Goal: Task Accomplishment & Management: Complete application form

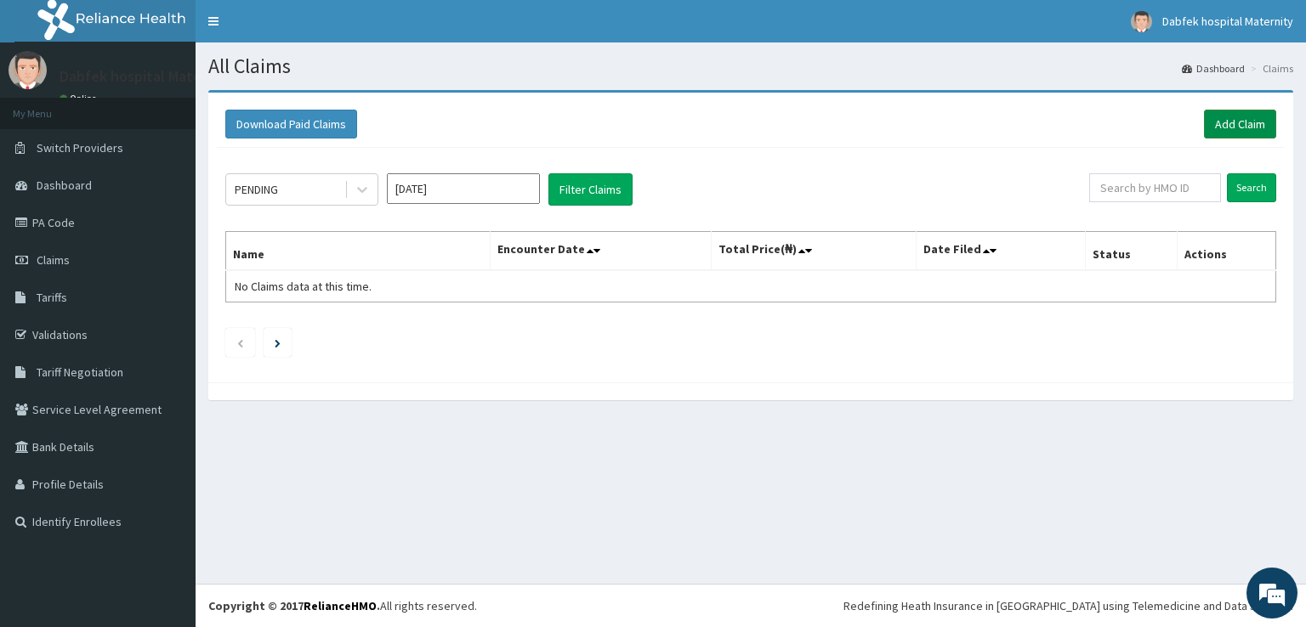
click at [1233, 126] on link "Add Claim" at bounding box center [1240, 124] width 72 height 29
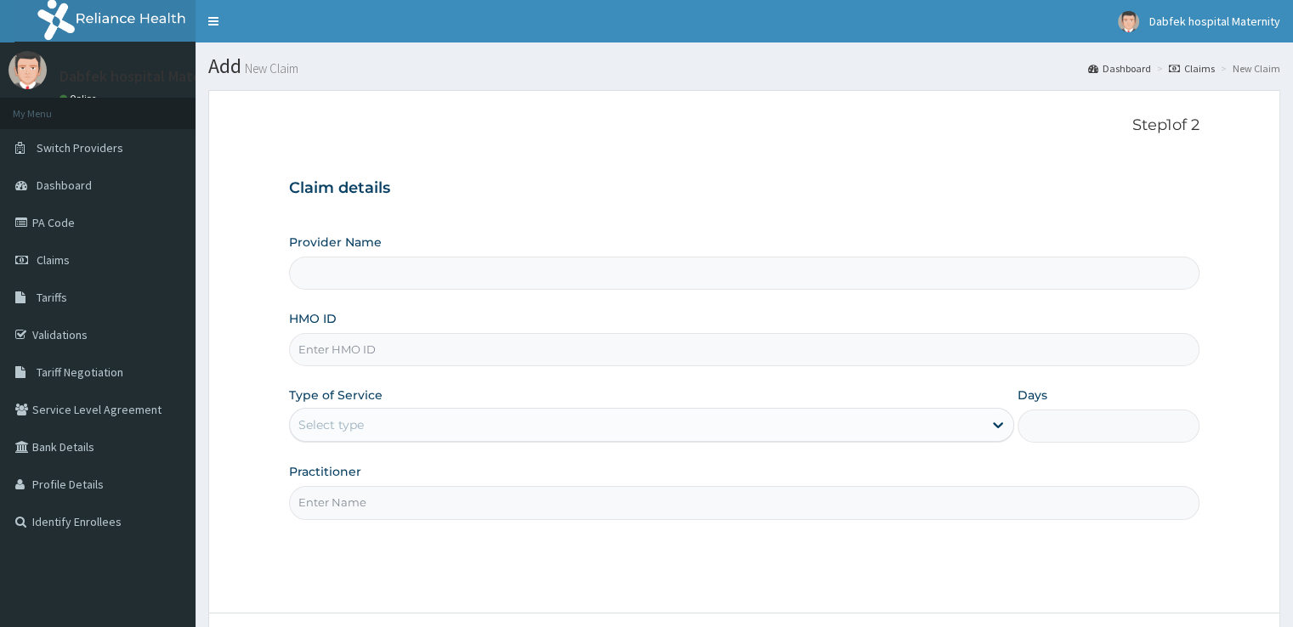
type input "Dabfek Clinic and Maternity"
click at [379, 427] on div "Select type" at bounding box center [636, 424] width 693 height 27
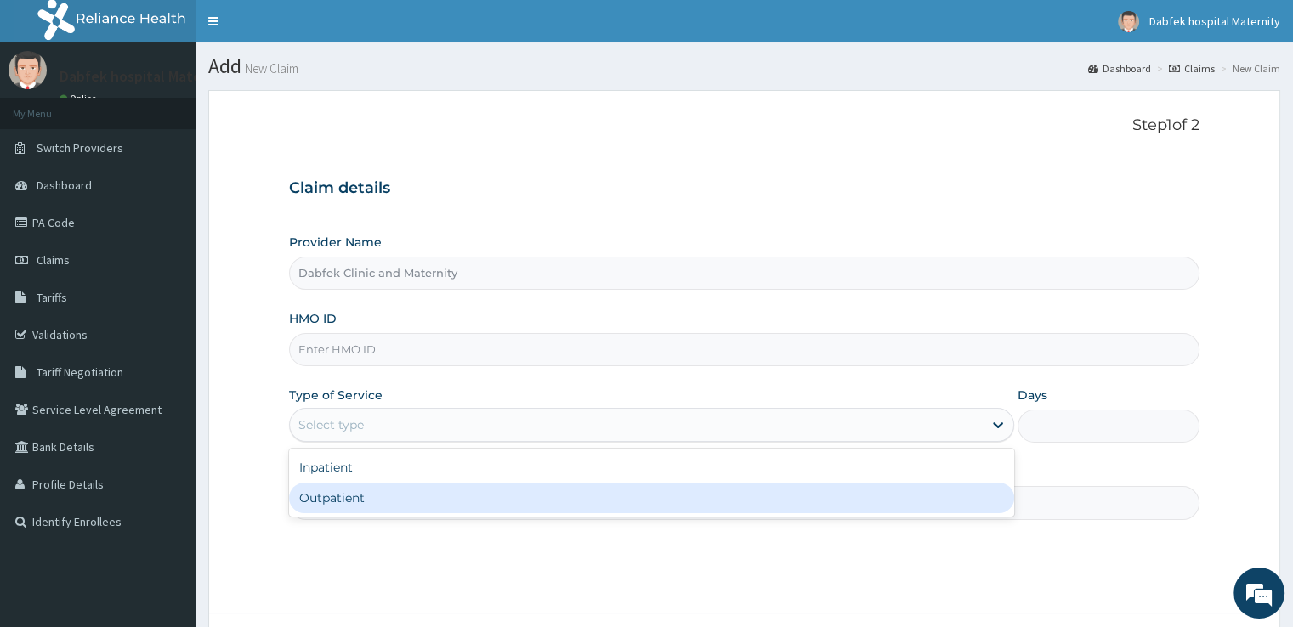
click at [333, 497] on div "Outpatient" at bounding box center [651, 498] width 725 height 31
type input "1"
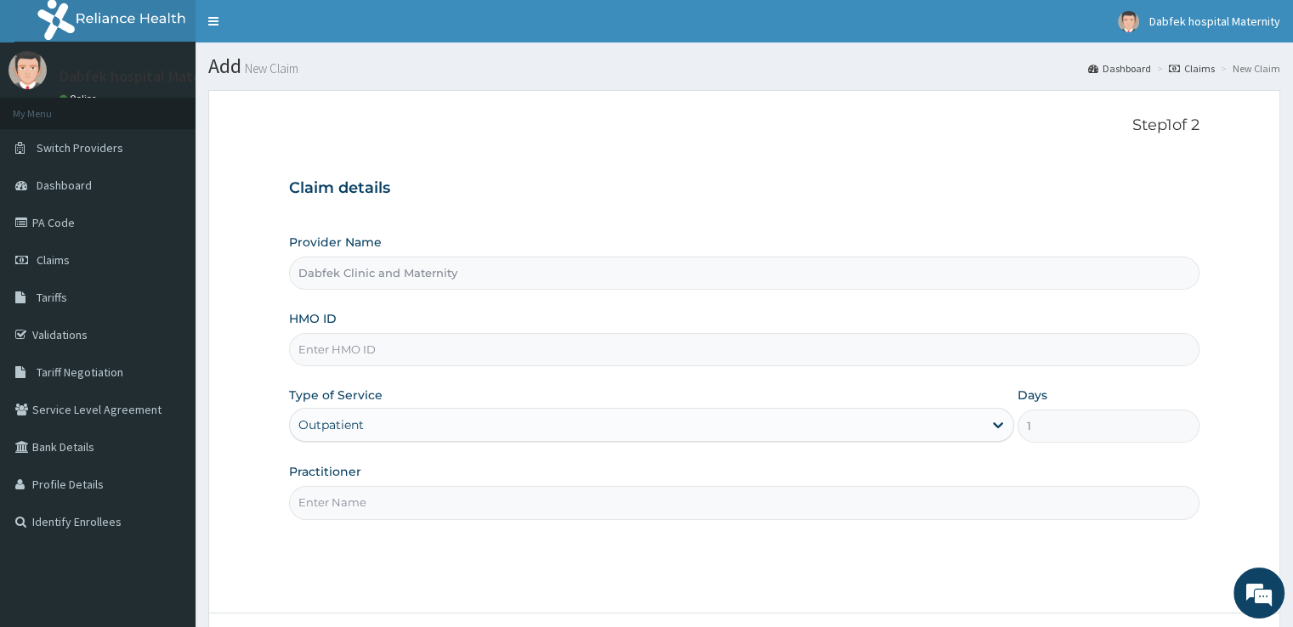
click at [377, 506] on input "Practitioner" at bounding box center [743, 502] width 909 height 33
type input "JK POPOOLA"
click at [361, 354] on input "HMO ID" at bounding box center [743, 349] width 909 height 33
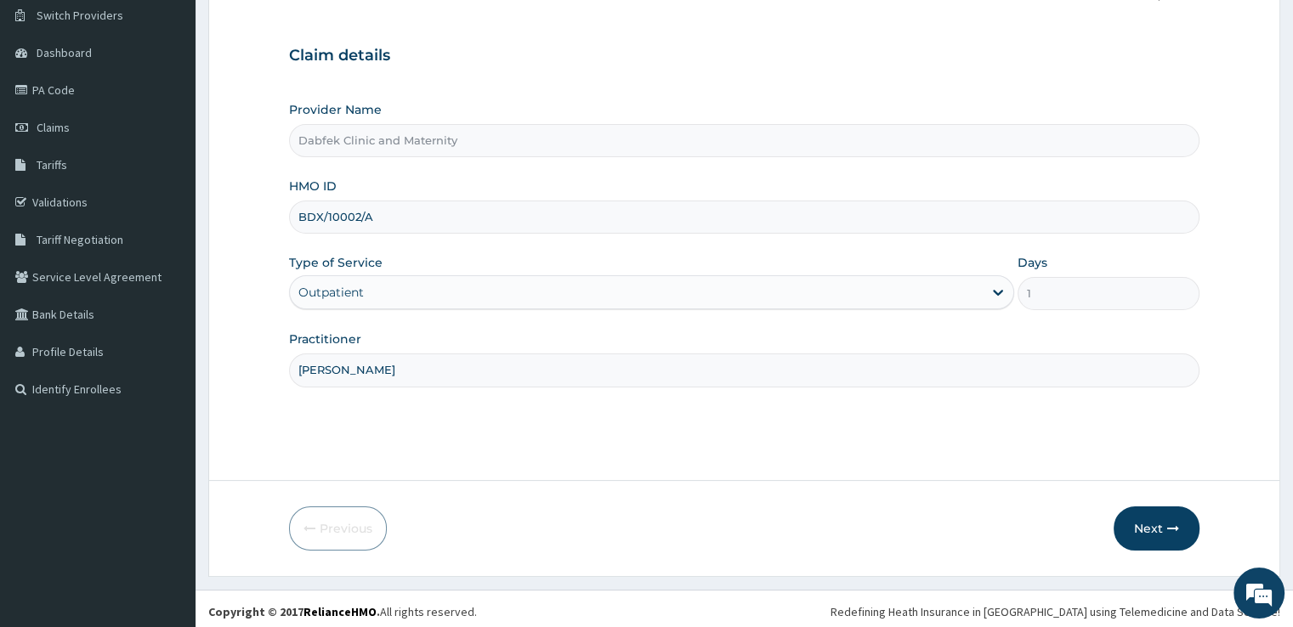
scroll to position [136, 0]
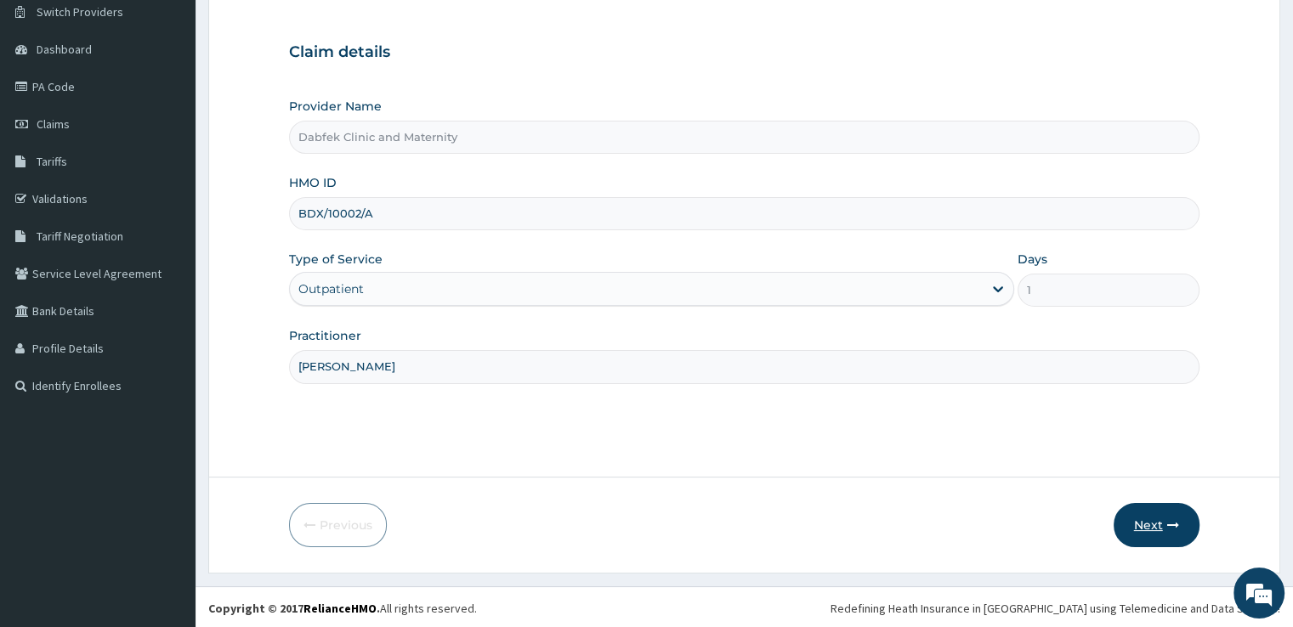
type input "BDX/10002/A"
click at [1154, 525] on button "Next" at bounding box center [1156, 525] width 86 height 44
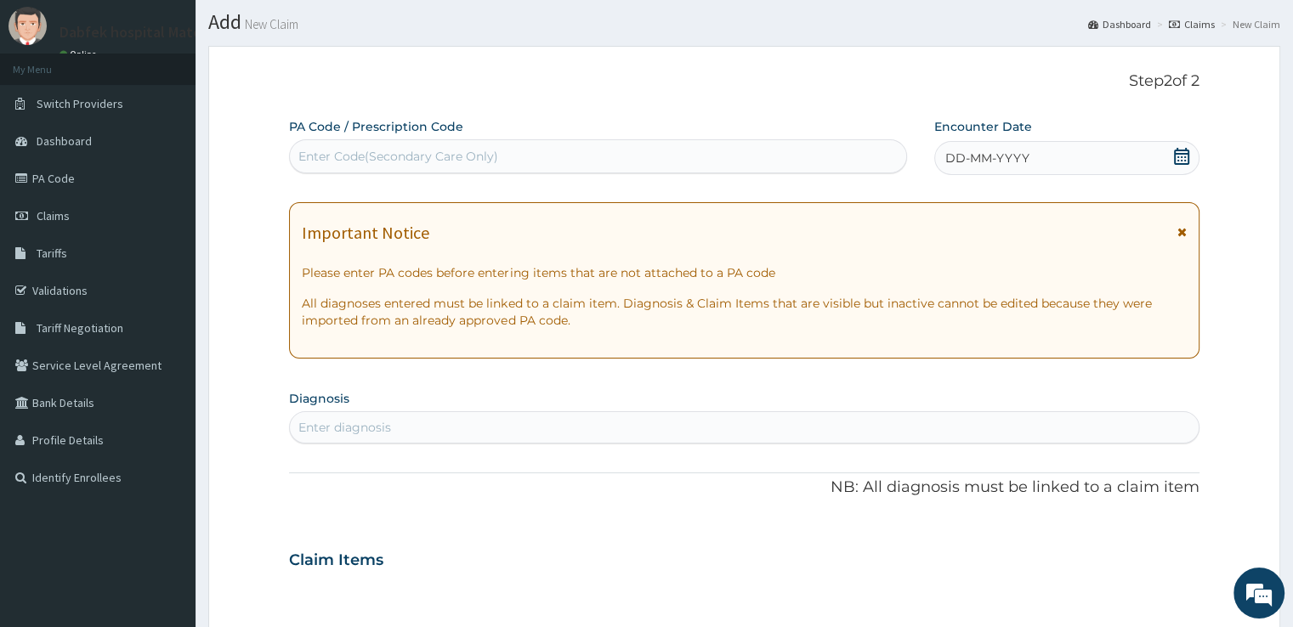
scroll to position [42, 0]
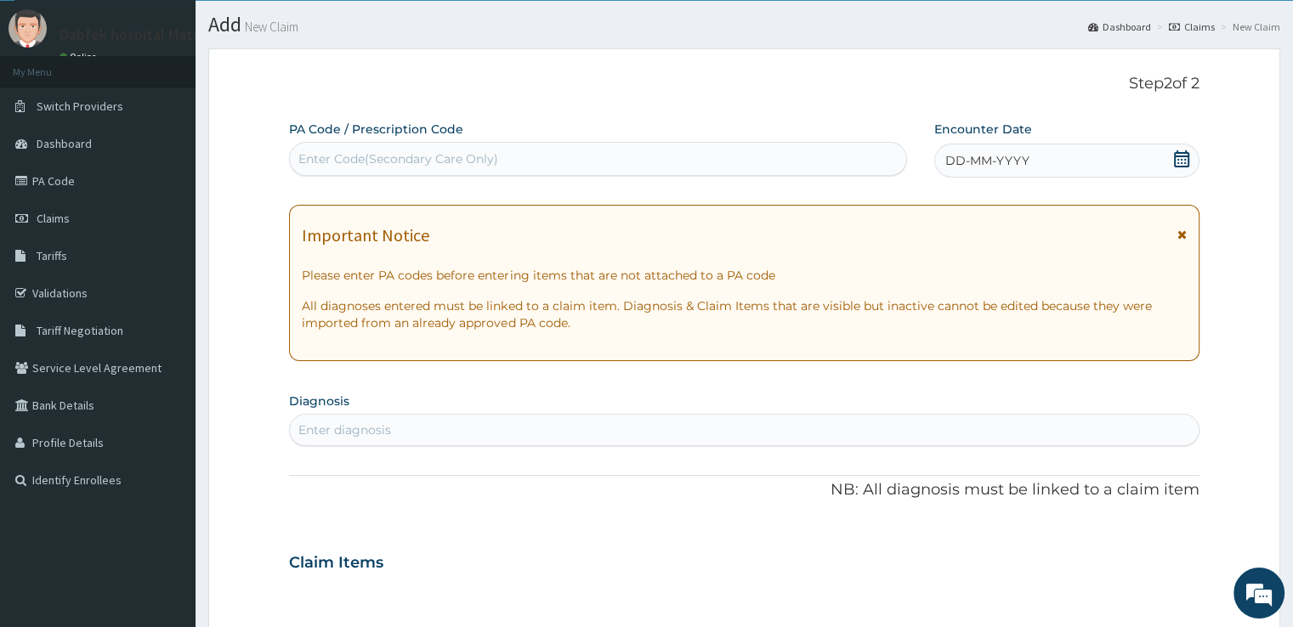
click at [575, 425] on div "Enter diagnosis" at bounding box center [744, 429] width 908 height 27
click at [513, 426] on div "Enter diagnosis" at bounding box center [744, 429] width 908 height 27
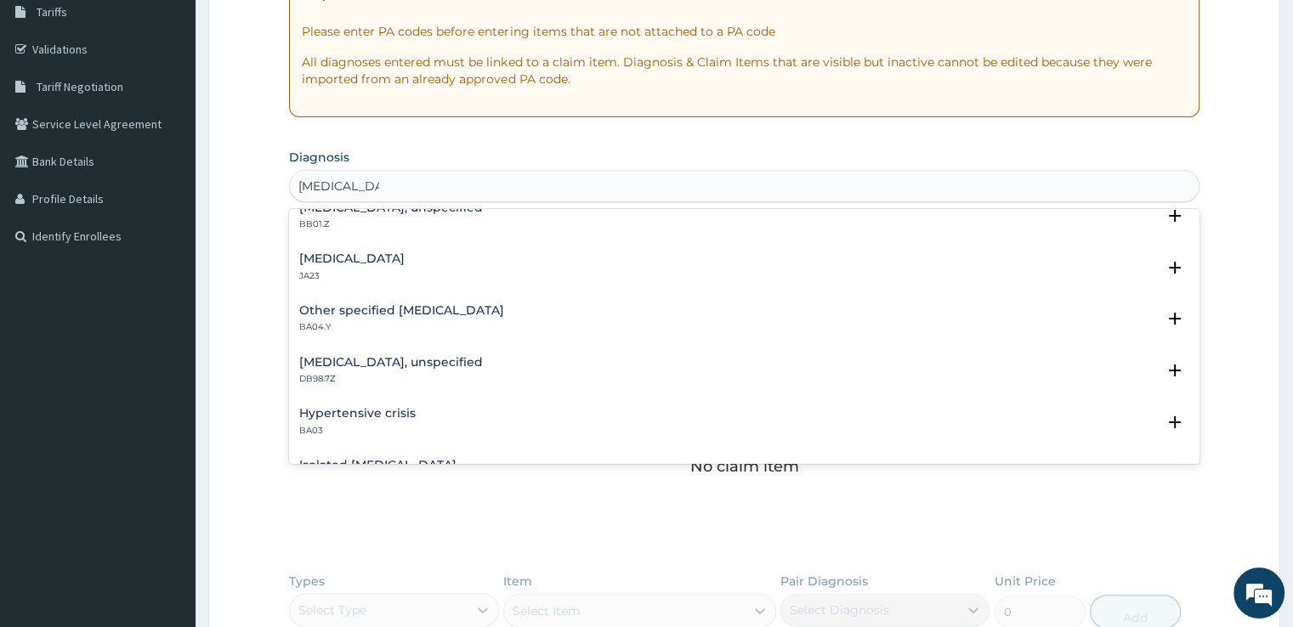
scroll to position [0, 0]
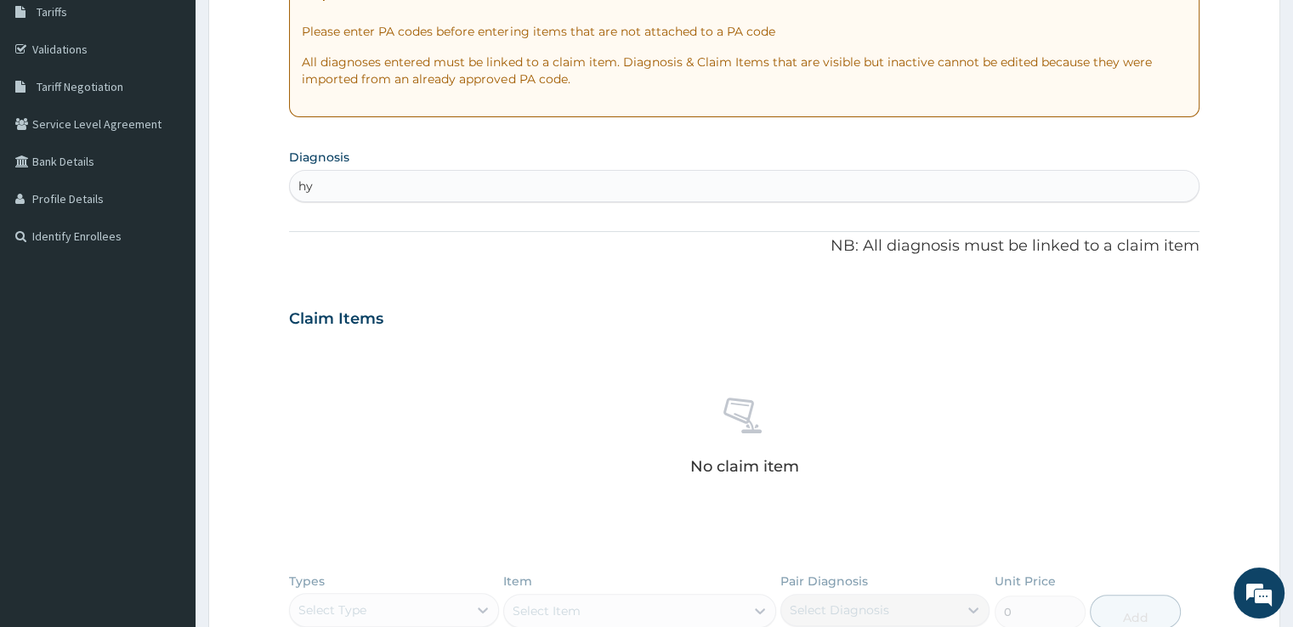
type input "h"
type input "hypertension"
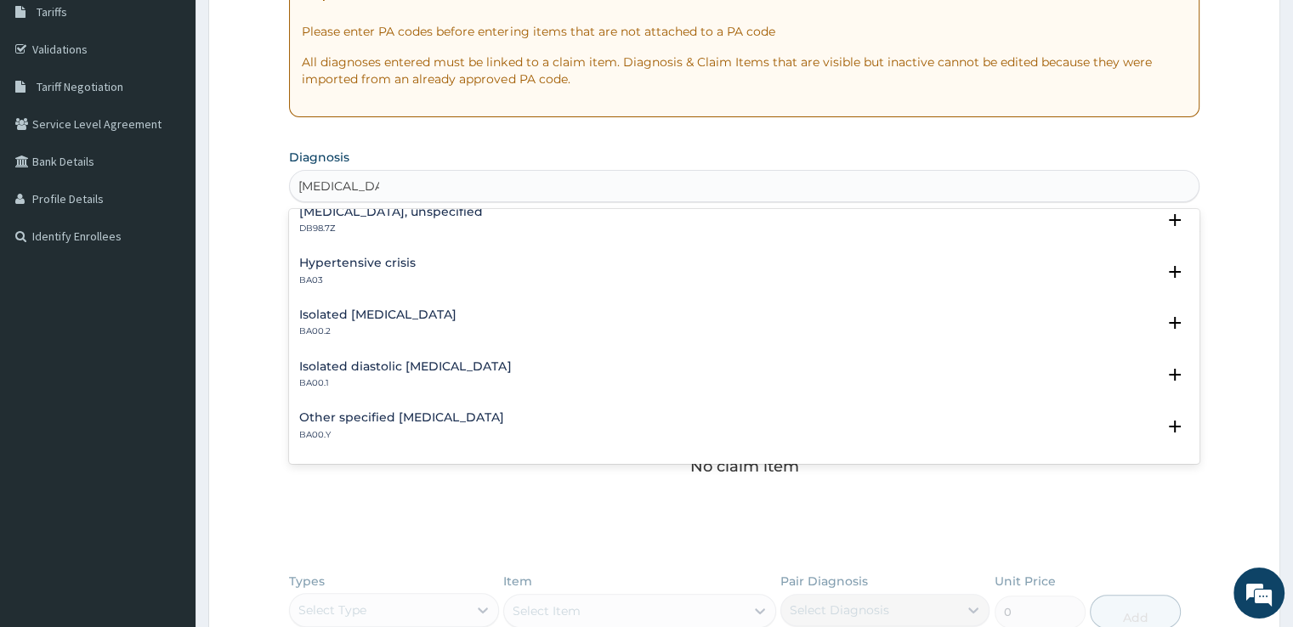
scroll to position [280, 0]
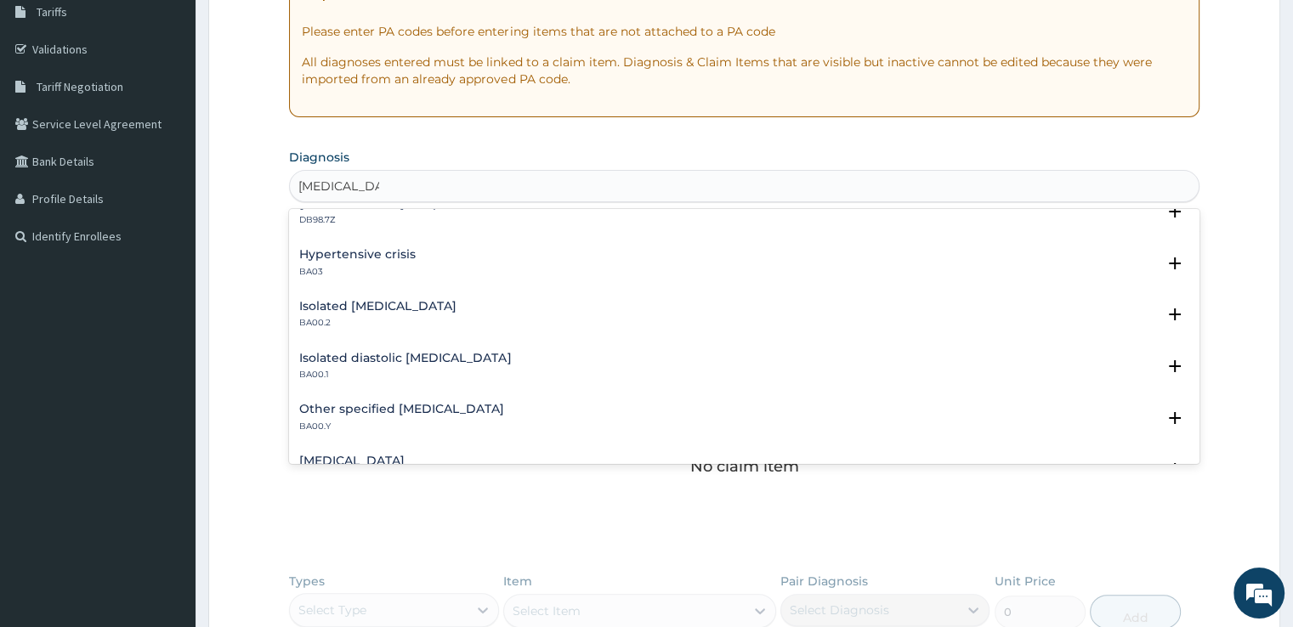
click at [337, 263] on div "Hypertensive crisis BA03" at bounding box center [357, 263] width 116 height 30
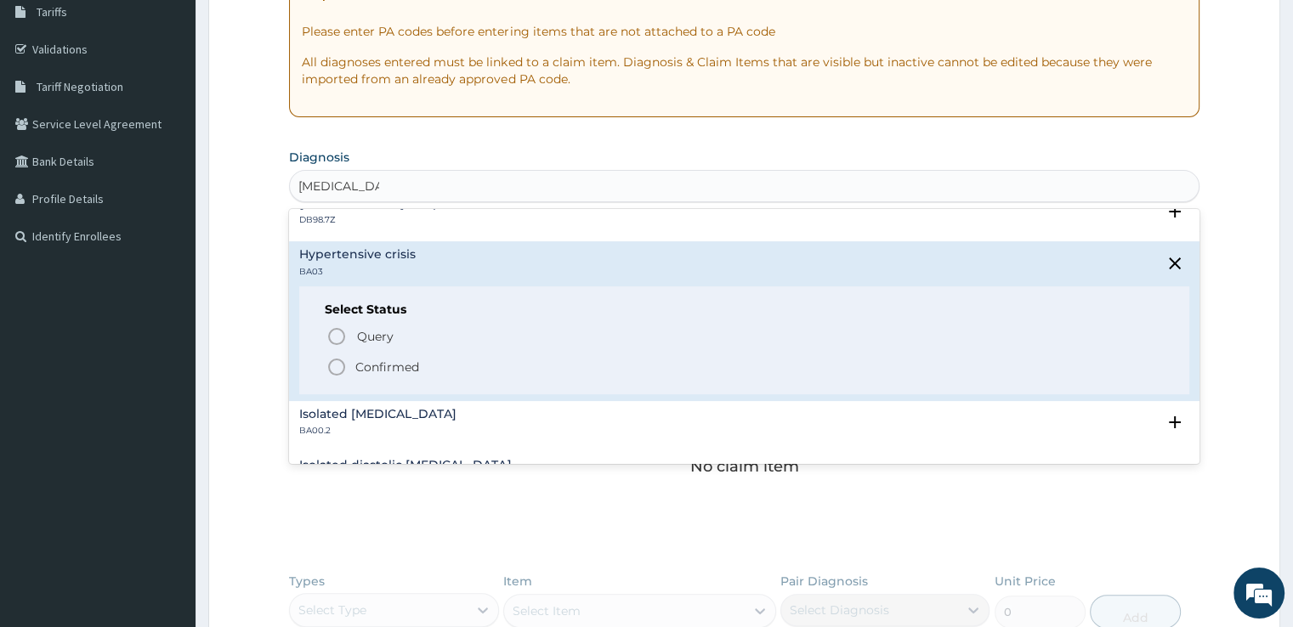
click at [398, 365] on p "Confirmed" at bounding box center [387, 367] width 64 height 17
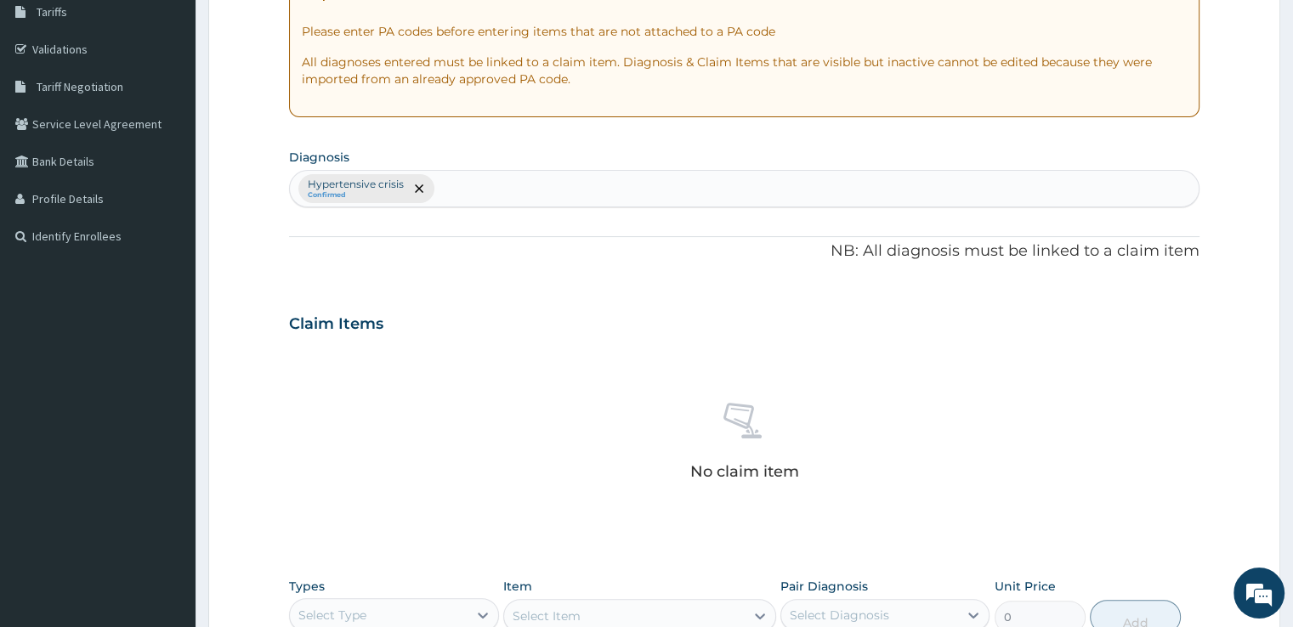
type input "h"
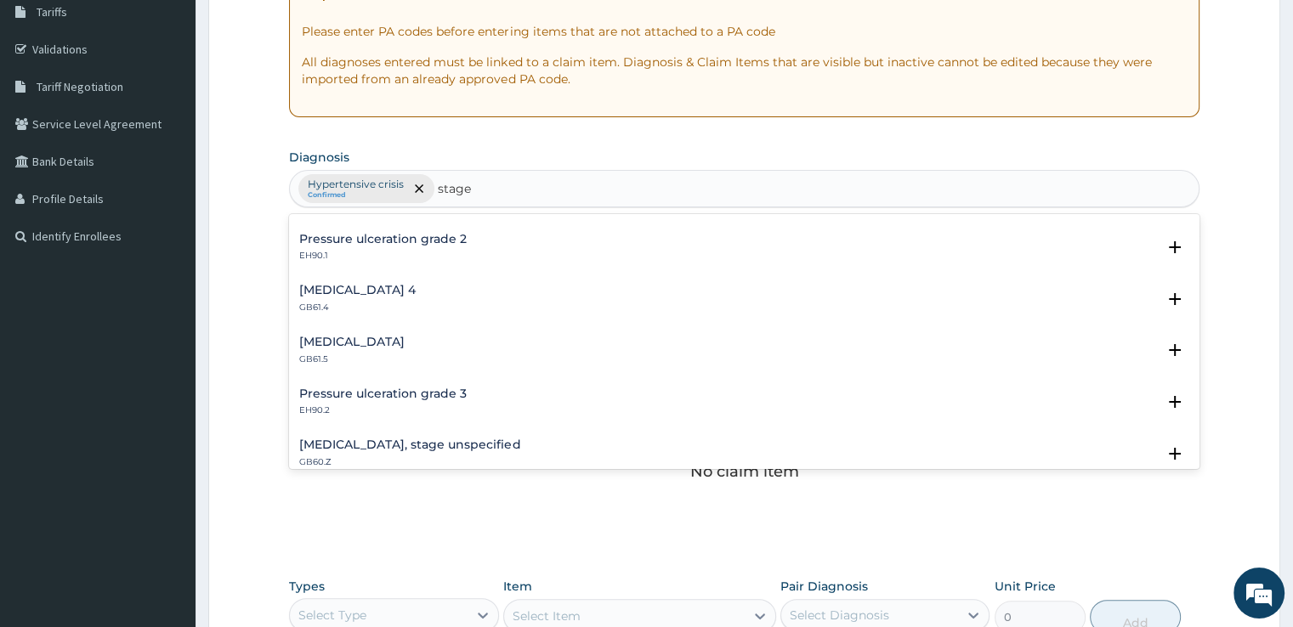
scroll to position [0, 0]
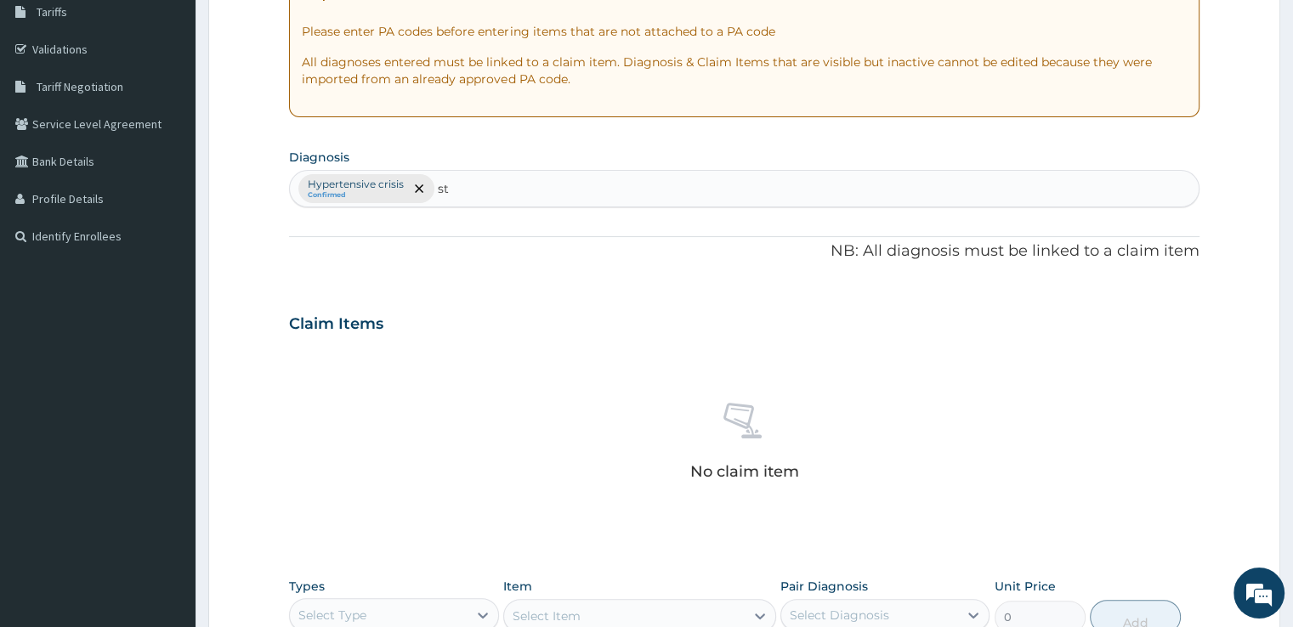
type input "s"
type input "b"
type input "h"
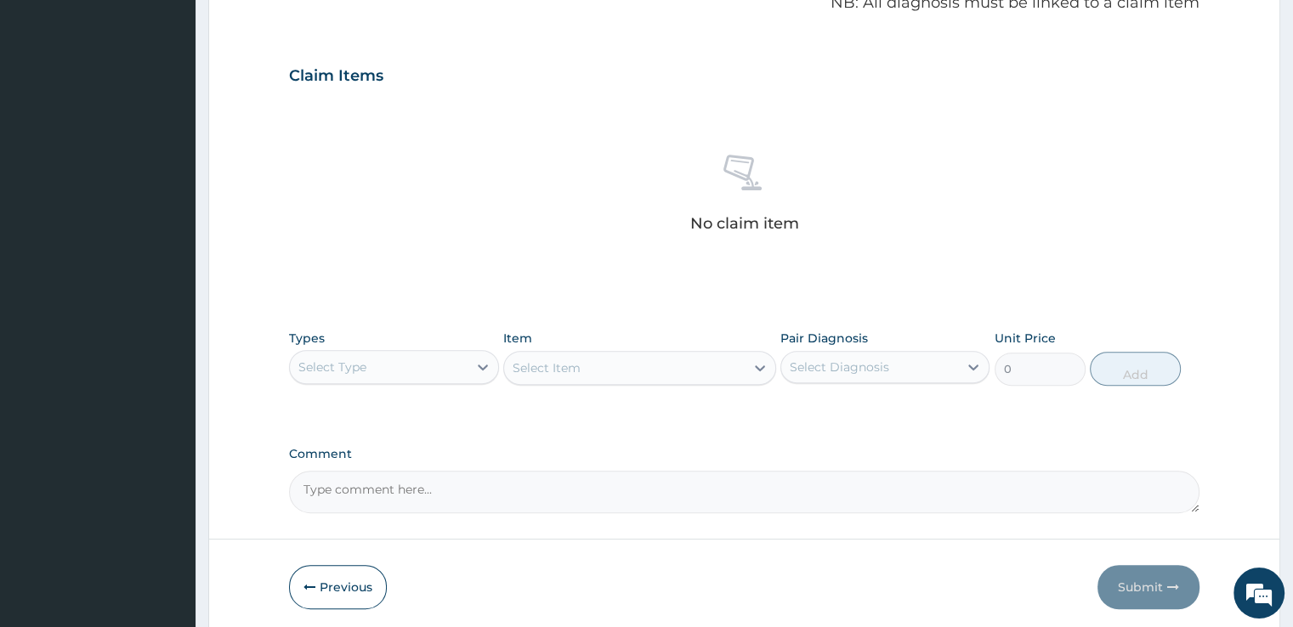
scroll to position [536, 0]
click at [411, 369] on div "Select Type" at bounding box center [378, 364] width 177 height 27
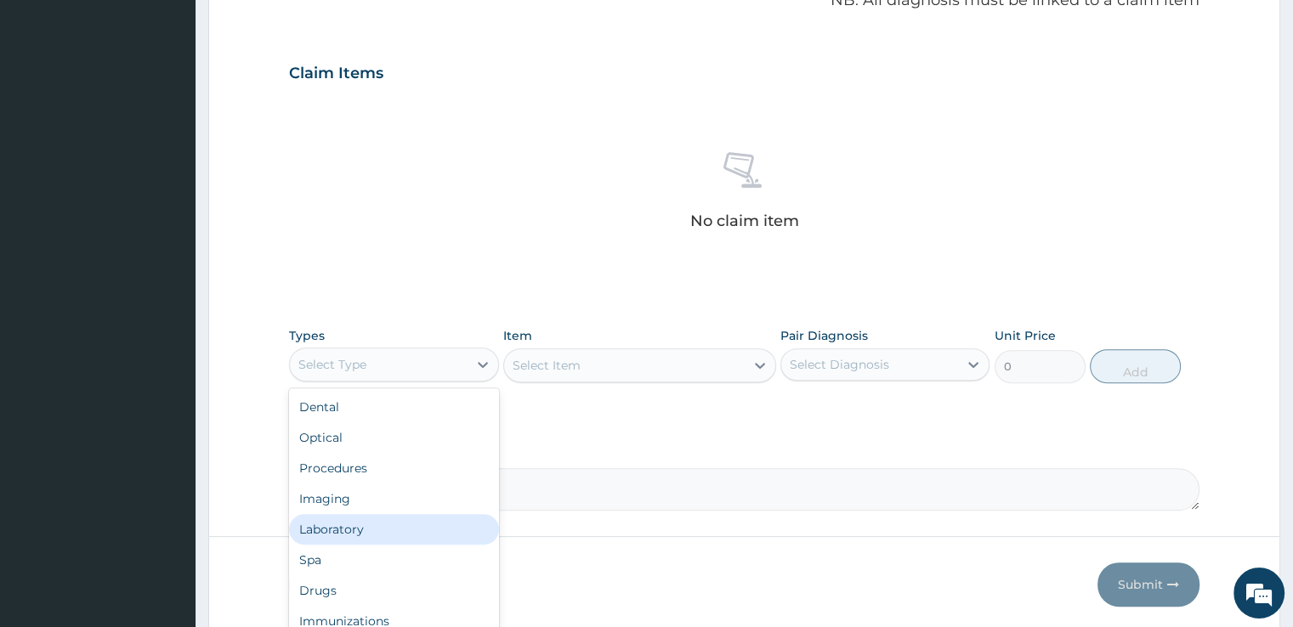
click at [343, 529] on div "Laboratory" at bounding box center [393, 529] width 209 height 31
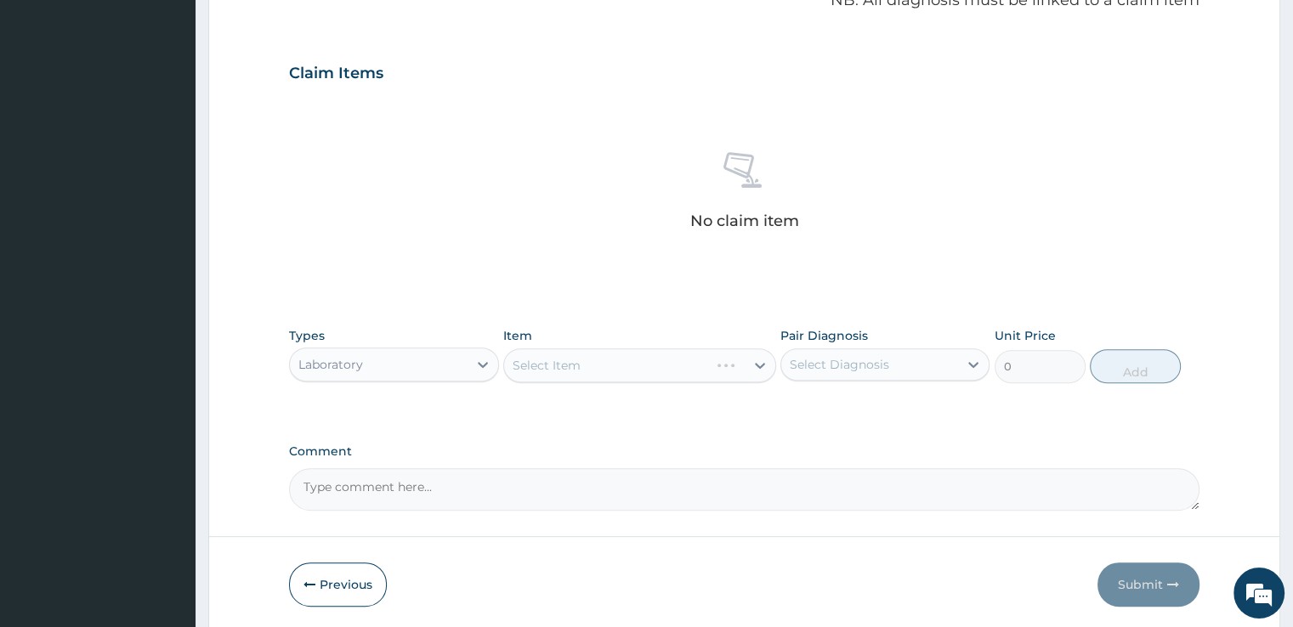
click at [564, 368] on div "Select Item" at bounding box center [639, 365] width 273 height 34
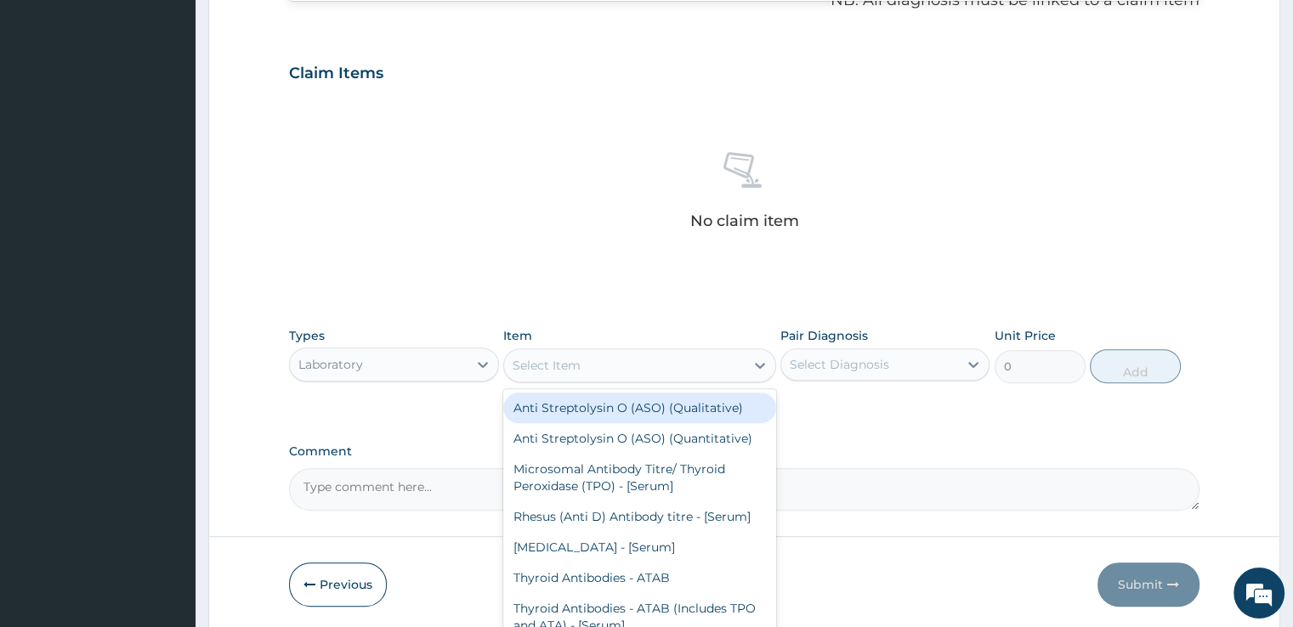
click at [564, 368] on div "Select Item" at bounding box center [547, 365] width 68 height 17
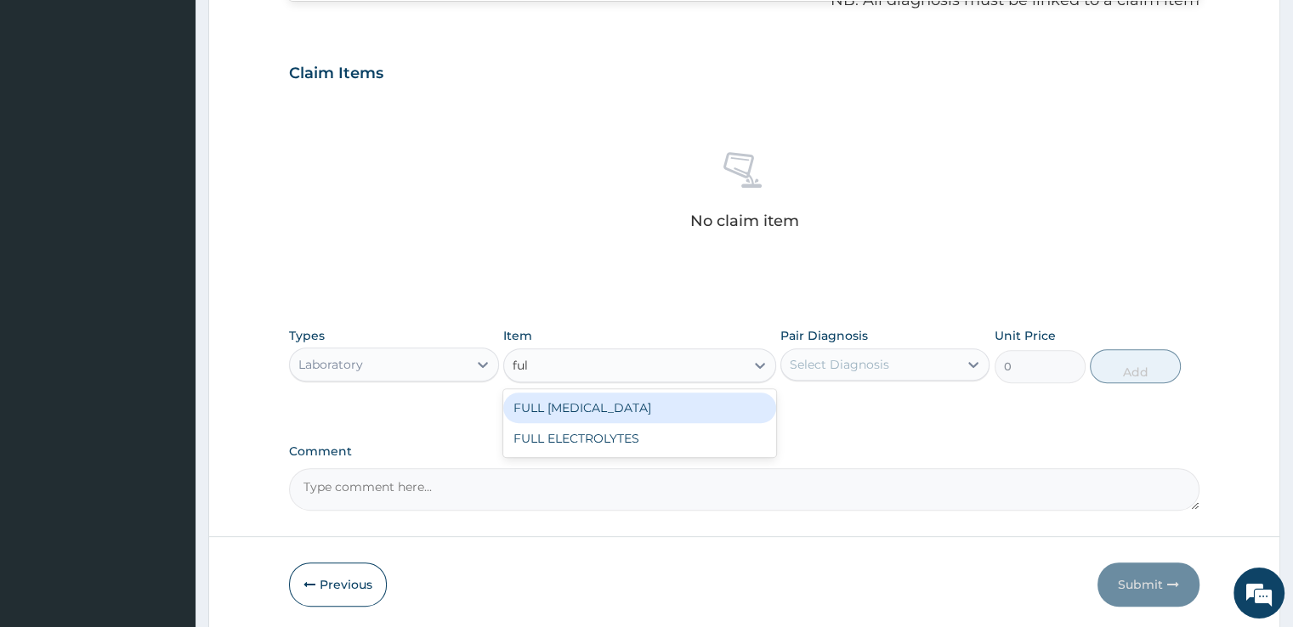
type input "full"
click at [575, 410] on div "FULL LIPID PROFILE" at bounding box center [639, 408] width 273 height 31
type input "5375"
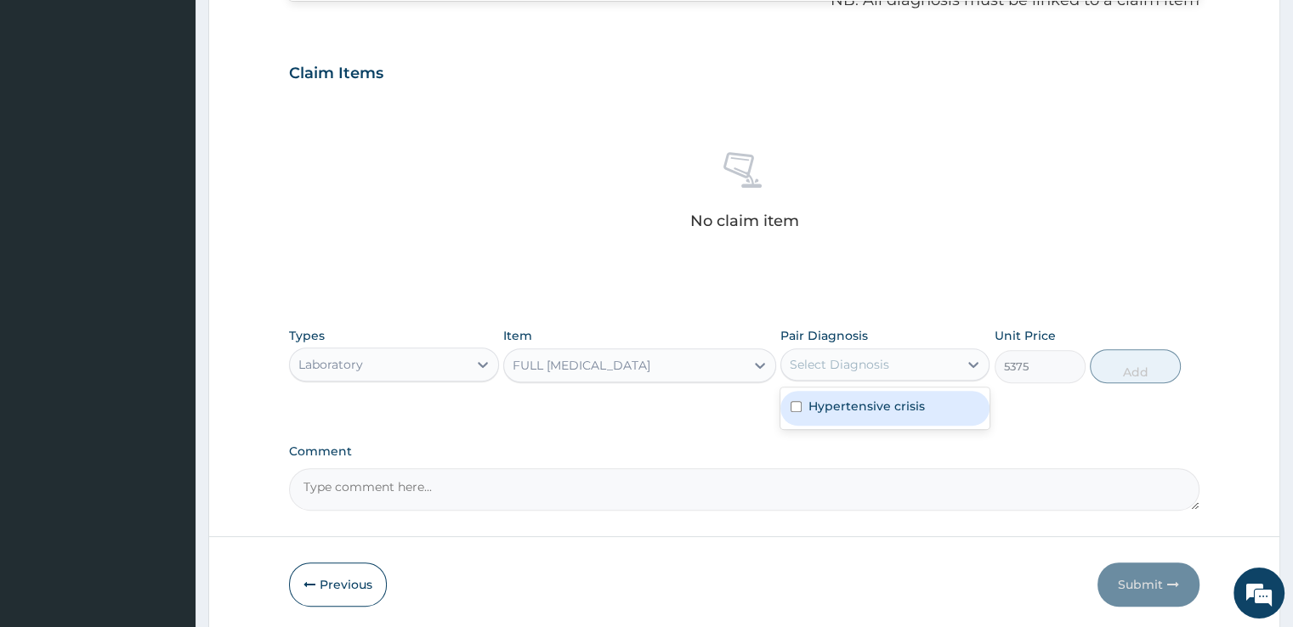
click at [888, 365] on div "Select Diagnosis" at bounding box center [869, 364] width 177 height 27
click at [879, 409] on label "Hypertensive crisis" at bounding box center [866, 406] width 116 height 17
checkbox input "true"
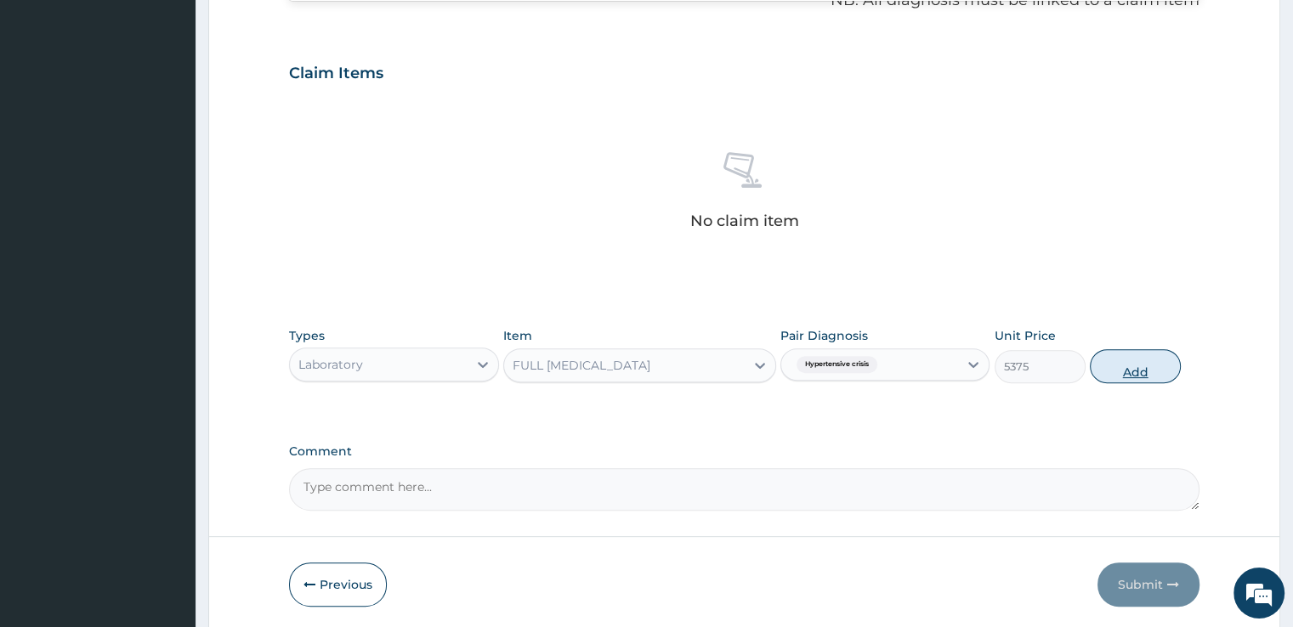
click at [1133, 374] on button "Add" at bounding box center [1135, 366] width 91 height 34
type input "0"
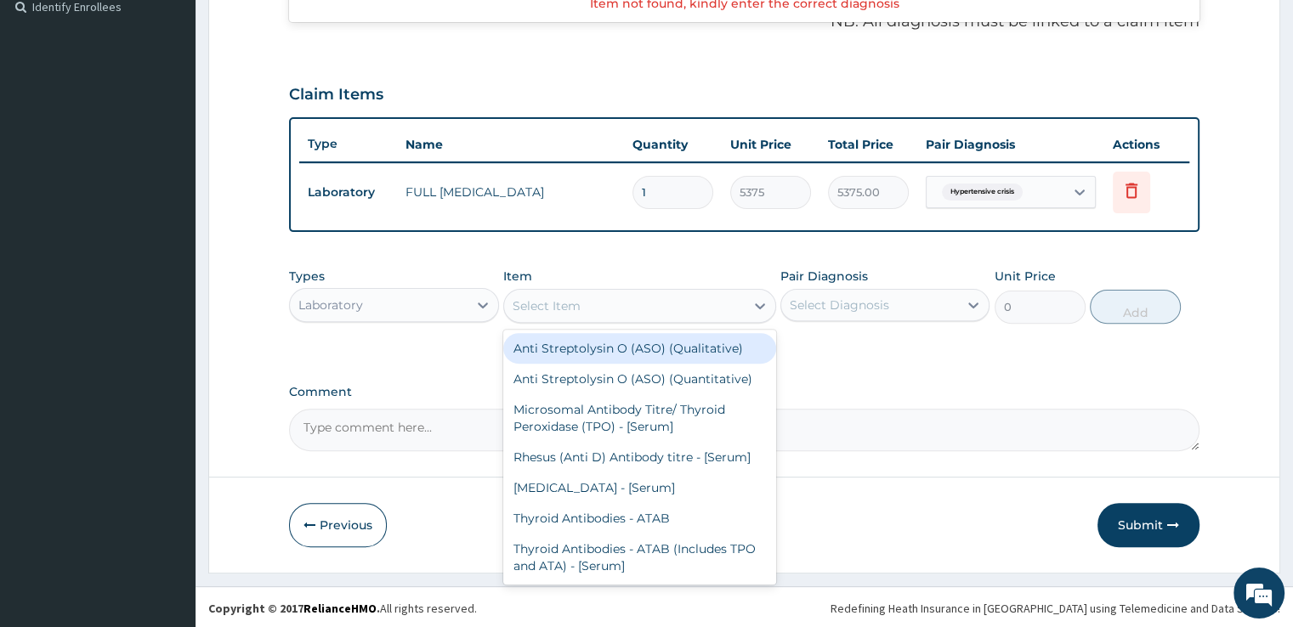
click at [579, 315] on div "Select Item" at bounding box center [624, 305] width 241 height 27
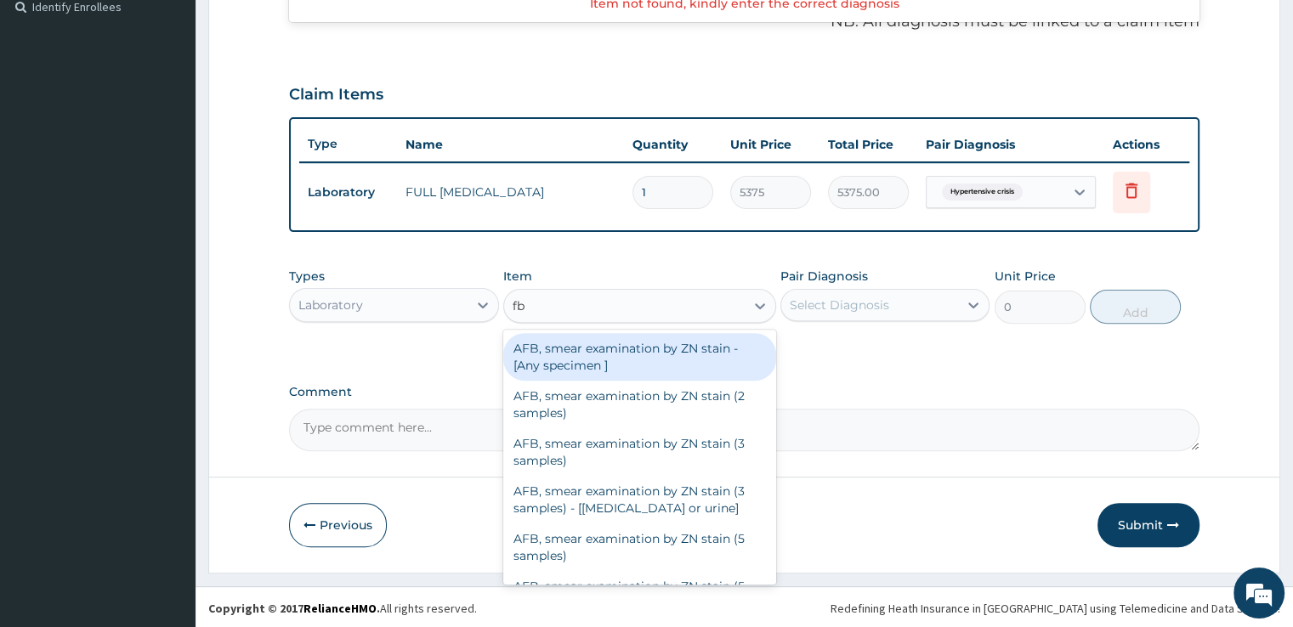
type input "fbs"
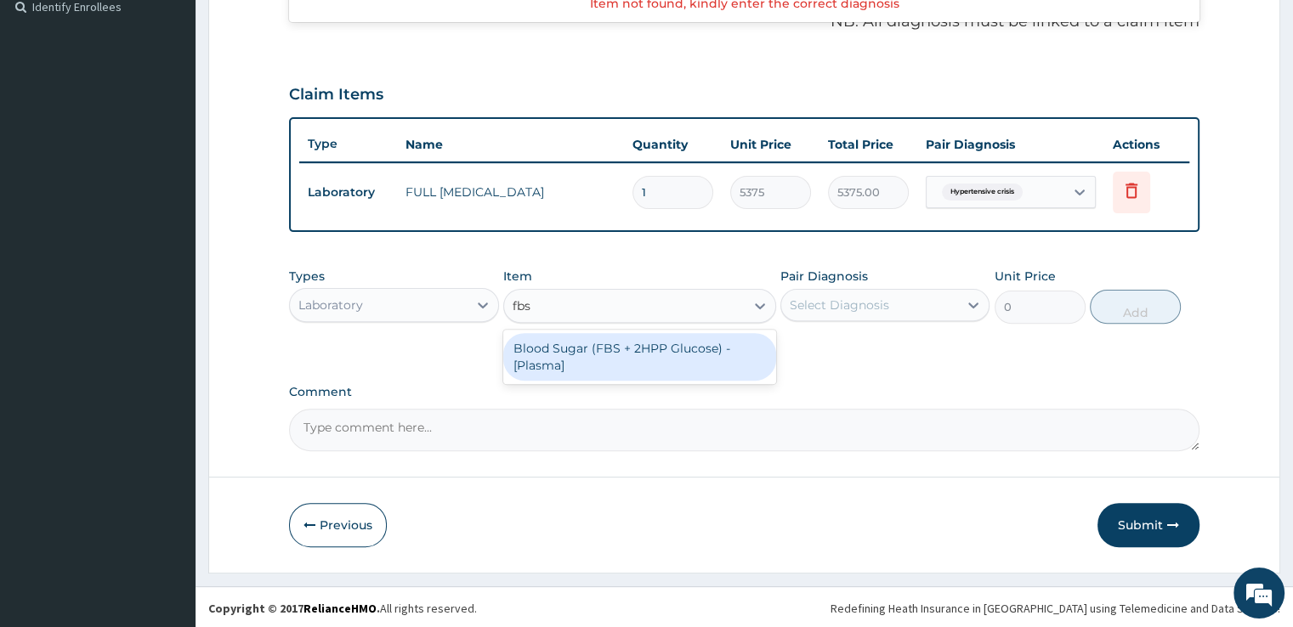
click at [592, 349] on div "Blood Sugar (FBS + 2HPP Glucose) - [Plasma]" at bounding box center [639, 357] width 273 height 48
type input "1290"
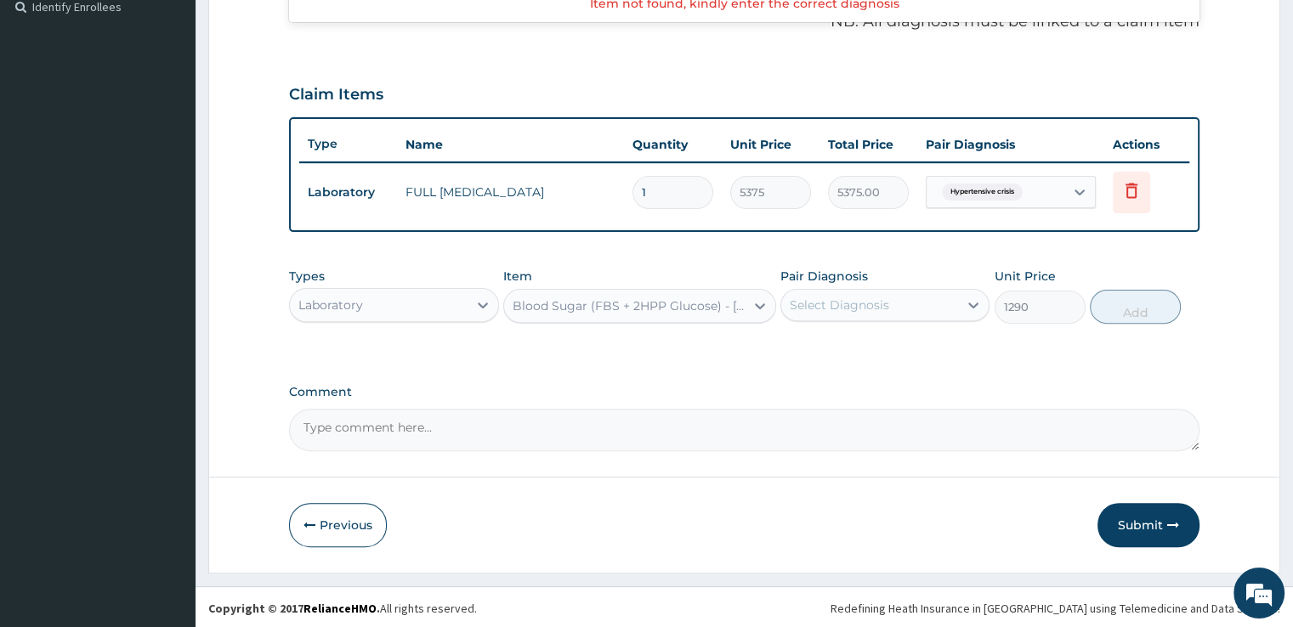
click at [912, 309] on div "Select Diagnosis" at bounding box center [869, 305] width 177 height 27
click at [908, 348] on label "Hypertensive crisis" at bounding box center [866, 346] width 116 height 17
checkbox input "true"
click at [1133, 307] on button "Add" at bounding box center [1135, 307] width 91 height 34
type input "0"
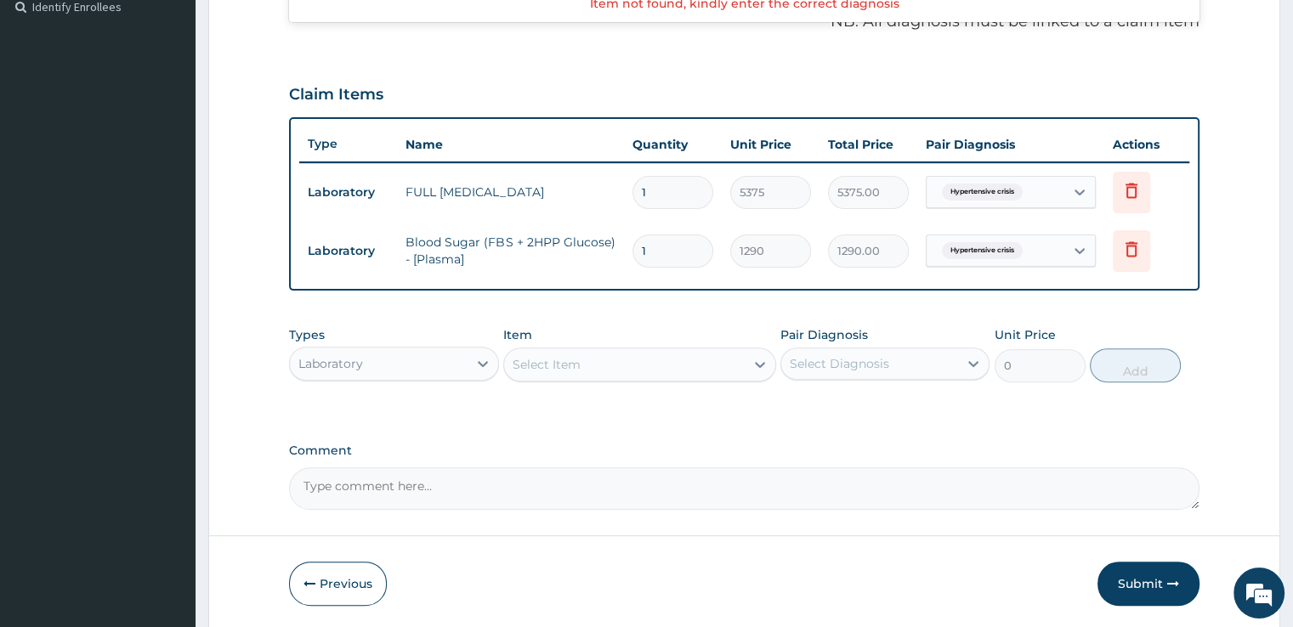
click at [631, 367] on div "Select Item" at bounding box center [624, 364] width 241 height 27
type input "urinal"
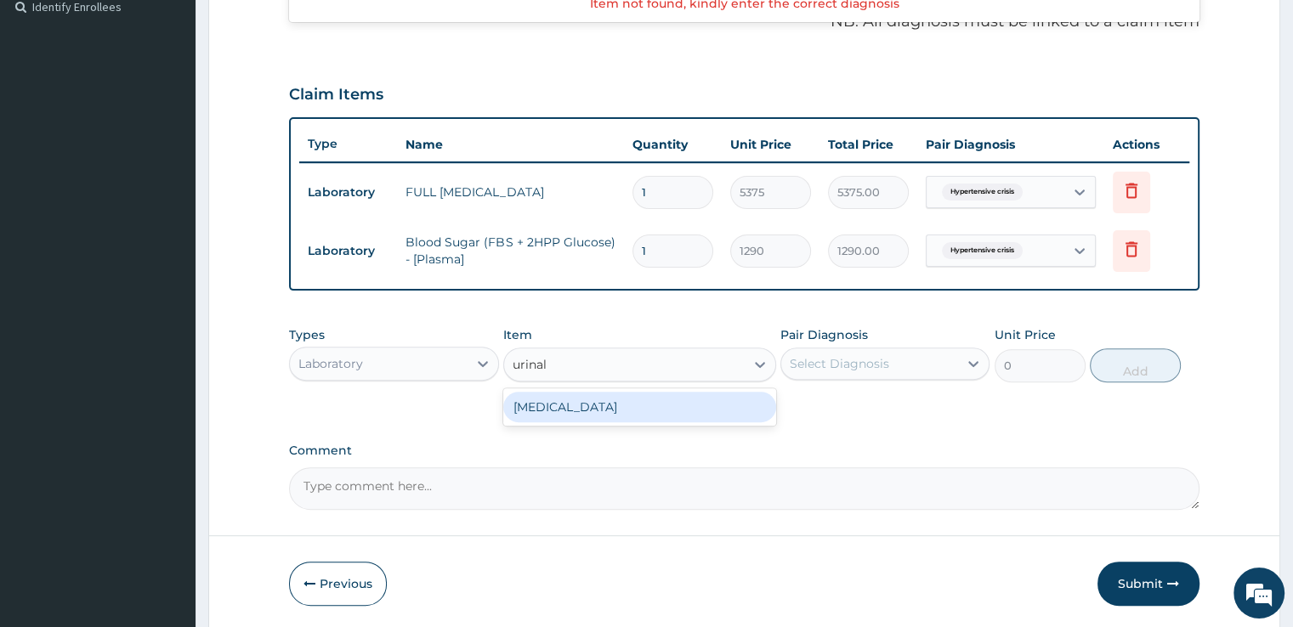
click at [608, 416] on div "URINALYSIS" at bounding box center [639, 407] width 273 height 31
type input "1612.5"
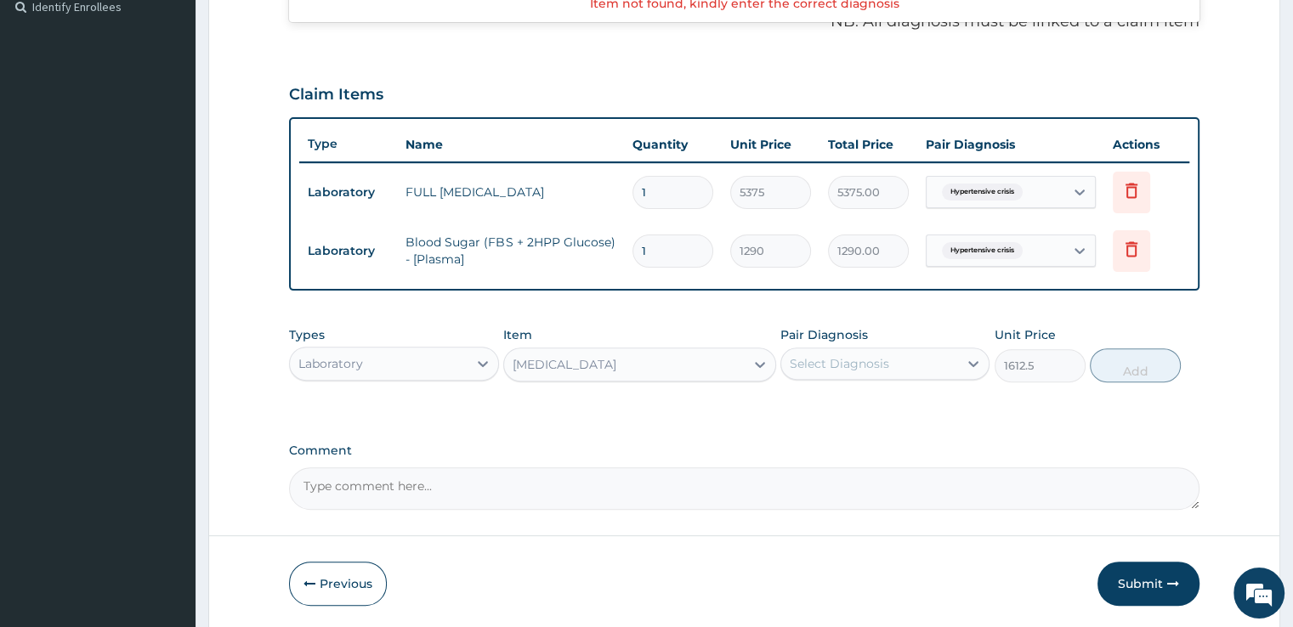
click at [926, 356] on div "Select Diagnosis" at bounding box center [869, 363] width 177 height 27
click at [904, 397] on label "Hypertensive crisis" at bounding box center [866, 405] width 116 height 17
checkbox input "true"
click at [1146, 365] on button "Add" at bounding box center [1135, 365] width 91 height 34
type input "0"
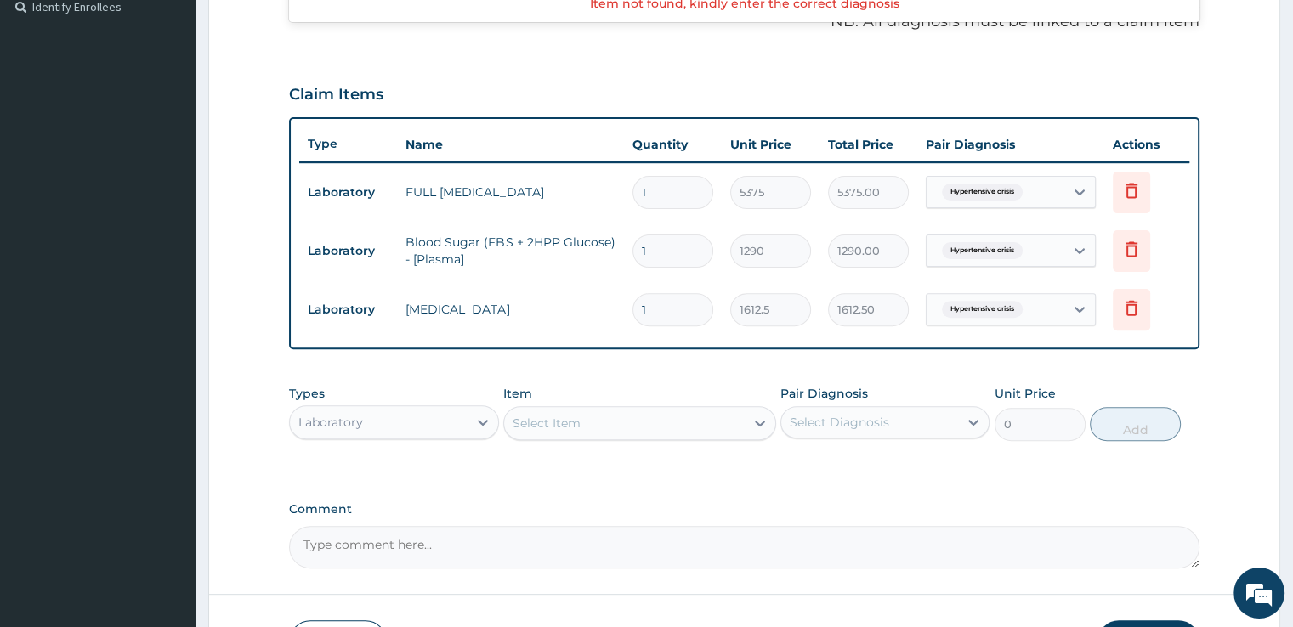
click at [564, 416] on div "Select Item" at bounding box center [547, 423] width 68 height 17
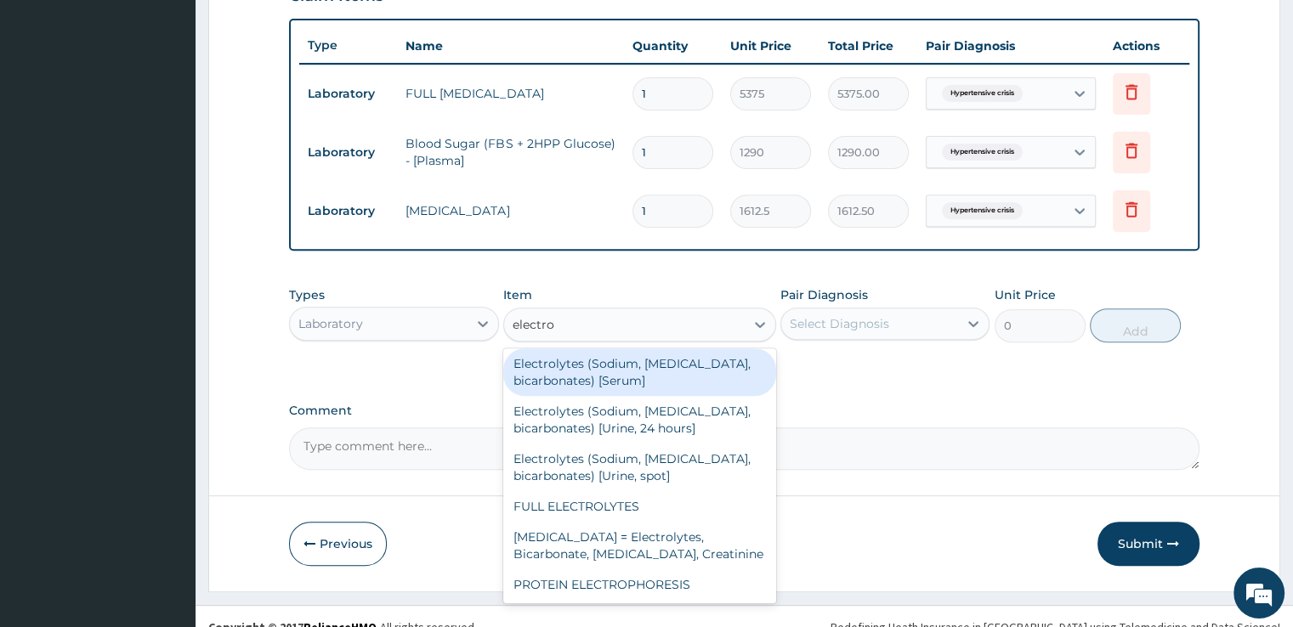
scroll to position [632, 0]
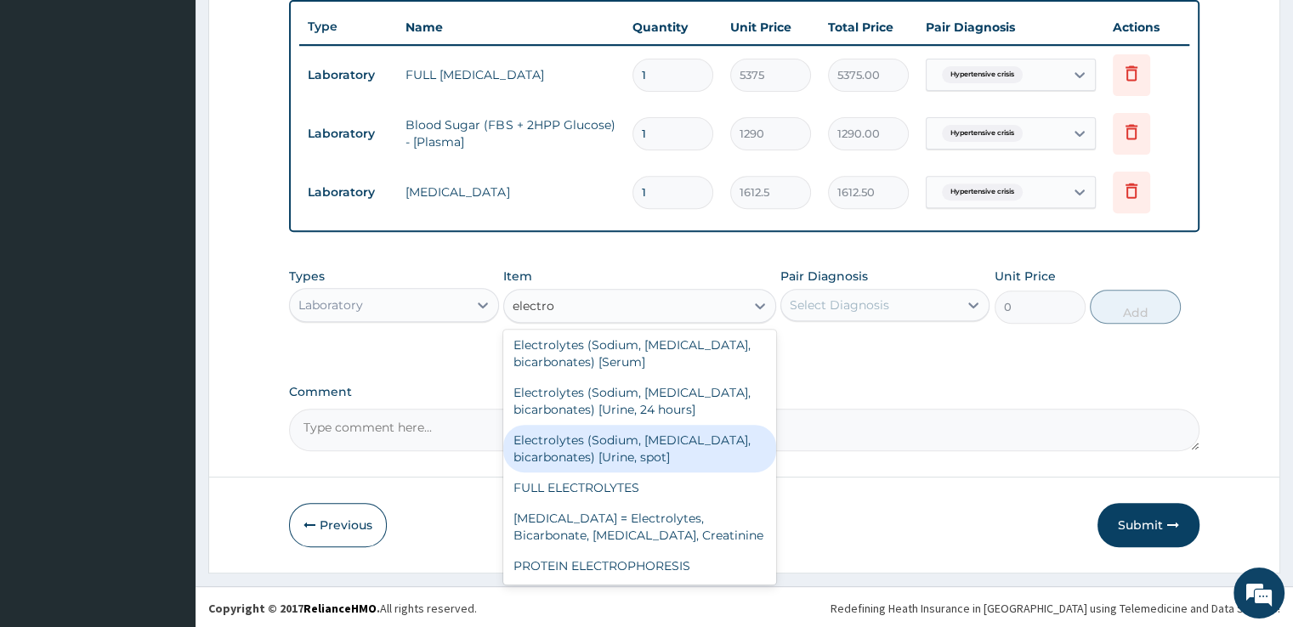
type input "electro"
click at [392, 303] on div "Laboratory" at bounding box center [378, 305] width 177 height 27
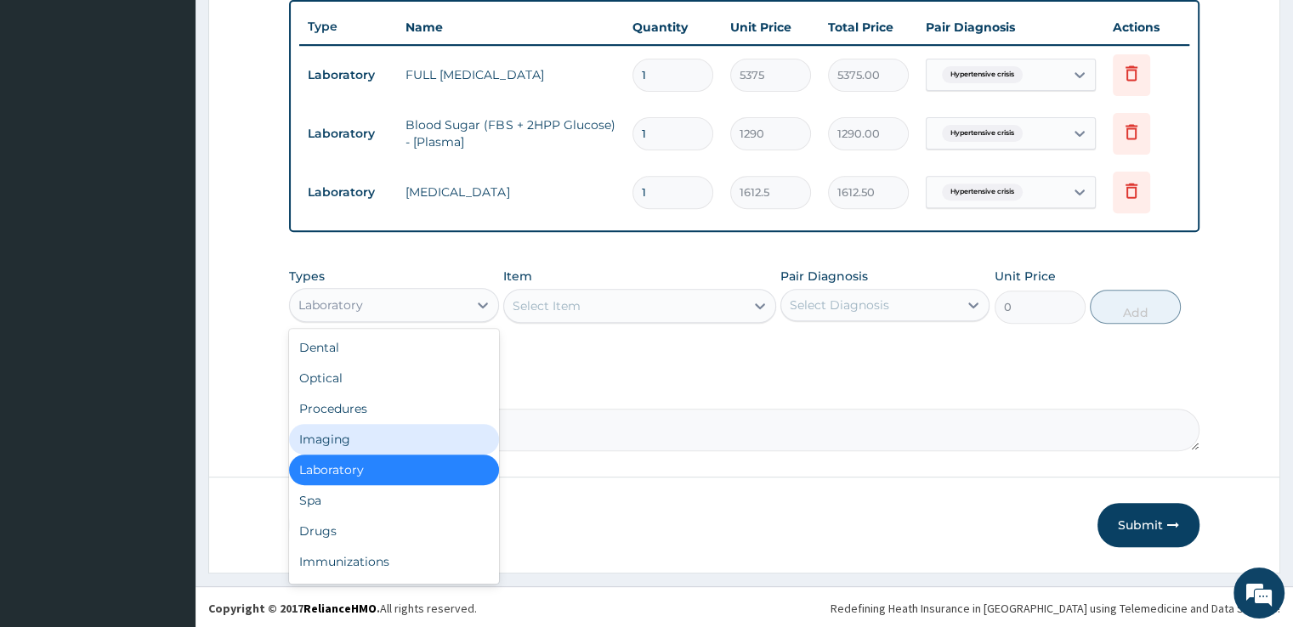
click at [365, 435] on div "Imaging" at bounding box center [393, 439] width 209 height 31
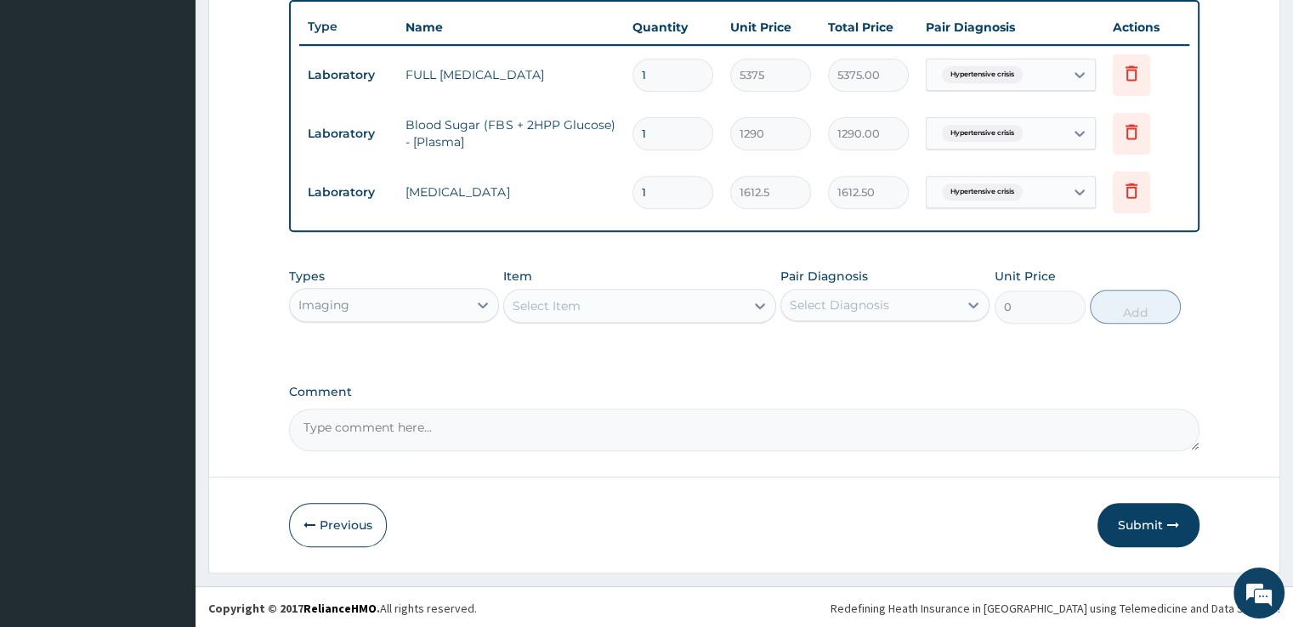
click at [593, 309] on div "Select Item" at bounding box center [624, 305] width 241 height 27
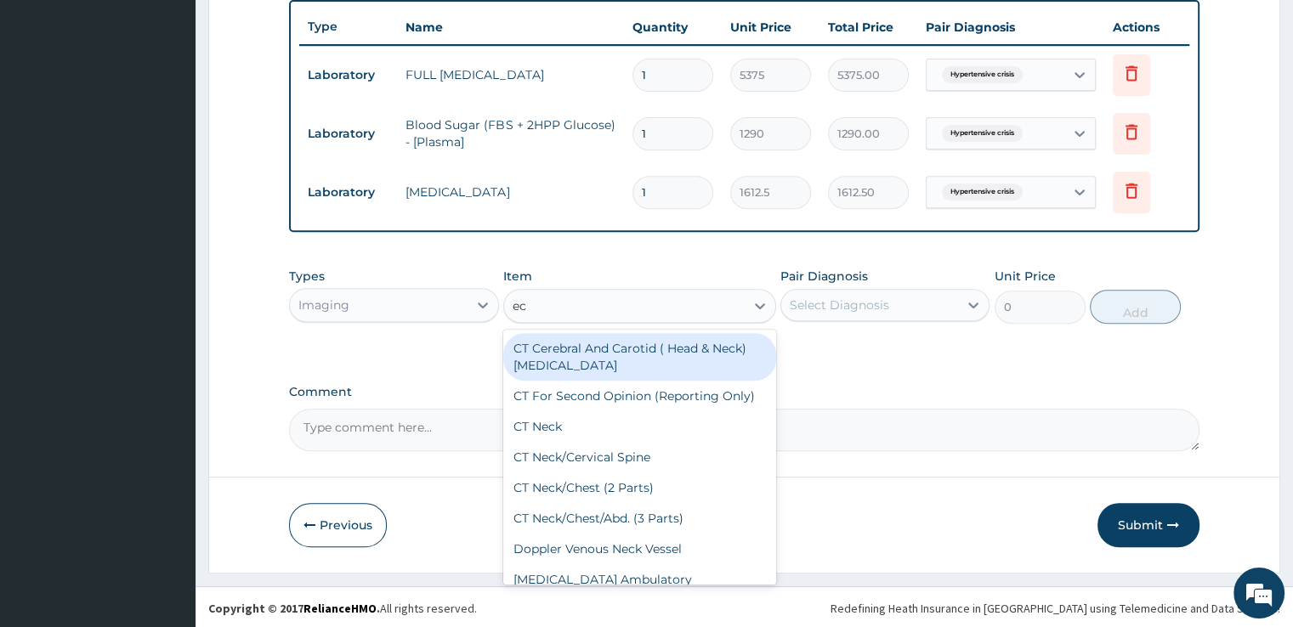
type input "ecg"
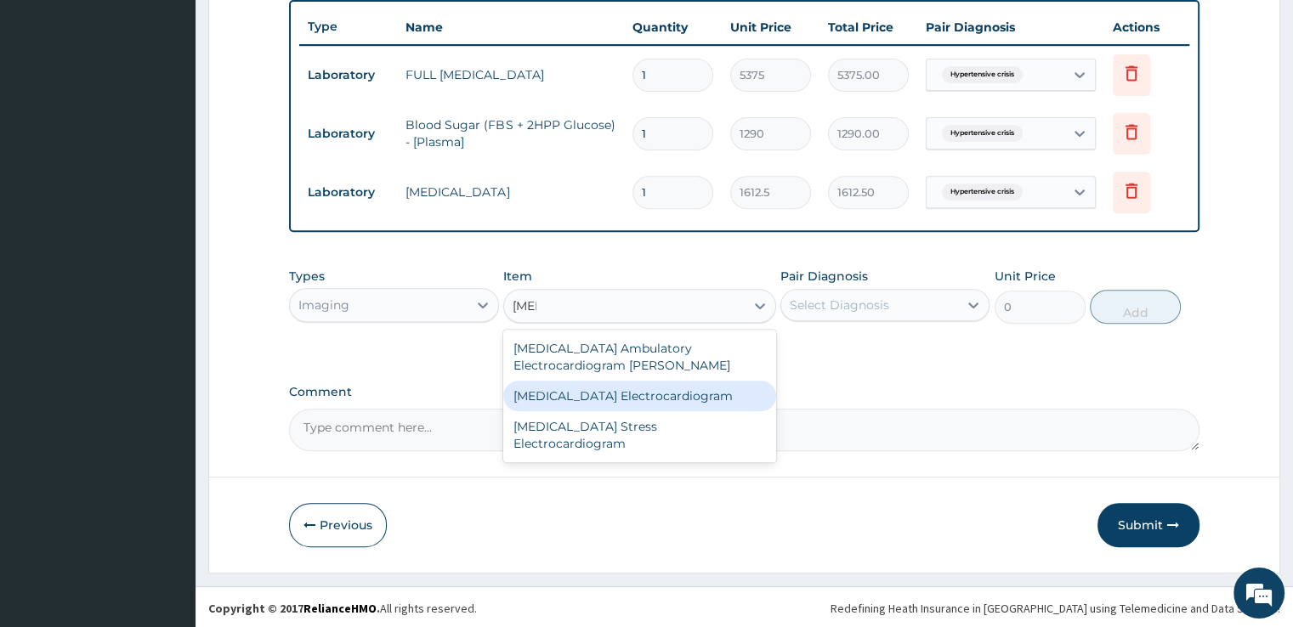
click at [603, 396] on div "ECG Electrocardiogram" at bounding box center [639, 396] width 273 height 31
type input "8600"
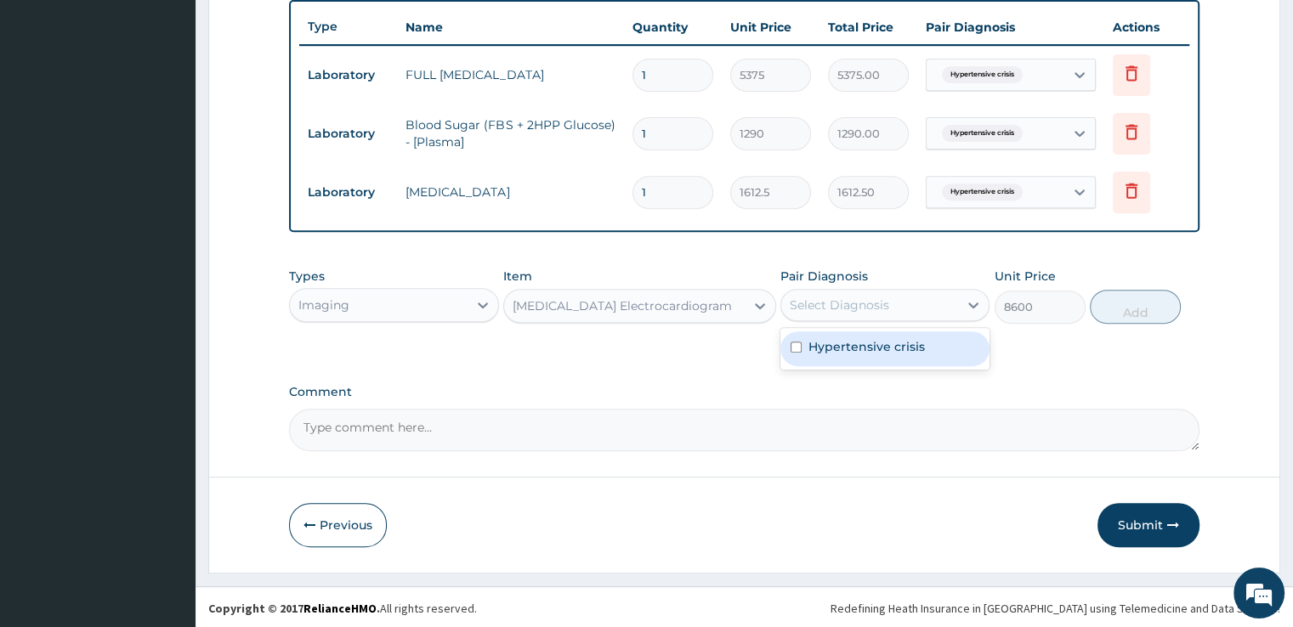
click at [887, 300] on div "Select Diagnosis" at bounding box center [839, 305] width 99 height 17
click at [882, 344] on label "Hypertensive crisis" at bounding box center [866, 346] width 116 height 17
checkbox input "true"
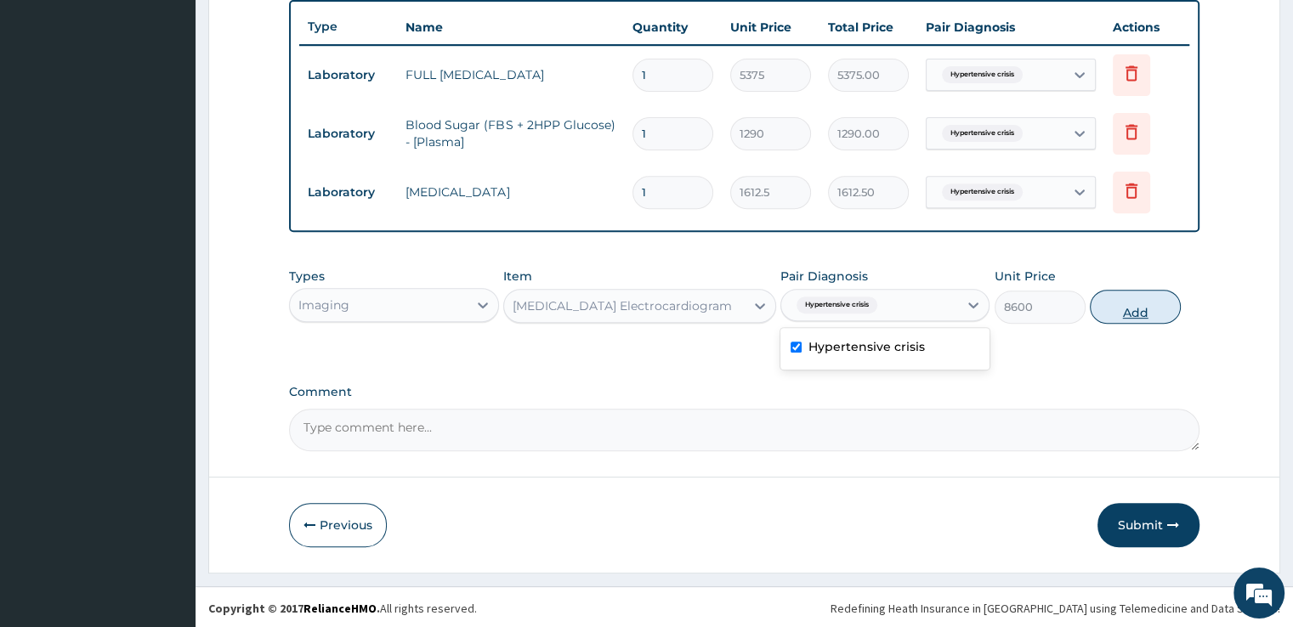
click at [1129, 306] on button "Add" at bounding box center [1135, 307] width 91 height 34
type input "0"
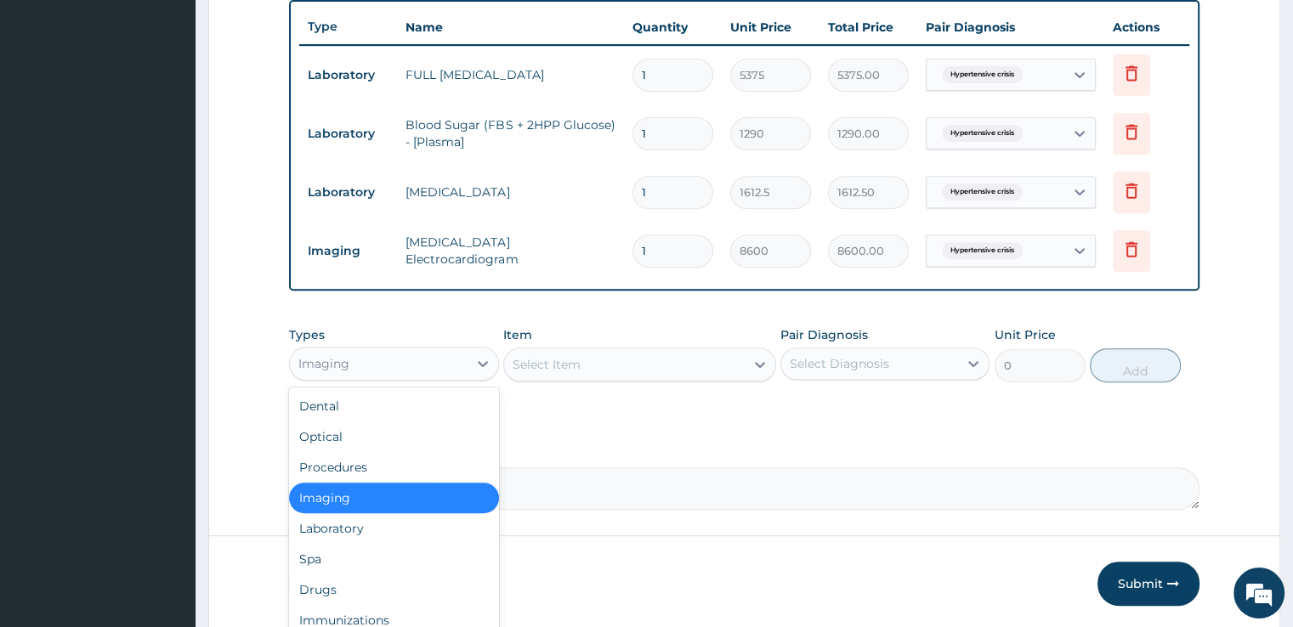
click at [443, 361] on div "Imaging" at bounding box center [378, 363] width 177 height 27
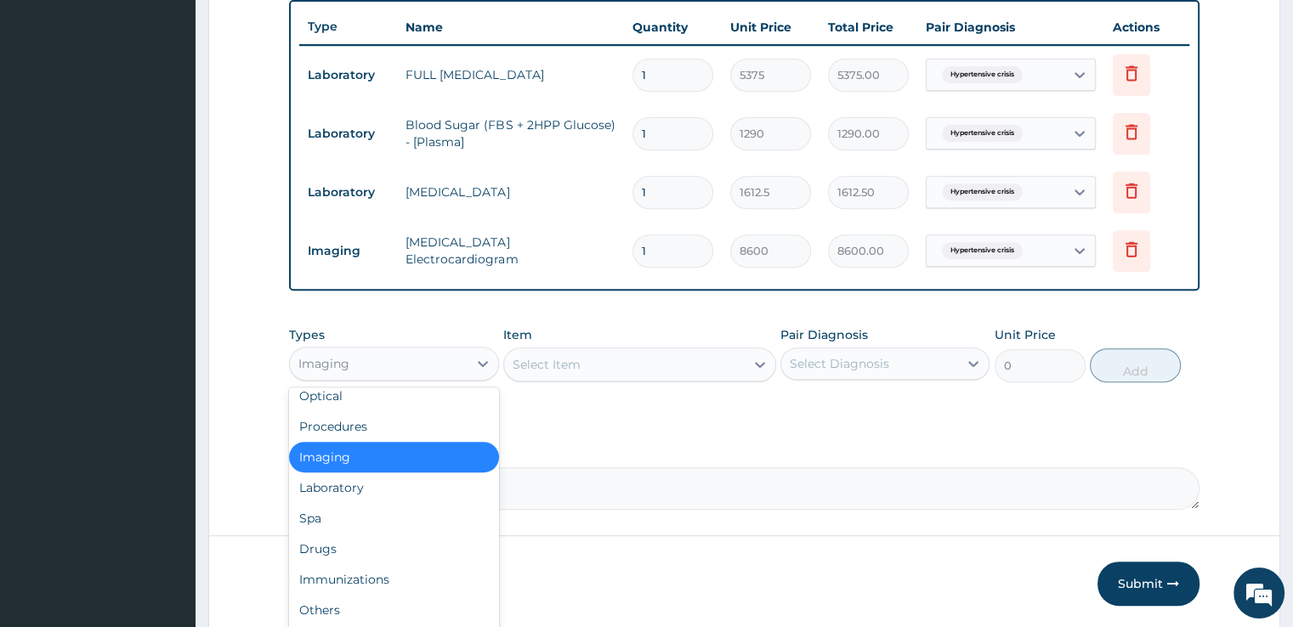
scroll to position [58, 0]
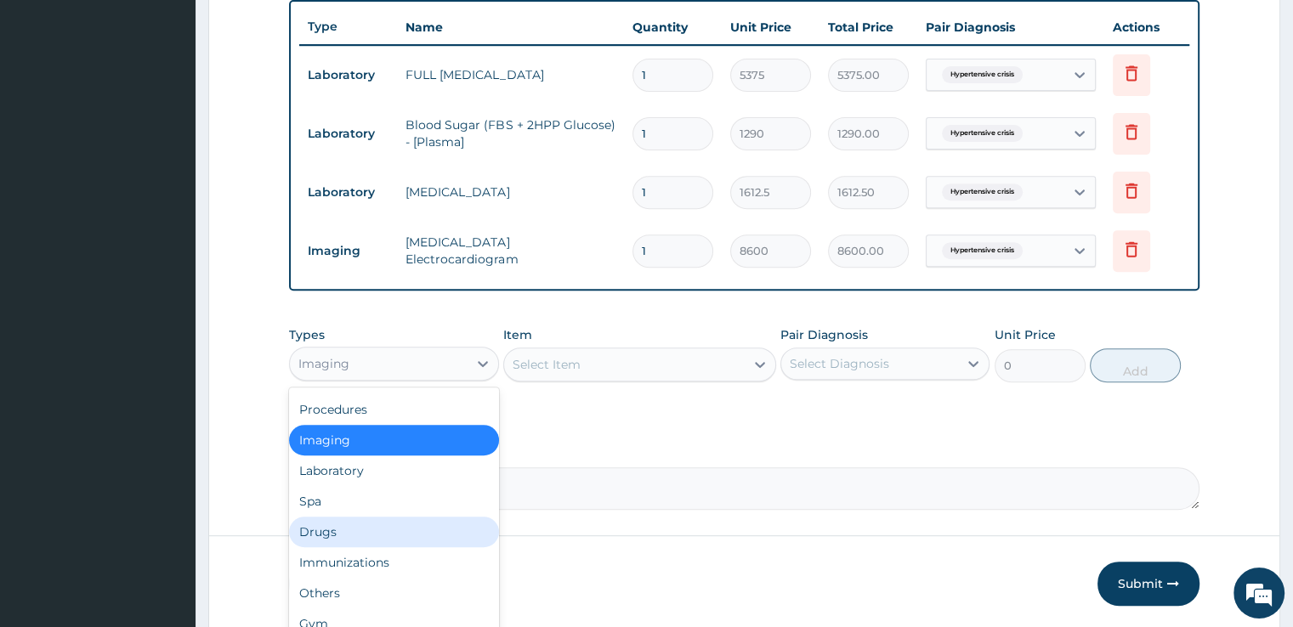
click at [354, 521] on div "Drugs" at bounding box center [393, 532] width 209 height 31
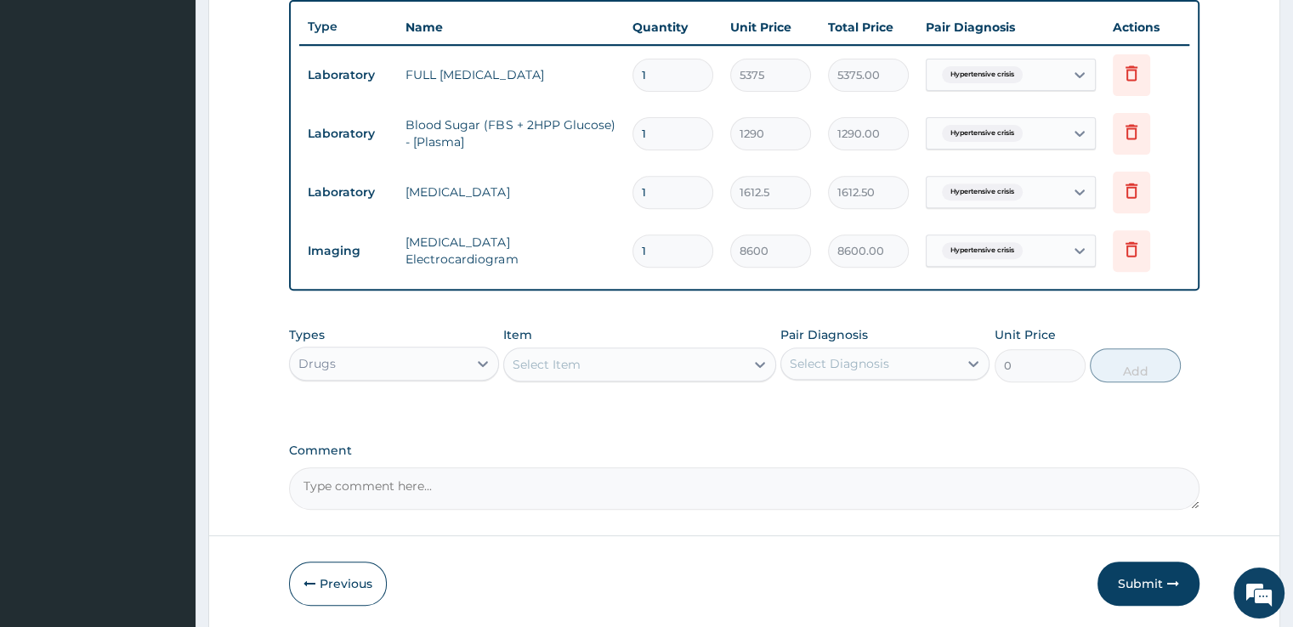
click at [619, 359] on div "Select Item" at bounding box center [624, 364] width 241 height 27
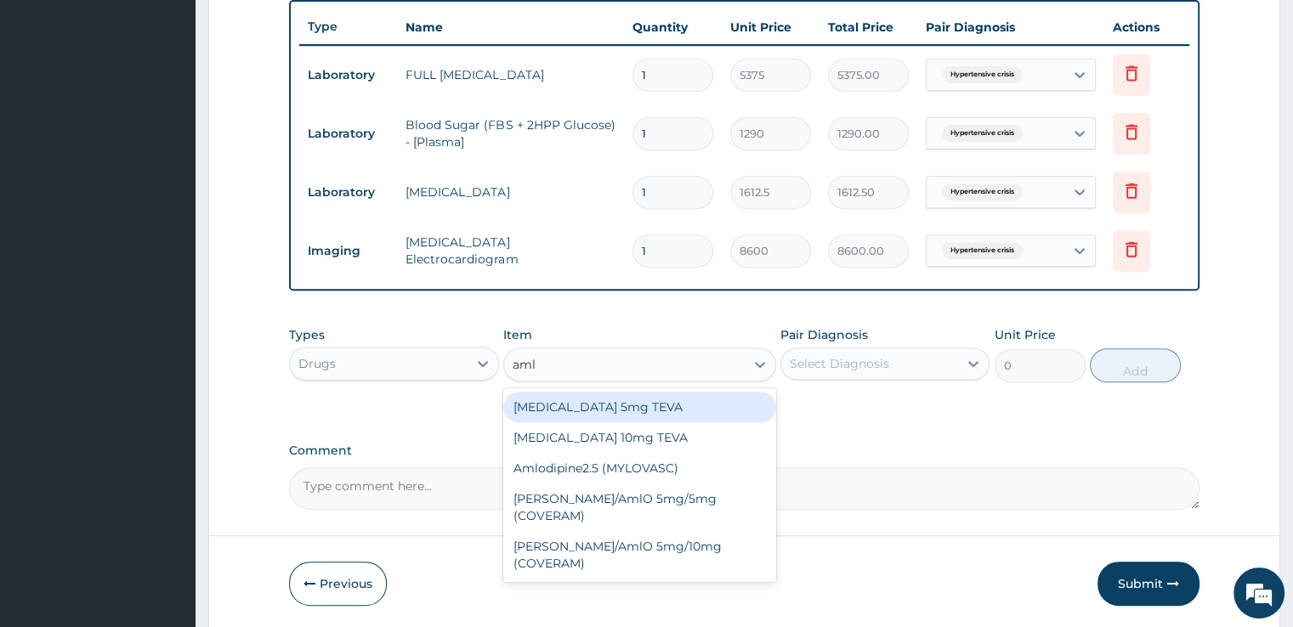
type input "amlo"
click at [605, 411] on div "Amlodipine 5mg TEVA" at bounding box center [639, 407] width 273 height 31
type input "100.5125"
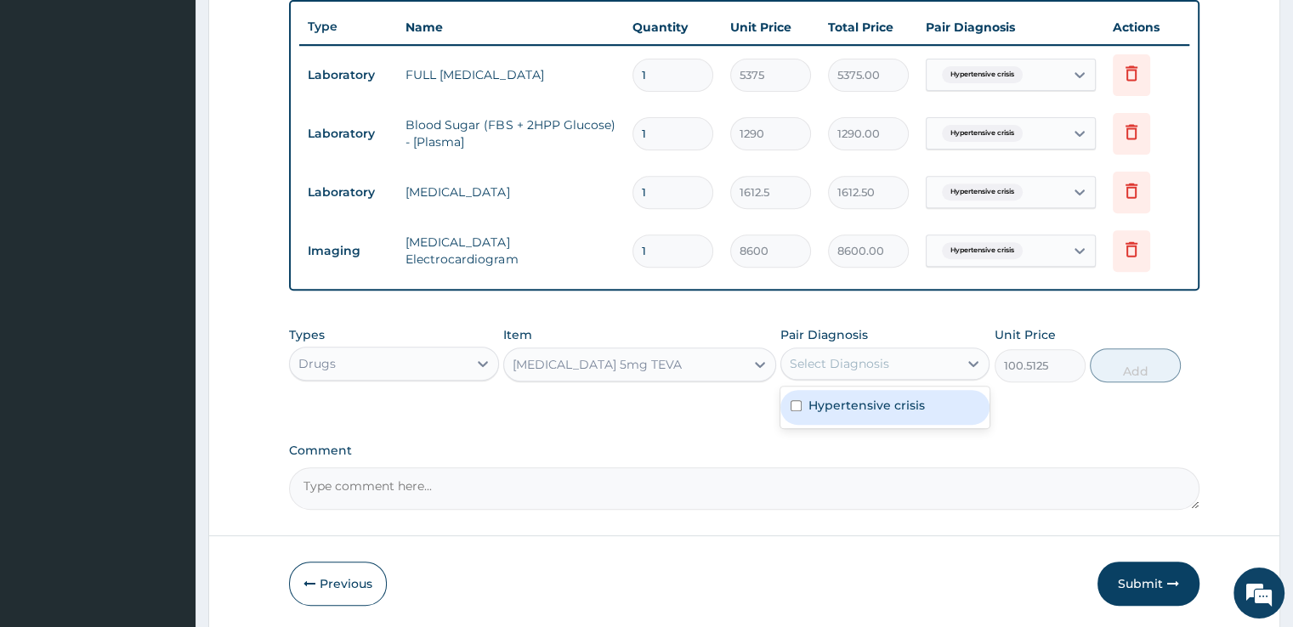
click at [896, 361] on div "Select Diagnosis" at bounding box center [869, 363] width 177 height 27
click at [870, 405] on label "Hypertensive crisis" at bounding box center [866, 405] width 116 height 17
checkbox input "true"
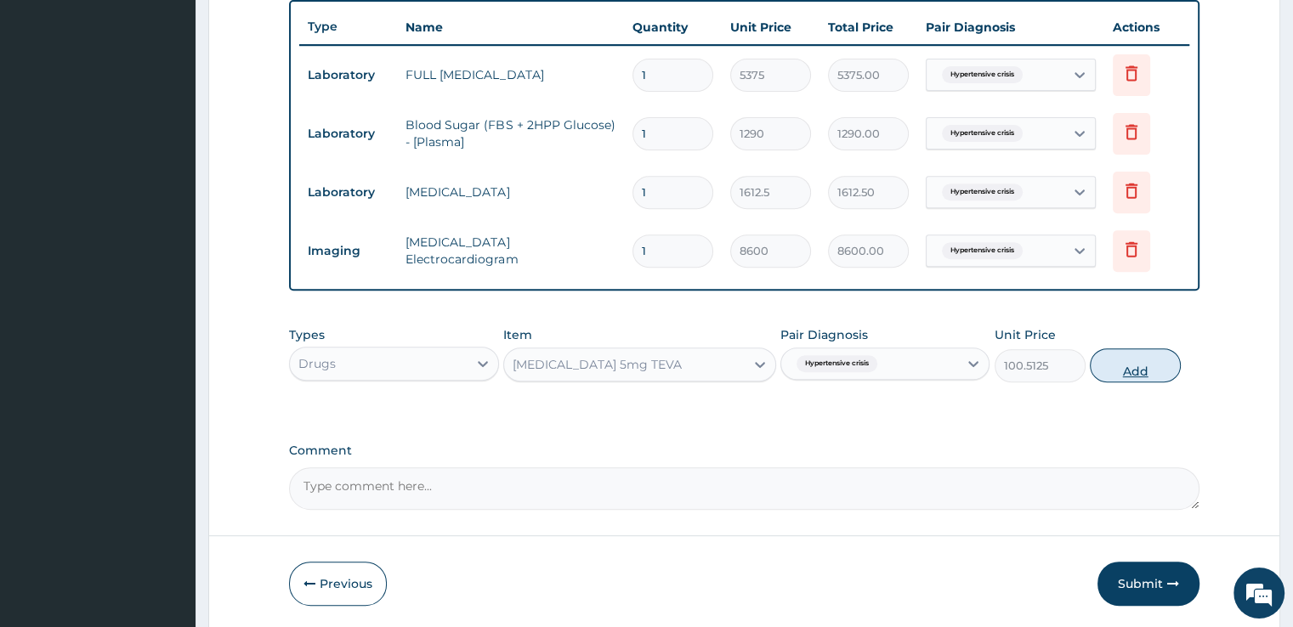
click at [1142, 367] on button "Add" at bounding box center [1135, 365] width 91 height 34
type input "0"
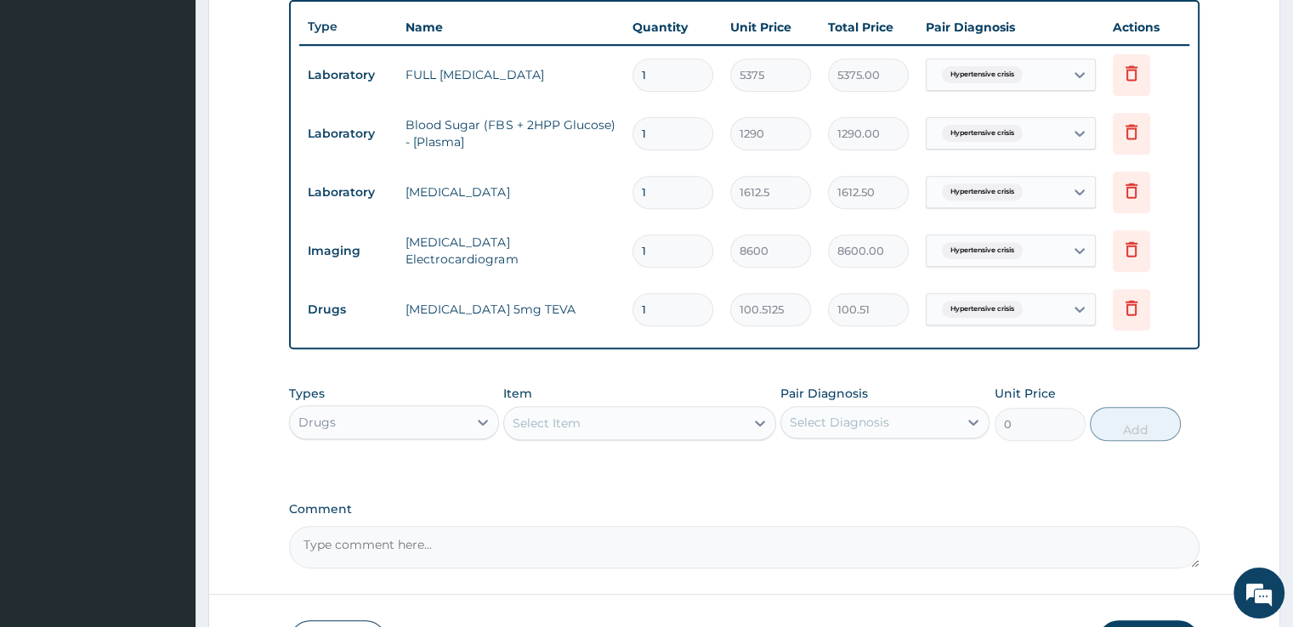
click at [578, 410] on div "Select Item" at bounding box center [624, 423] width 241 height 27
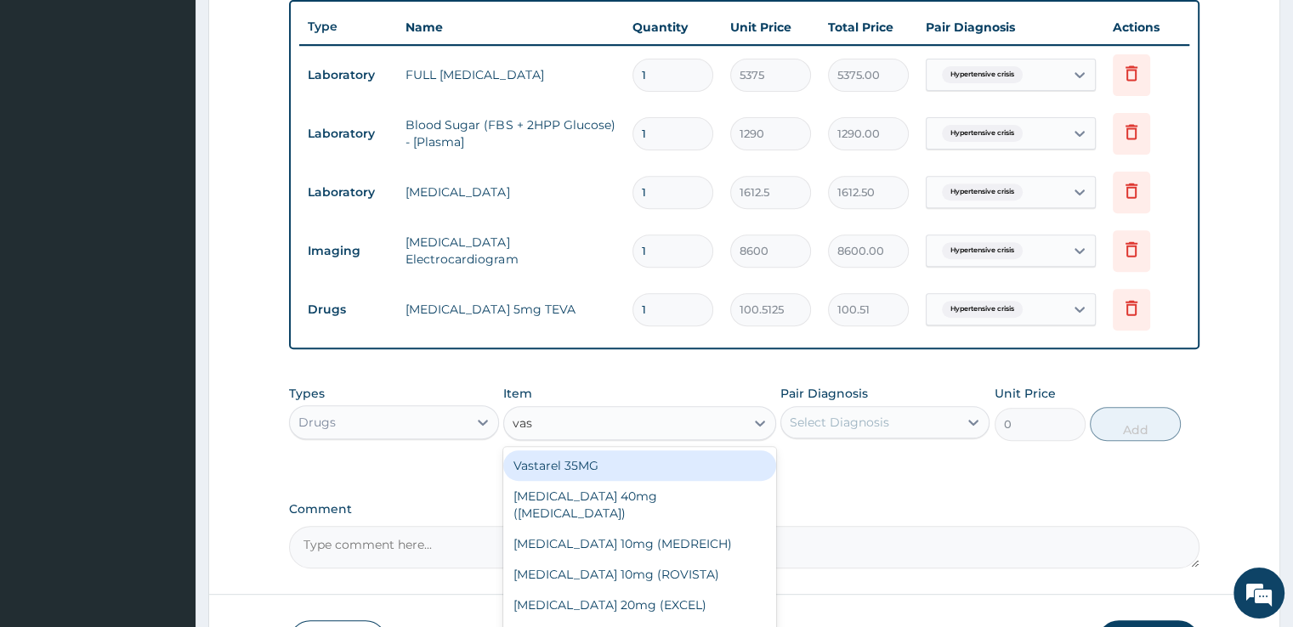
type input "vaso"
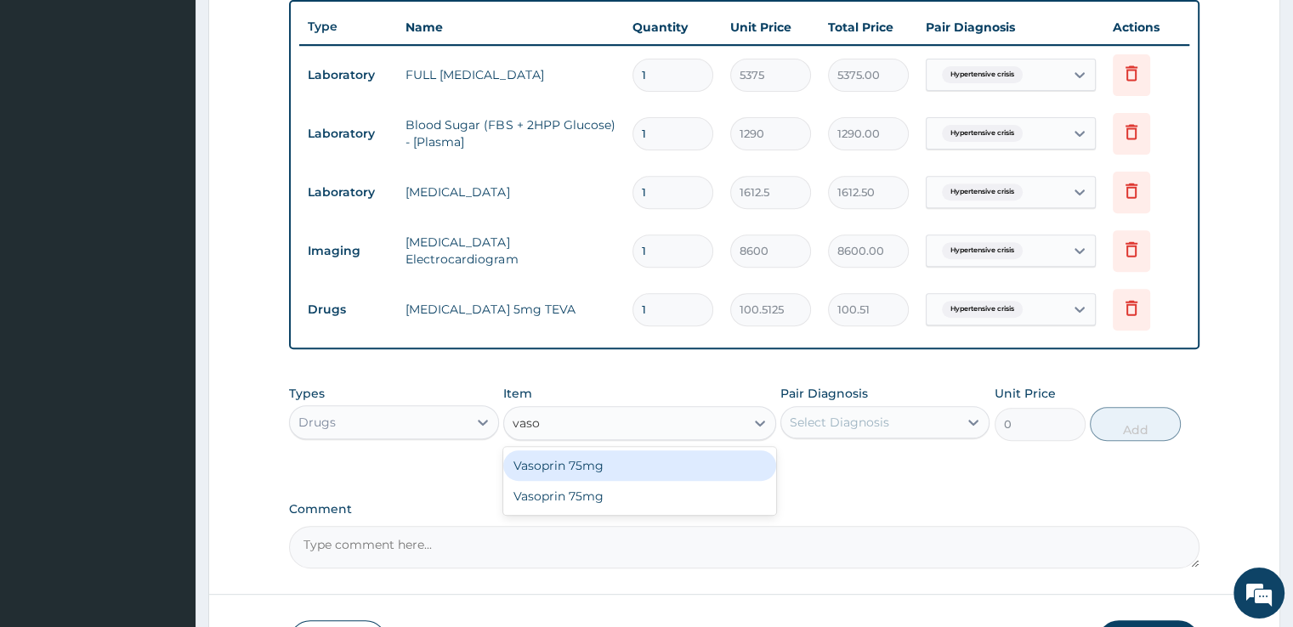
click at [572, 461] on div "Vasoprin 75mg" at bounding box center [639, 465] width 273 height 31
type input "23.65"
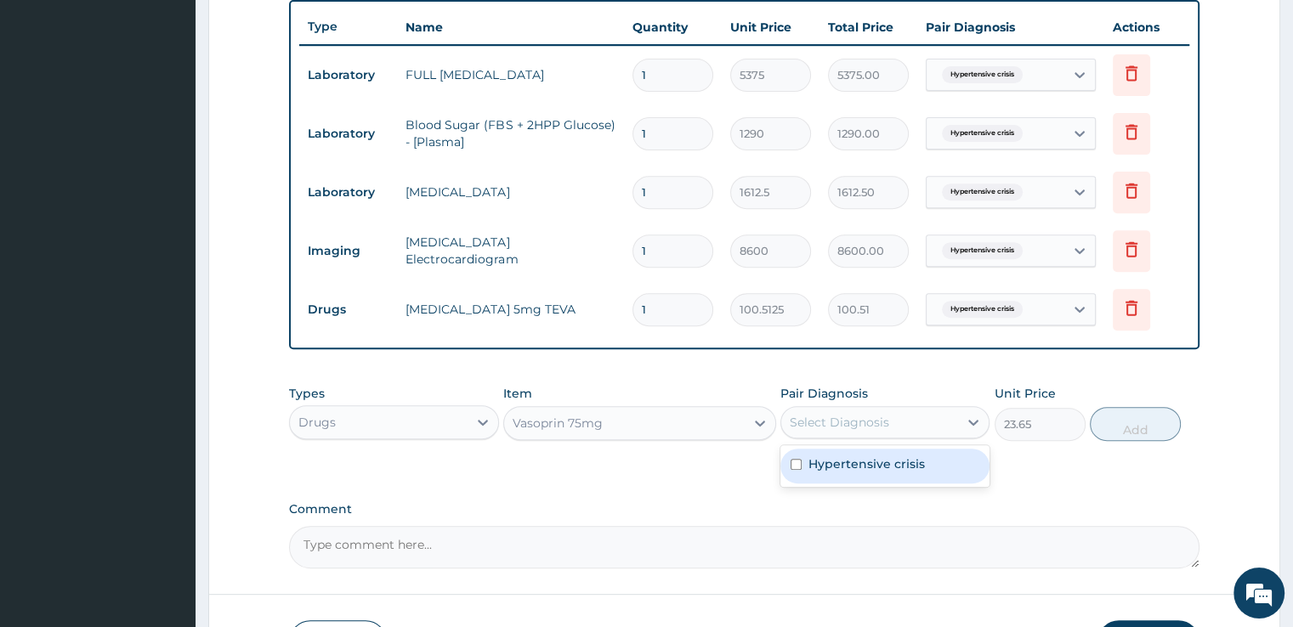
click at [833, 419] on div "Select Diagnosis" at bounding box center [839, 422] width 99 height 17
click at [840, 458] on label "Hypertensive crisis" at bounding box center [866, 464] width 116 height 17
checkbox input "true"
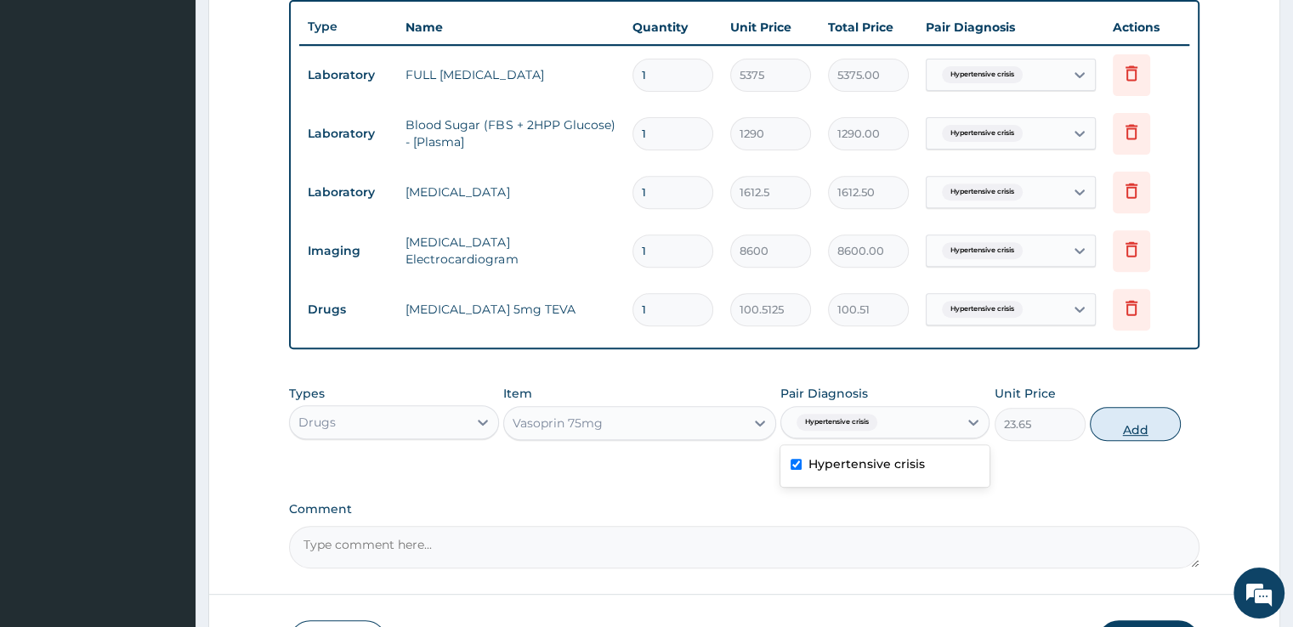
click at [1119, 416] on button "Add" at bounding box center [1135, 424] width 91 height 34
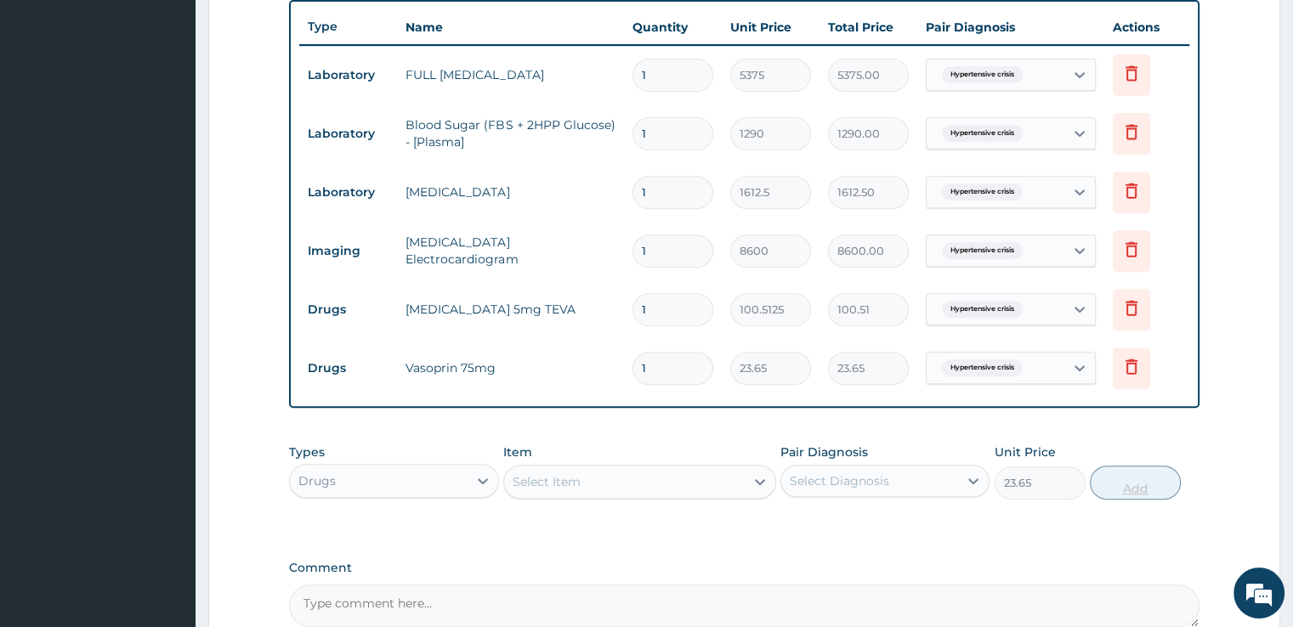
type input "0"
click at [427, 487] on div "Drugs" at bounding box center [378, 480] width 177 height 27
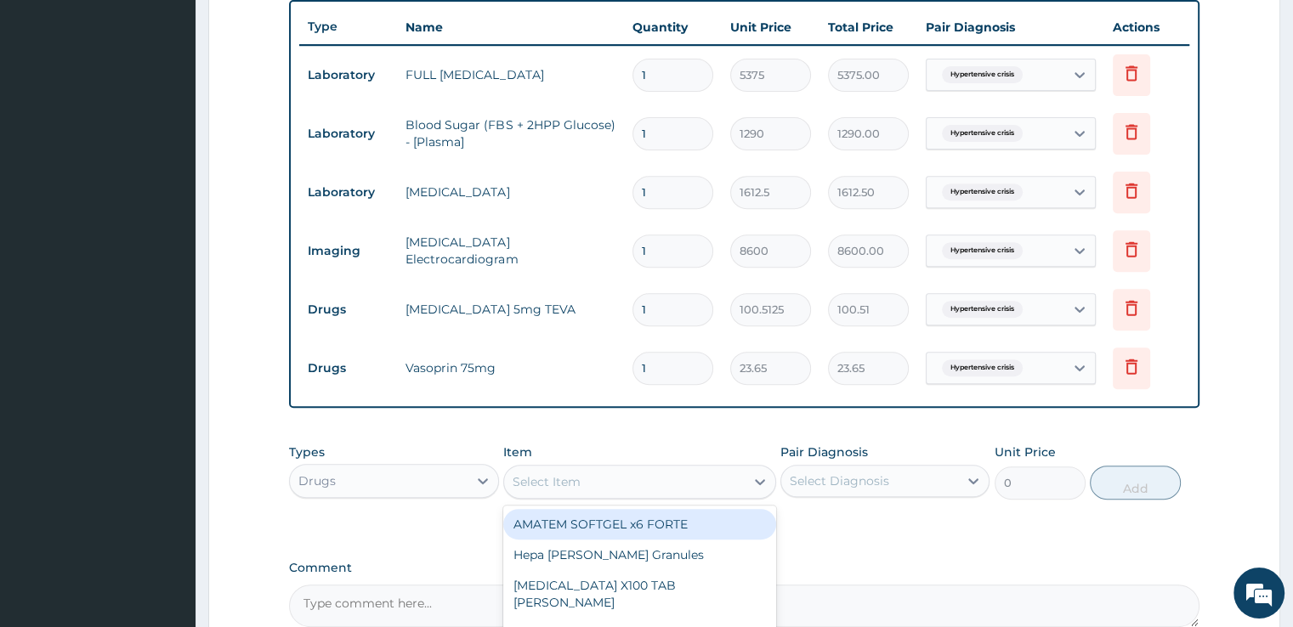
click at [584, 479] on div "Select Item" at bounding box center [624, 481] width 241 height 27
type input "simvas"
click at [619, 528] on div "SIMVASTATIN 10mg (MEDREICH)" at bounding box center [639, 524] width 273 height 31
type input "53.2125"
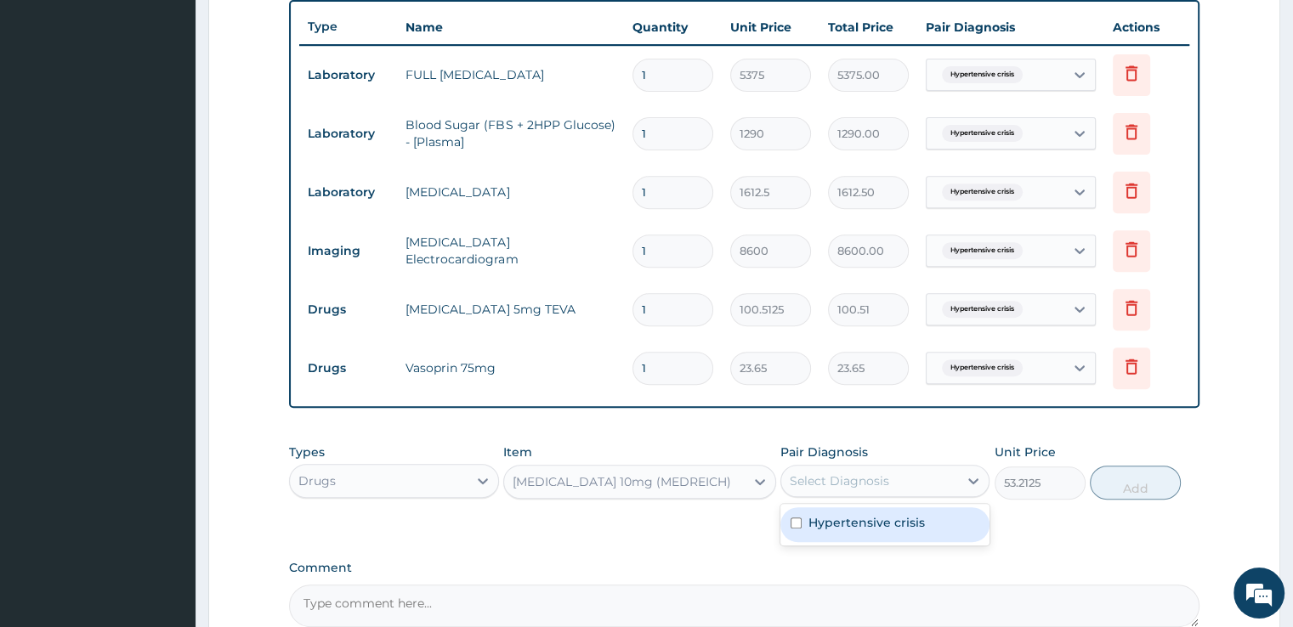
click at [860, 477] on div "Select Diagnosis" at bounding box center [839, 481] width 99 height 17
click at [892, 514] on label "Hypertensive crisis" at bounding box center [866, 522] width 116 height 17
checkbox input "true"
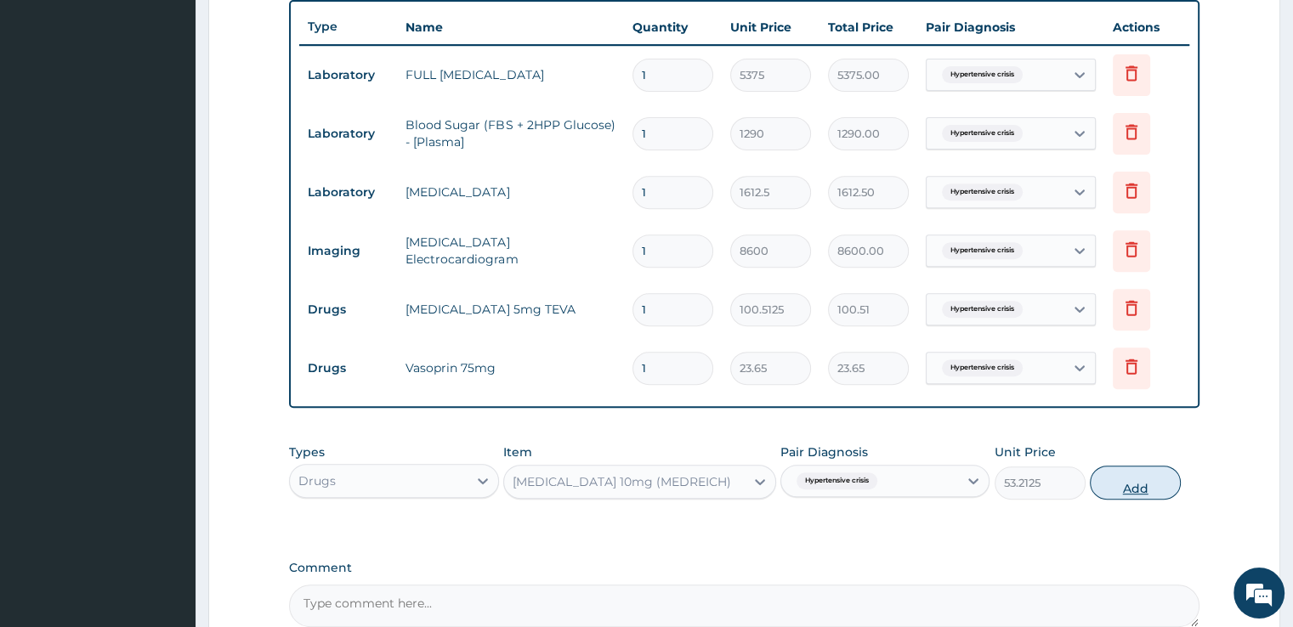
click at [1128, 492] on button "Add" at bounding box center [1135, 483] width 91 height 34
type input "0"
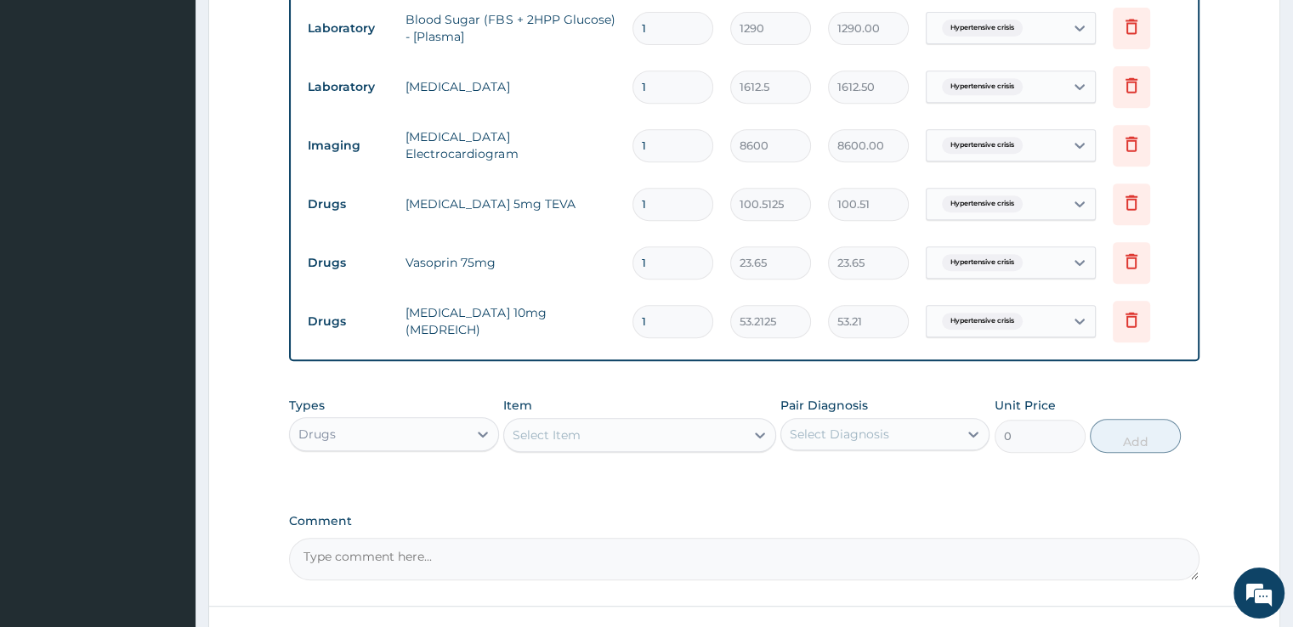
scroll to position [745, 0]
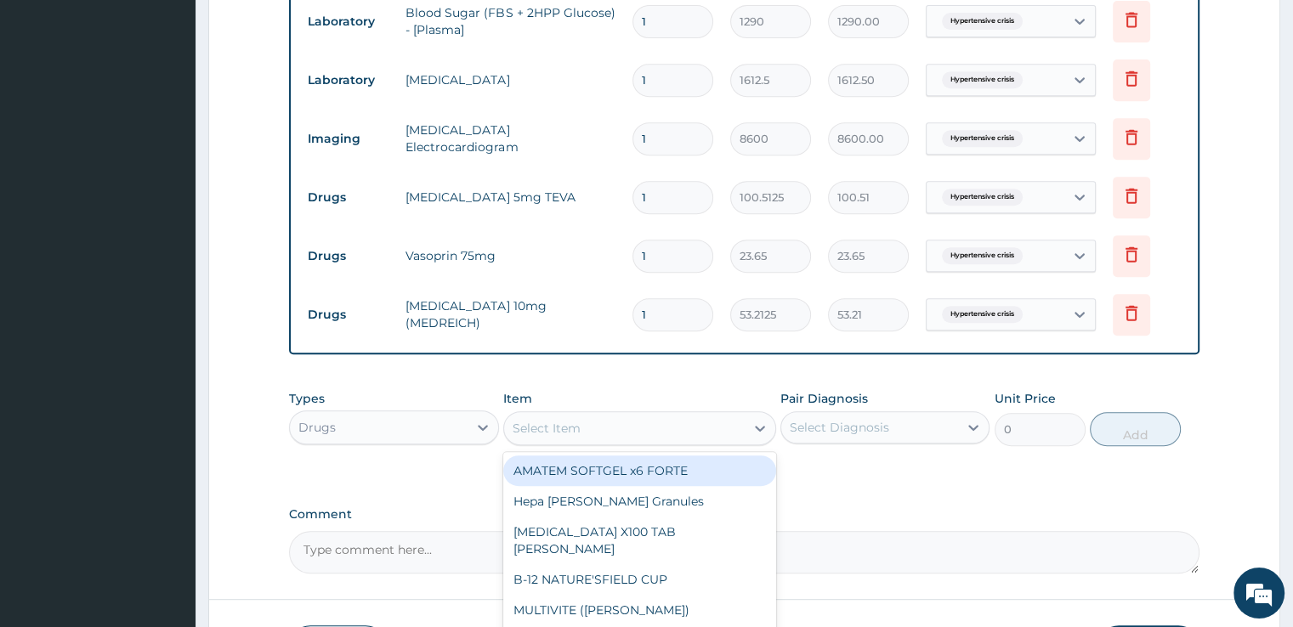
click at [582, 416] on div "Select Item" at bounding box center [624, 428] width 241 height 27
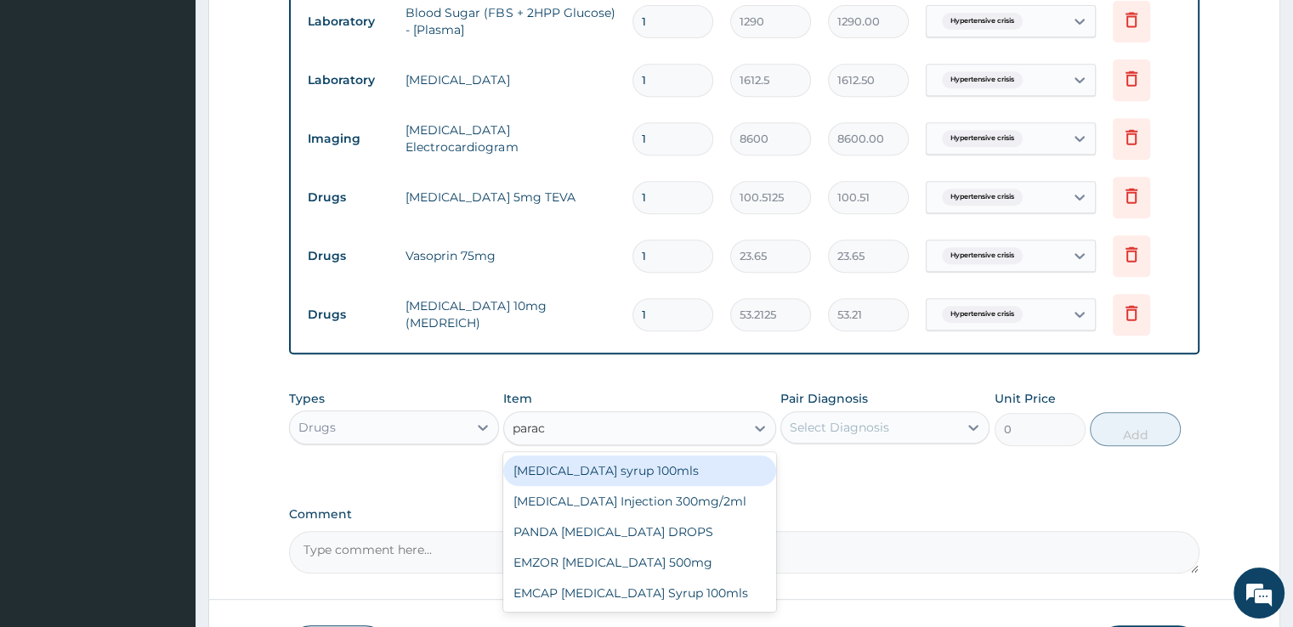
type input "parace"
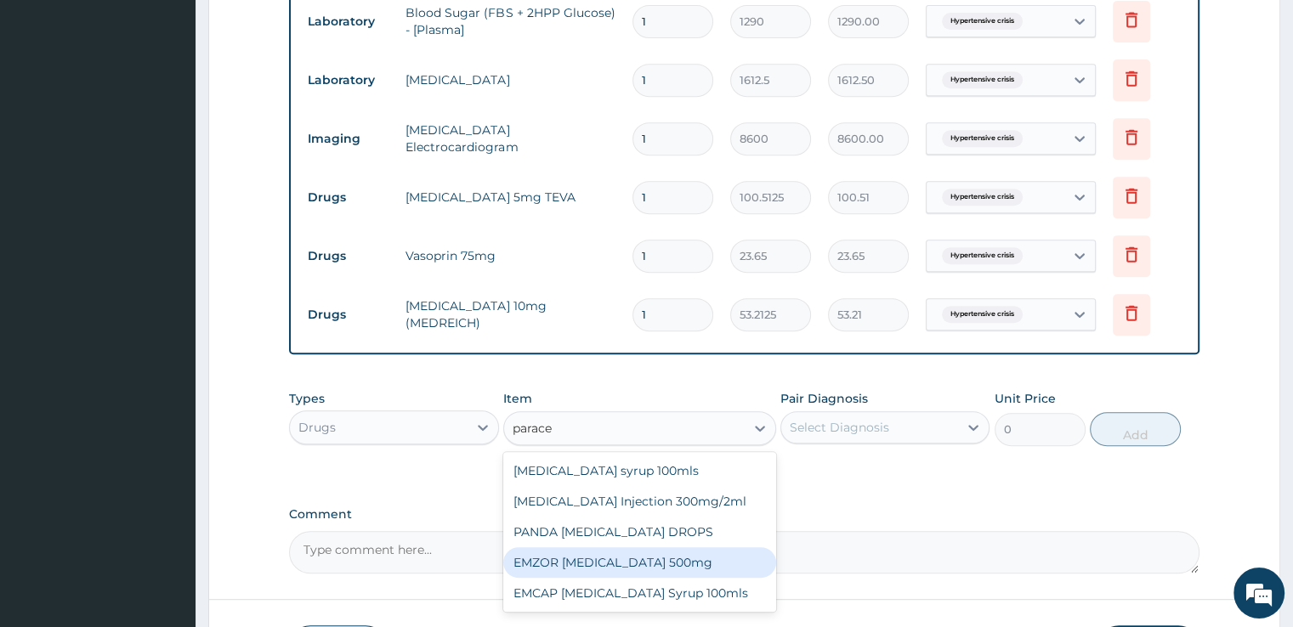
click at [581, 558] on div "EMZOR PARACETAMOL 500mg" at bounding box center [639, 562] width 273 height 31
type input "23.65"
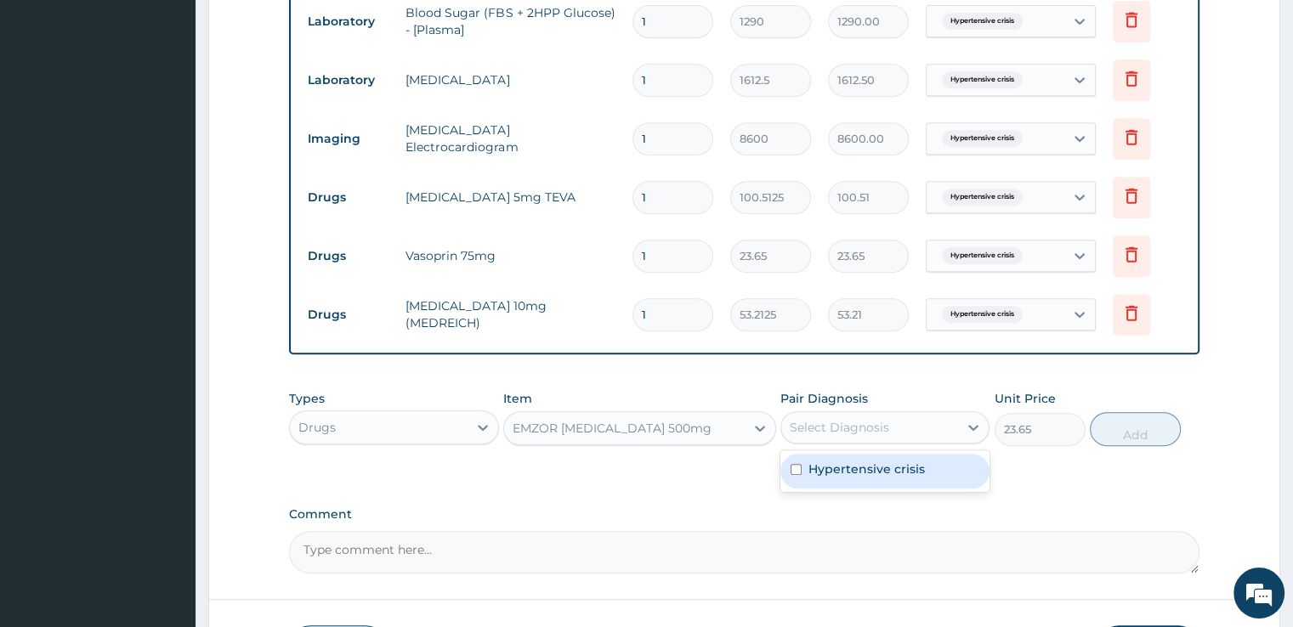
click at [912, 419] on div "Select Diagnosis" at bounding box center [869, 427] width 177 height 27
click at [887, 467] on label "Hypertensive crisis" at bounding box center [866, 469] width 116 height 17
checkbox input "true"
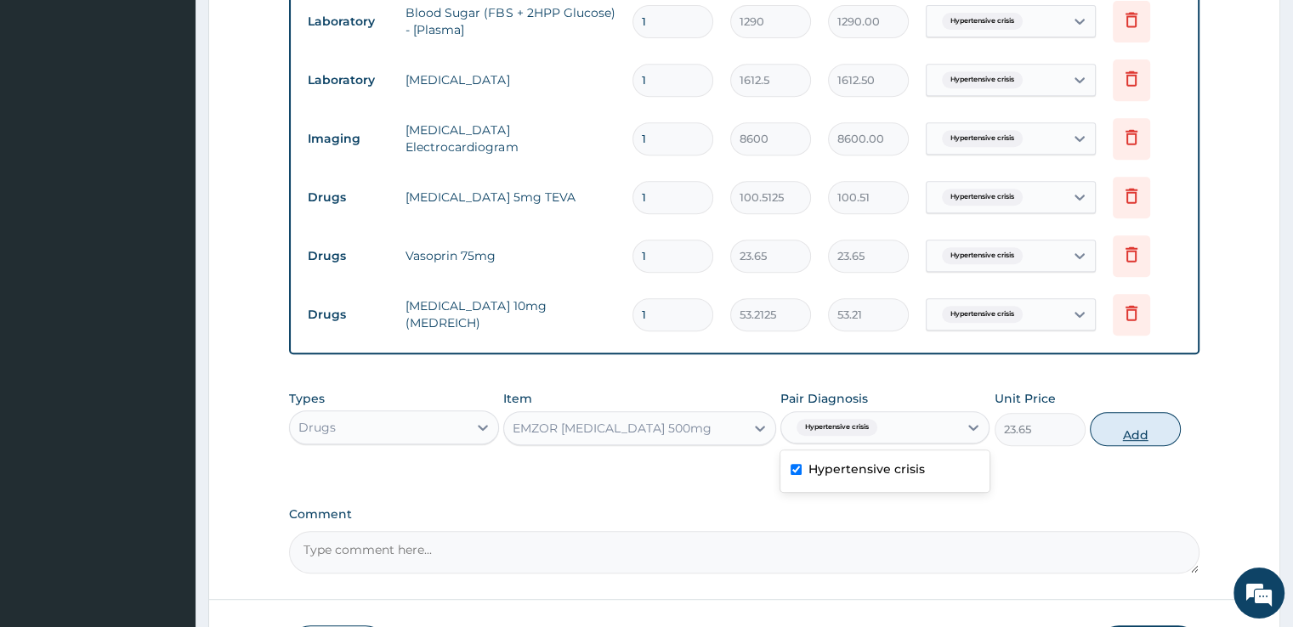
click at [1136, 427] on button "Add" at bounding box center [1135, 429] width 91 height 34
type input "0"
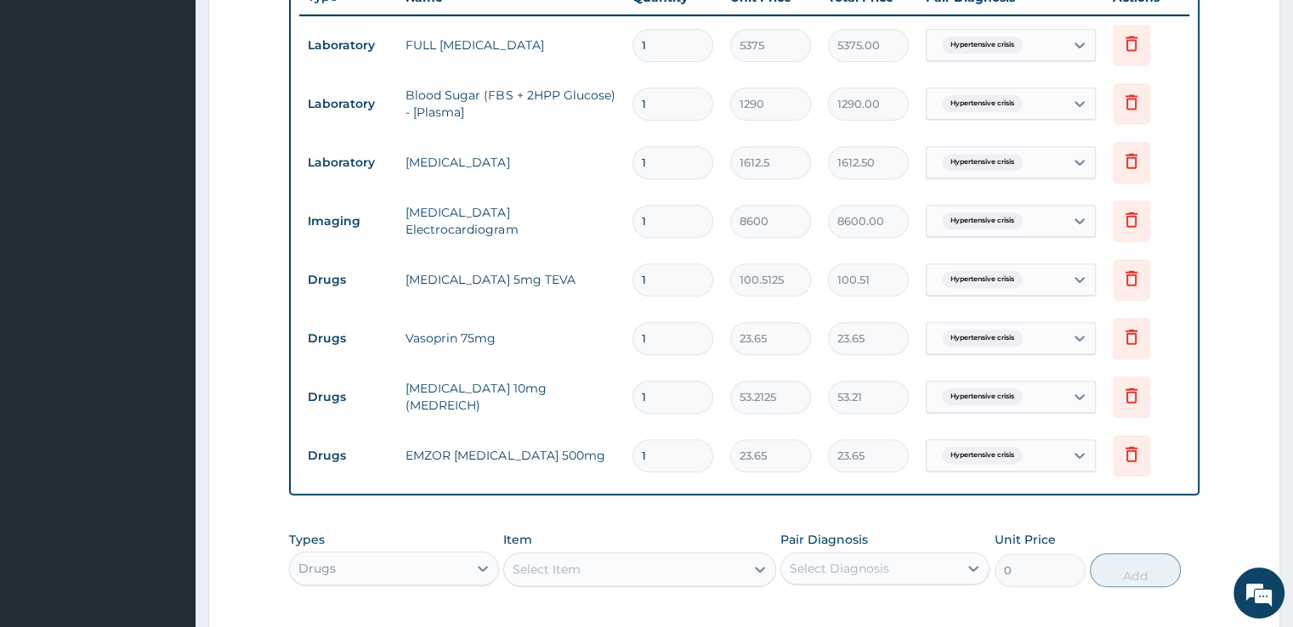
scroll to position [596, 0]
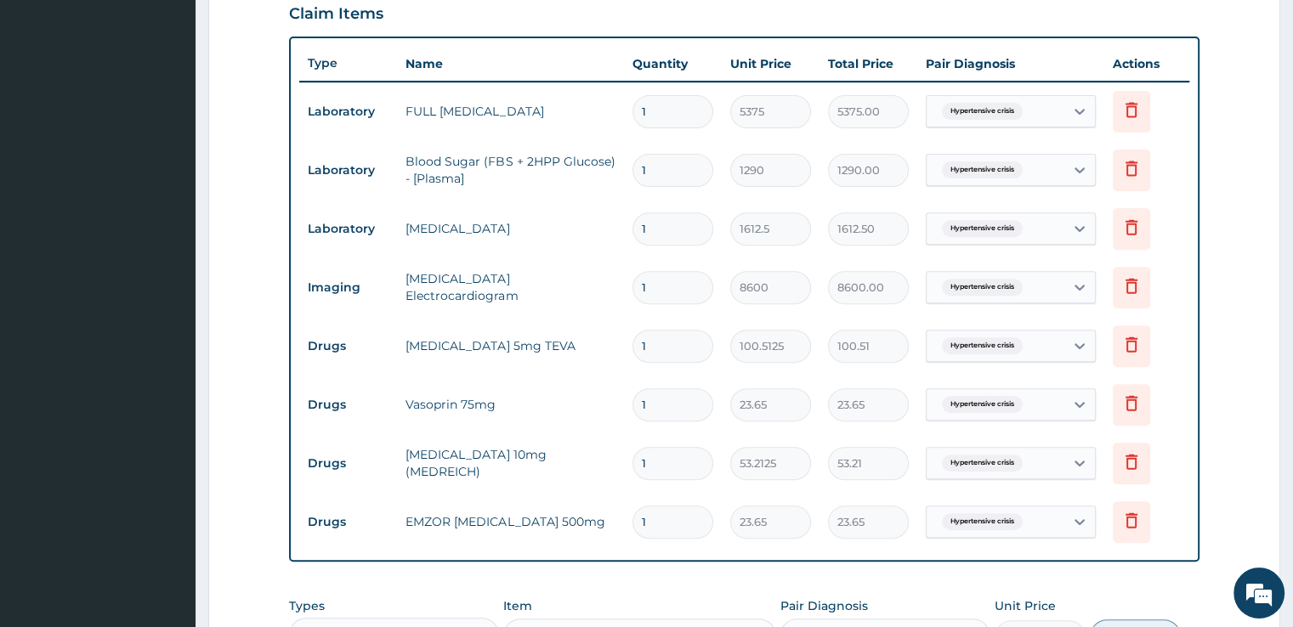
click at [647, 345] on input "1" at bounding box center [672, 346] width 81 height 33
click at [1266, 348] on form "Step 2 of 2 PA Code / Prescription Code Enter Code(Secondary Care Only) Encount…" at bounding box center [744, 198] width 1072 height 1408
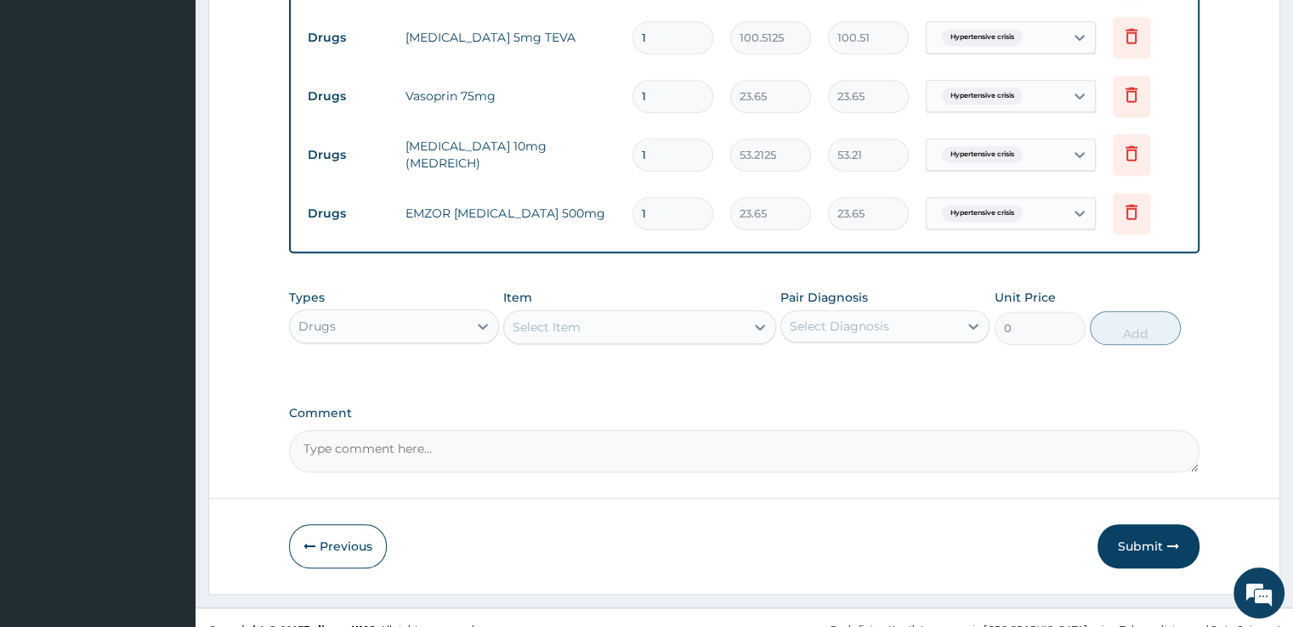
scroll to position [925, 0]
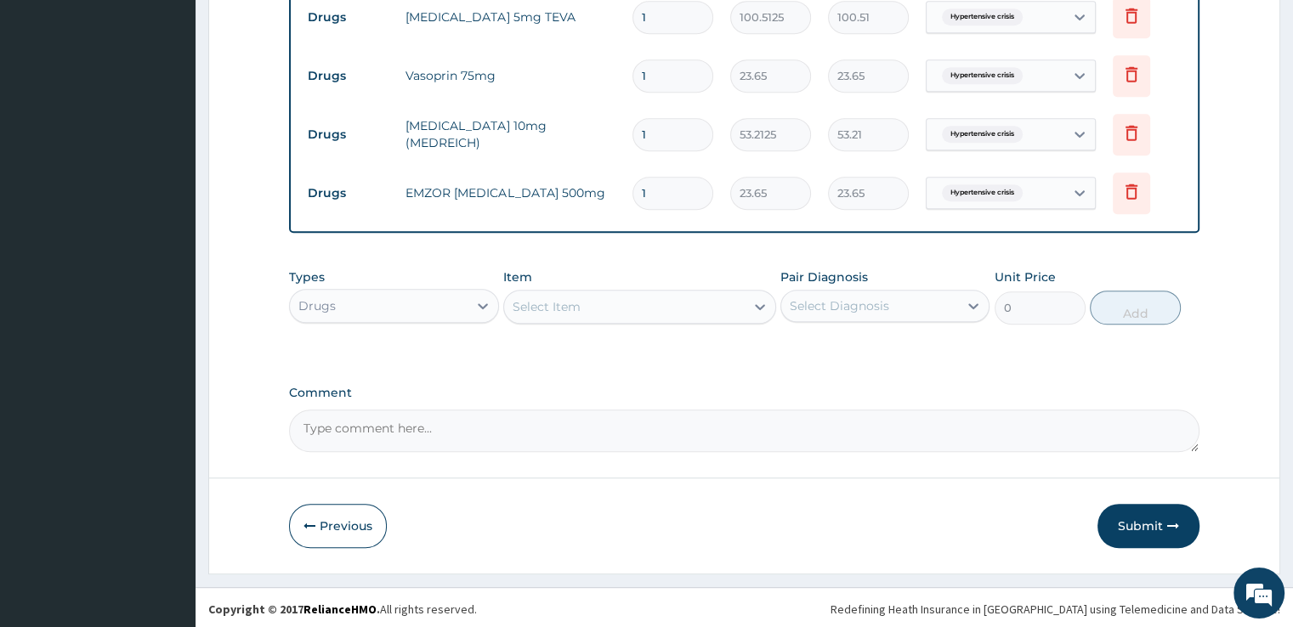
click at [740, 445] on textarea "Comment" at bounding box center [743, 431] width 909 height 42
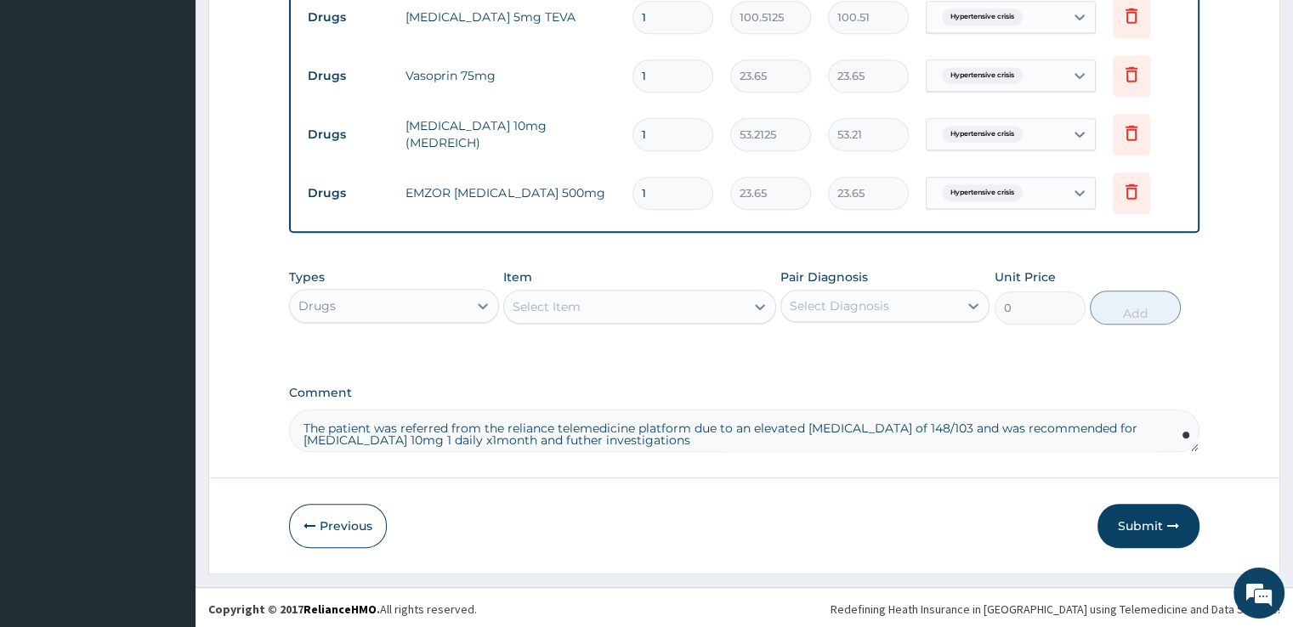
click at [541, 443] on textarea "The patient was referred from the reliance telemedicine platform due to an elev…" at bounding box center [743, 431] width 909 height 42
click at [673, 431] on textarea "The patient was referred from the reliance telemedicine platform due to an elev…" at bounding box center [743, 431] width 909 height 42
click at [667, 437] on textarea "The patient was referred from the reliance telemedicine platform due to an elev…" at bounding box center [743, 431] width 909 height 42
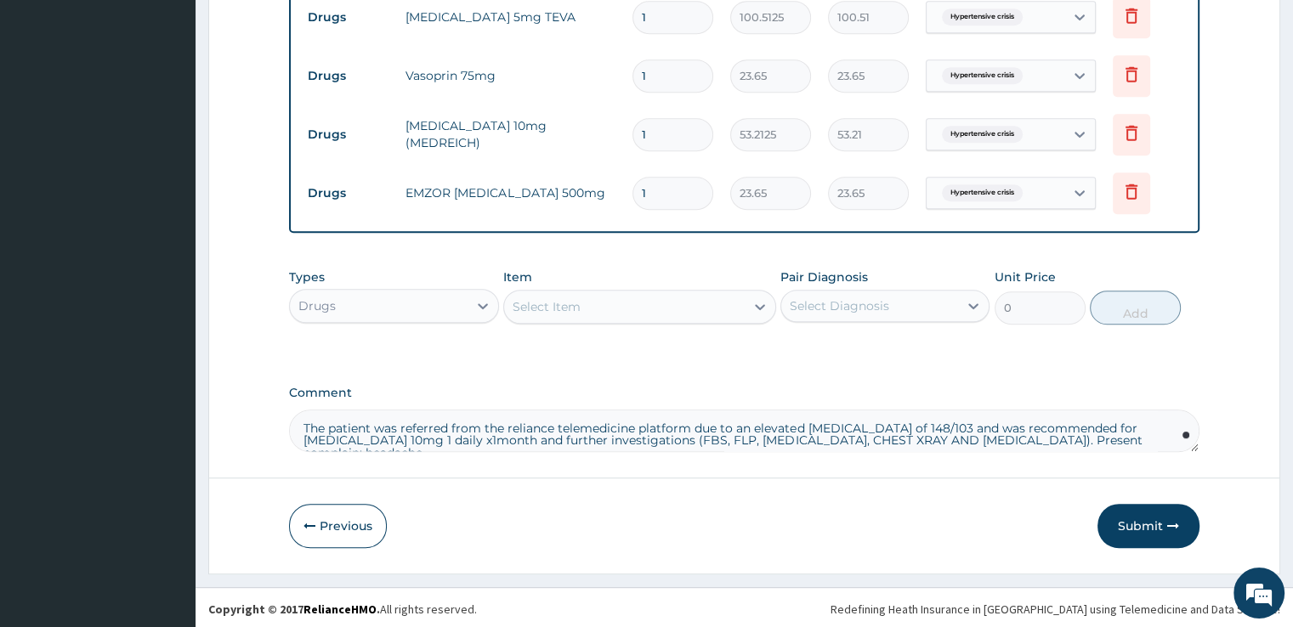
click at [1062, 436] on textarea "The patient was referred from the reliance telemedicine platform due to an elev…" at bounding box center [743, 431] width 909 height 42
click at [1119, 441] on textarea "The patient was referred from the reliance telemedicine platform due to an elev…" at bounding box center [743, 431] width 909 height 42
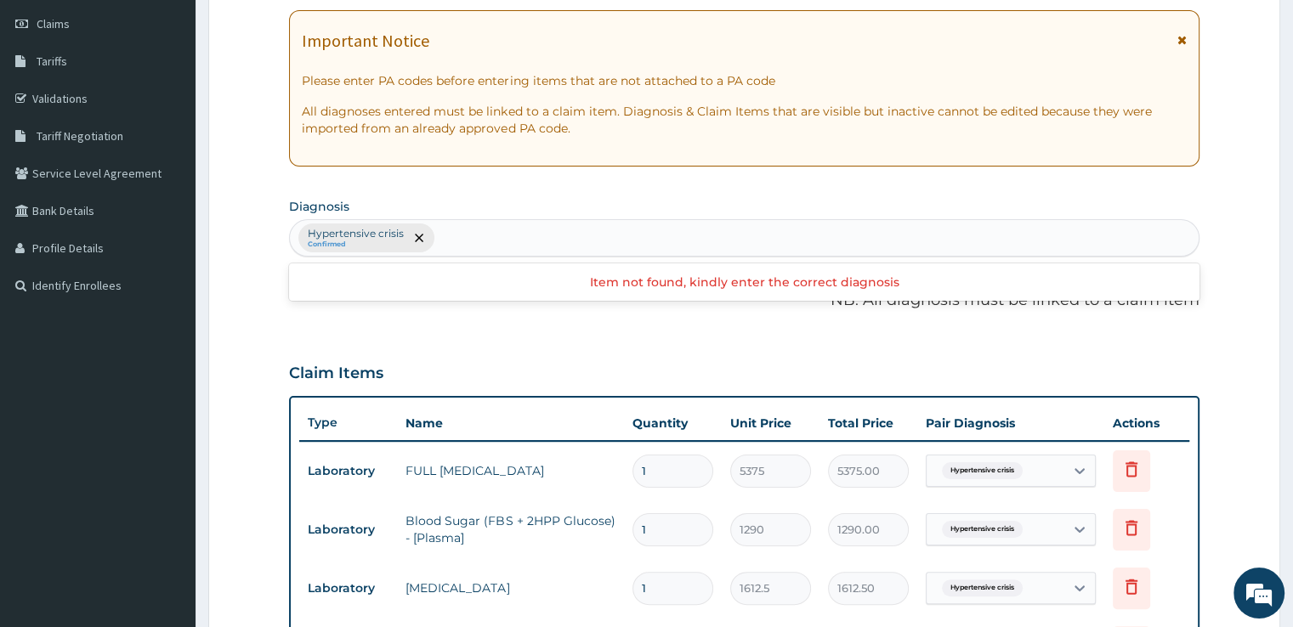
scroll to position [220, 0]
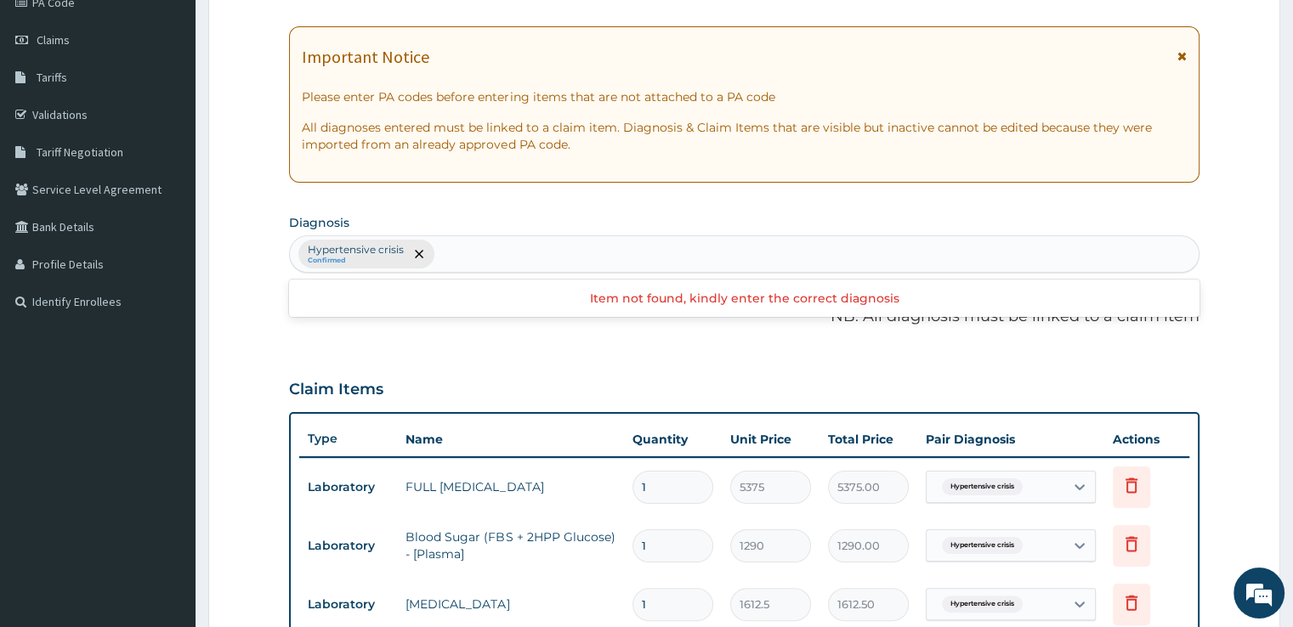
type textarea "The patient was referred from the reliance telemedicine platform due to an elev…"
click at [536, 252] on div "Hypertensive crisis Confirmed" at bounding box center [744, 254] width 908 height 36
type input "h"
type input "a"
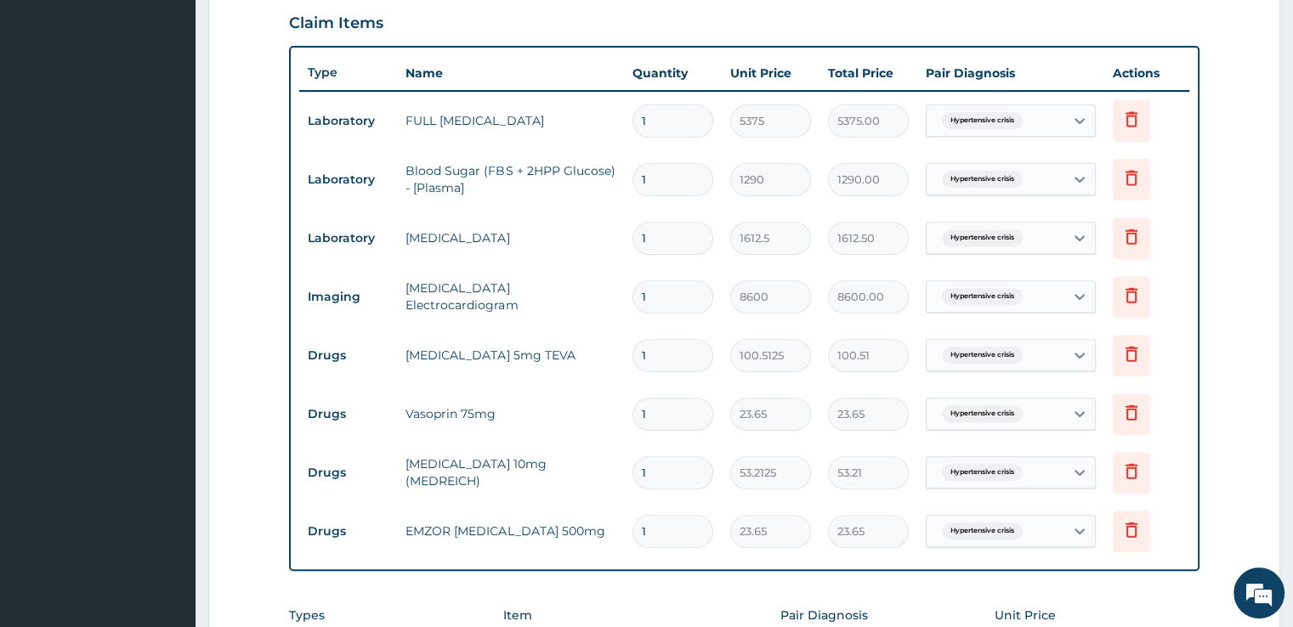
scroll to position [622, 0]
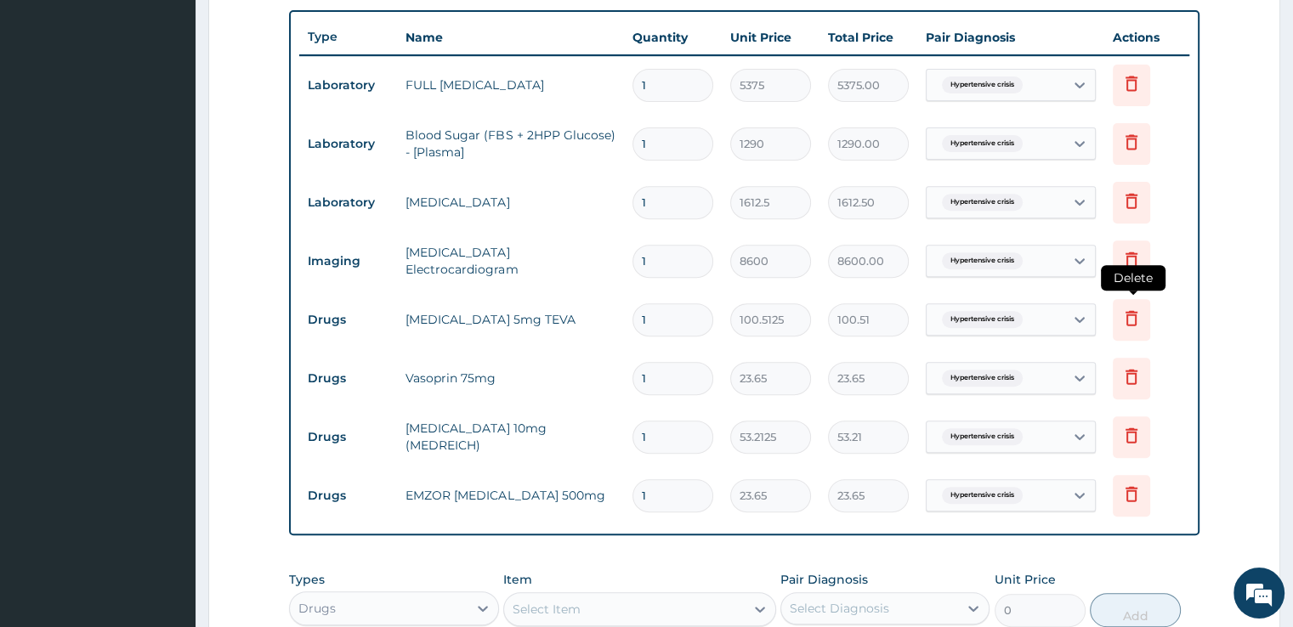
type input "headache"
click at [1132, 320] on icon at bounding box center [1131, 318] width 20 height 20
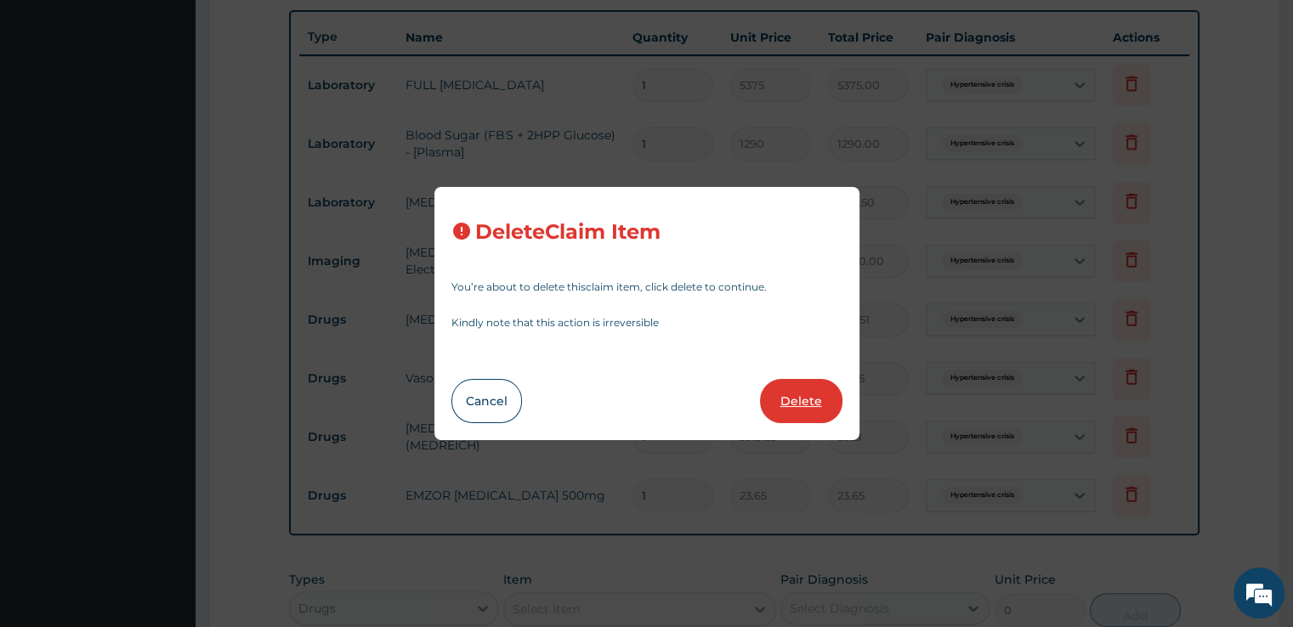
click at [787, 404] on button "Delete" at bounding box center [801, 401] width 82 height 44
type input "23.65"
type input "53.2125"
type input "53.21"
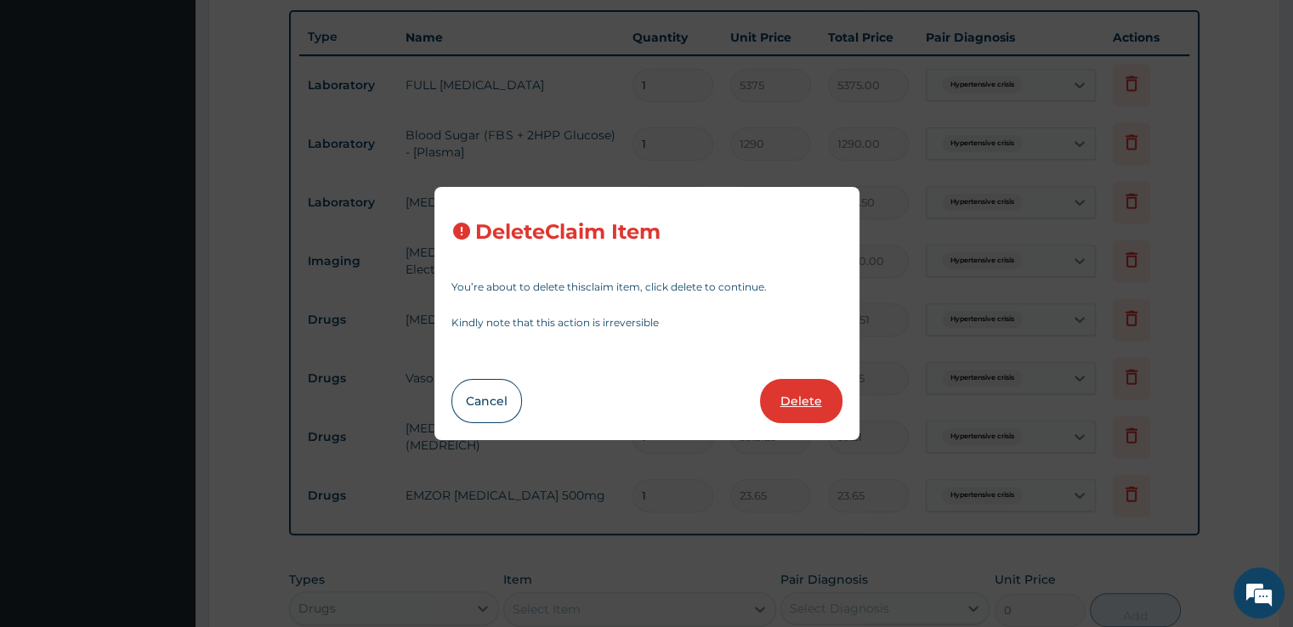
type input "23.65"
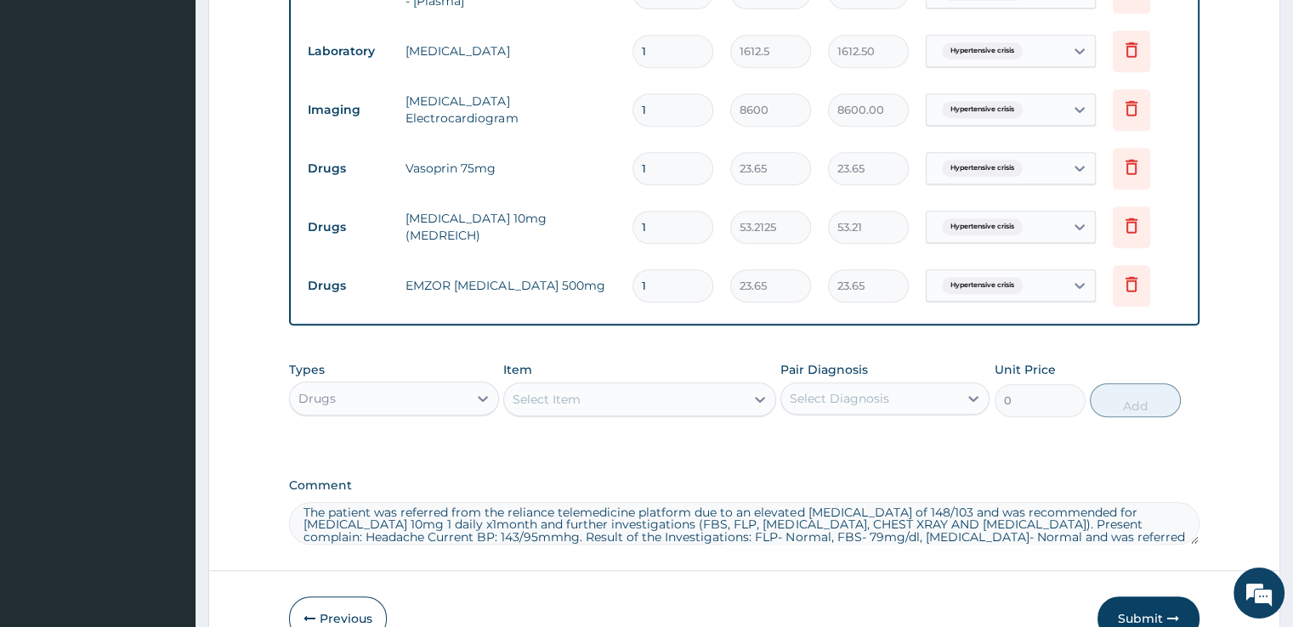
scroll to position [775, 0]
click at [572, 401] on div "Select Item" at bounding box center [547, 397] width 68 height 17
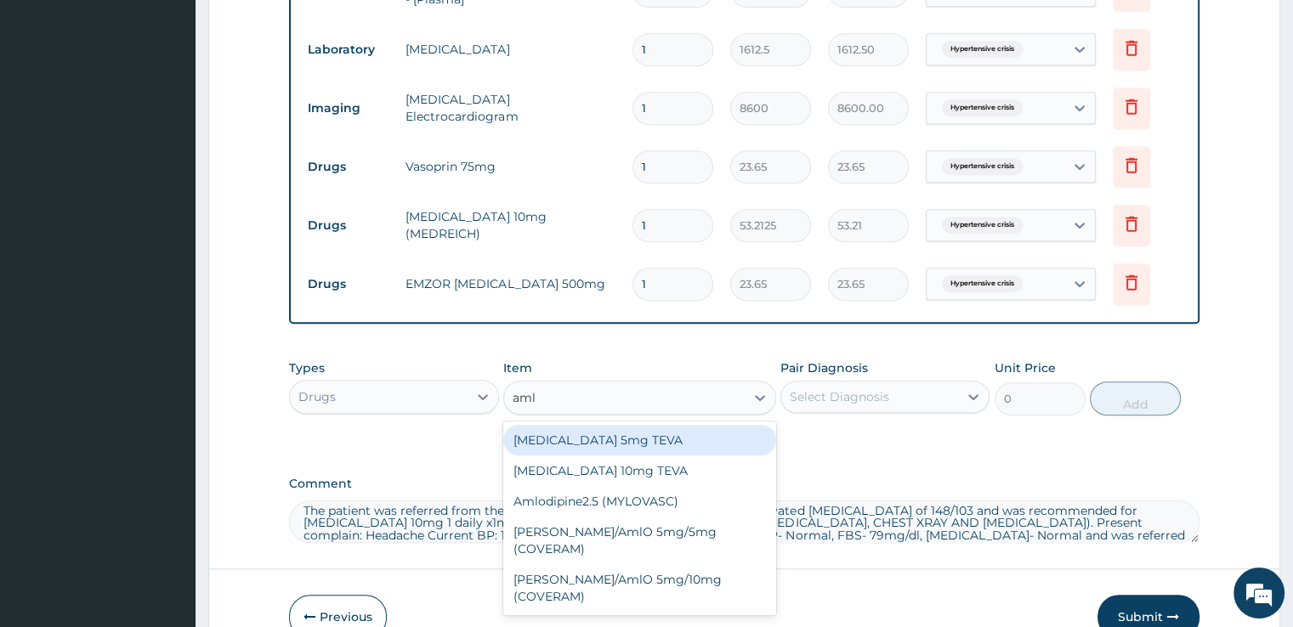
type input "amlo"
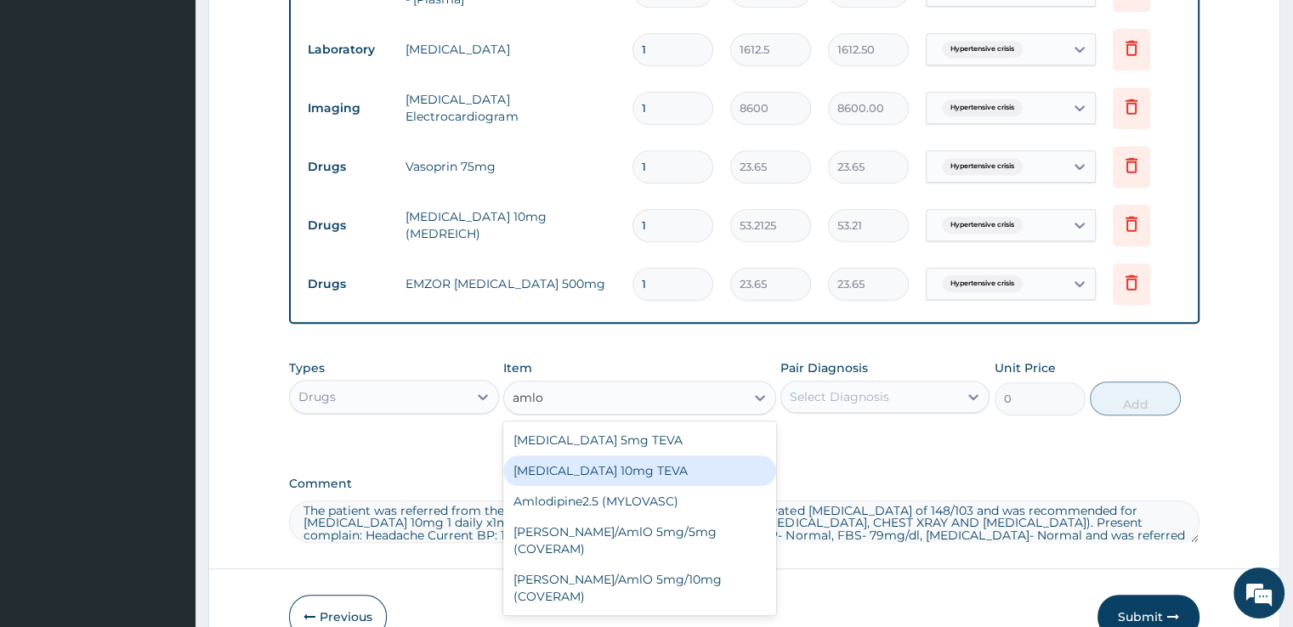
click at [598, 470] on div "Amlodipine 10mg TEVA" at bounding box center [639, 471] width 273 height 31
type input "100.5125"
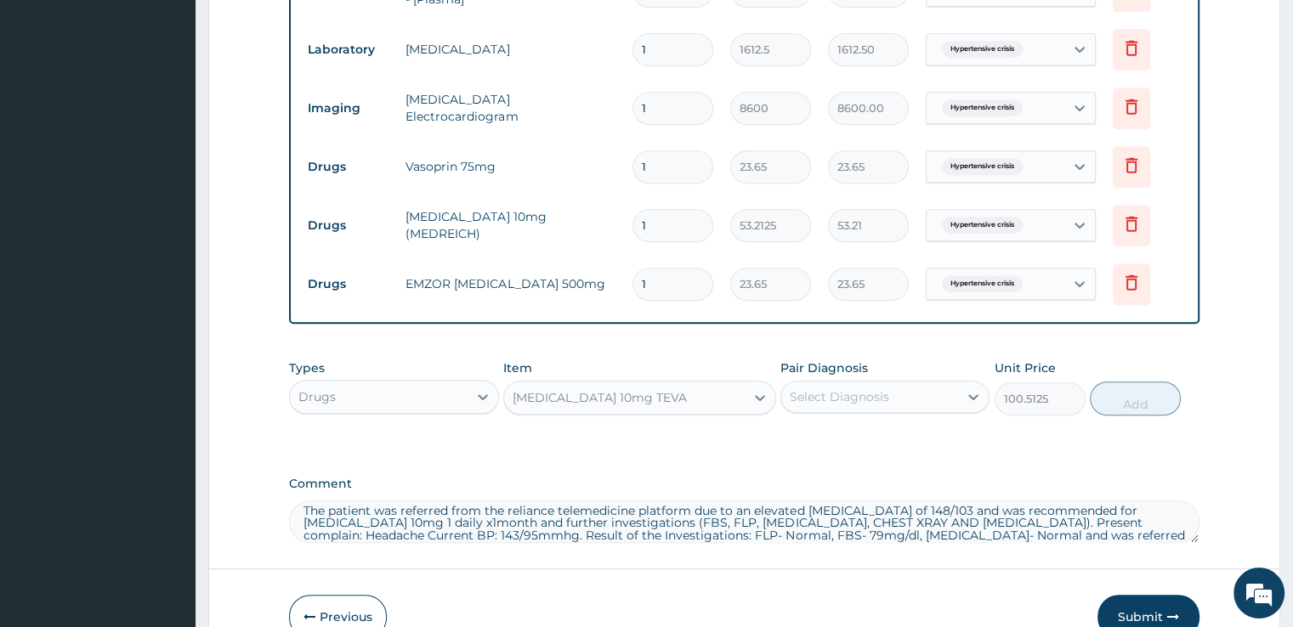
click at [863, 404] on div "Select Diagnosis" at bounding box center [869, 396] width 177 height 27
click at [858, 450] on div "Hypertensive crisis" at bounding box center [884, 440] width 209 height 35
checkbox input "true"
click at [1151, 405] on button "Add" at bounding box center [1135, 399] width 91 height 34
type input "0"
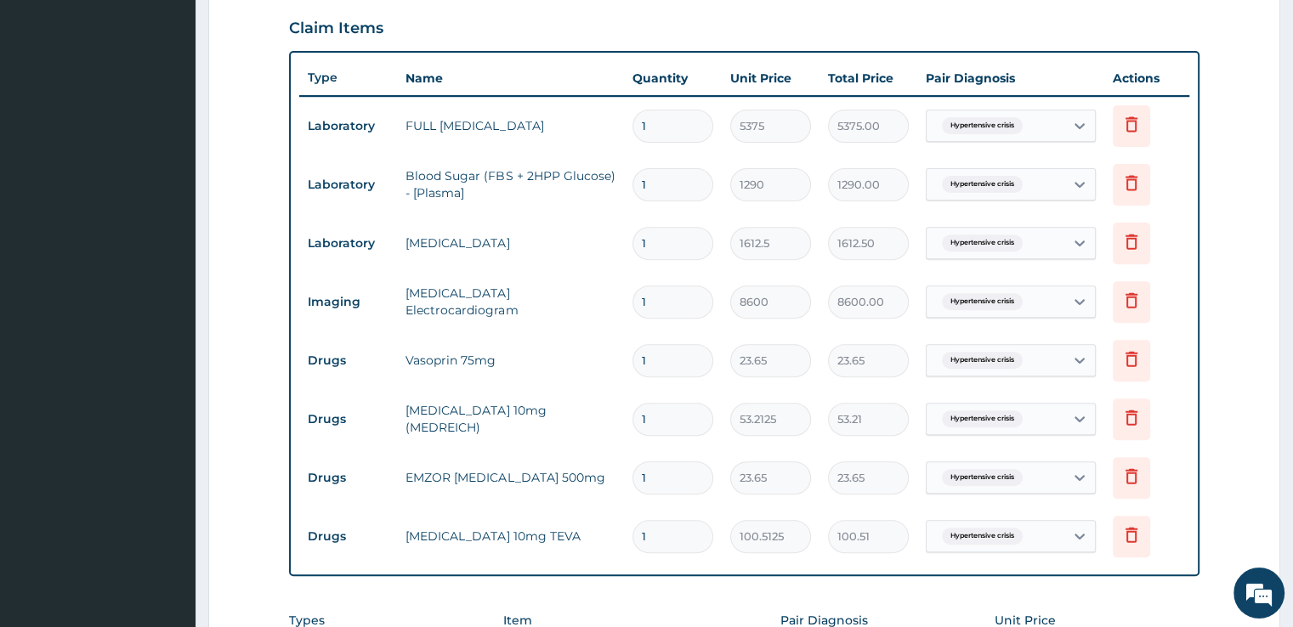
scroll to position [193, 0]
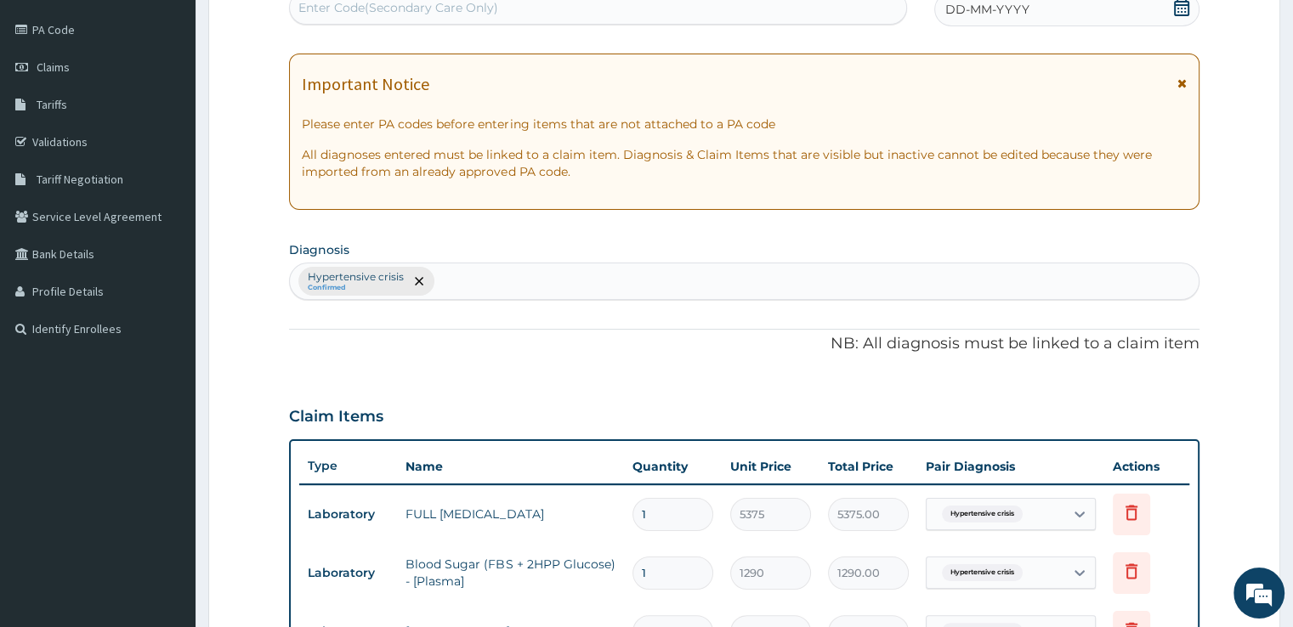
click at [586, 290] on div "Hypertensive crisis Confirmed" at bounding box center [744, 281] width 908 height 36
click at [597, 273] on div "Hypertensive crisis Confirmed headache headache" at bounding box center [726, 281] width 872 height 36
click at [672, 270] on div "Hypertensive crisis Confirmed headache headache" at bounding box center [726, 281] width 872 height 36
click at [561, 283] on div "Hypertensive crisis Confirmed headache headache" at bounding box center [726, 281] width 872 height 36
type input "headache"
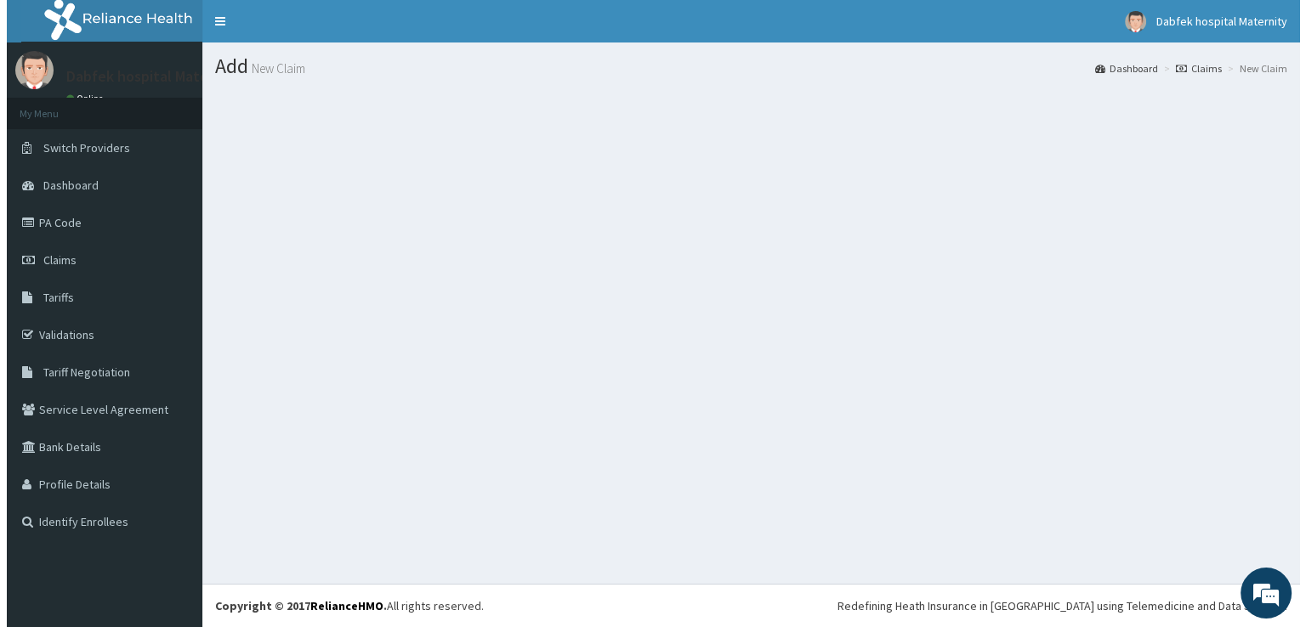
scroll to position [0, 0]
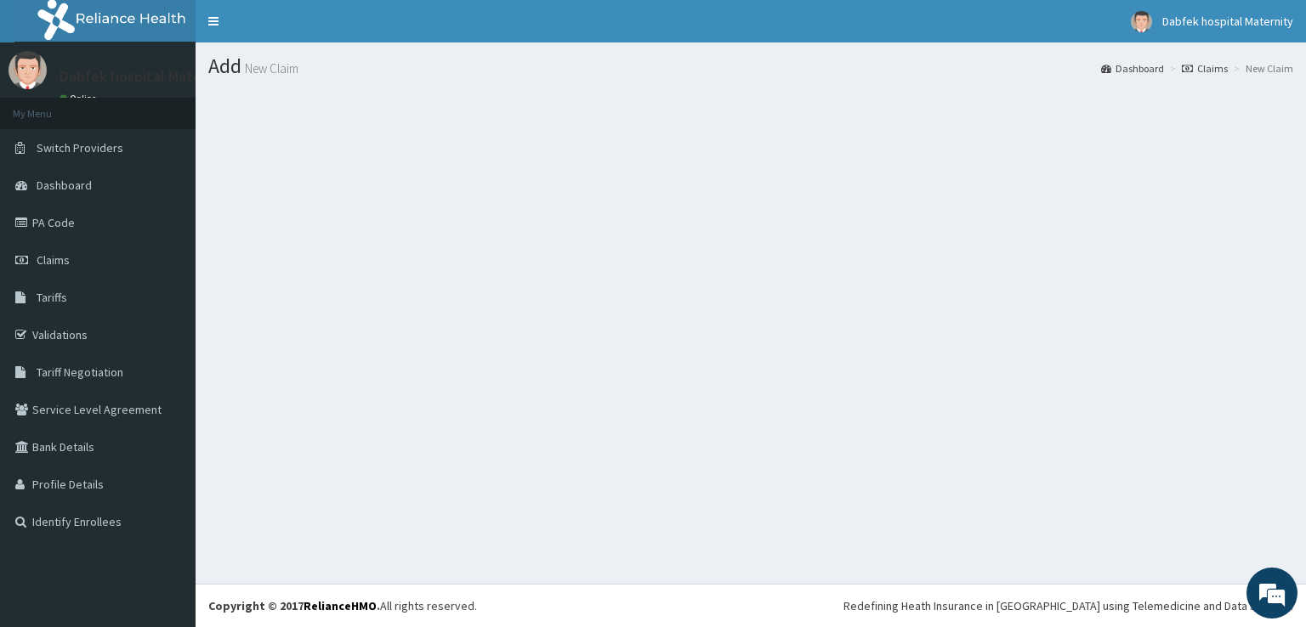
click at [442, 263] on section at bounding box center [750, 183] width 1110 height 212
click at [575, 249] on section at bounding box center [750, 183] width 1110 height 212
click at [285, 62] on small "New Claim" at bounding box center [269, 68] width 57 height 13
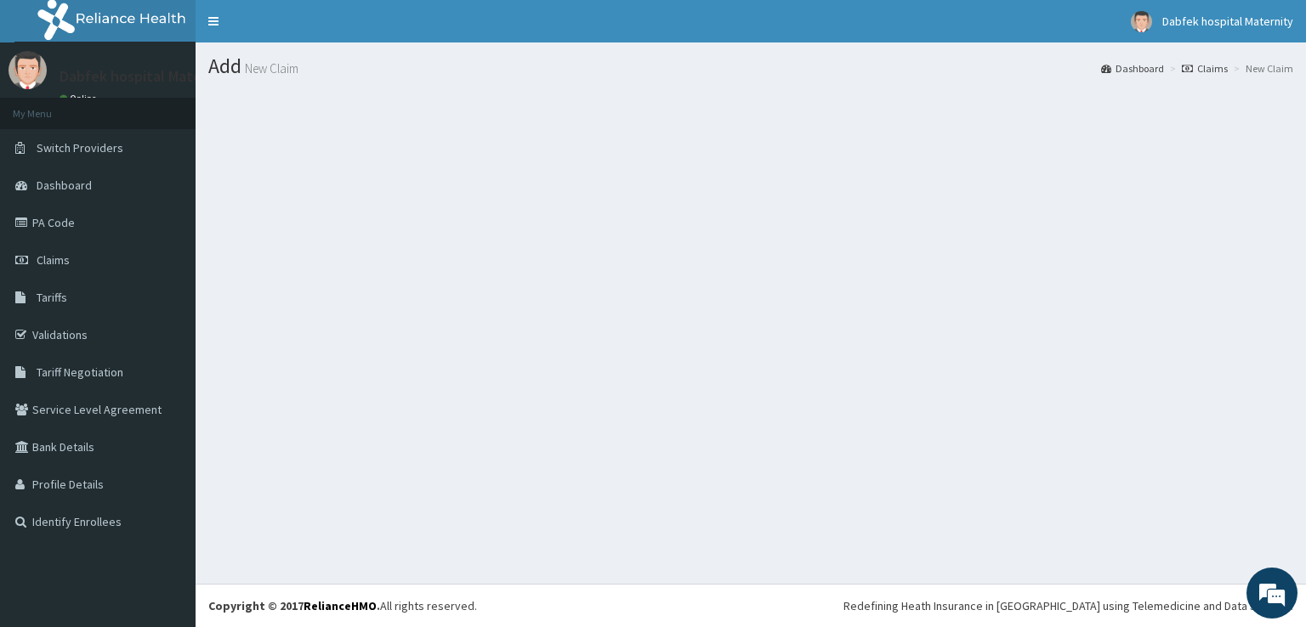
click at [1274, 65] on li "New Claim" at bounding box center [1261, 68] width 64 height 14
click at [1204, 64] on link "Claims" at bounding box center [1204, 68] width 46 height 14
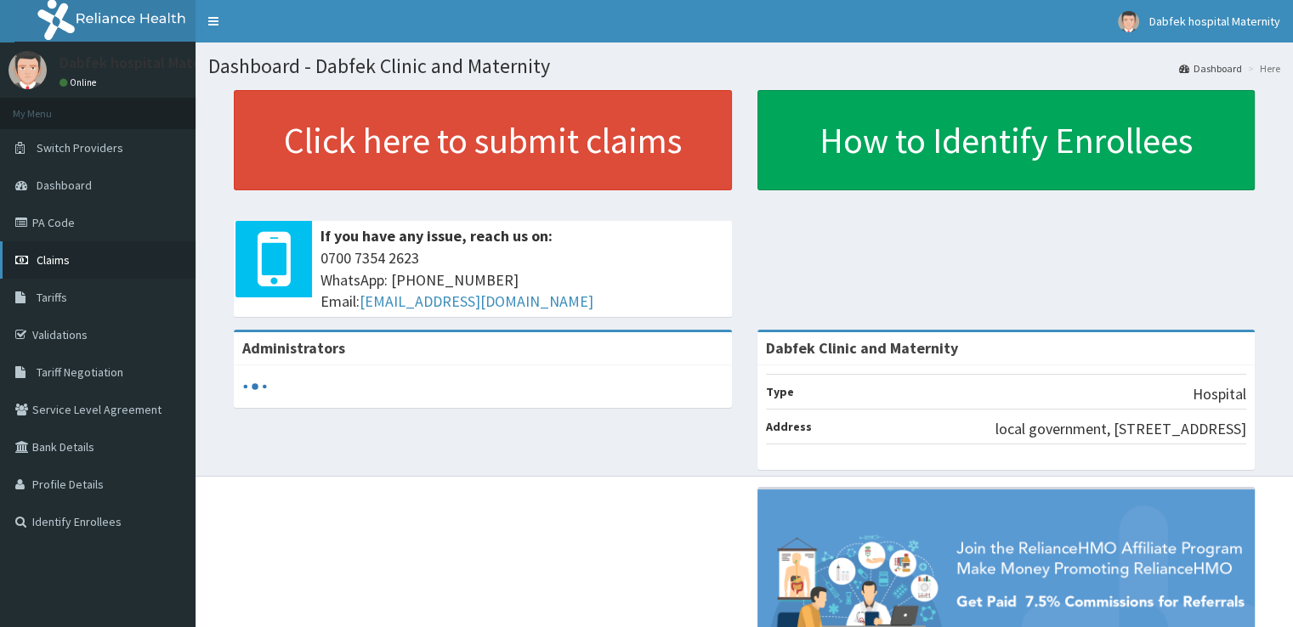
click at [42, 249] on link "Claims" at bounding box center [97, 259] width 195 height 37
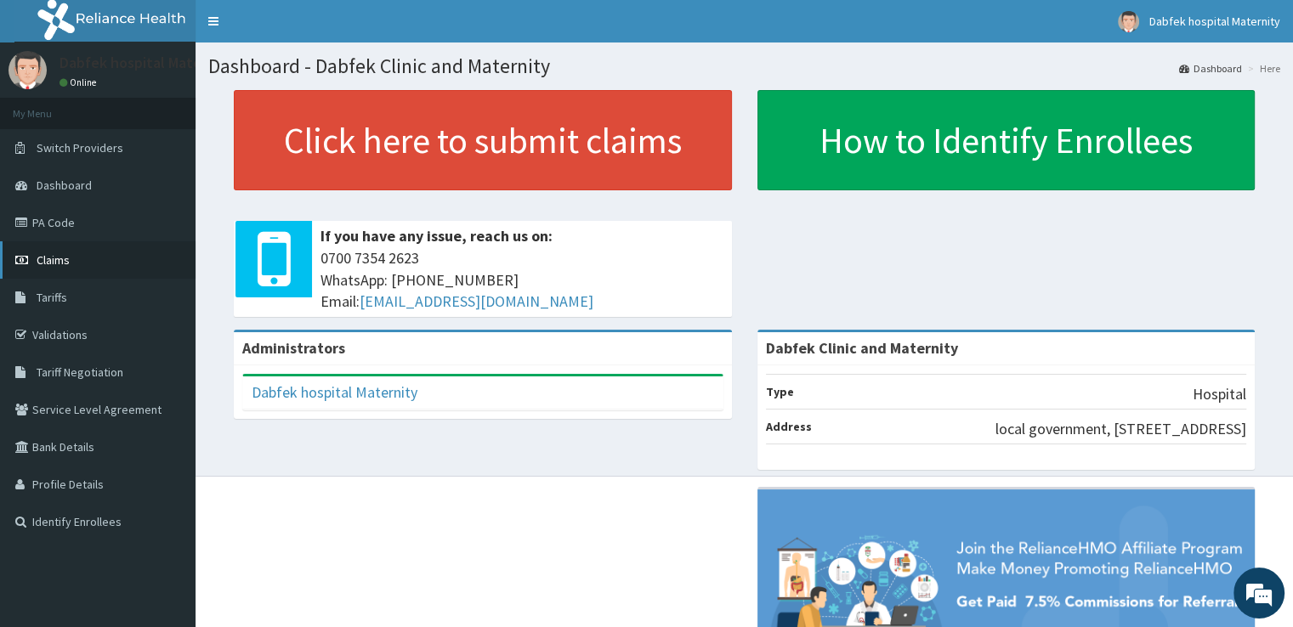
click at [41, 254] on span "Claims" at bounding box center [53, 259] width 33 height 15
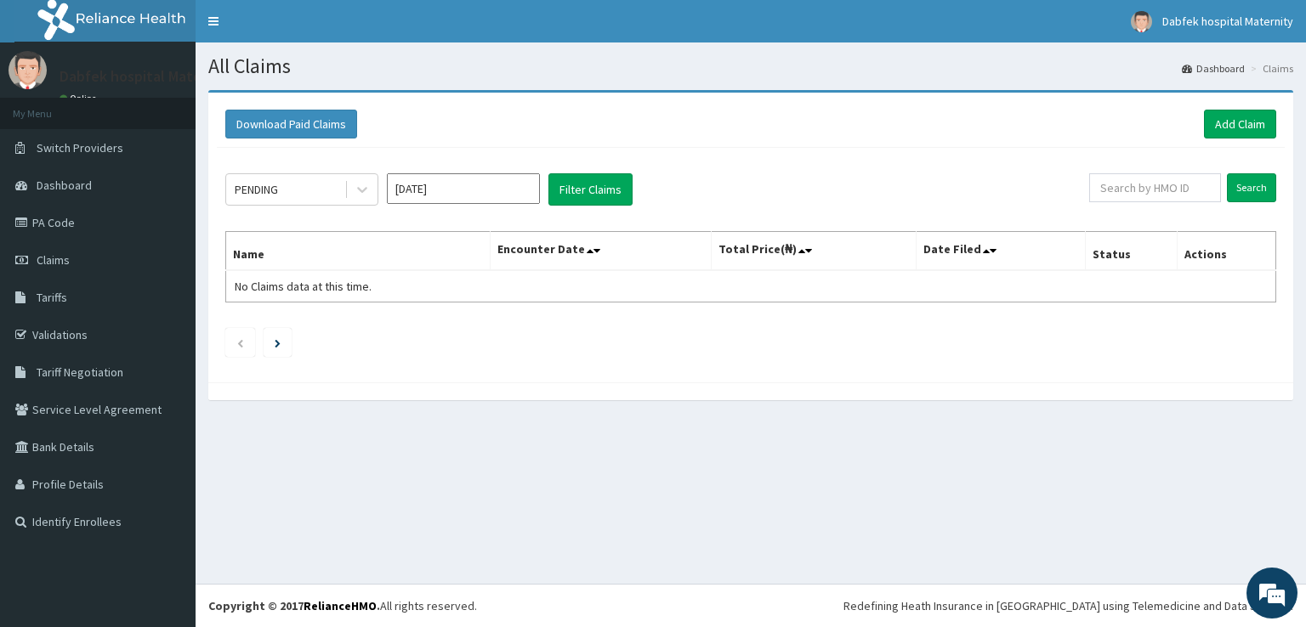
click at [428, 188] on input "[DATE]" at bounding box center [463, 188] width 153 height 31
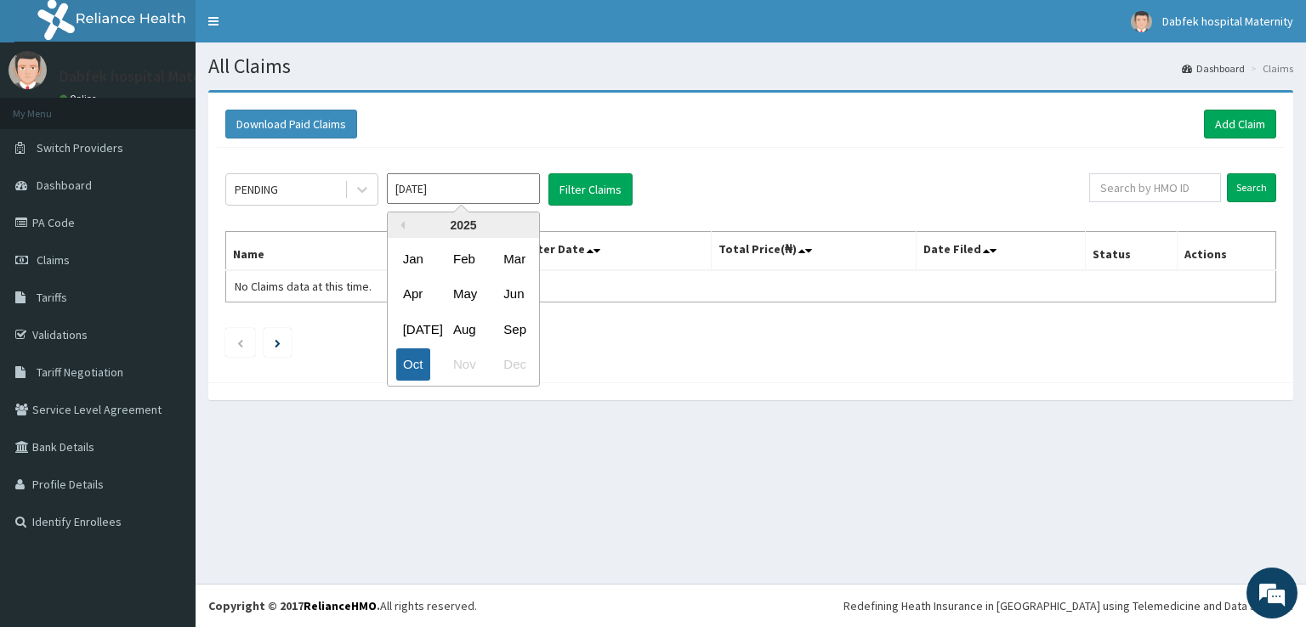
click at [409, 367] on div "Oct" at bounding box center [413, 364] width 34 height 31
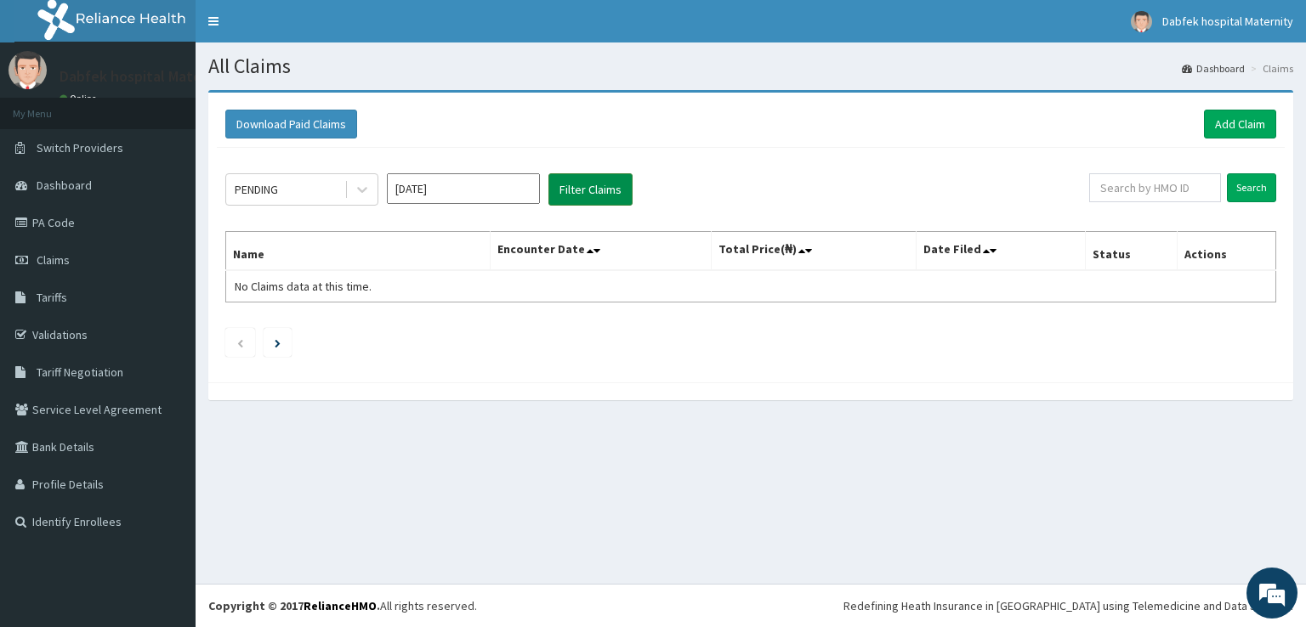
click at [571, 188] on button "Filter Claims" at bounding box center [590, 189] width 84 height 32
click at [364, 188] on icon at bounding box center [362, 189] width 17 height 17
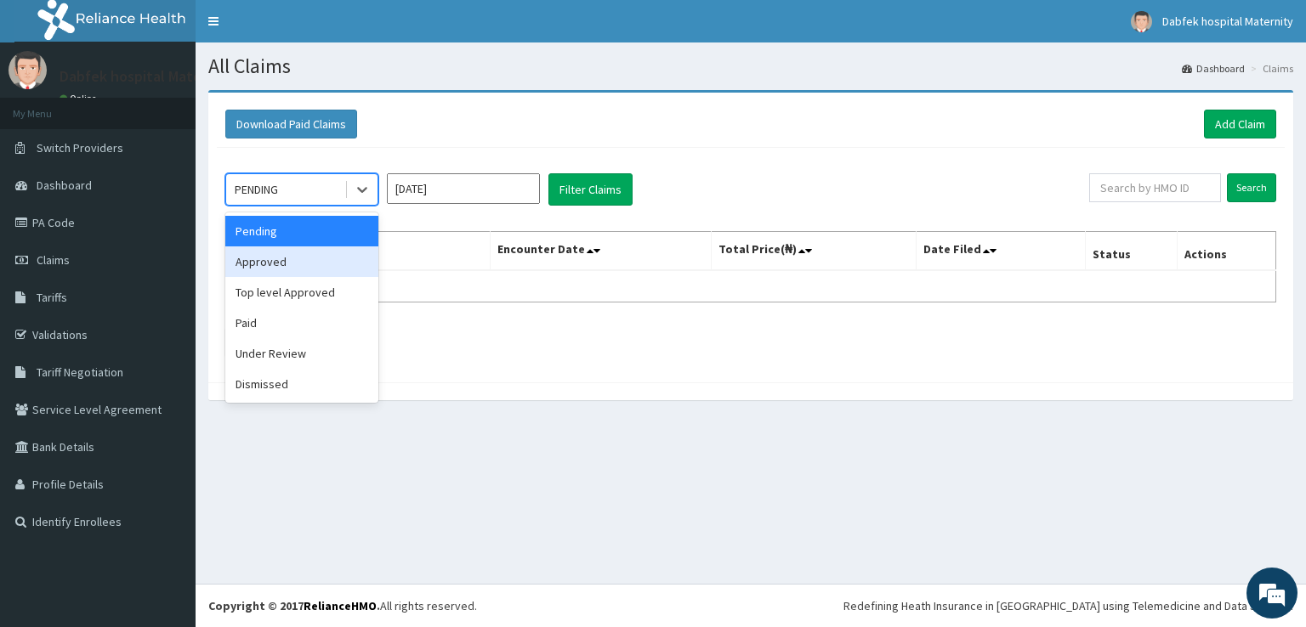
click at [296, 272] on div "Approved" at bounding box center [301, 261] width 153 height 31
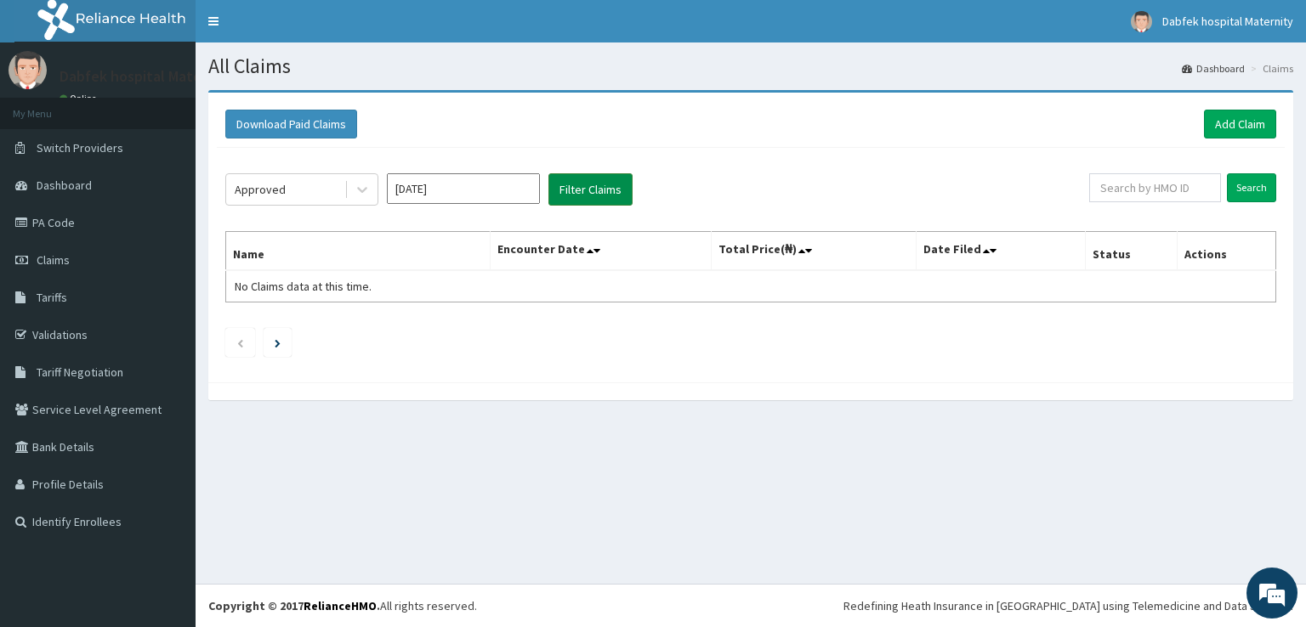
click at [595, 174] on button "Filter Claims" at bounding box center [590, 189] width 84 height 32
click at [347, 184] on div at bounding box center [362, 189] width 31 height 31
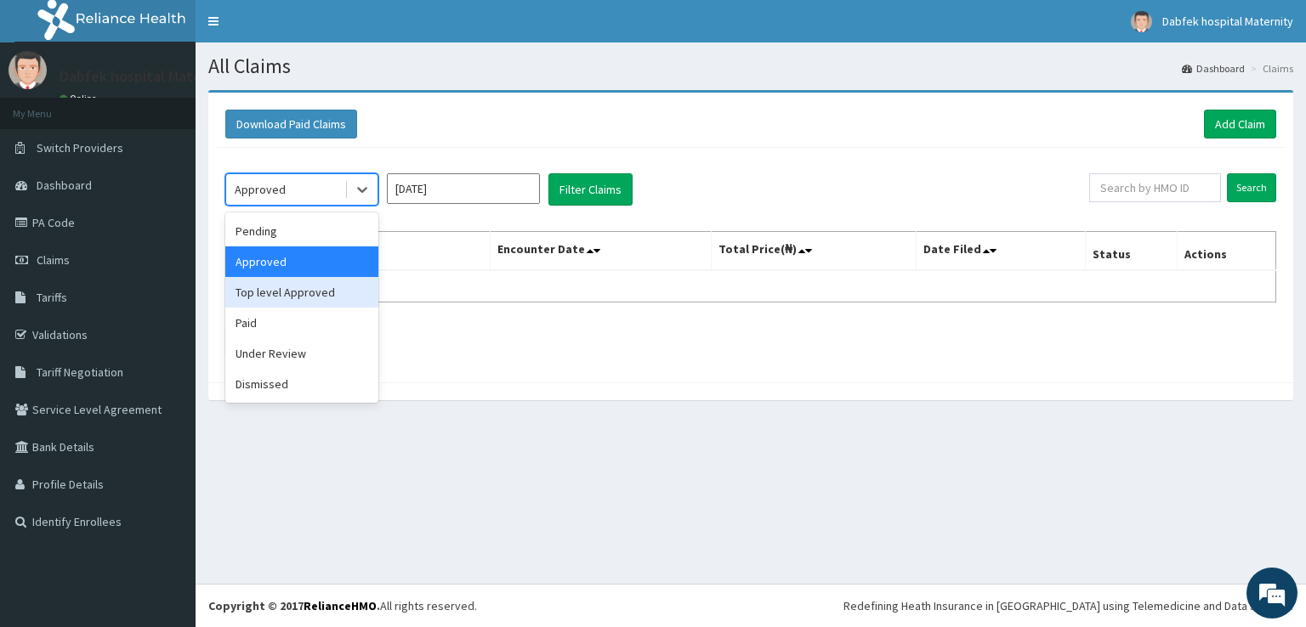
click at [322, 298] on div "Top level Approved" at bounding box center [301, 292] width 153 height 31
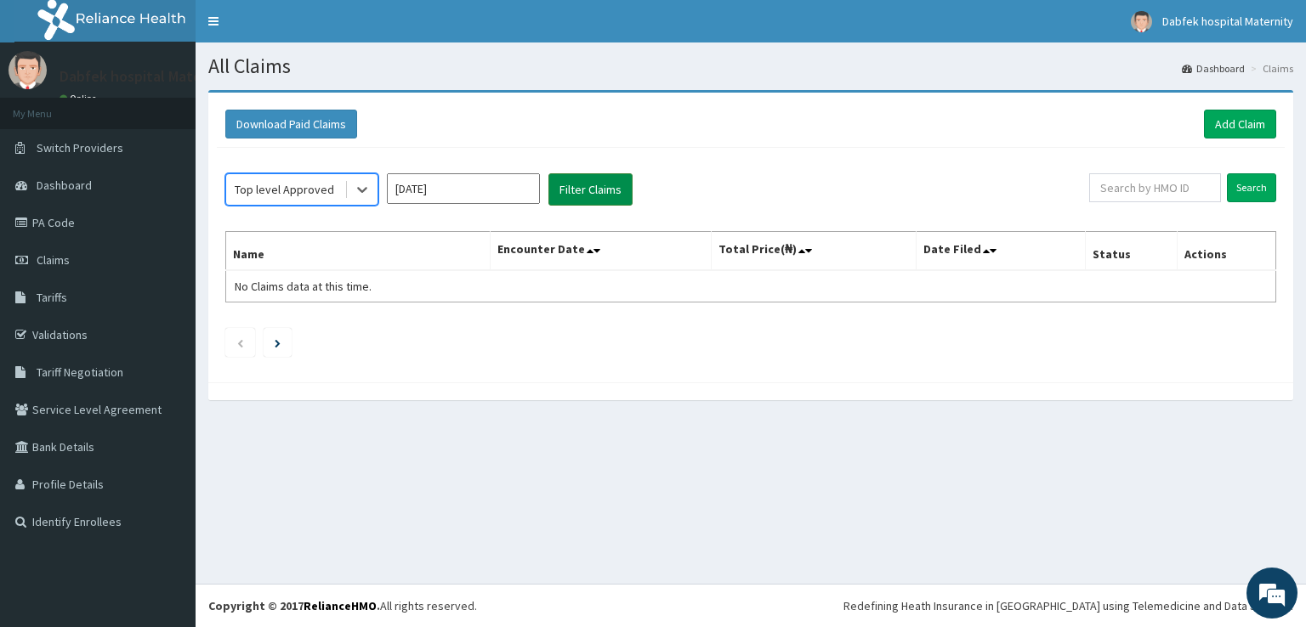
click at [615, 184] on button "Filter Claims" at bounding box center [590, 189] width 84 height 32
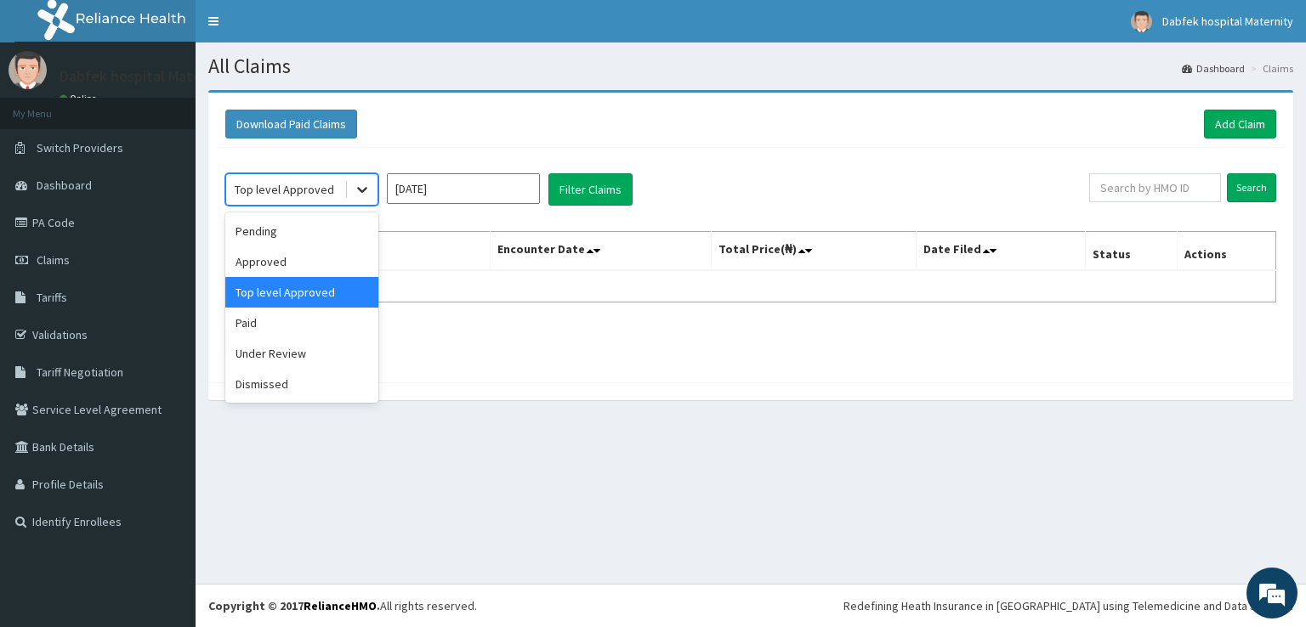
click at [352, 193] on div at bounding box center [362, 189] width 31 height 31
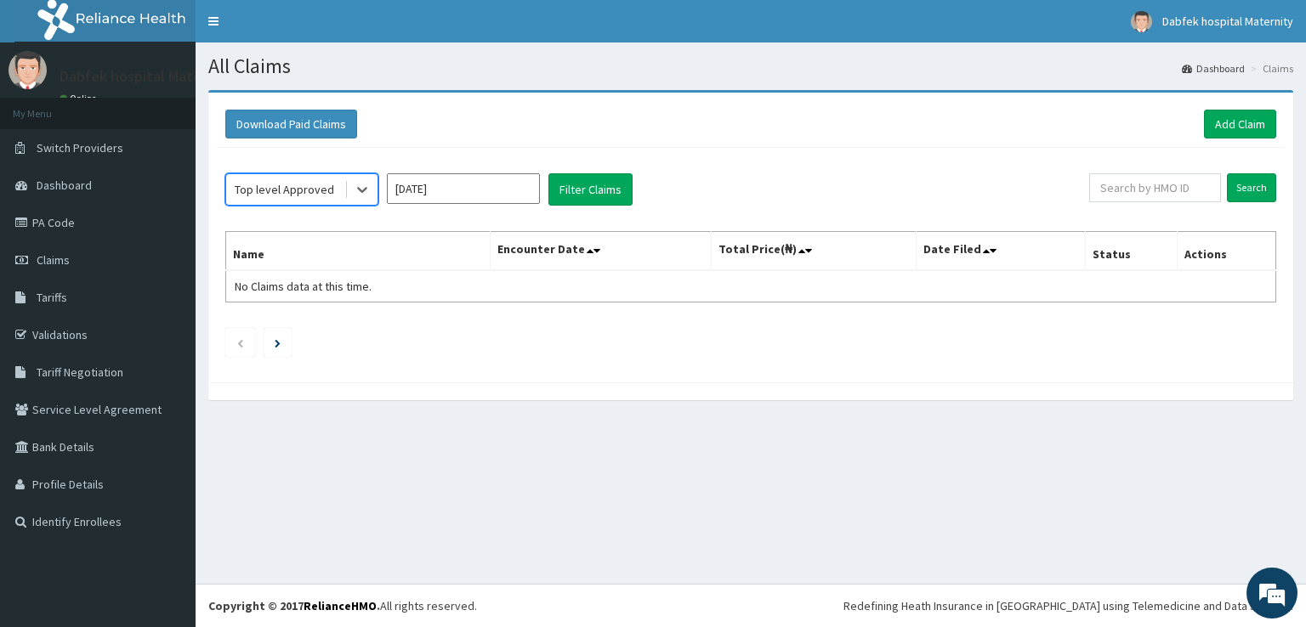
click at [337, 184] on div "Top level Approved" at bounding box center [285, 189] width 118 height 27
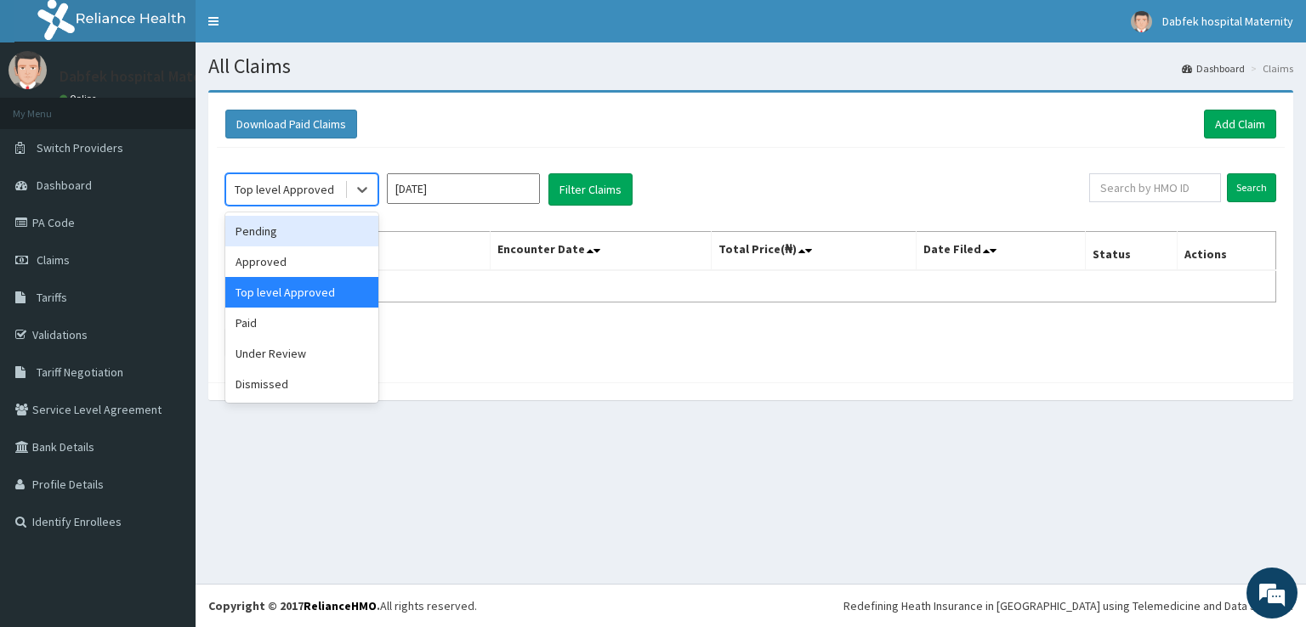
click at [300, 223] on div "Pending" at bounding box center [301, 231] width 153 height 31
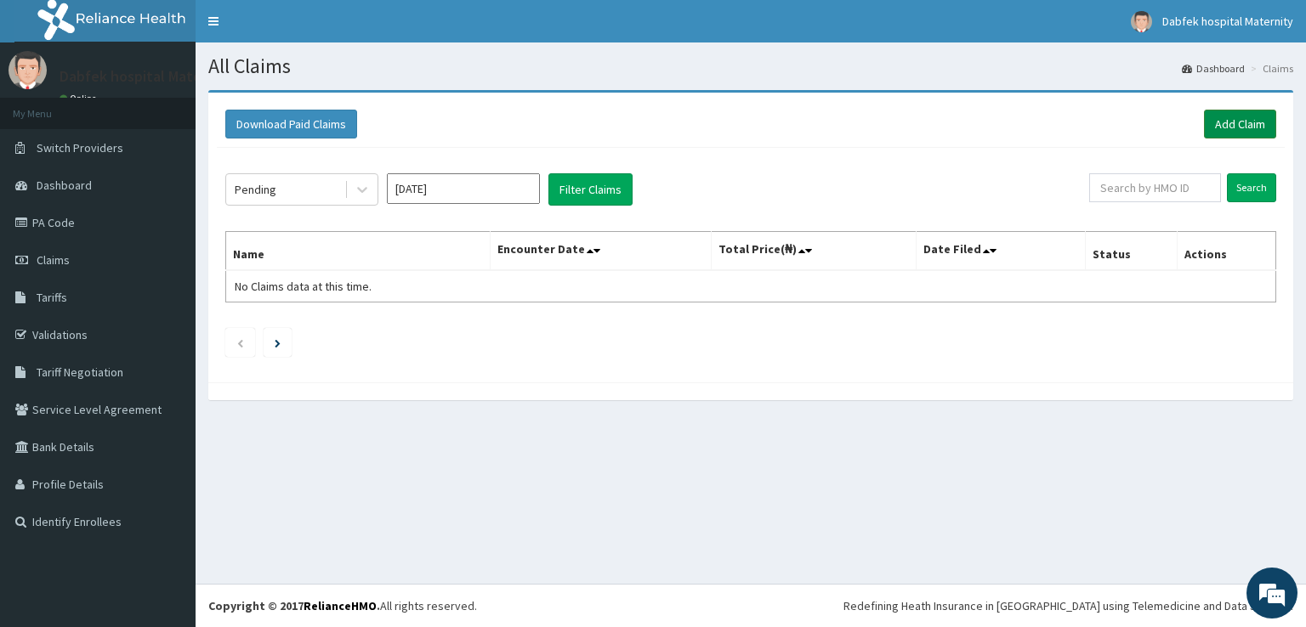
click at [1243, 130] on link "Add Claim" at bounding box center [1240, 124] width 72 height 29
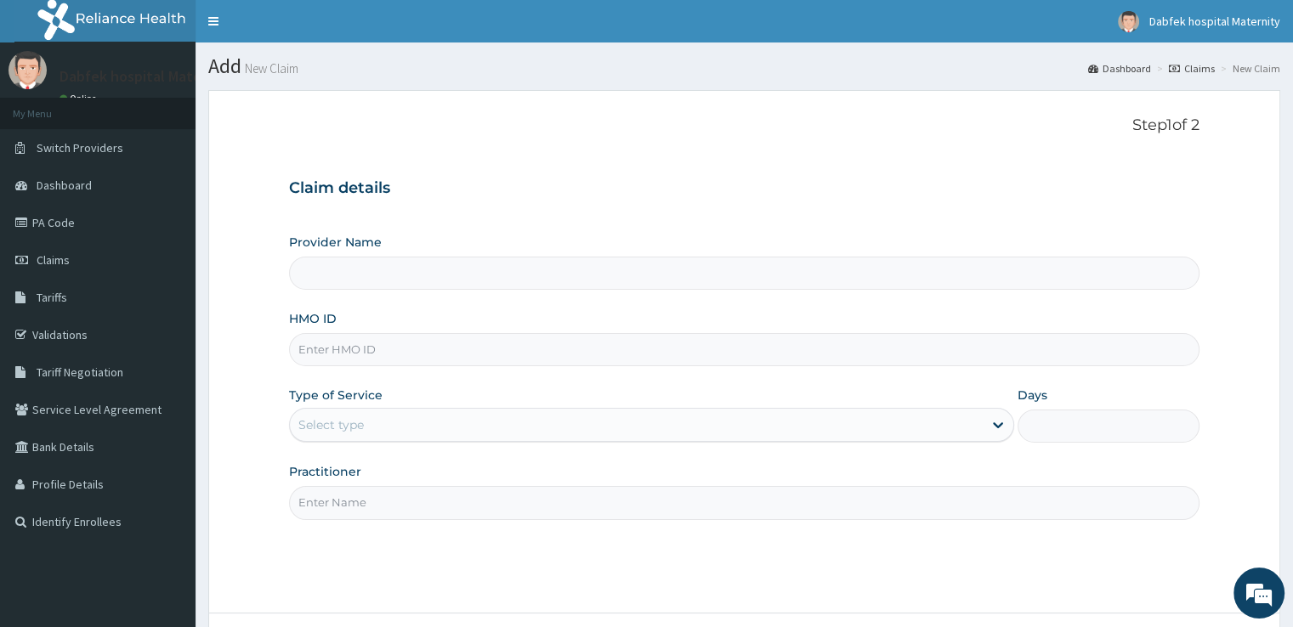
click at [408, 348] on input "HMO ID" at bounding box center [743, 349] width 909 height 33
type input "Dabfek Clinic and Maternity"
type input "BDX/10002/A"
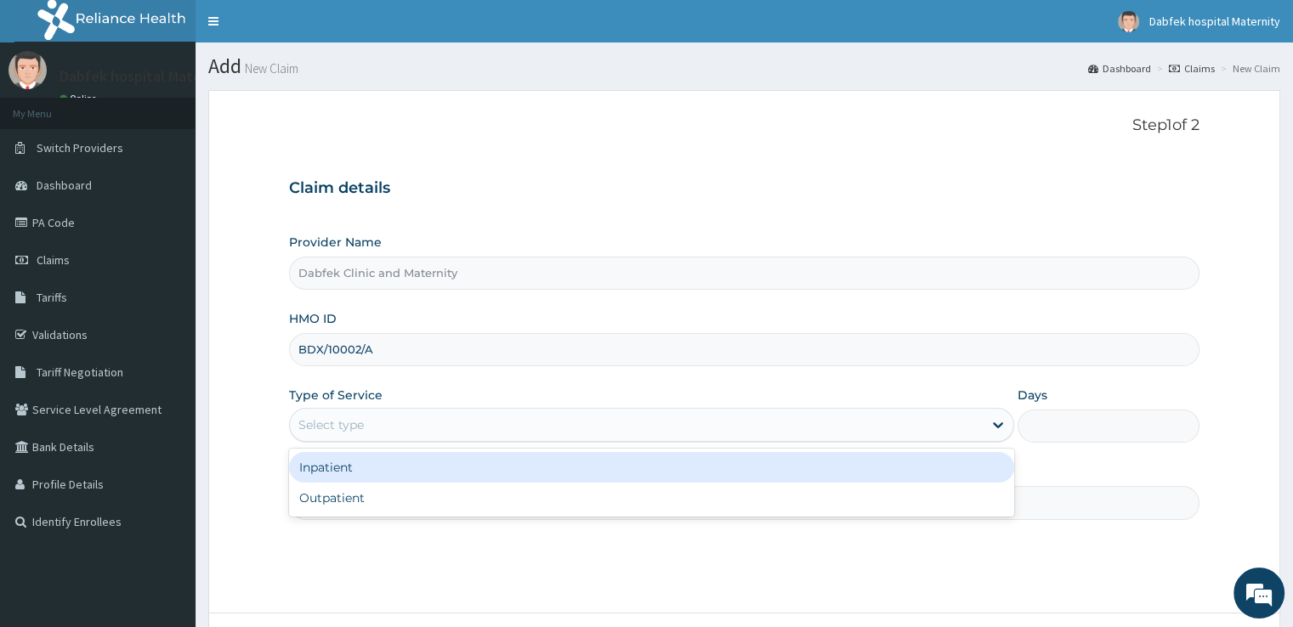
click at [417, 417] on div "Select type" at bounding box center [636, 424] width 693 height 27
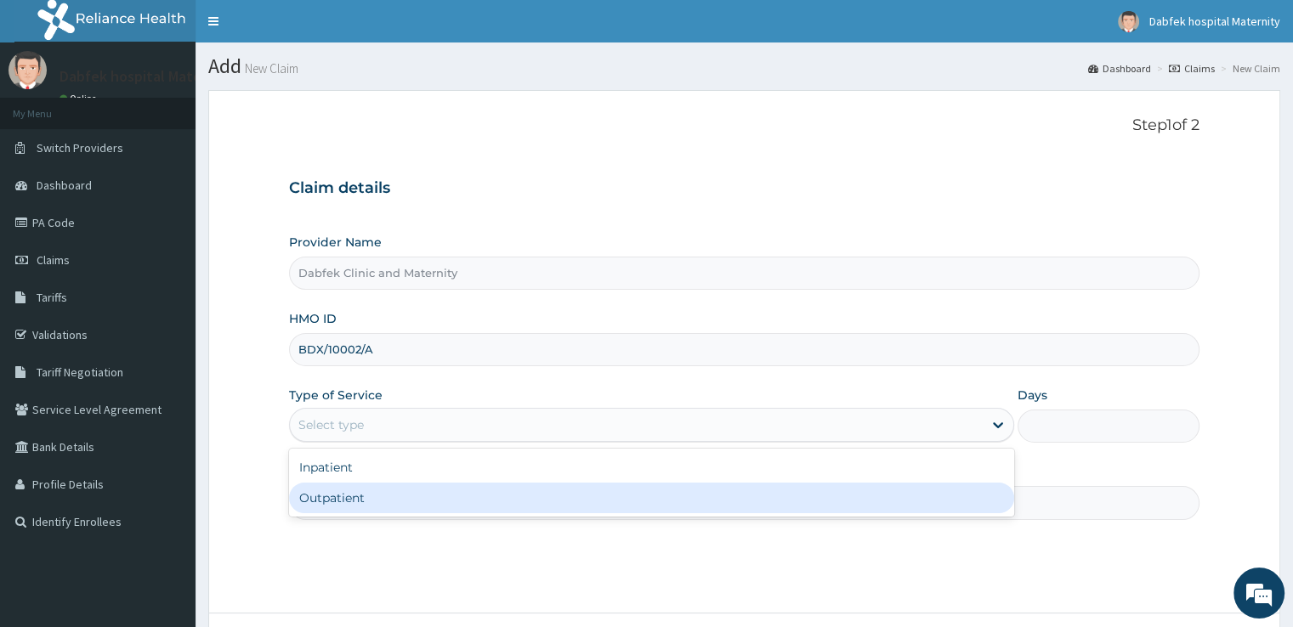
click at [366, 499] on div "Outpatient" at bounding box center [651, 498] width 725 height 31
type input "1"
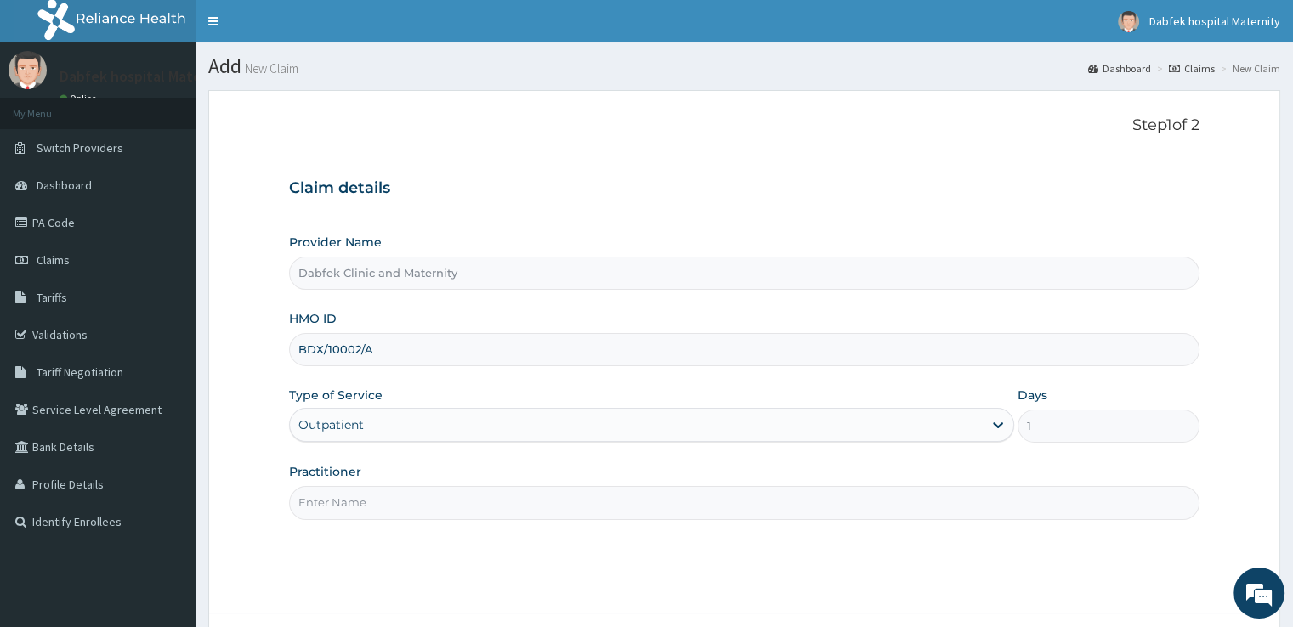
click at [366, 499] on input "Practitioner" at bounding box center [743, 502] width 909 height 33
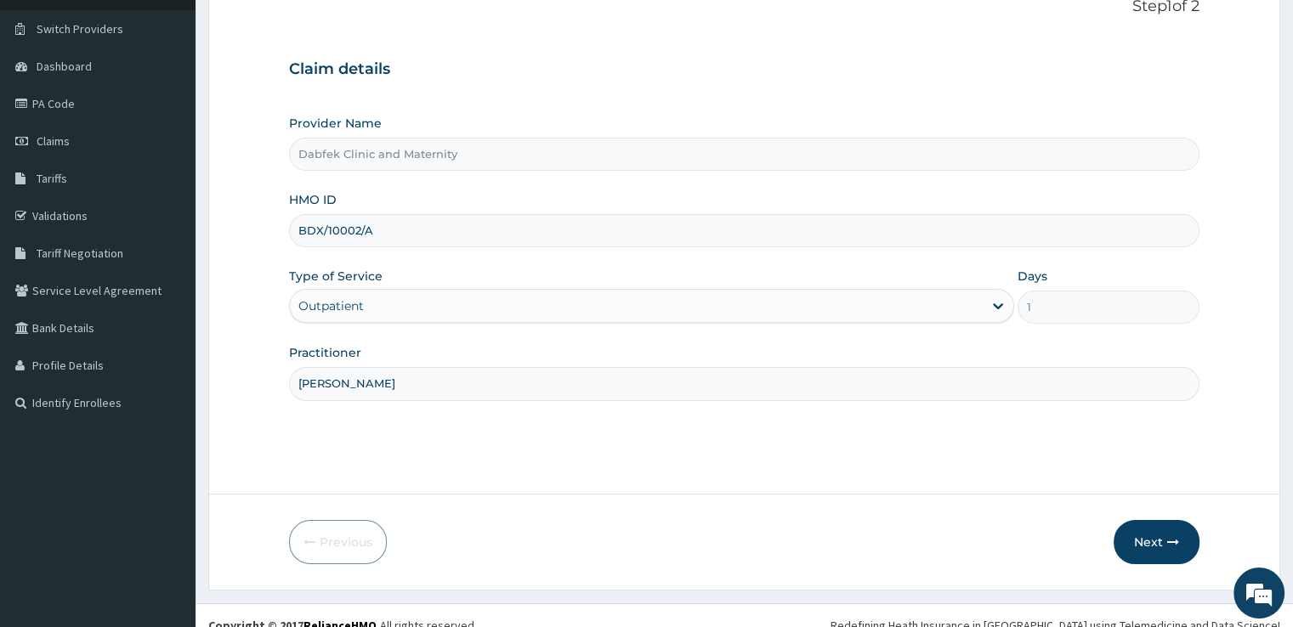
scroll to position [120, 0]
type input "JK POPOOLA"
click at [1149, 531] on button "Next" at bounding box center [1156, 541] width 86 height 44
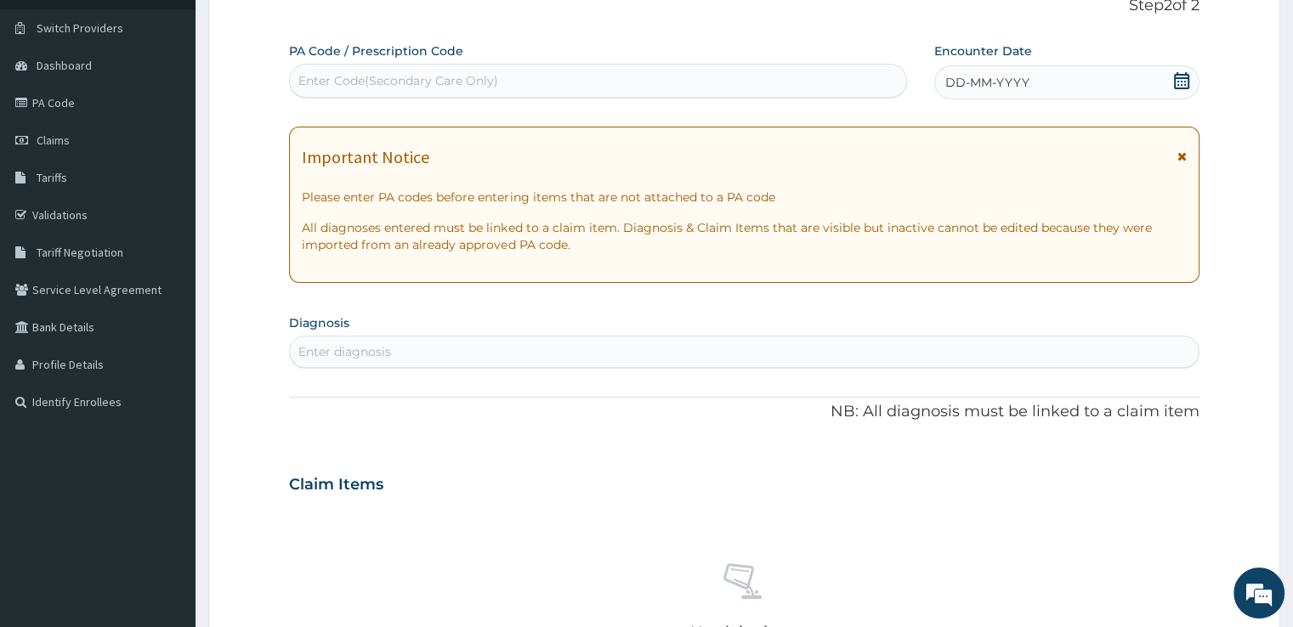
click at [377, 343] on div "Enter diagnosis" at bounding box center [344, 351] width 93 height 17
type input "HYPERTENSION"
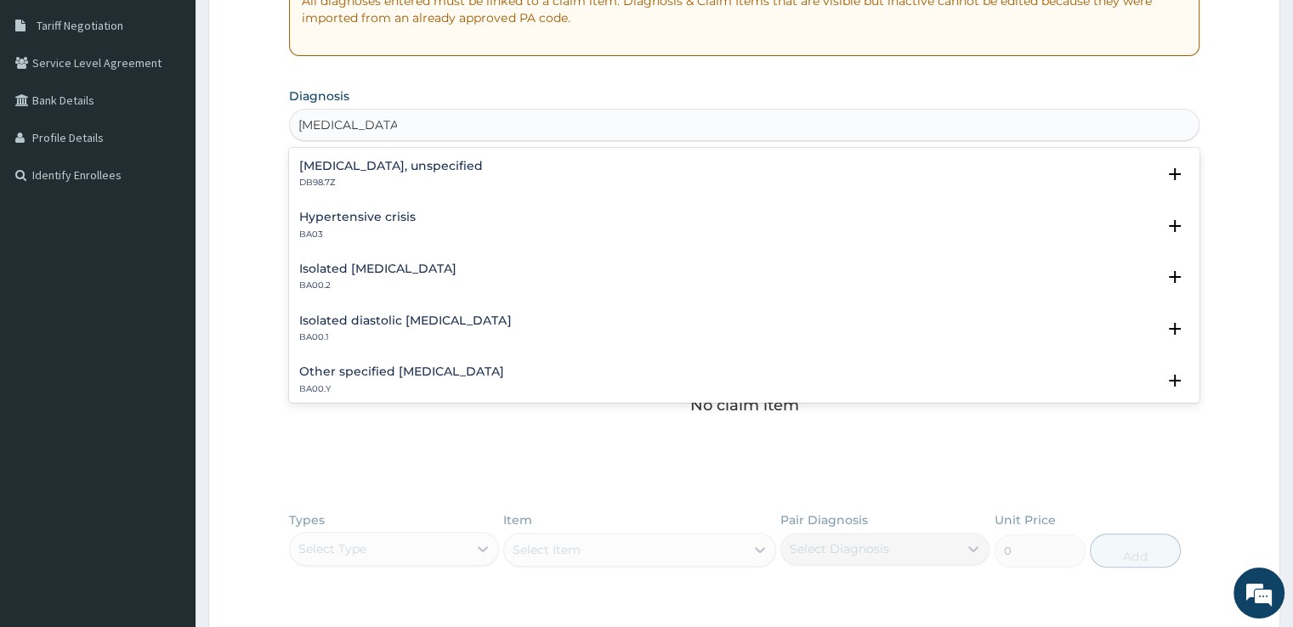
scroll to position [296, 0]
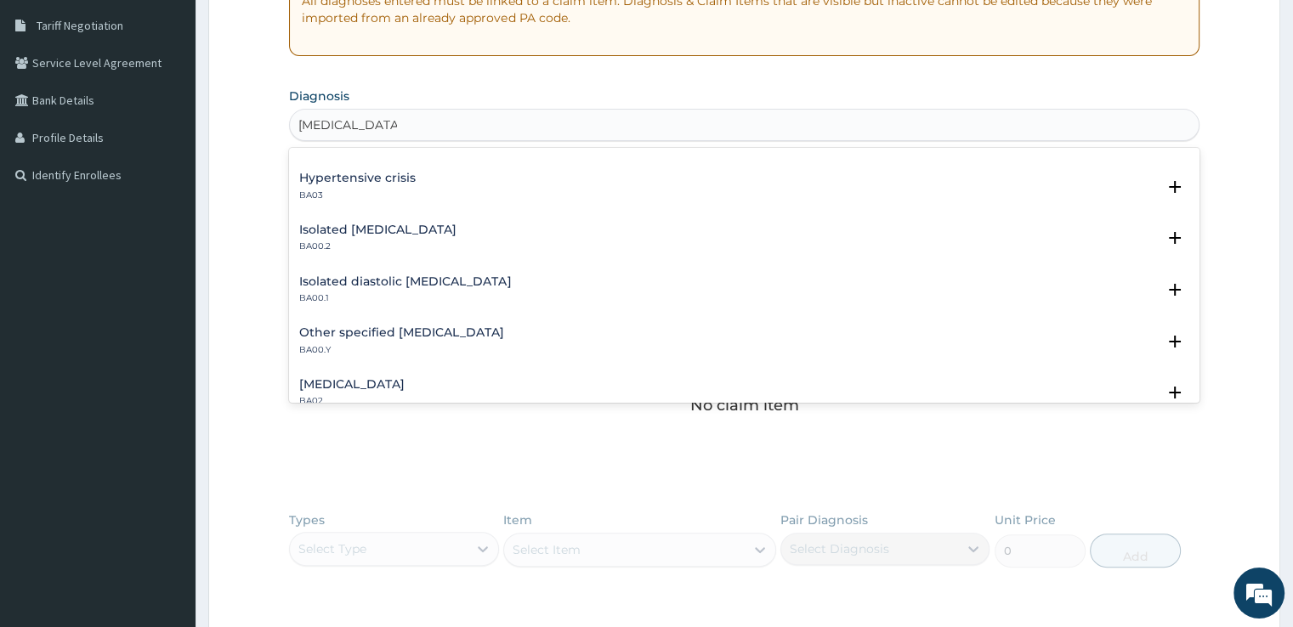
click at [384, 183] on h4 "Hypertensive crisis" at bounding box center [357, 178] width 116 height 13
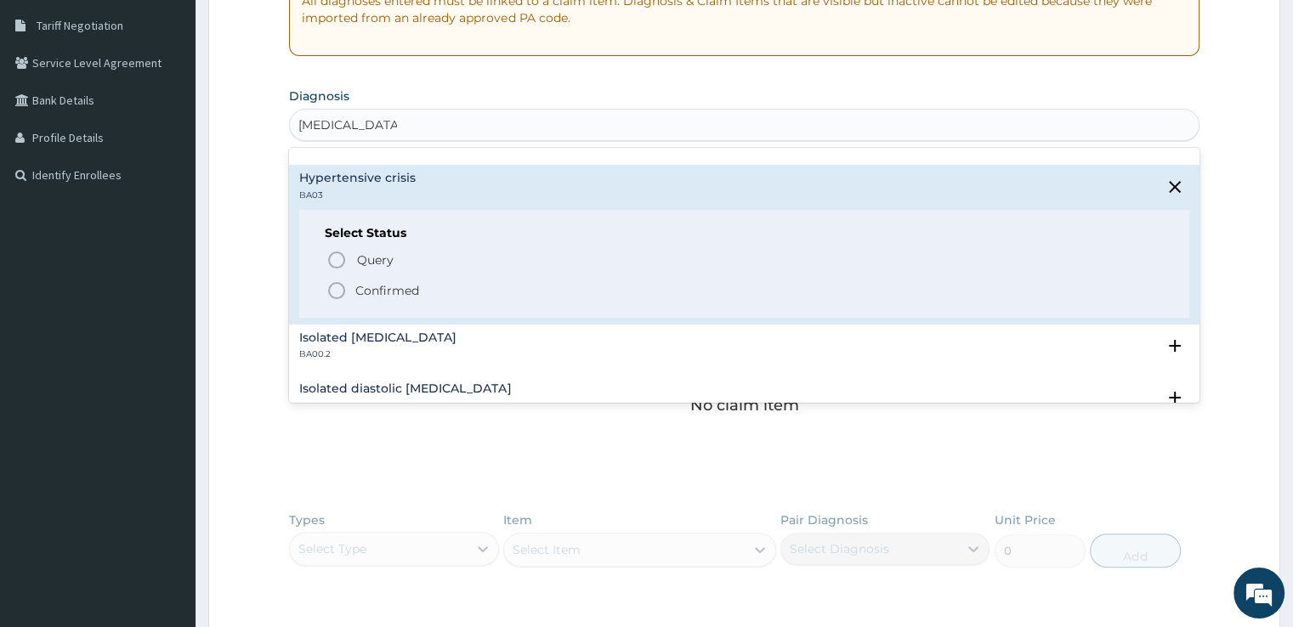
click at [399, 286] on p "Confirmed" at bounding box center [387, 290] width 64 height 17
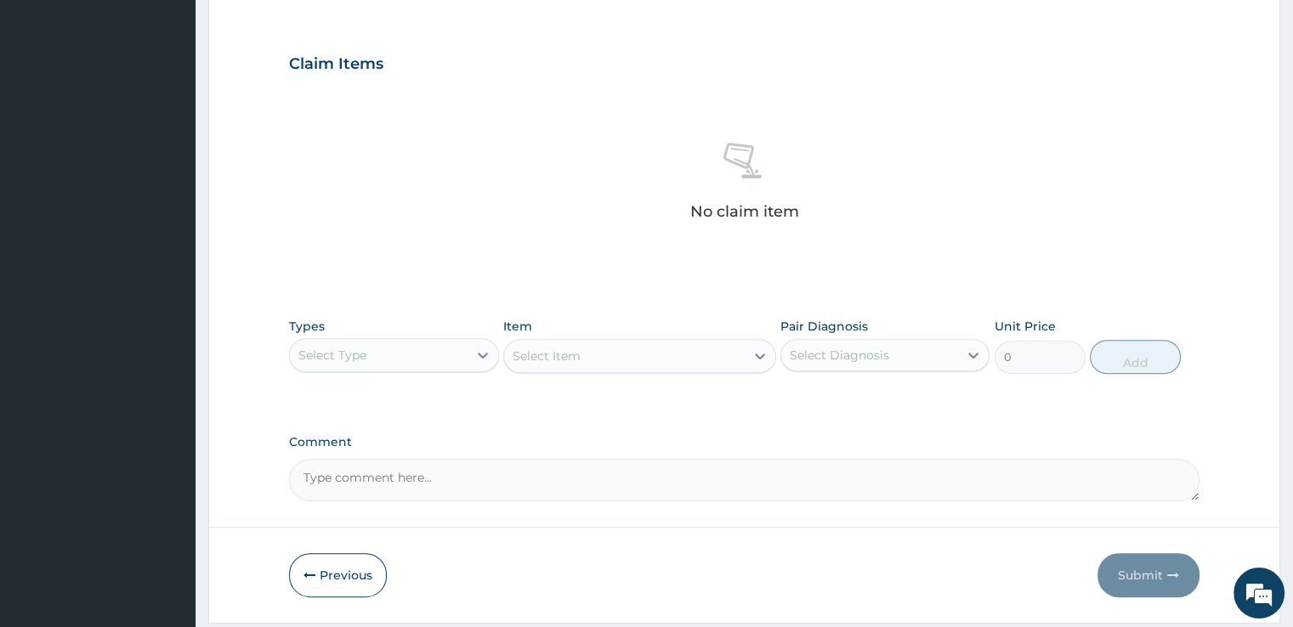
scroll to position [569, 0]
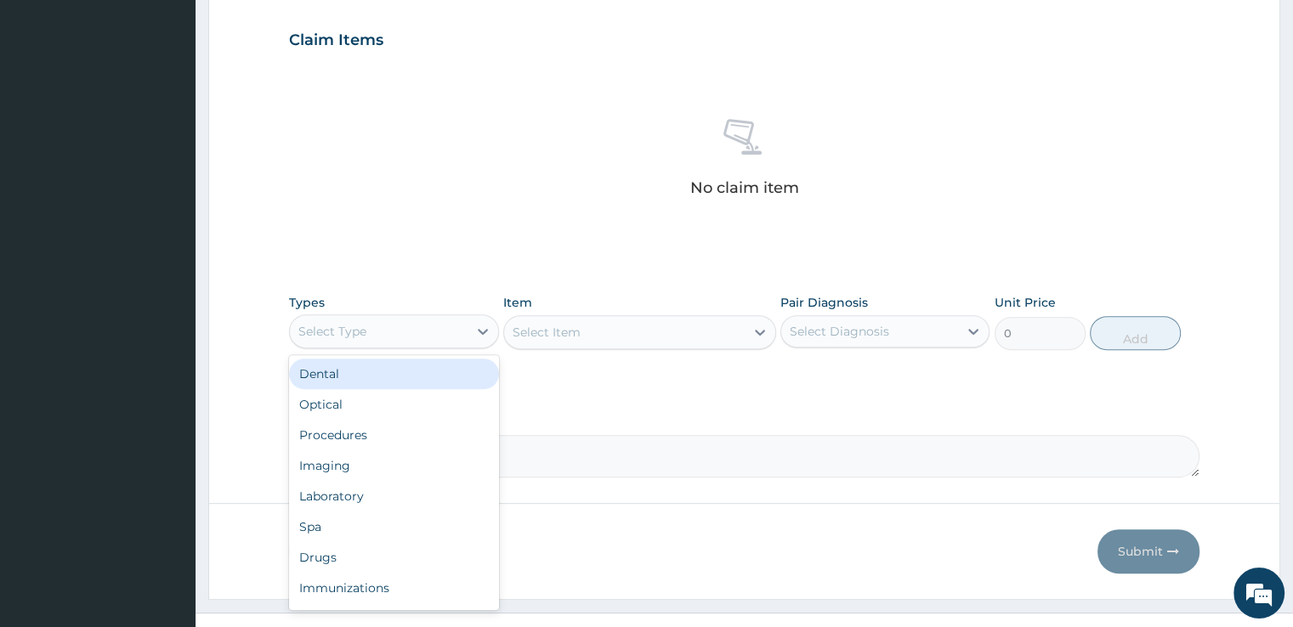
click at [402, 333] on div "Select Type" at bounding box center [378, 331] width 177 height 27
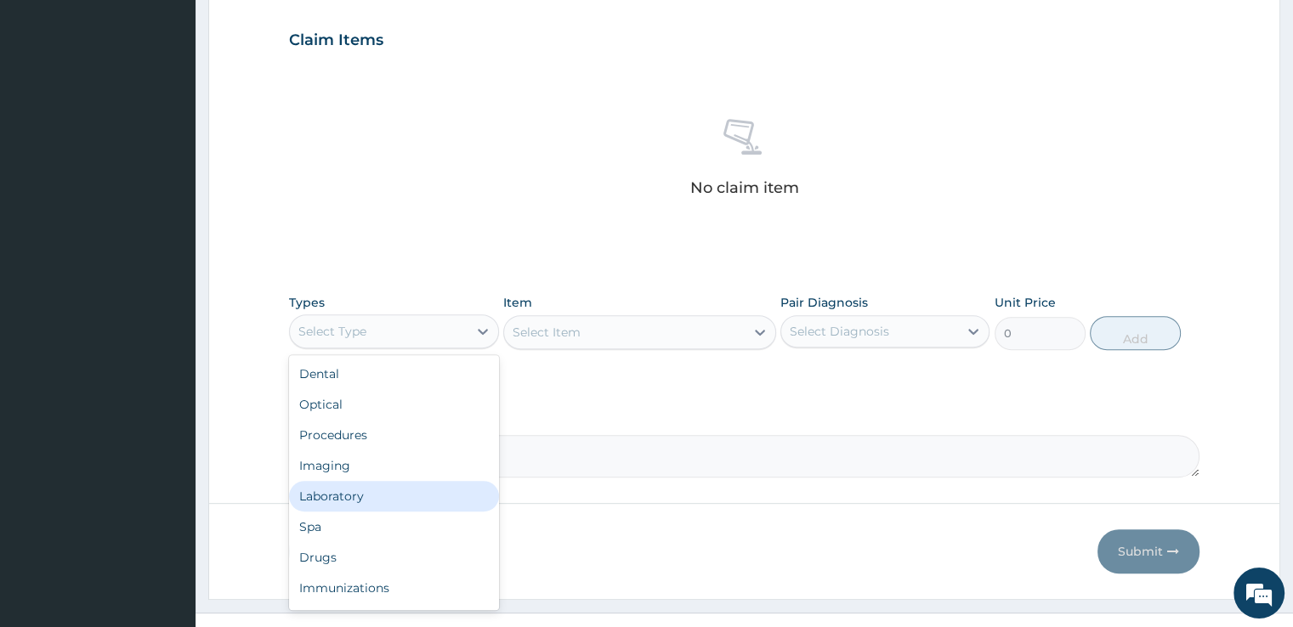
click at [350, 490] on div "Laboratory" at bounding box center [393, 496] width 209 height 31
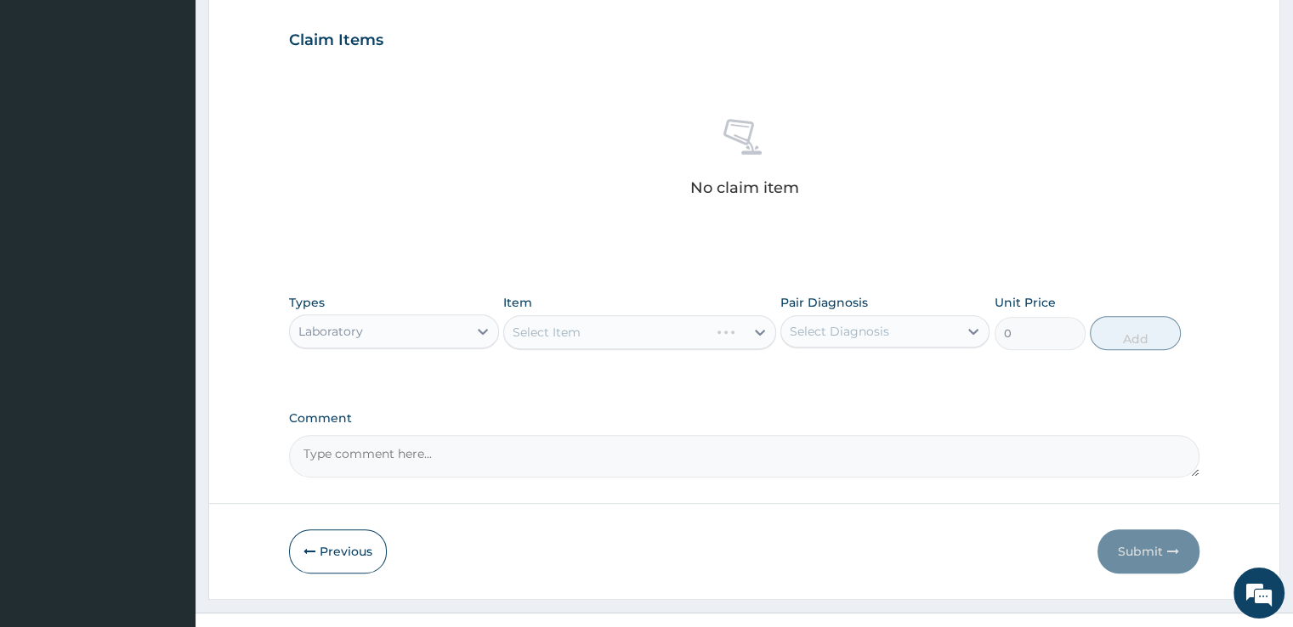
click at [634, 320] on div "Select Item" at bounding box center [639, 332] width 273 height 34
click at [646, 337] on div "Select Item" at bounding box center [624, 332] width 241 height 27
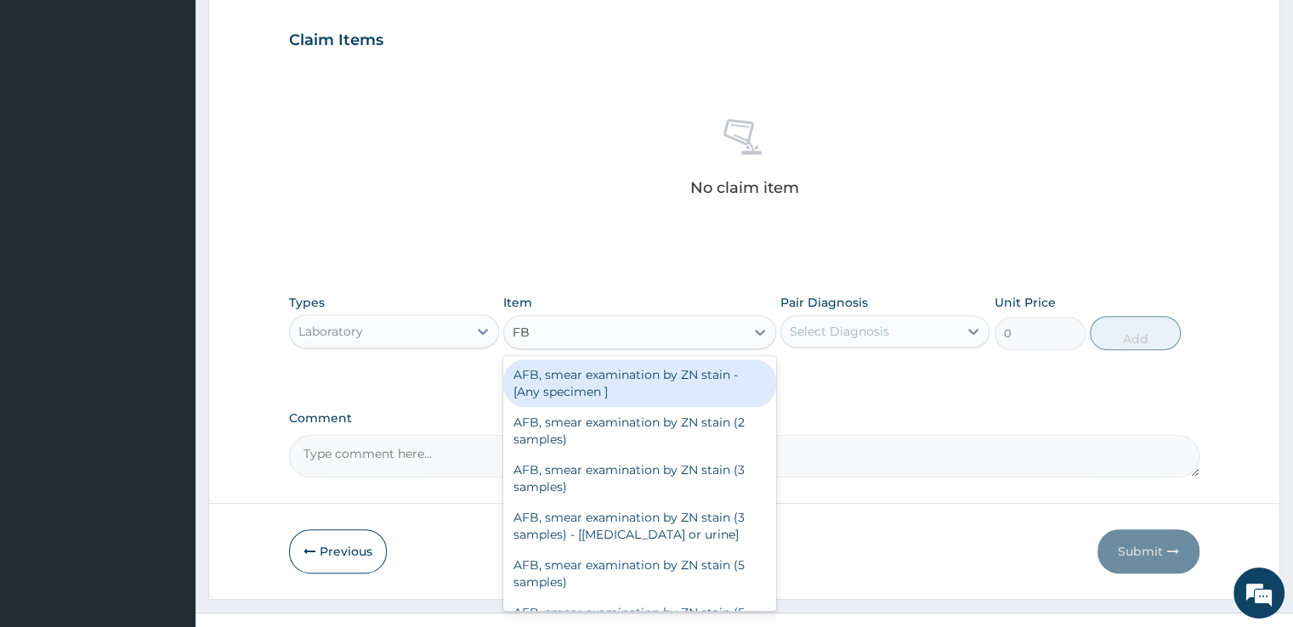
type input "FBS"
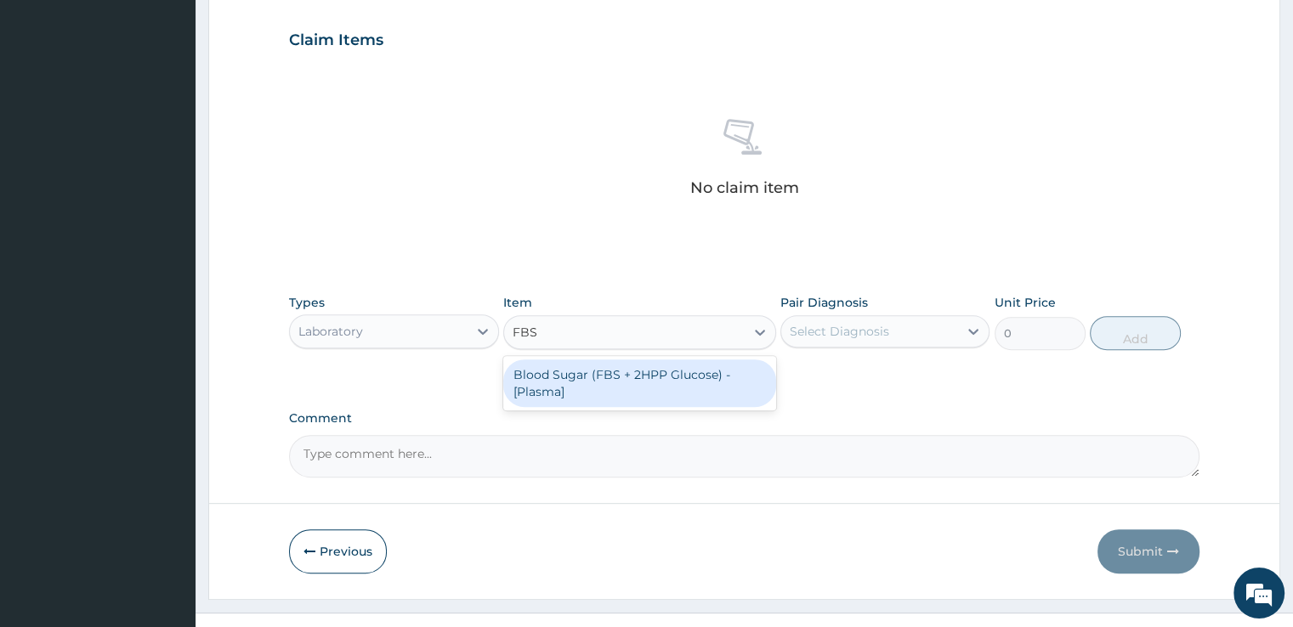
click at [649, 372] on div "Blood Sugar (FBS + 2HPP Glucose) - [Plasma]" at bounding box center [639, 384] width 273 height 48
type input "1290"
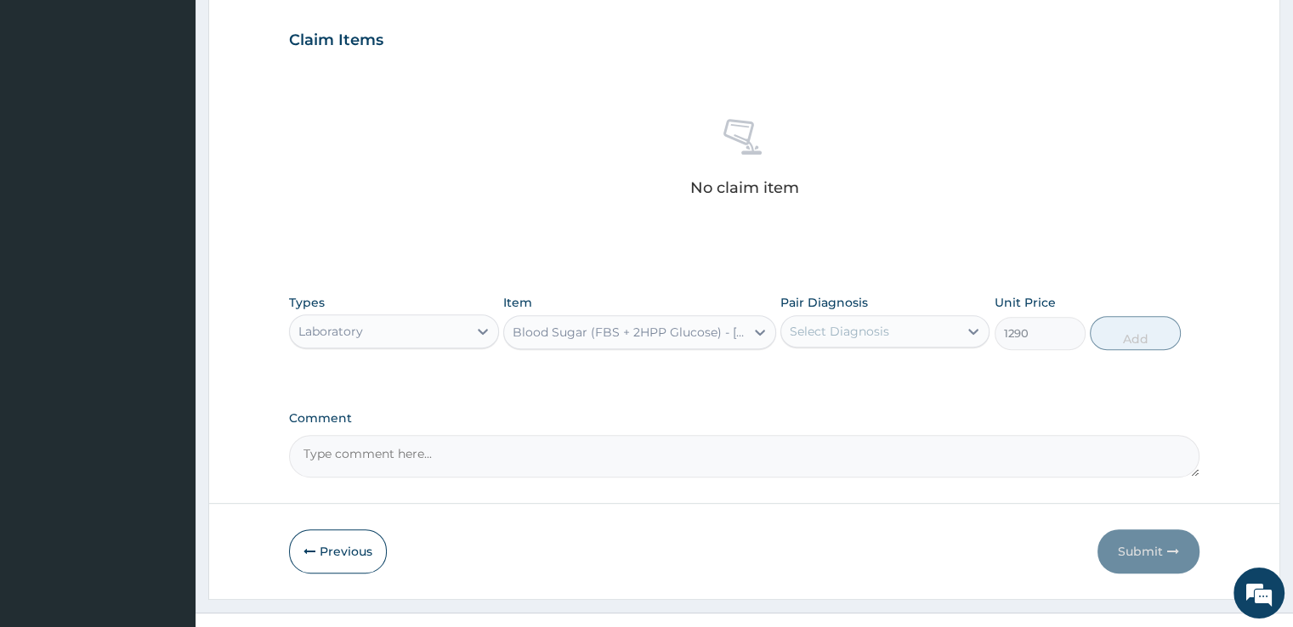
click at [847, 324] on div "Select Diagnosis" at bounding box center [839, 331] width 99 height 17
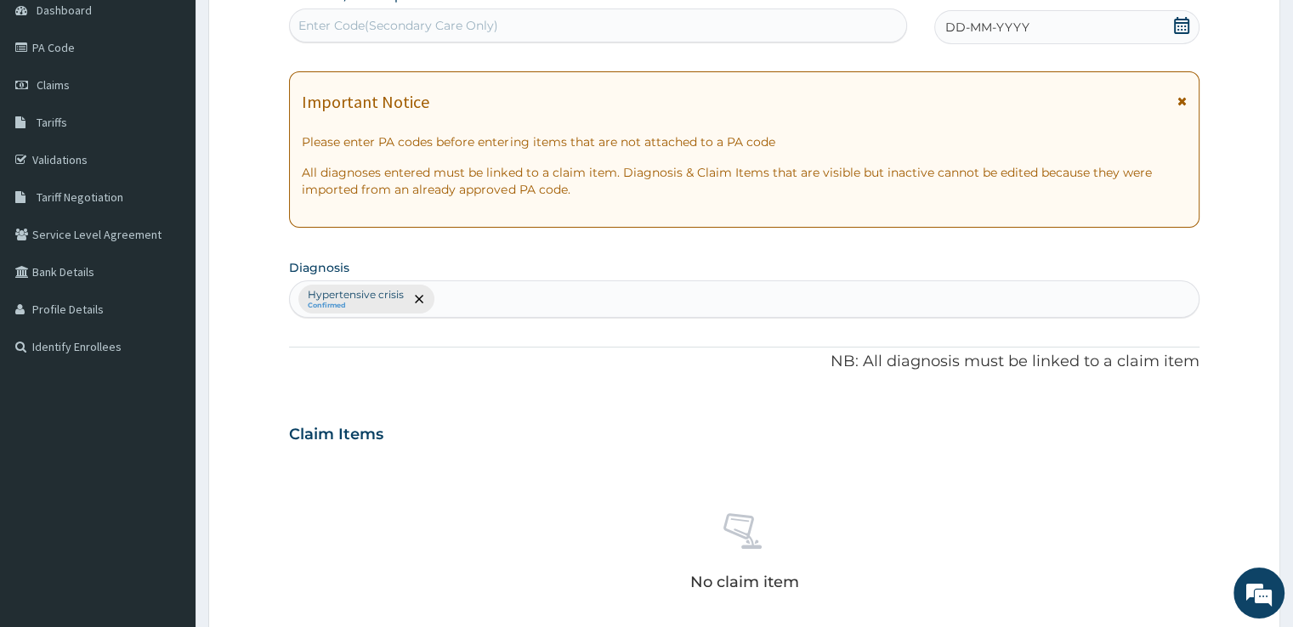
scroll to position [173, 0]
click at [570, 305] on div "Hypertensive crisis Confirmed" at bounding box center [744, 302] width 908 height 36
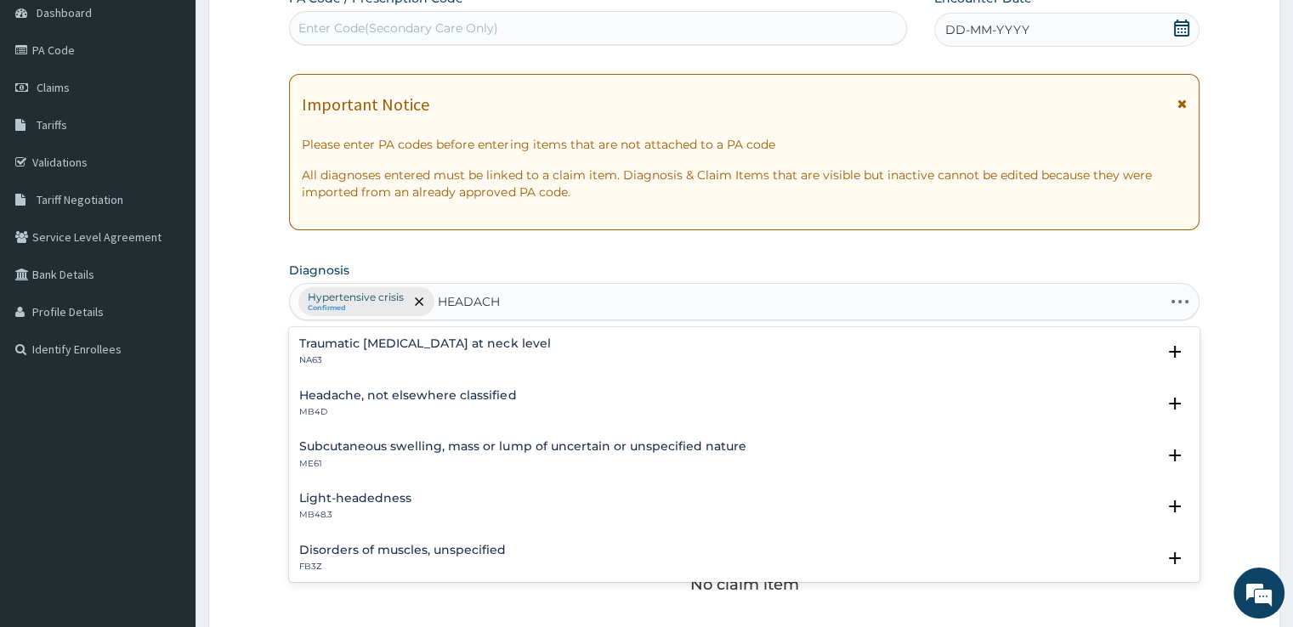
type input "HEADACHE"
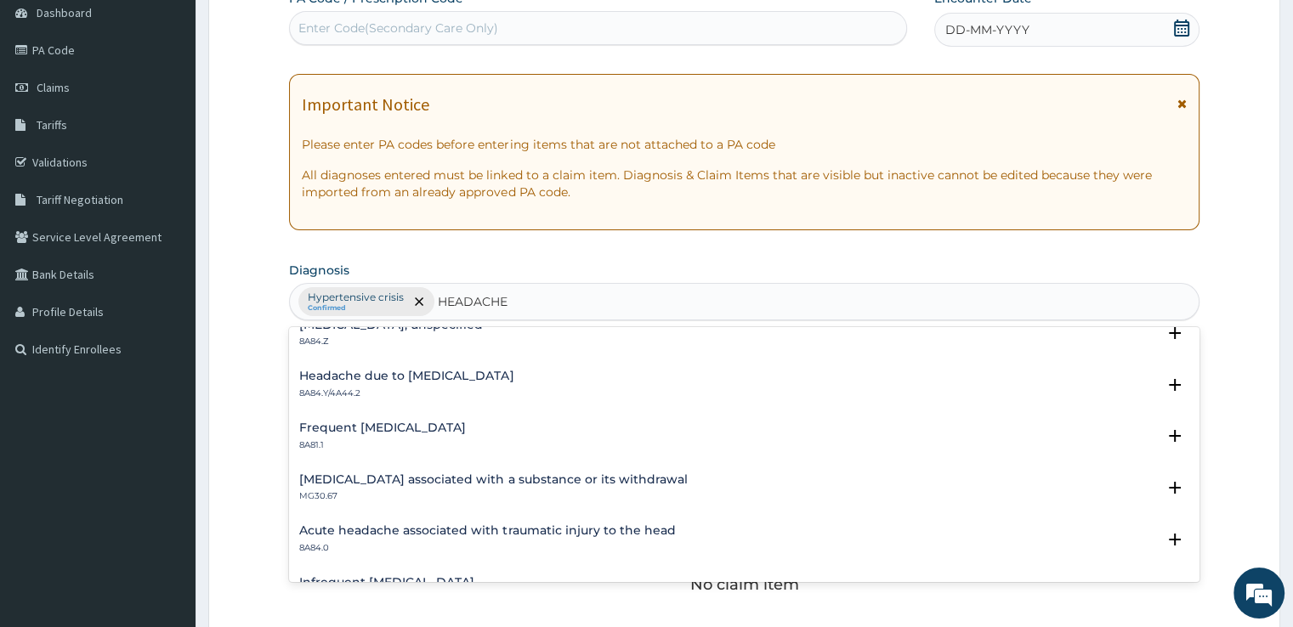
scroll to position [0, 0]
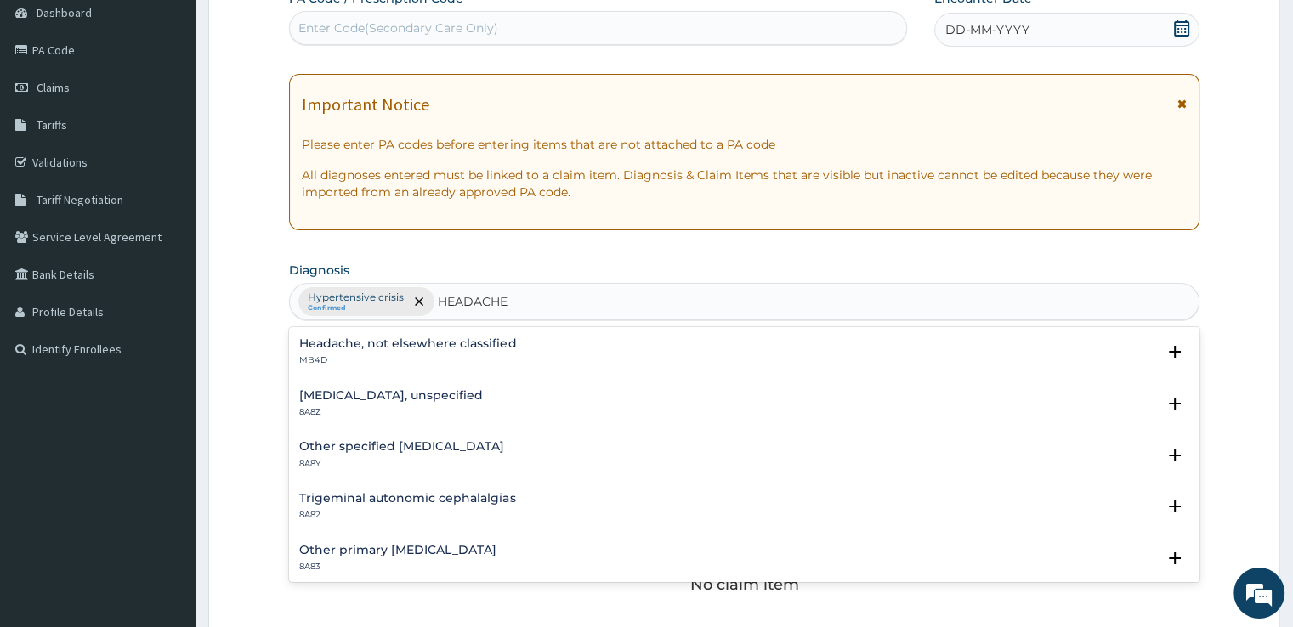
click at [373, 337] on h4 "Headache, not elsewhere classified" at bounding box center [407, 343] width 217 height 13
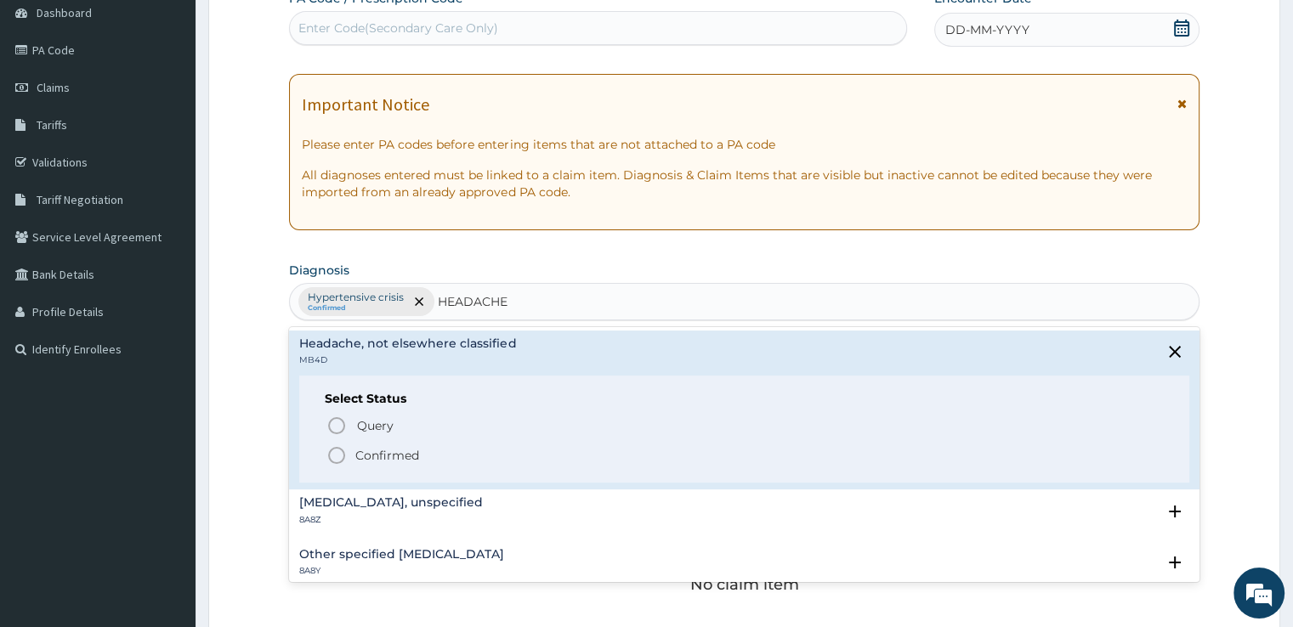
click at [412, 454] on p "Confirmed" at bounding box center [387, 455] width 64 height 17
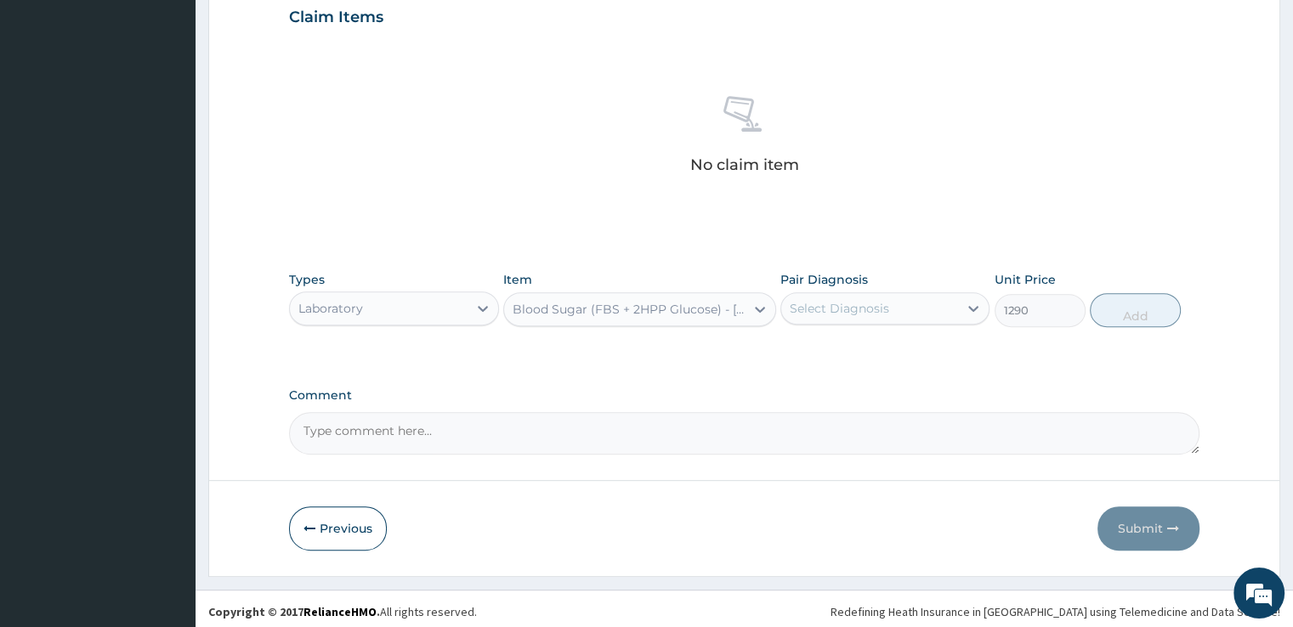
scroll to position [597, 0]
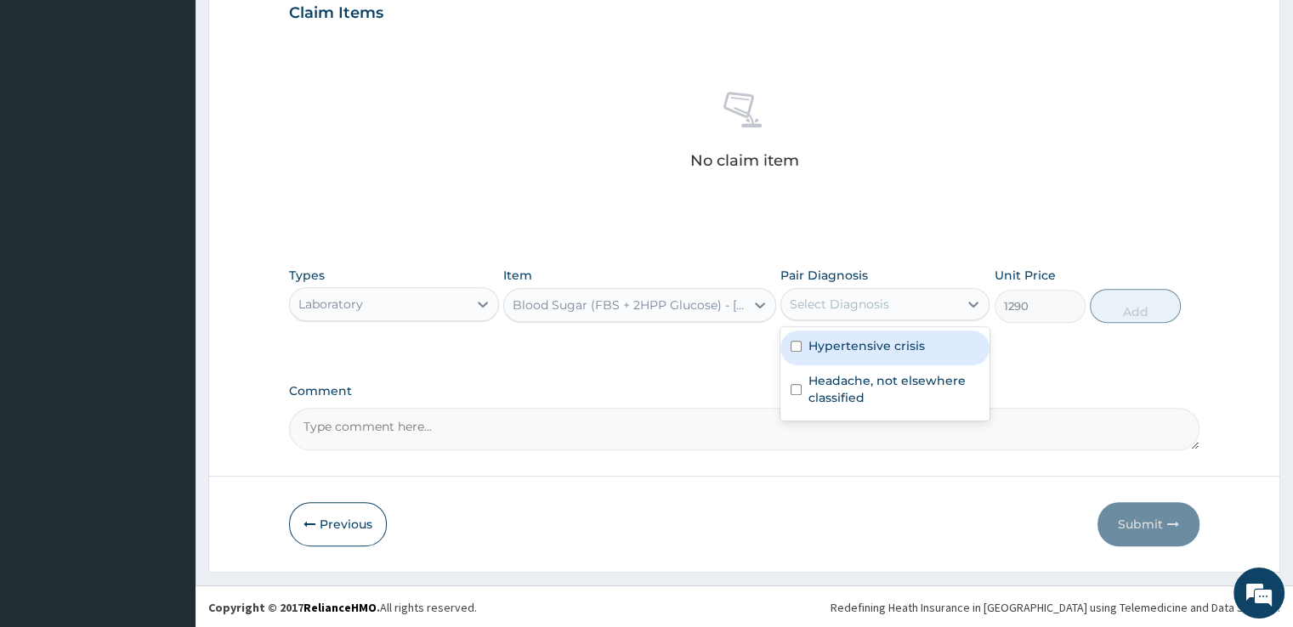
click at [860, 291] on div "Select Diagnosis" at bounding box center [869, 304] width 177 height 27
click at [842, 347] on label "Hypertensive crisis" at bounding box center [866, 345] width 116 height 17
checkbox input "true"
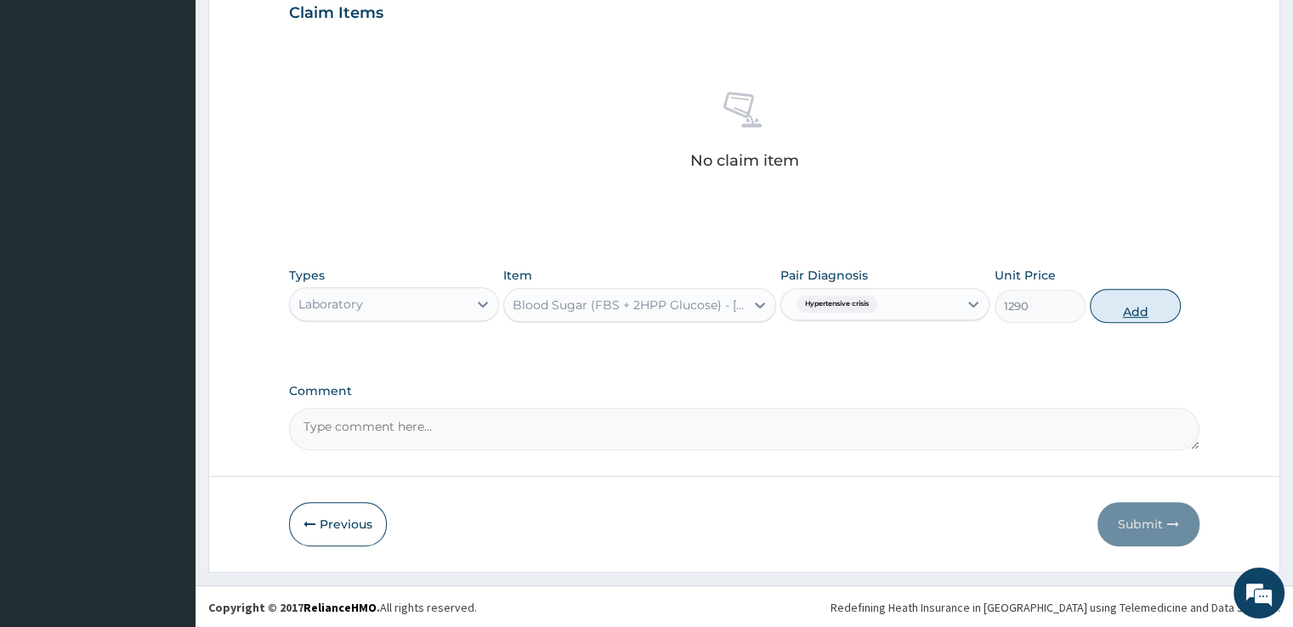
click at [1119, 312] on button "Add" at bounding box center [1135, 306] width 91 height 34
type input "0"
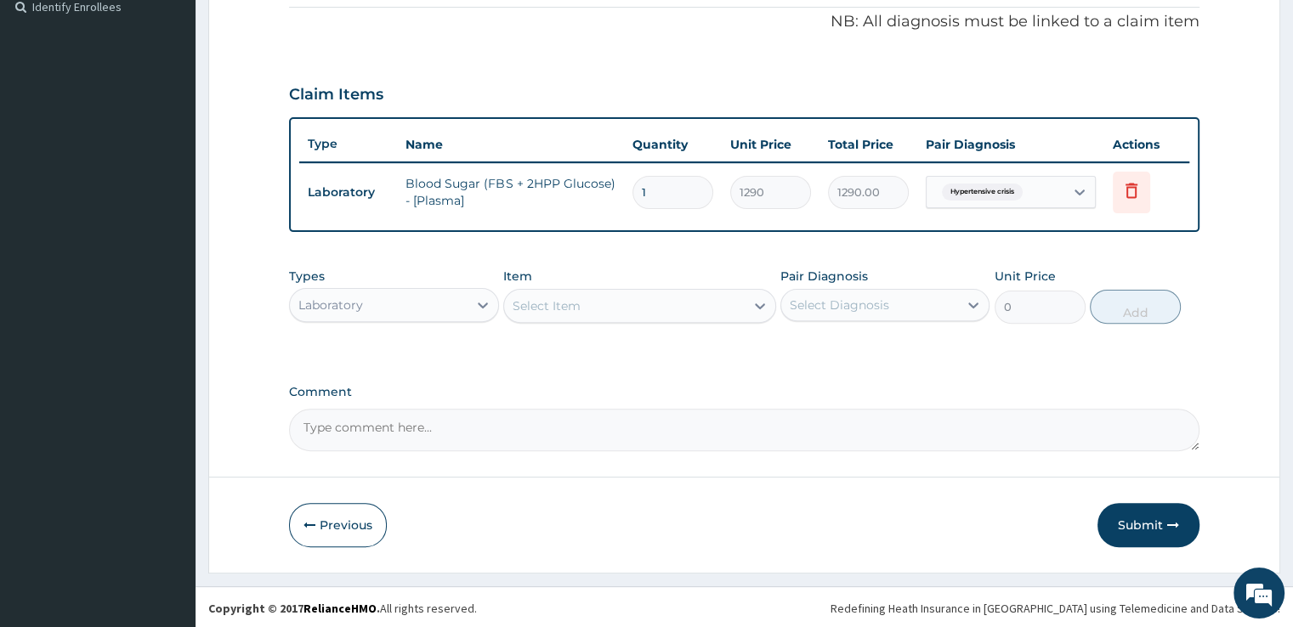
click at [647, 311] on div "Select Item" at bounding box center [624, 305] width 241 height 27
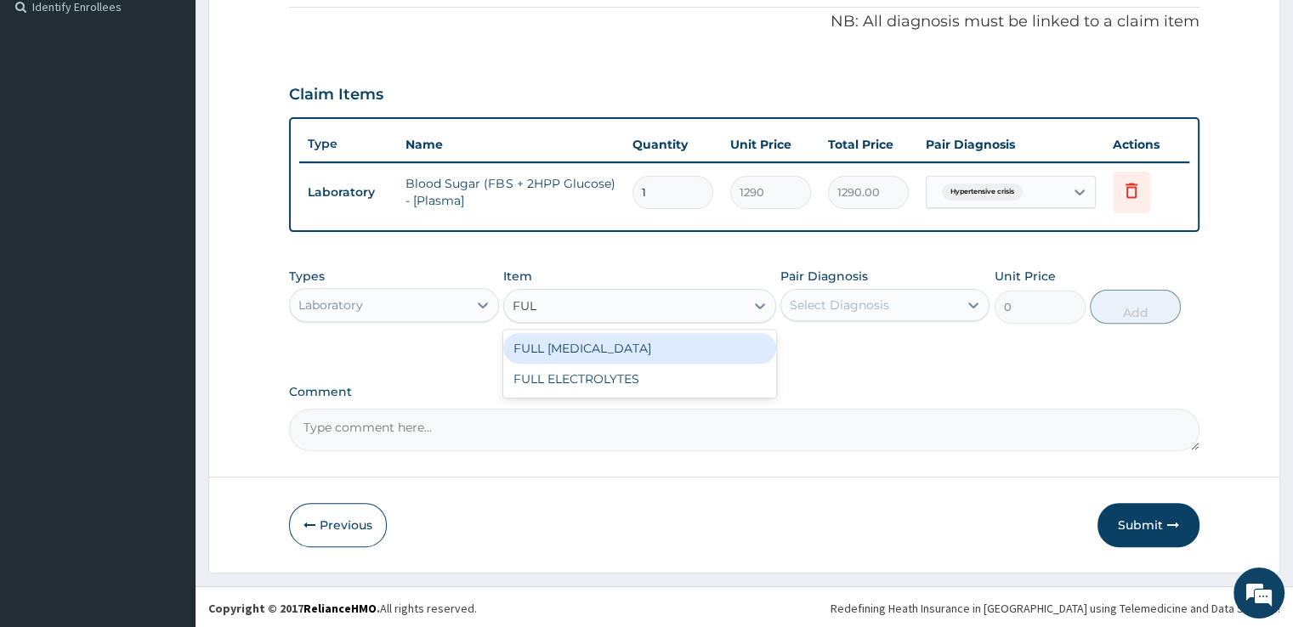
type input "FULL"
click at [626, 349] on div "FULL LIPID PROFILE" at bounding box center [639, 348] width 273 height 31
type input "5375"
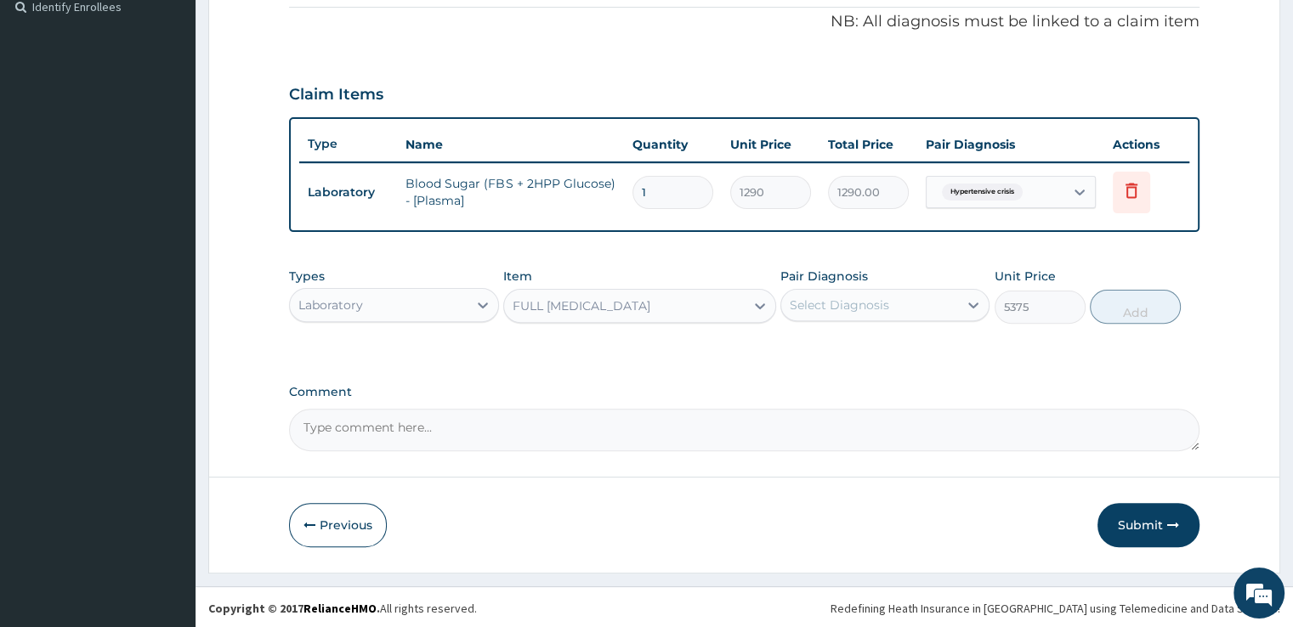
click at [880, 307] on div "Select Diagnosis" at bounding box center [839, 305] width 99 height 17
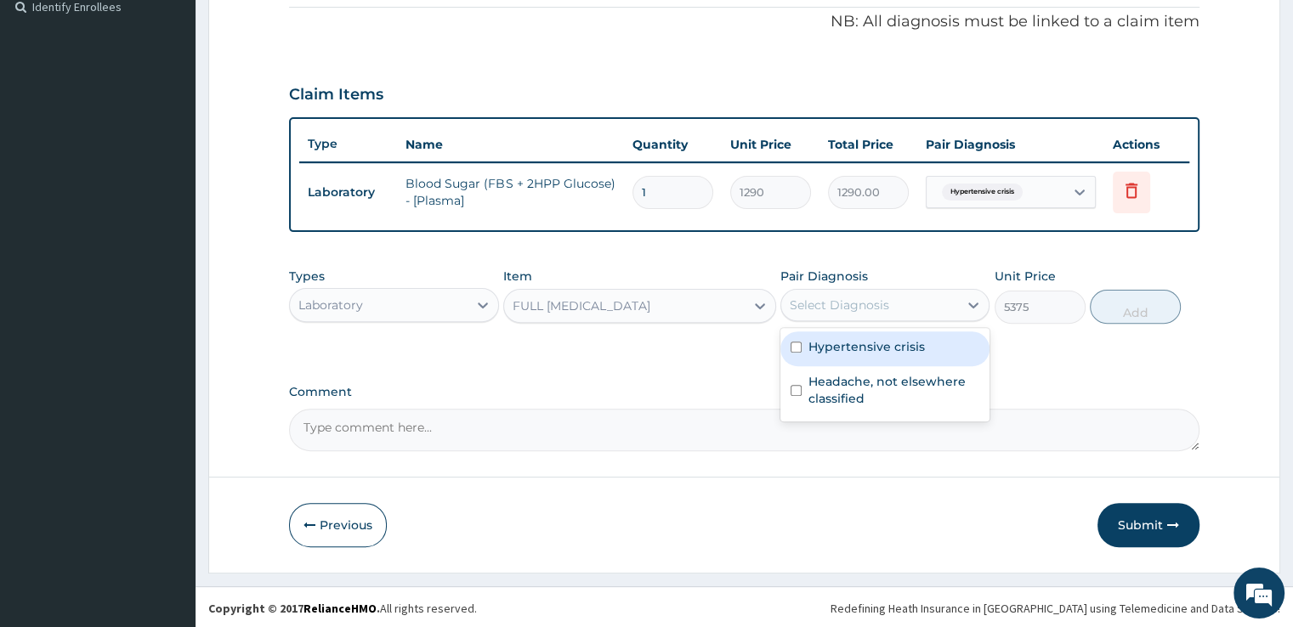
click at [859, 351] on label "Hypertensive crisis" at bounding box center [866, 346] width 116 height 17
checkbox input "true"
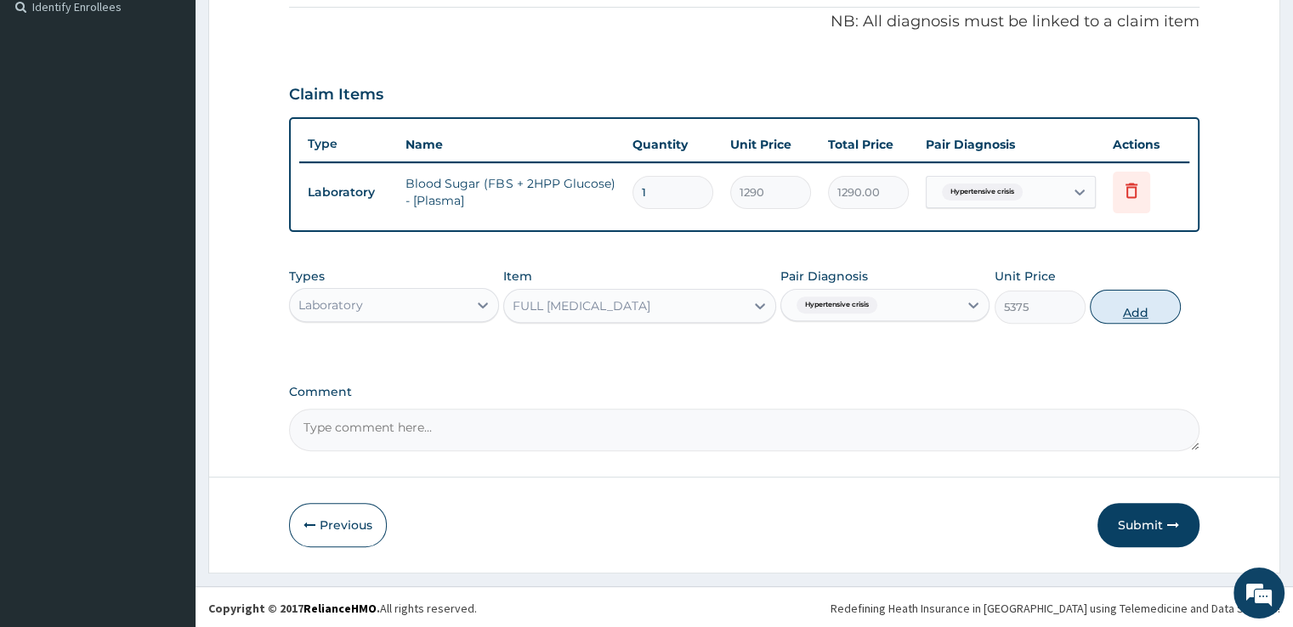
click at [1121, 315] on button "Add" at bounding box center [1135, 307] width 91 height 34
type input "0"
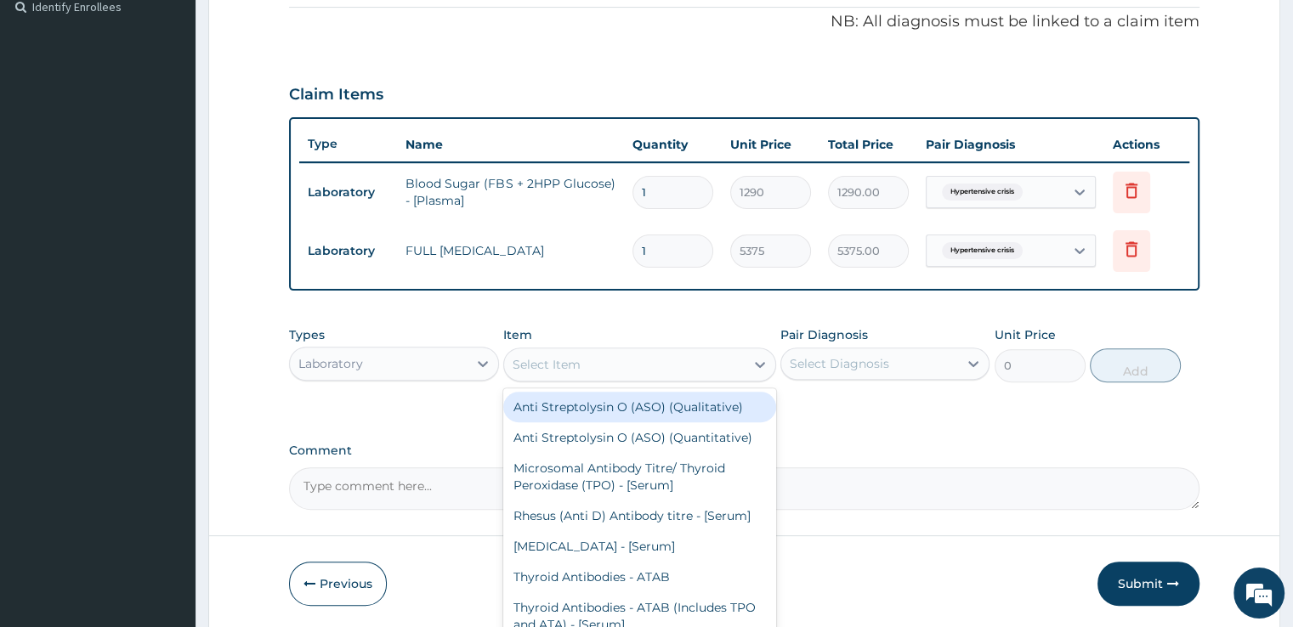
click at [592, 361] on div "Select Item" at bounding box center [624, 364] width 241 height 27
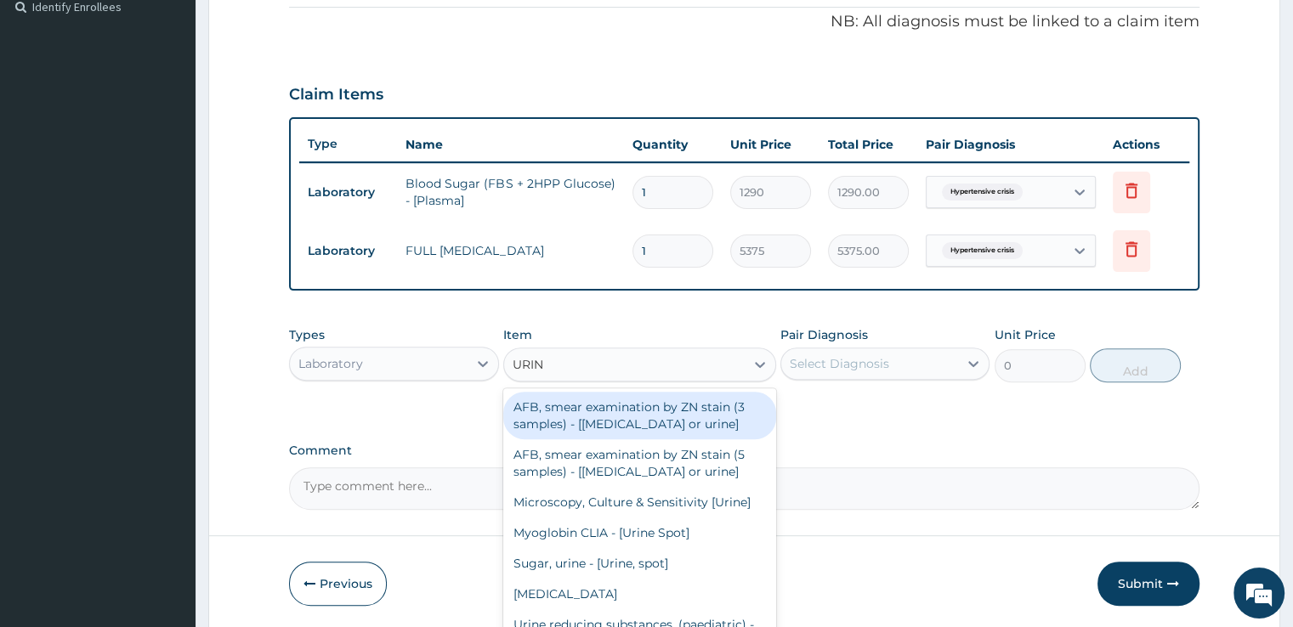
type input "URINA"
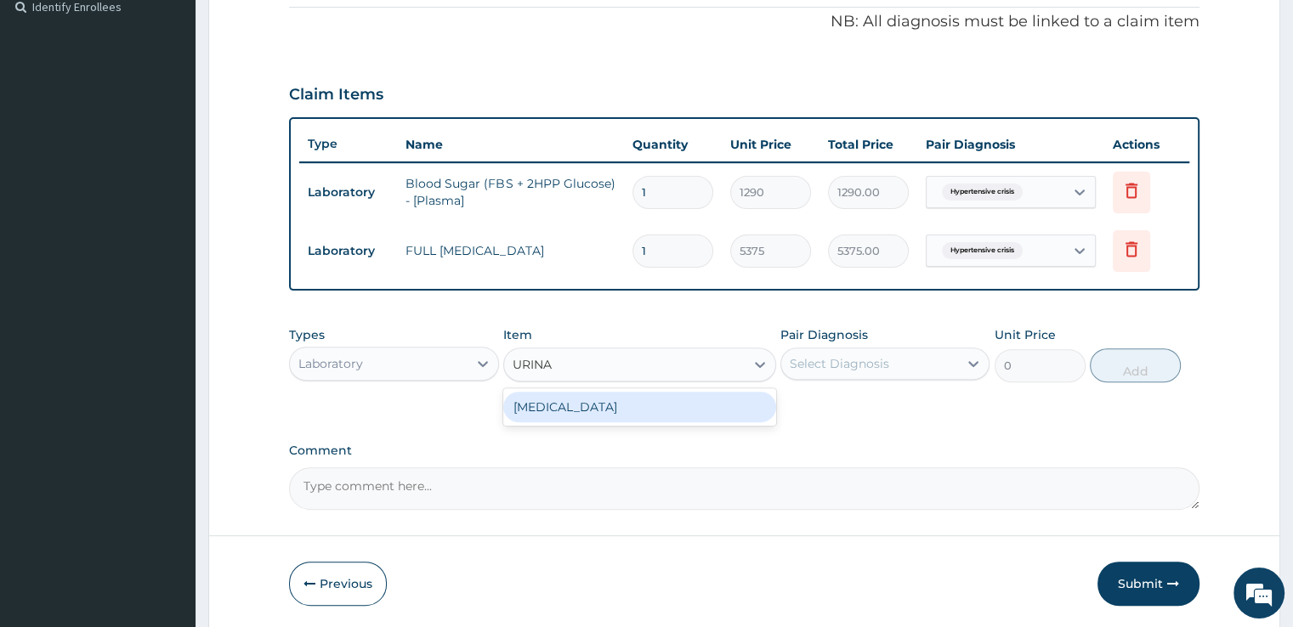
click at [581, 400] on div "URINALYSIS" at bounding box center [639, 407] width 273 height 31
type input "1612.5"
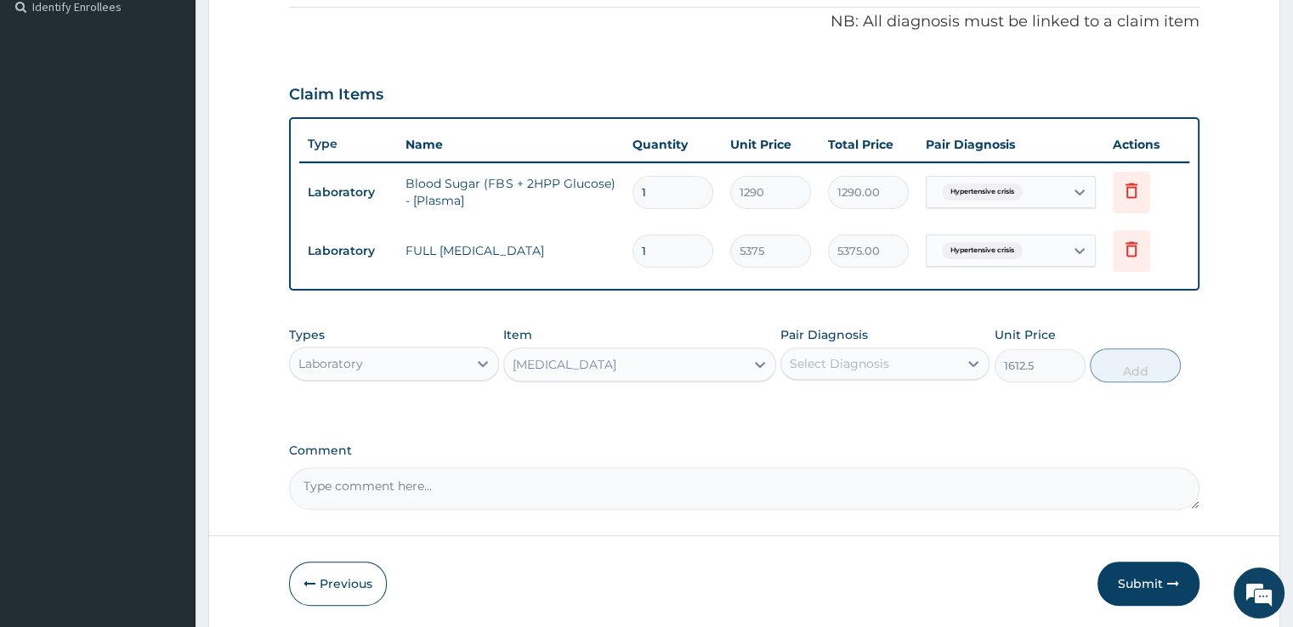
click at [902, 370] on div "Select Diagnosis" at bounding box center [869, 363] width 177 height 27
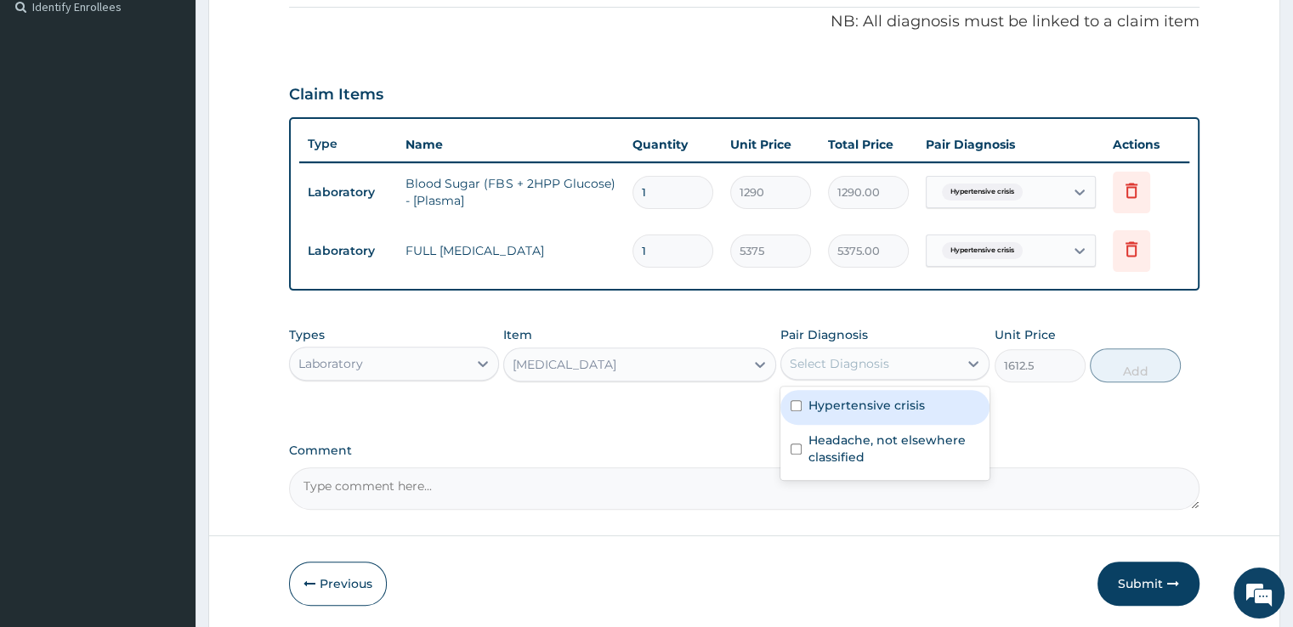
click at [898, 397] on label "Hypertensive crisis" at bounding box center [866, 405] width 116 height 17
checkbox input "true"
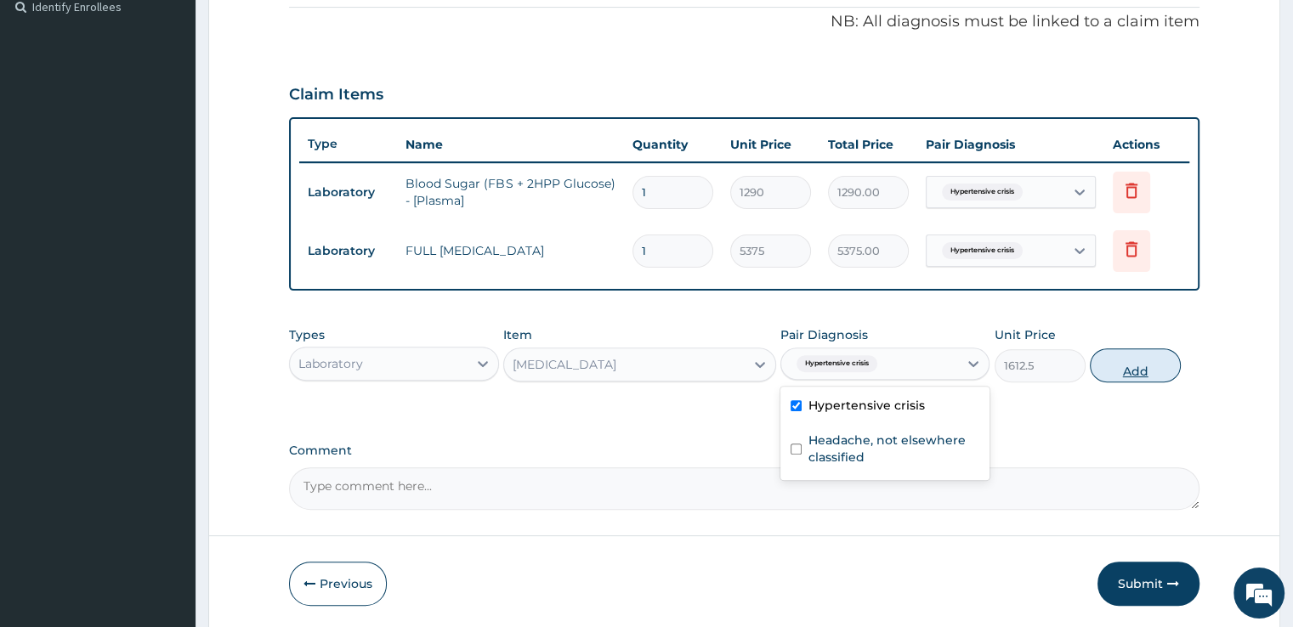
click at [1140, 372] on button "Add" at bounding box center [1135, 365] width 91 height 34
type input "0"
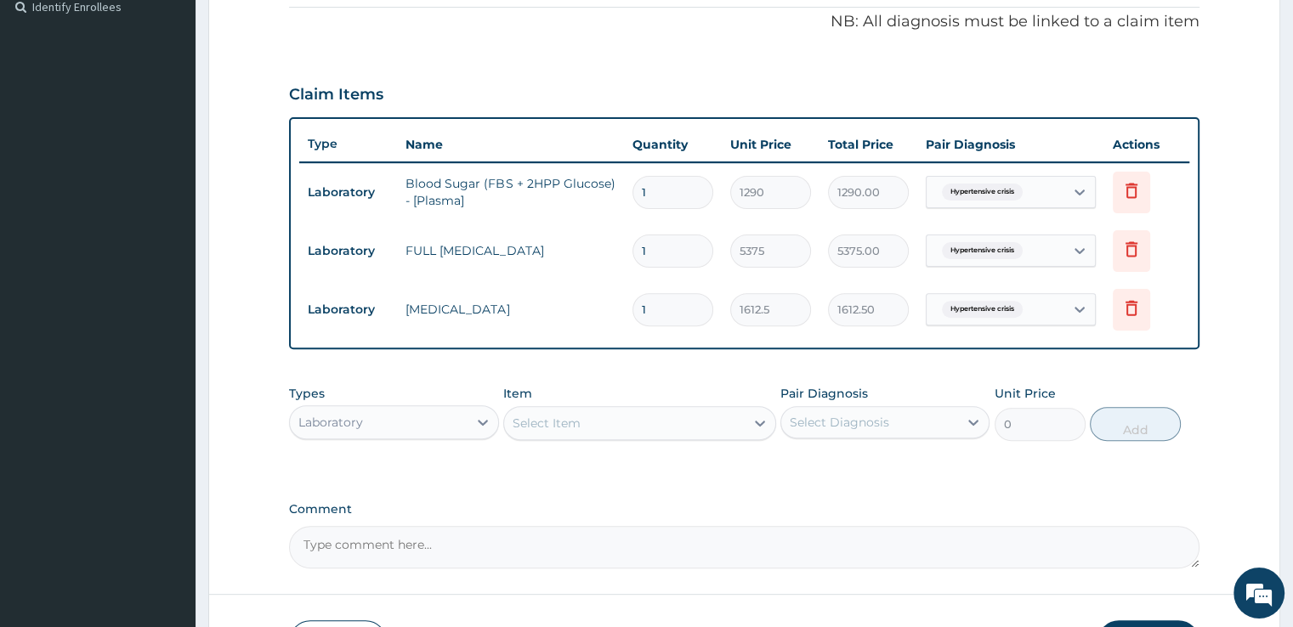
click at [625, 429] on div "Select Item" at bounding box center [624, 423] width 241 height 27
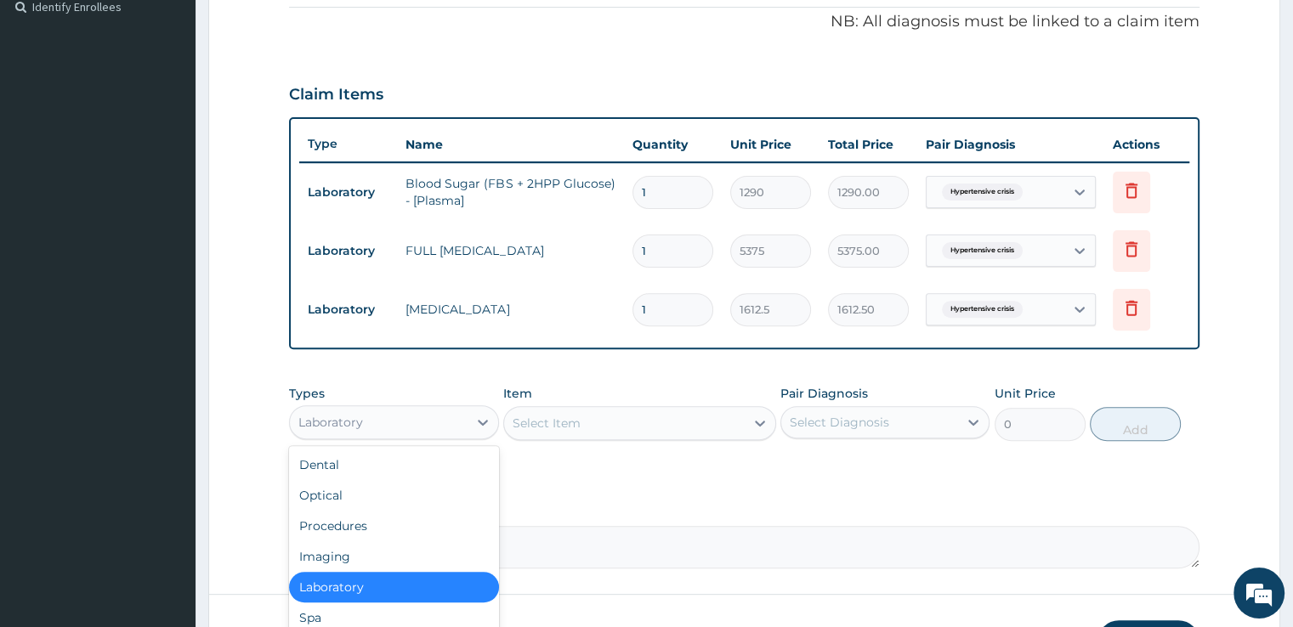
click at [440, 430] on div "Laboratory" at bounding box center [378, 422] width 177 height 27
click at [360, 560] on div "Imaging" at bounding box center [393, 556] width 209 height 31
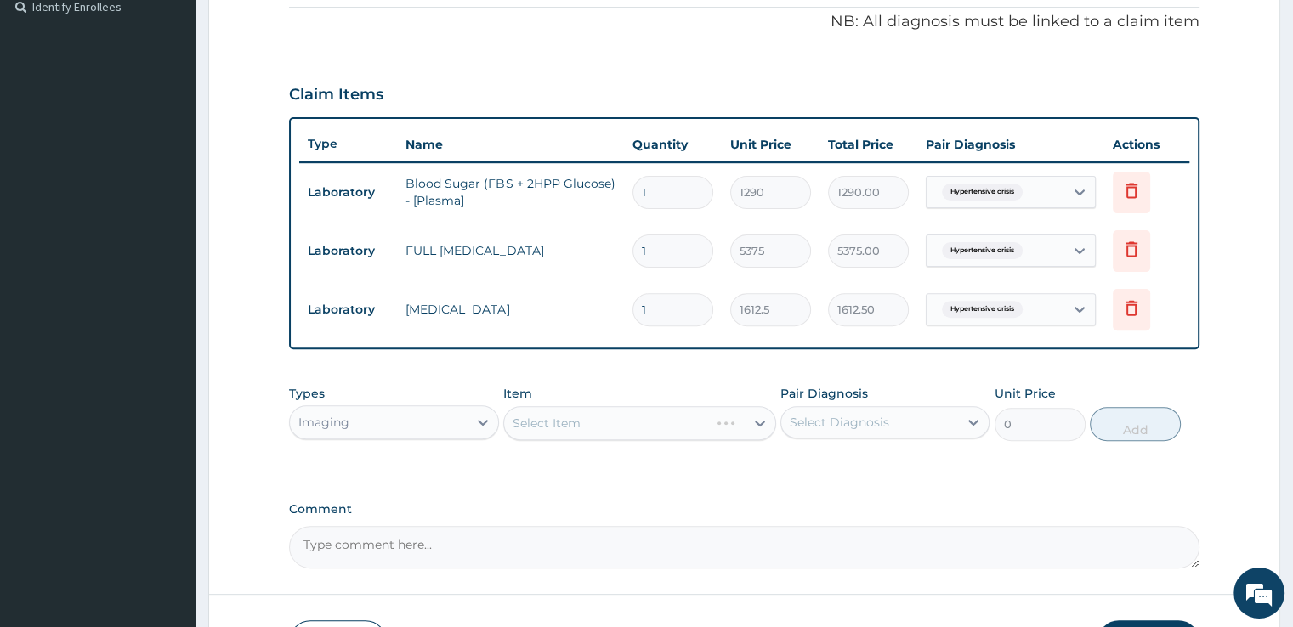
click at [554, 422] on div "Select Item" at bounding box center [639, 423] width 273 height 34
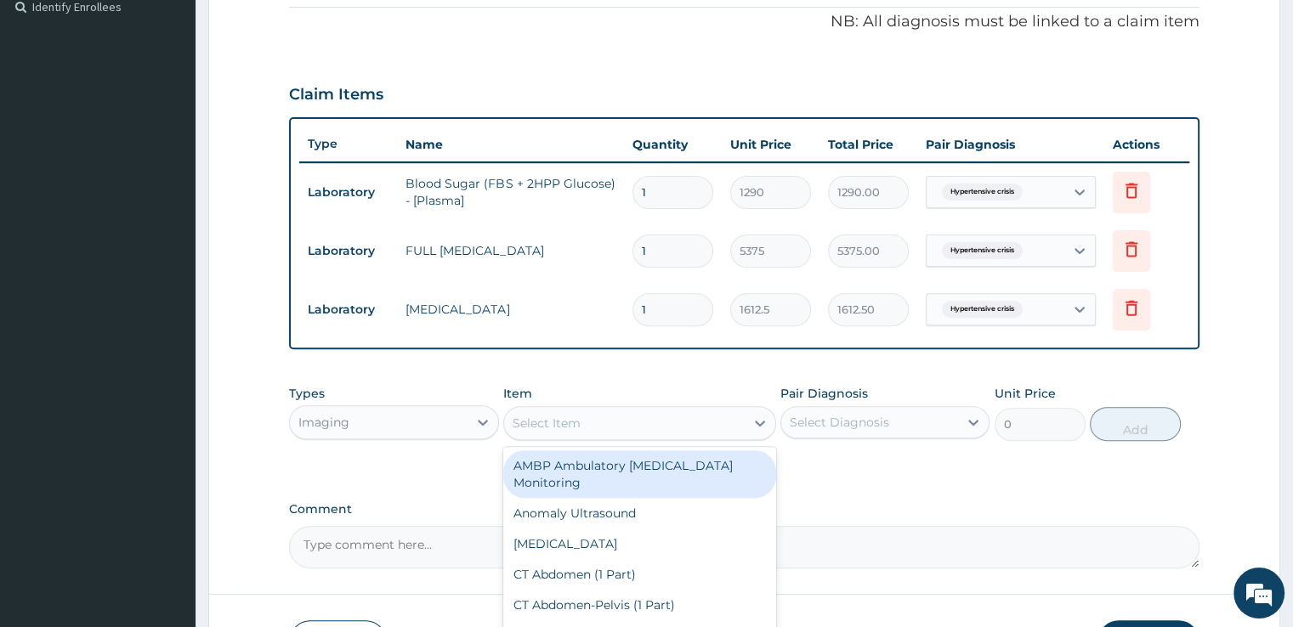
click at [605, 416] on div "Select Item" at bounding box center [624, 423] width 241 height 27
type input "ECG"
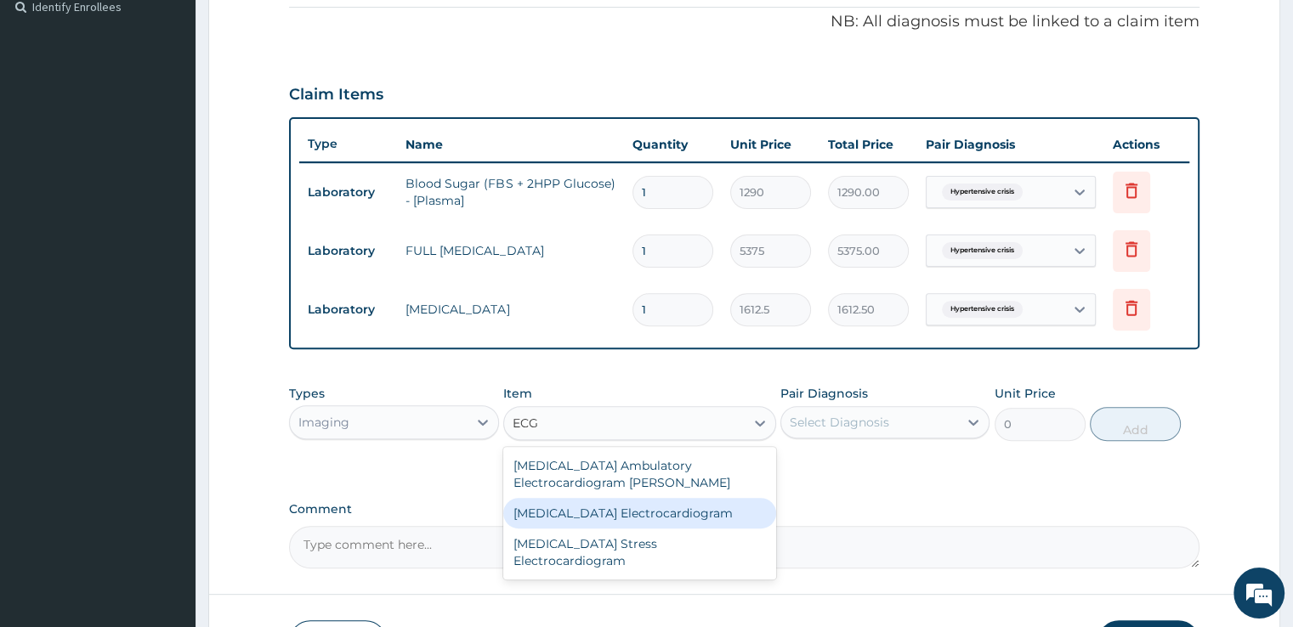
click at [603, 504] on div "ECG Electrocardiogram" at bounding box center [639, 513] width 273 height 31
type input "8600"
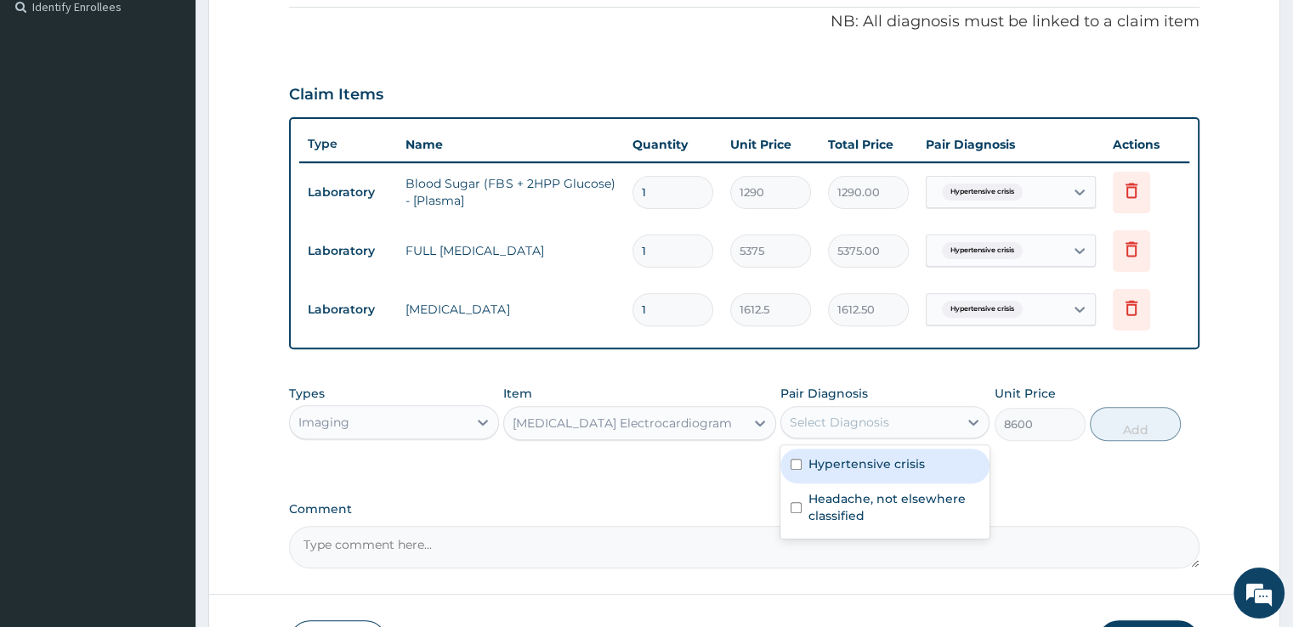
click at [858, 424] on div "Select Diagnosis" at bounding box center [839, 422] width 99 height 17
click at [675, 416] on div "ECG Electrocardiogram" at bounding box center [624, 423] width 241 height 27
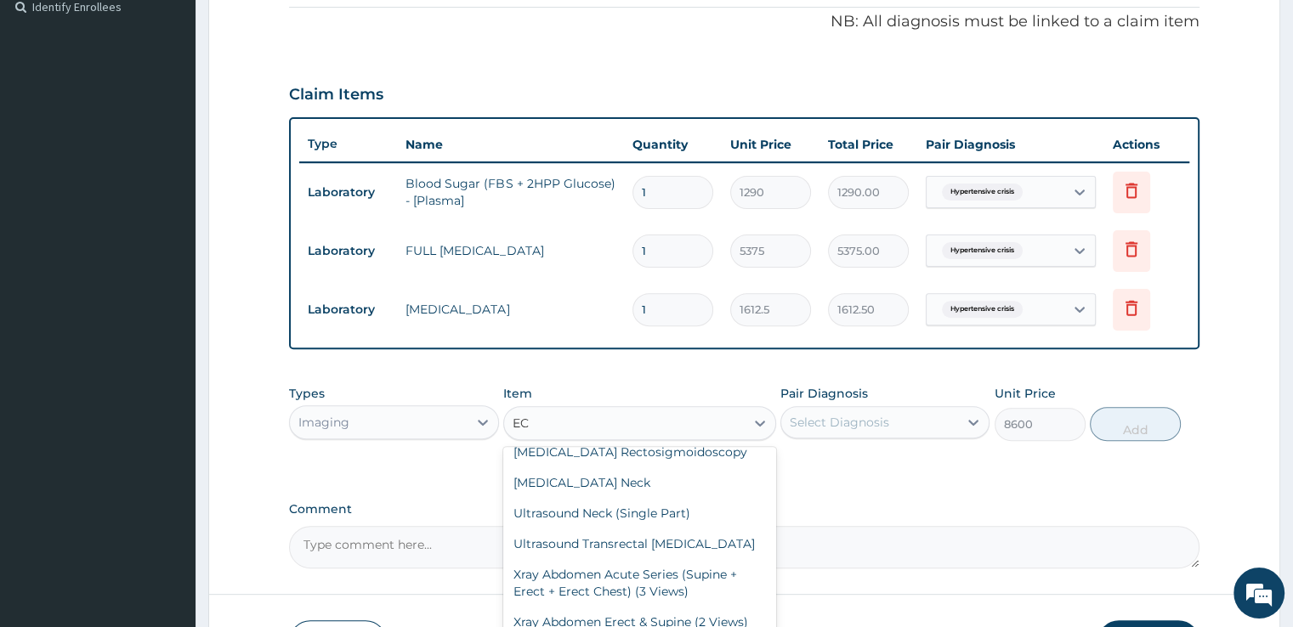
scroll to position [68, 0]
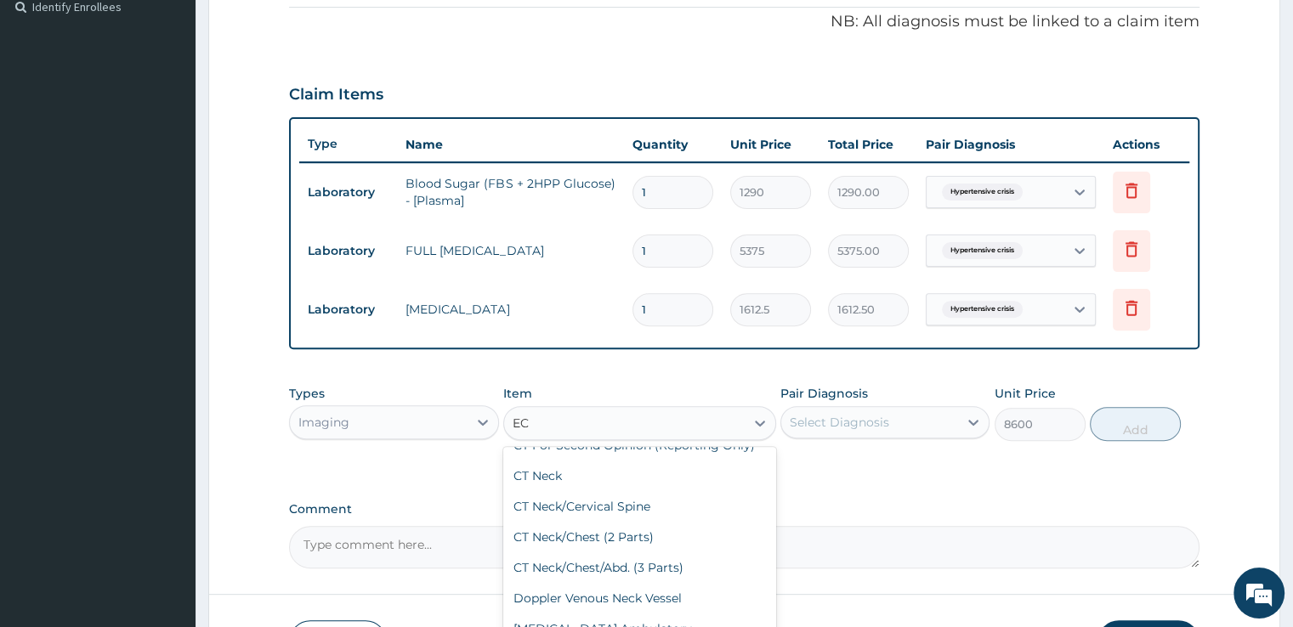
type input "ECG"
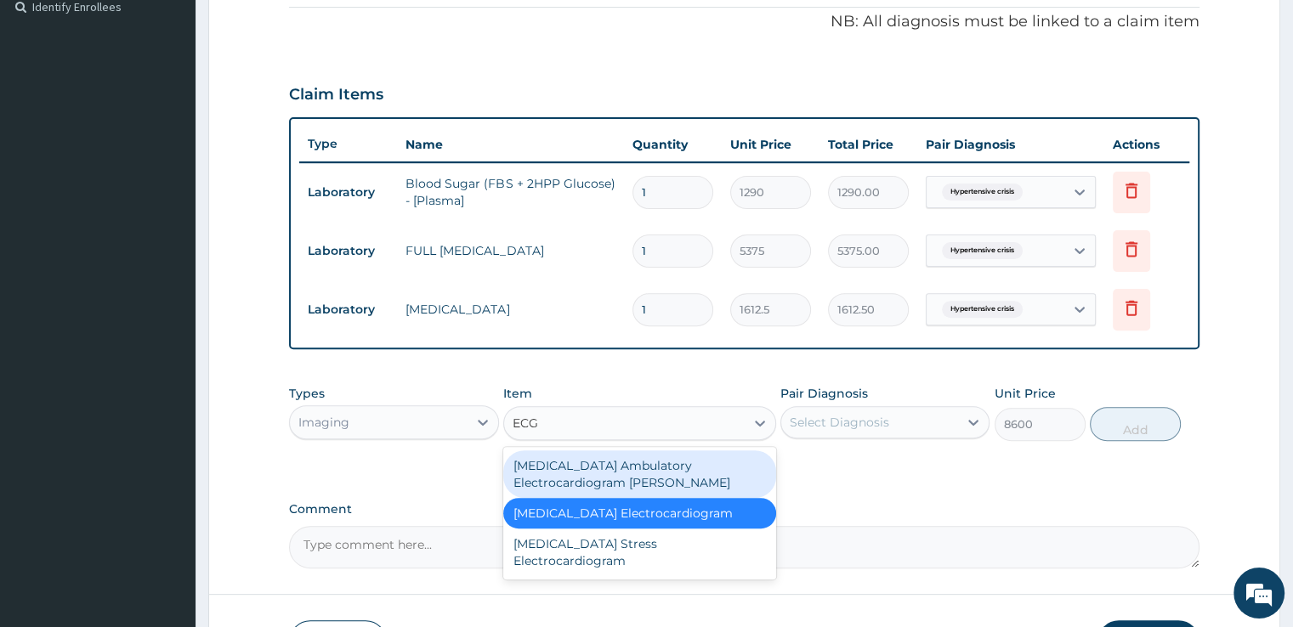
scroll to position [0, 0]
click at [611, 467] on div "ECG Ambulatory Electrocardiogram Holter" at bounding box center [639, 474] width 273 height 48
type input "0"
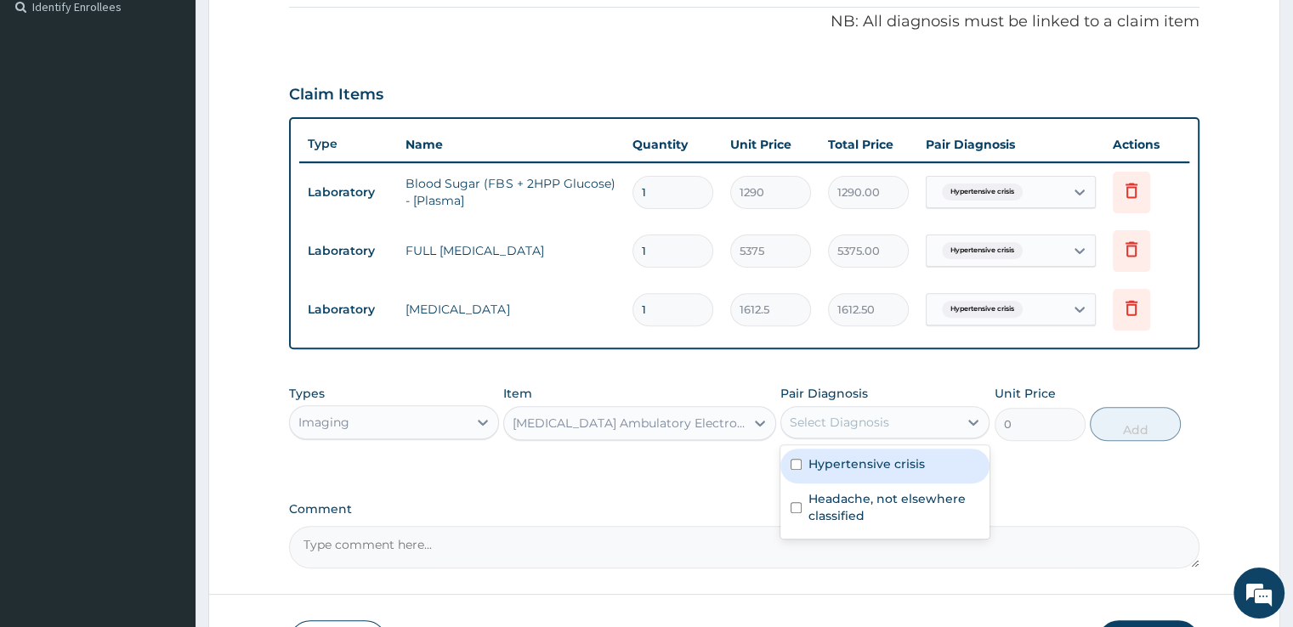
click at [849, 414] on div "Select Diagnosis" at bounding box center [839, 422] width 99 height 17
click at [831, 473] on div "Hypertensive crisis" at bounding box center [884, 466] width 209 height 35
checkbox input "true"
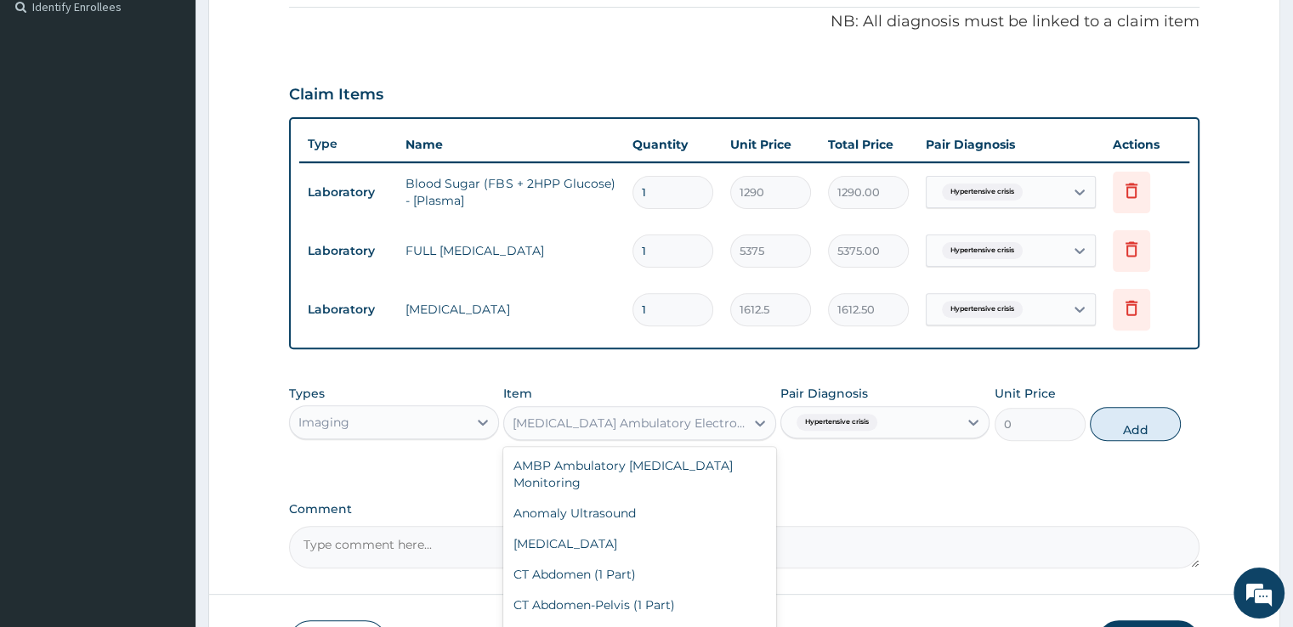
click at [660, 425] on div "ECG Ambulatory Electrocardiogram Holter" at bounding box center [630, 423] width 234 height 17
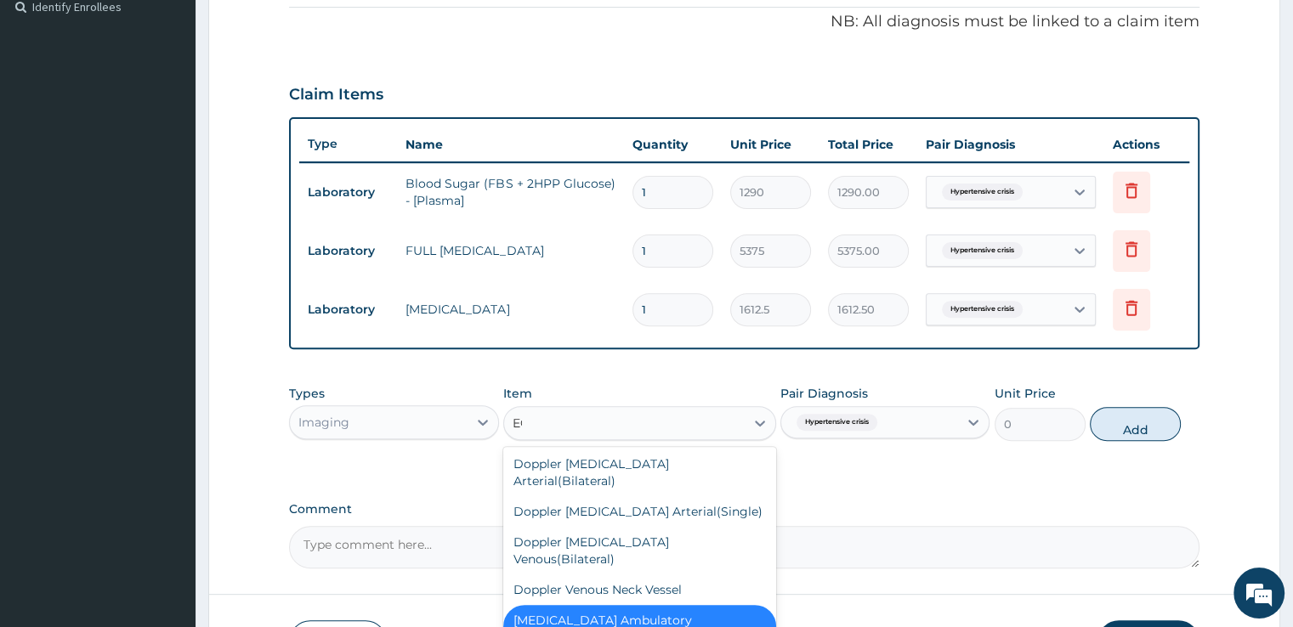
scroll to position [42, 0]
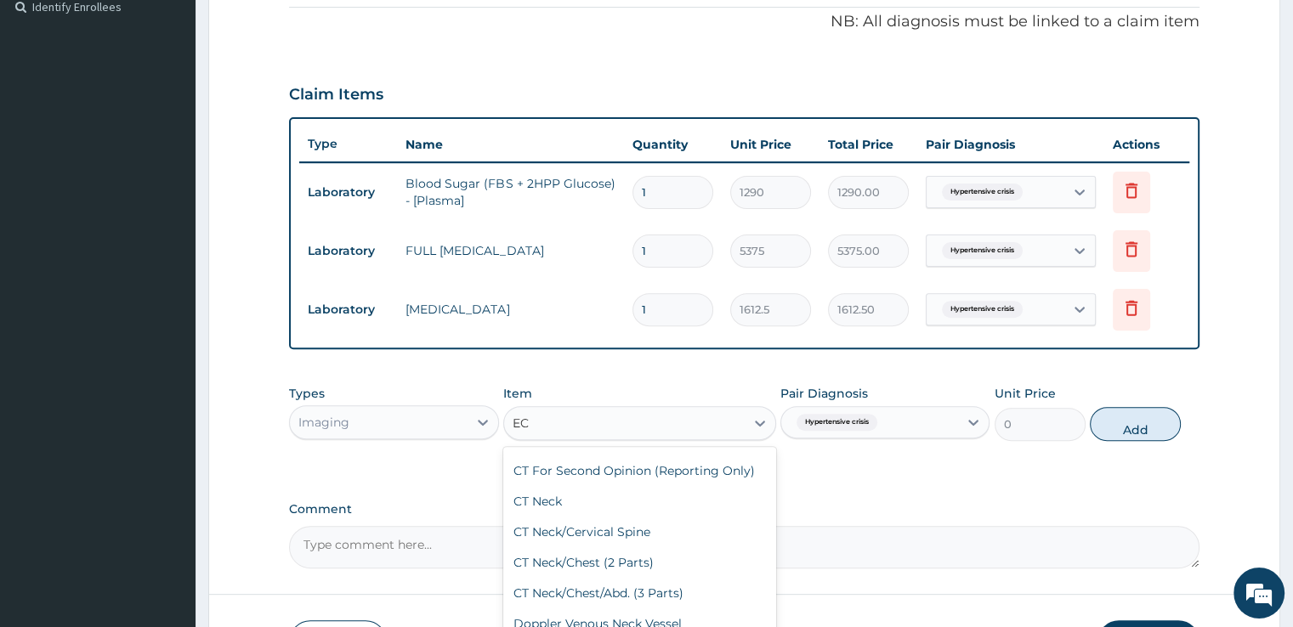
type input "ECG"
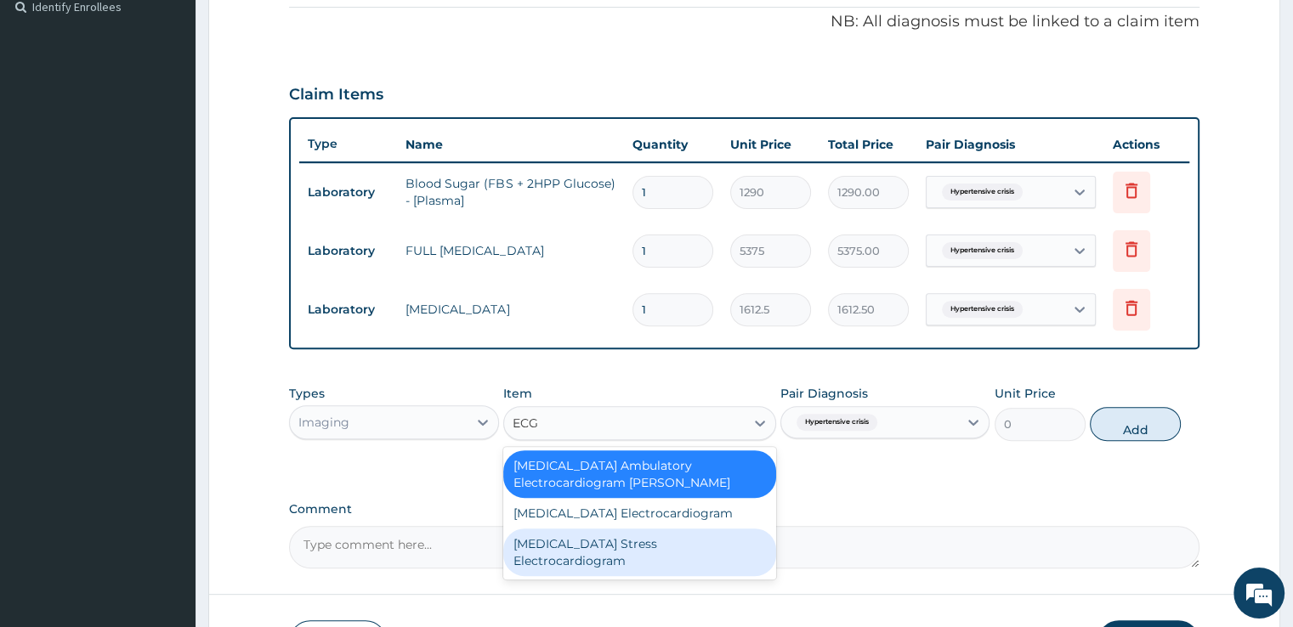
click at [605, 535] on div "ECG Stress Electrocardiogram" at bounding box center [639, 553] width 273 height 48
type input "26875"
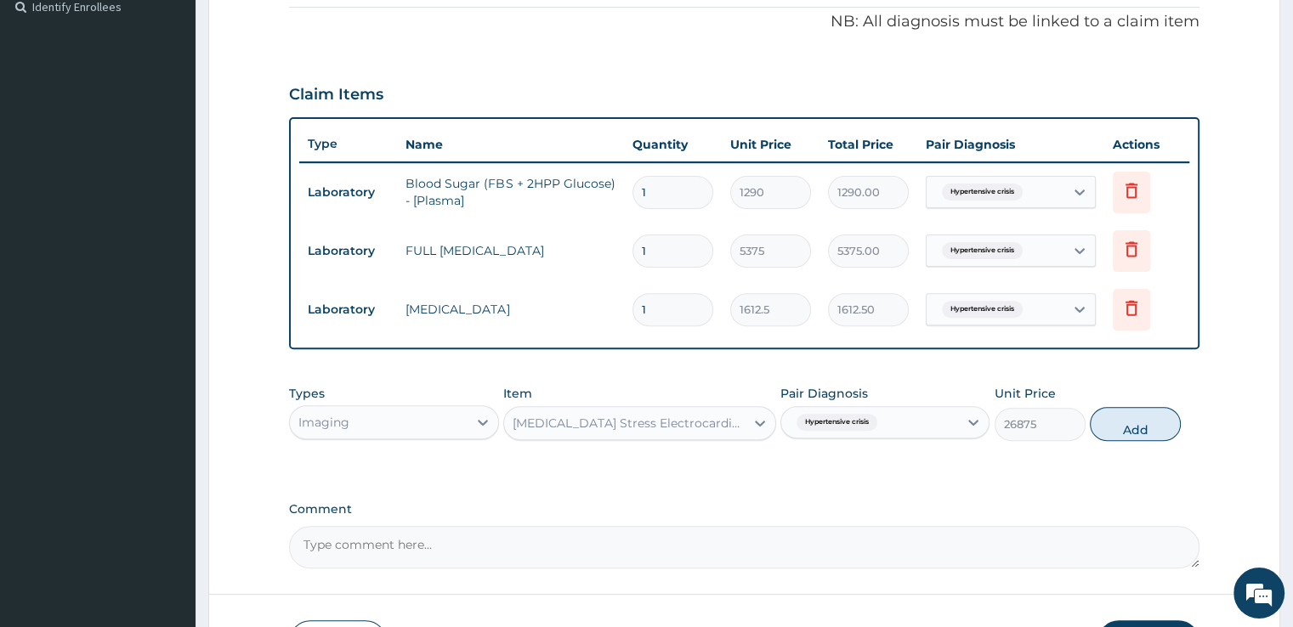
click at [629, 430] on div "ECG Stress Electrocardiogram" at bounding box center [624, 423] width 241 height 27
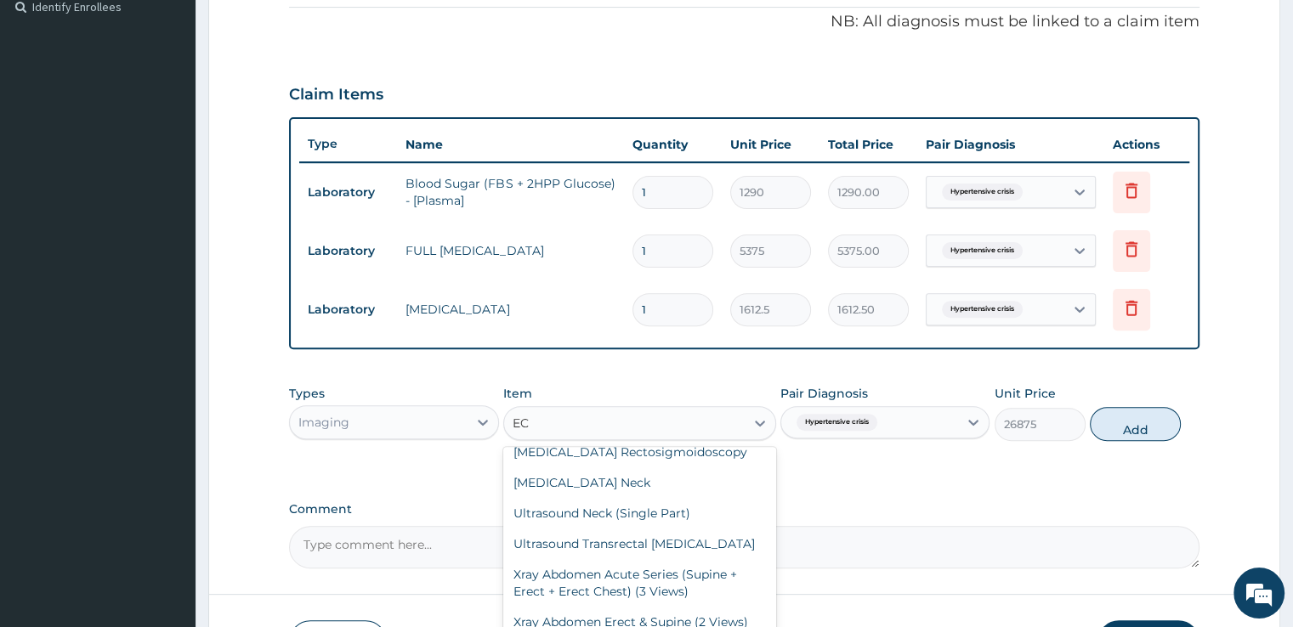
scroll to position [99, 0]
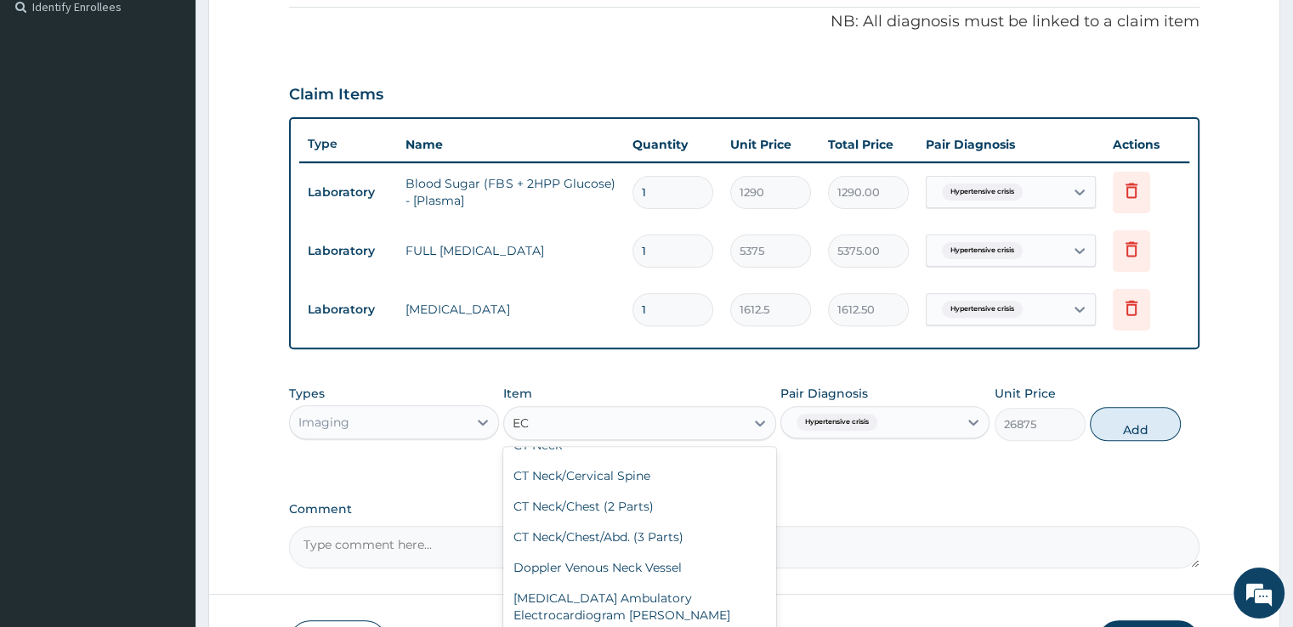
type input "ECG"
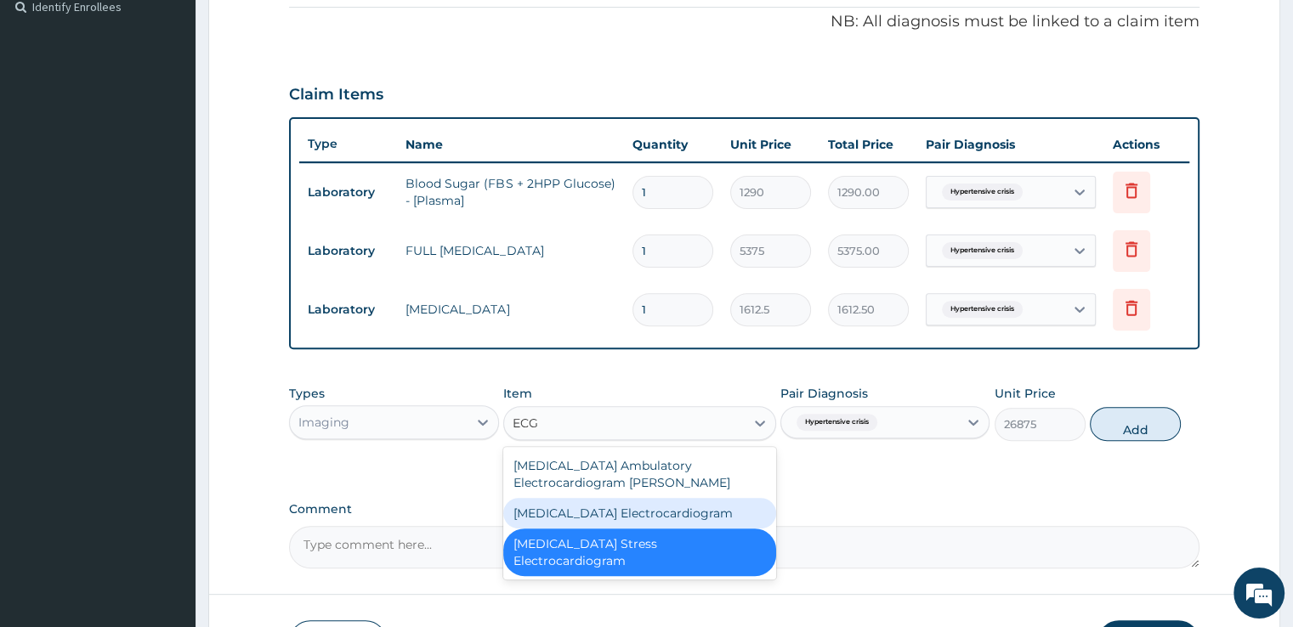
click at [558, 512] on div "ECG Electrocardiogram" at bounding box center [639, 513] width 273 height 31
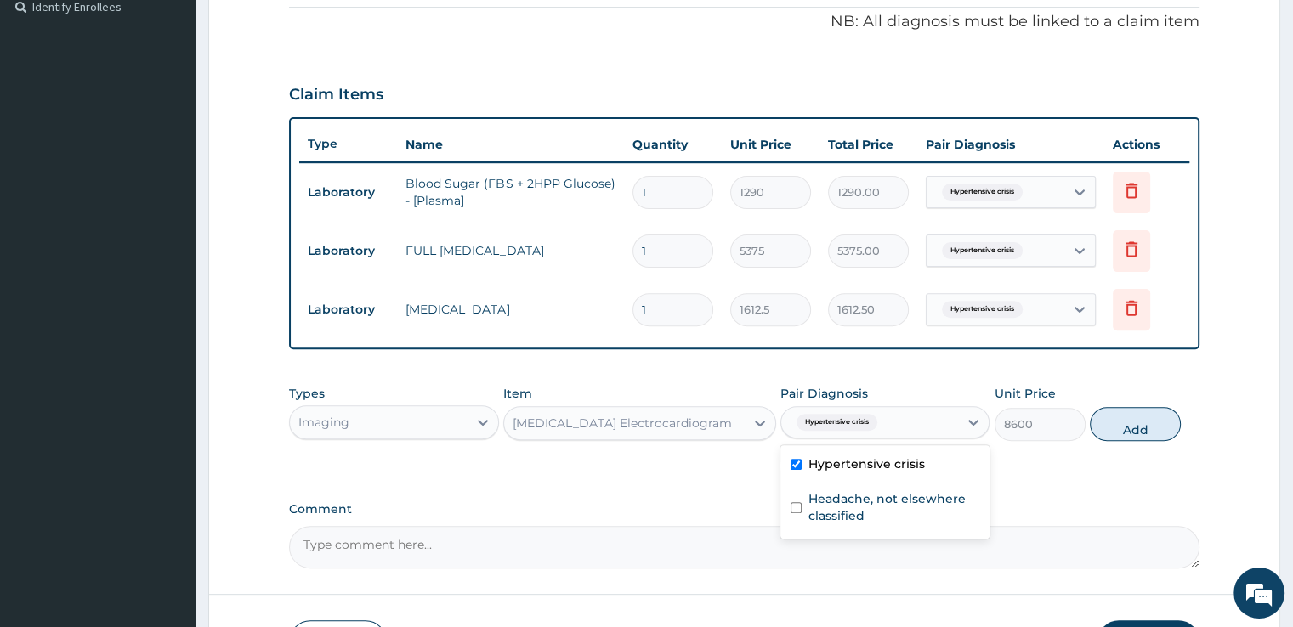
click at [915, 427] on div "Hypertensive crisis" at bounding box center [869, 422] width 177 height 29
click at [1159, 429] on button "Add" at bounding box center [1135, 424] width 91 height 34
type input "0"
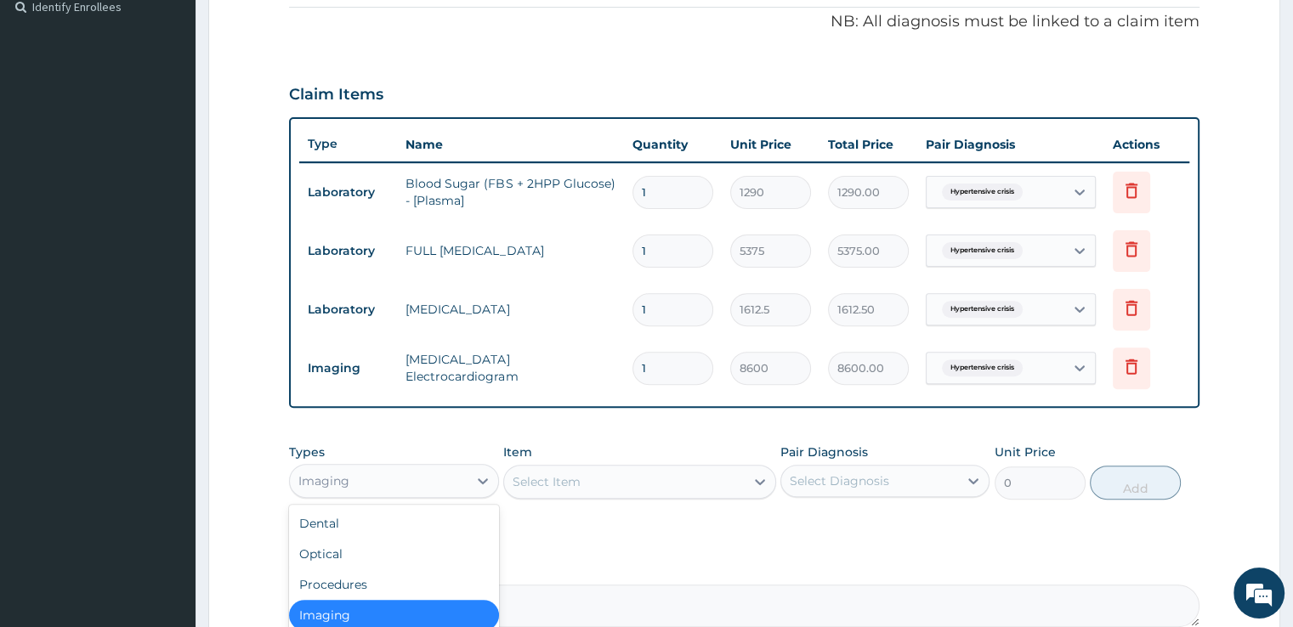
click at [439, 467] on div "Imaging" at bounding box center [378, 480] width 177 height 27
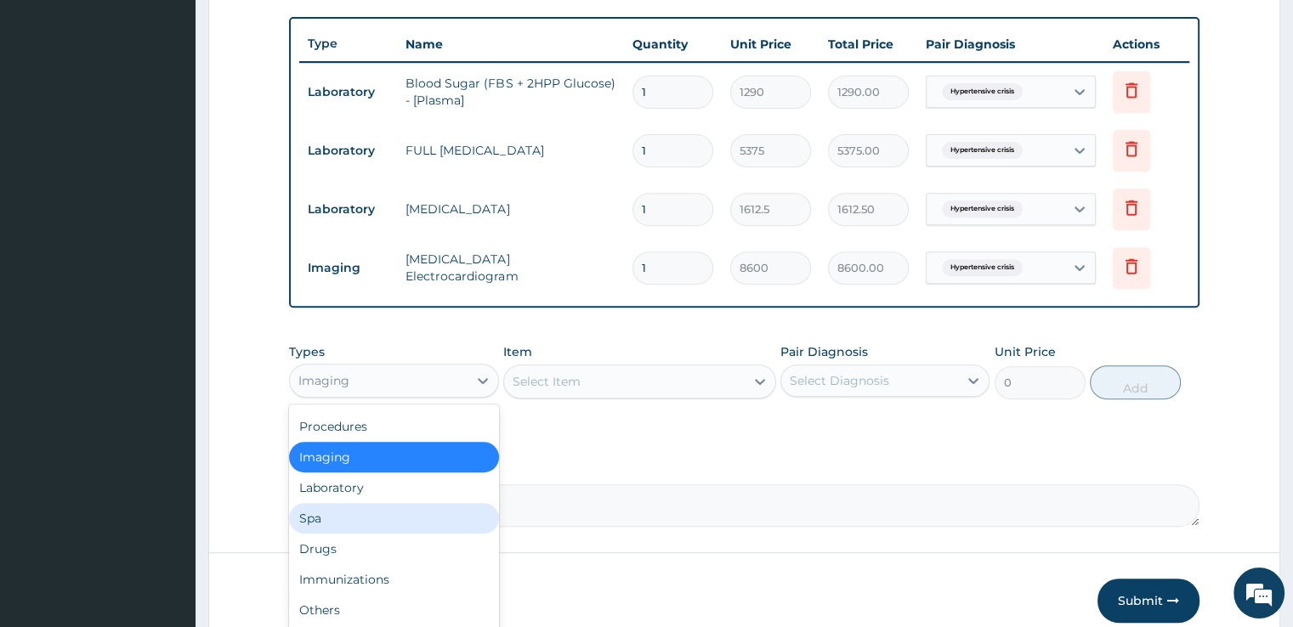
scroll to position [647, 0]
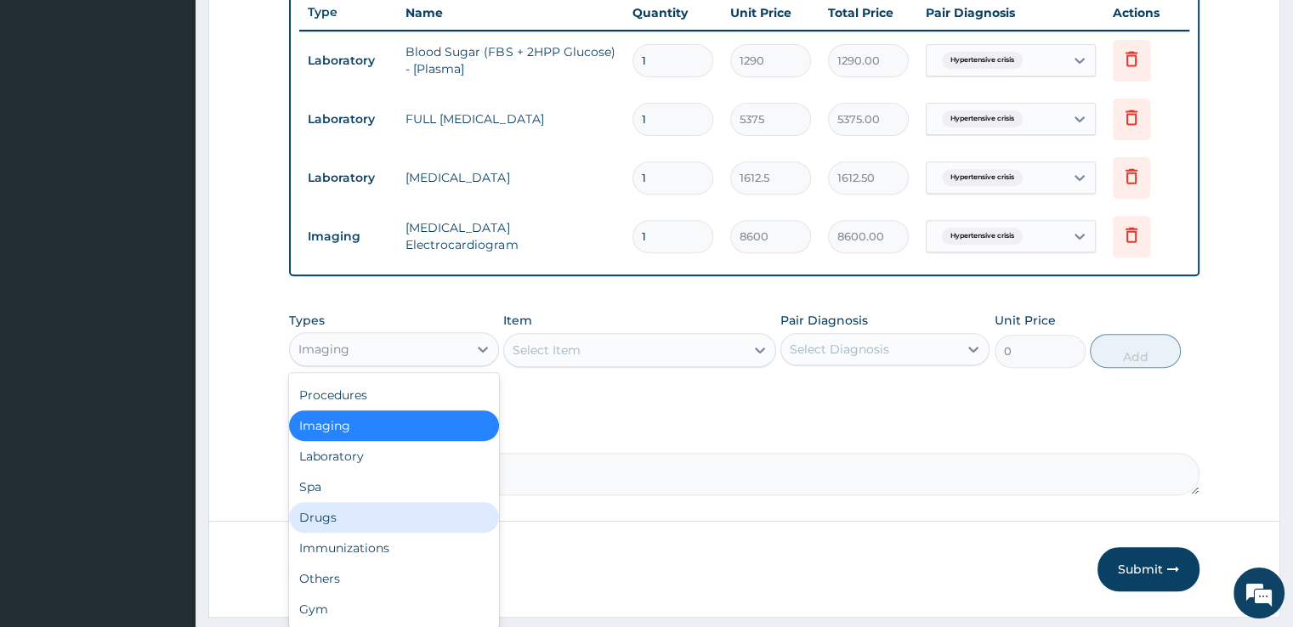
click at [325, 517] on div "Drugs" at bounding box center [393, 517] width 209 height 31
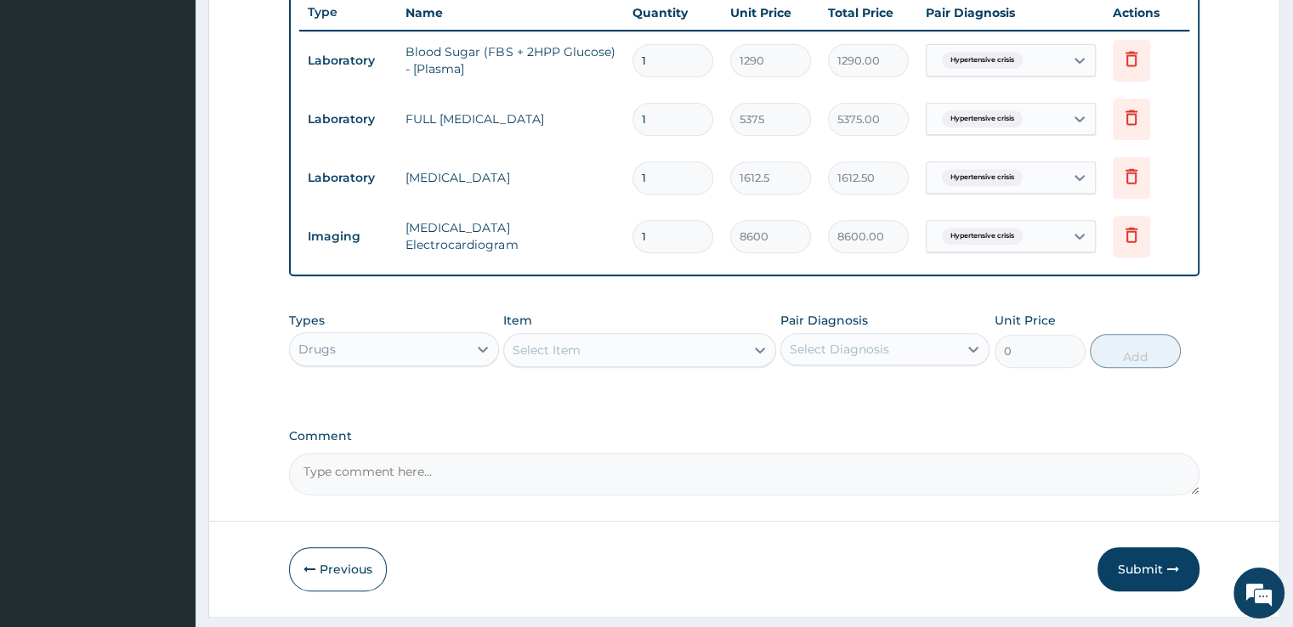
click at [628, 343] on div "Select Item" at bounding box center [624, 350] width 241 height 27
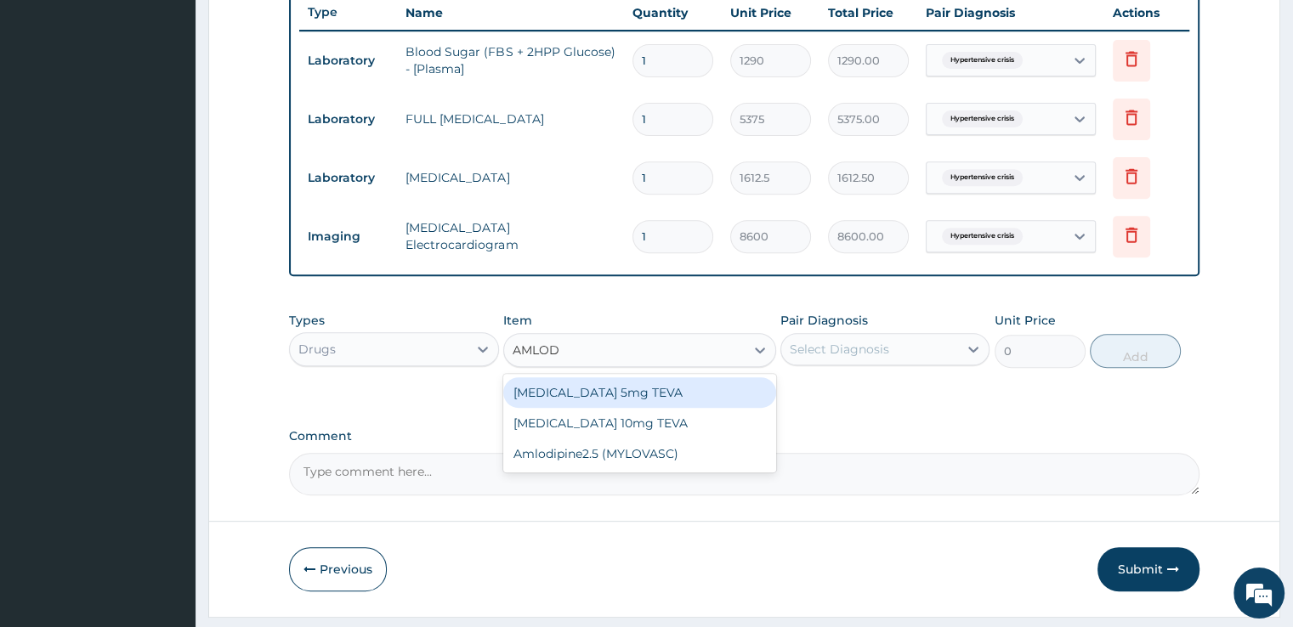
type input "AMLODI"
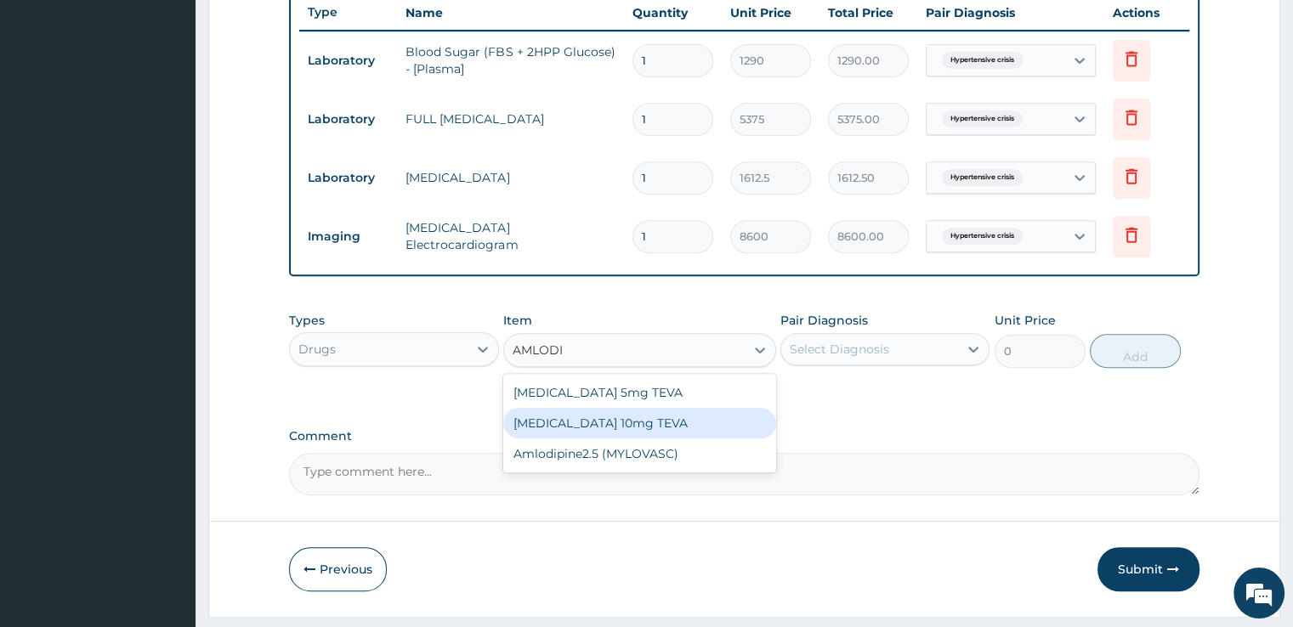
click at [628, 415] on div "Amlodipine 10mg TEVA" at bounding box center [639, 423] width 273 height 31
type input "100.5125"
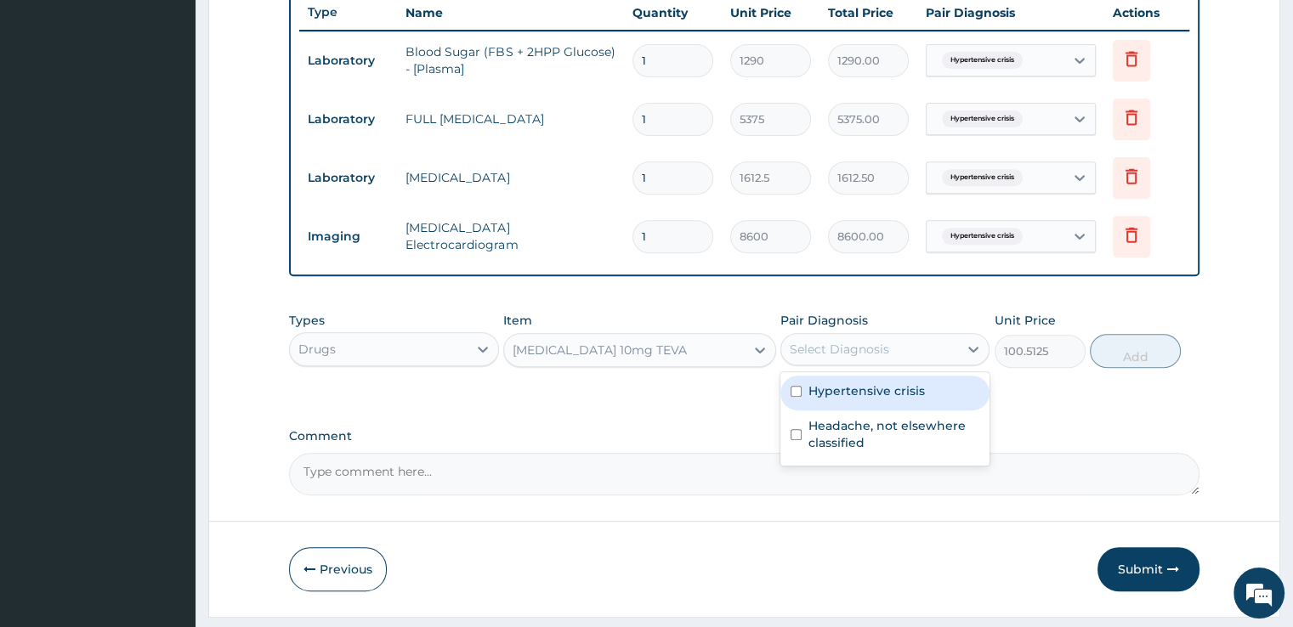
click at [884, 352] on div "Select Diagnosis" at bounding box center [839, 349] width 99 height 17
click at [867, 392] on label "Hypertensive crisis" at bounding box center [866, 390] width 116 height 17
checkbox input "true"
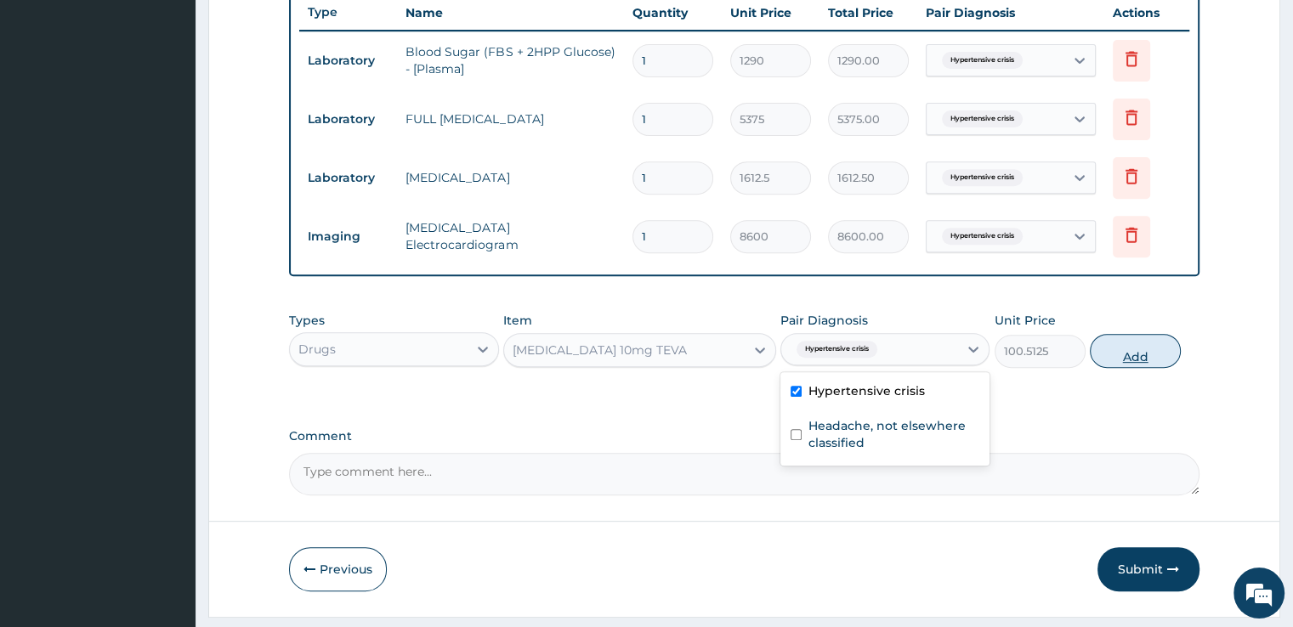
click at [1145, 346] on button "Add" at bounding box center [1135, 351] width 91 height 34
type input "0"
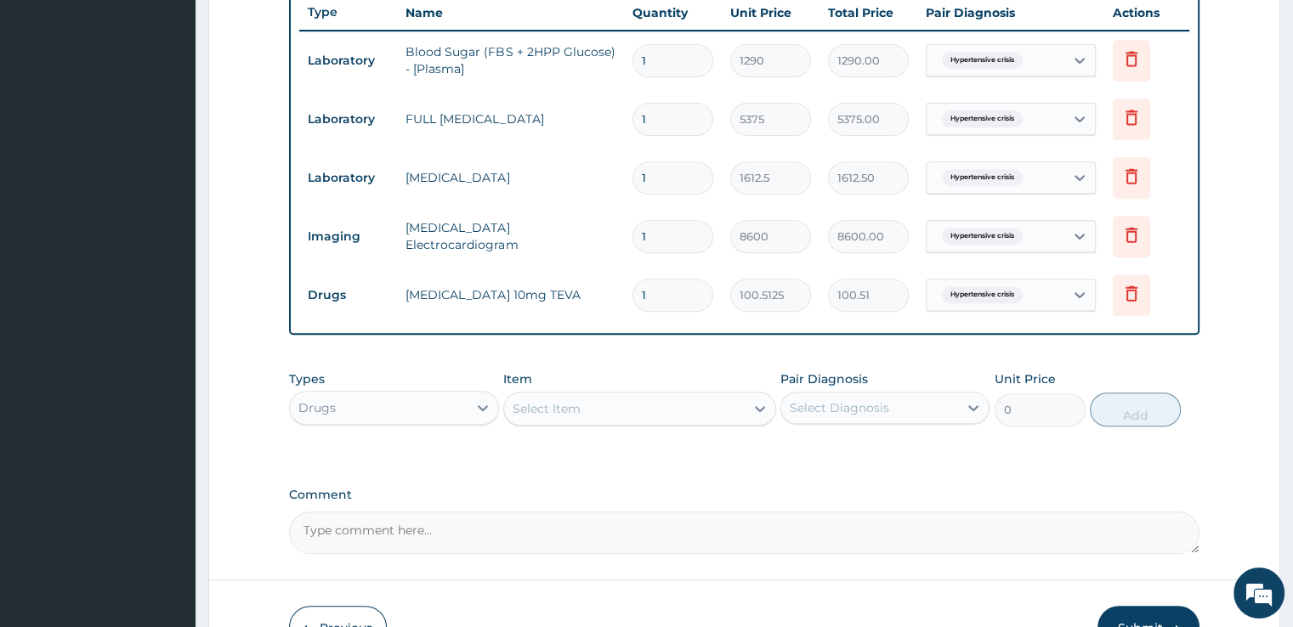
click at [687, 405] on div "Select Item" at bounding box center [624, 408] width 241 height 27
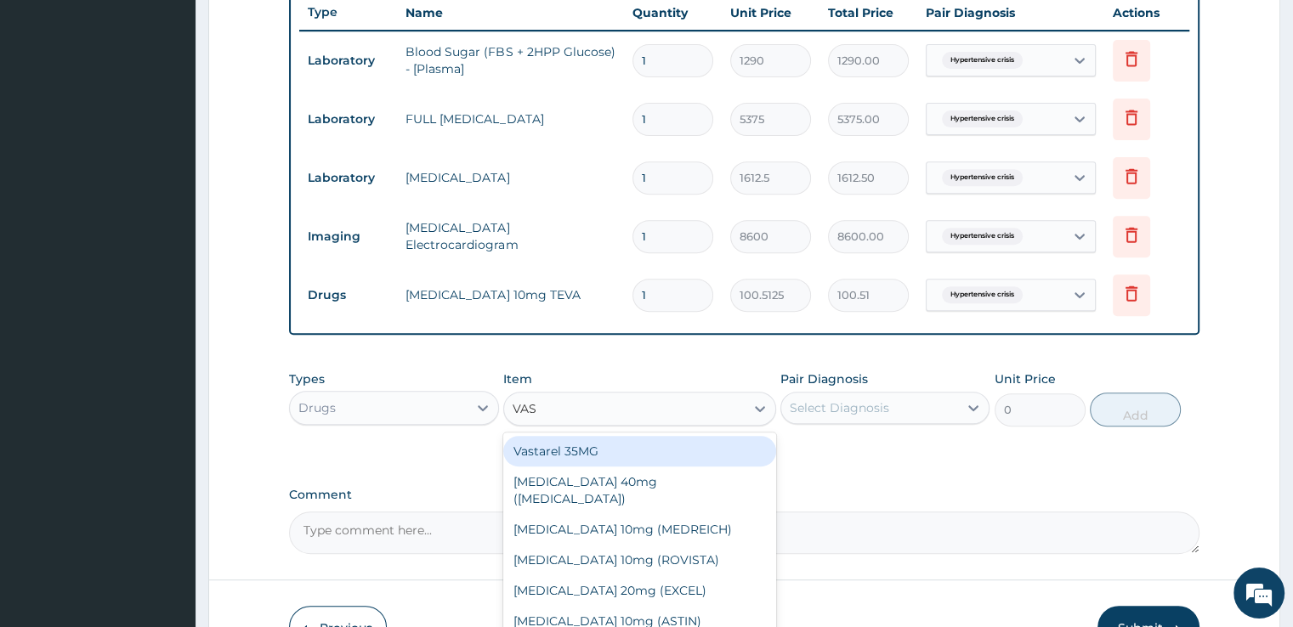
type input "VASO"
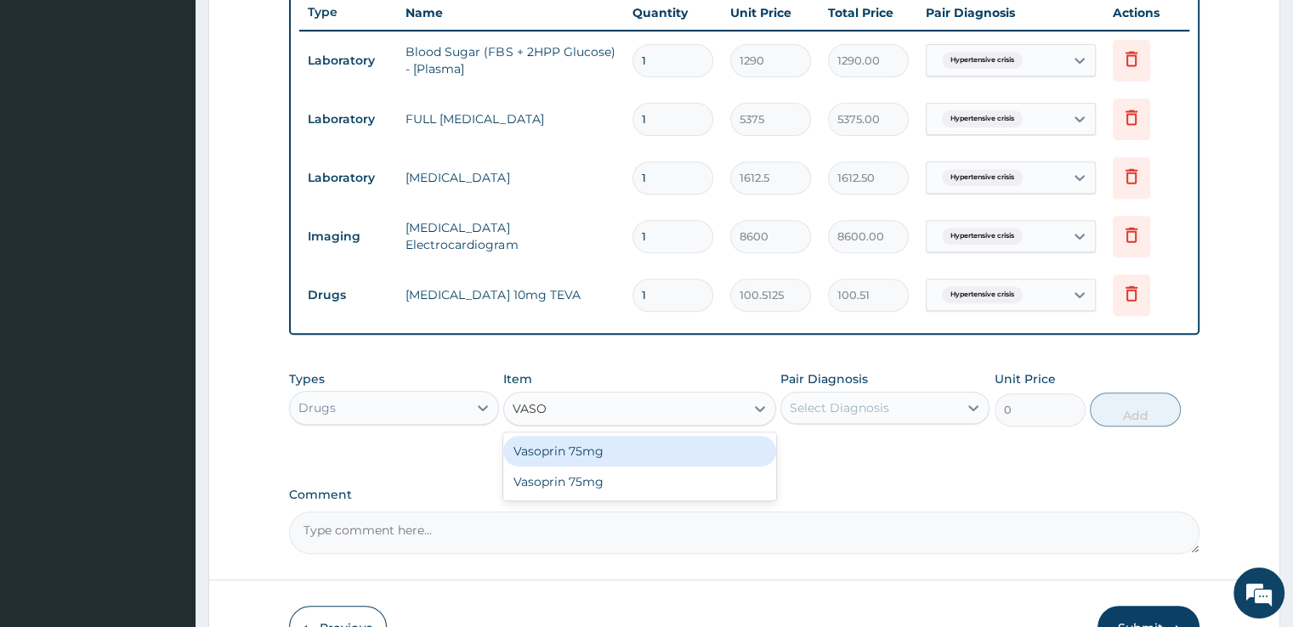
click at [609, 455] on div "Vasoprin 75mg" at bounding box center [639, 451] width 273 height 31
type input "23.65"
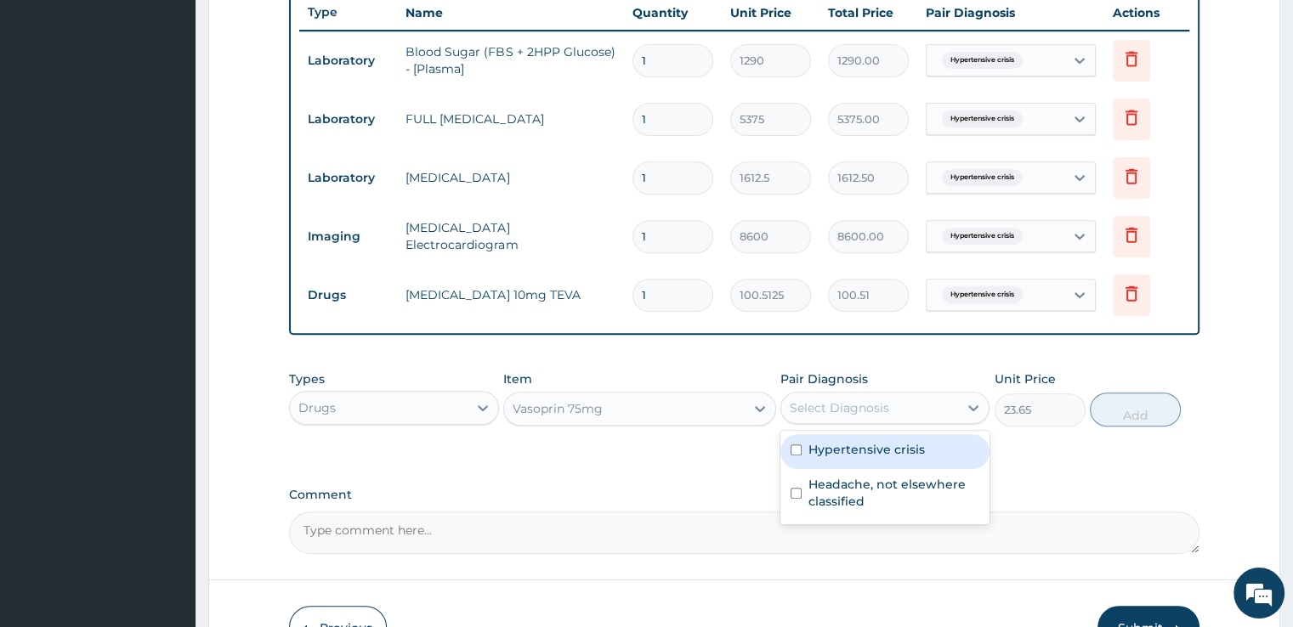
click at [904, 416] on div "Select Diagnosis" at bounding box center [869, 407] width 177 height 27
click at [894, 444] on label "Hypertensive crisis" at bounding box center [866, 449] width 116 height 17
checkbox input "true"
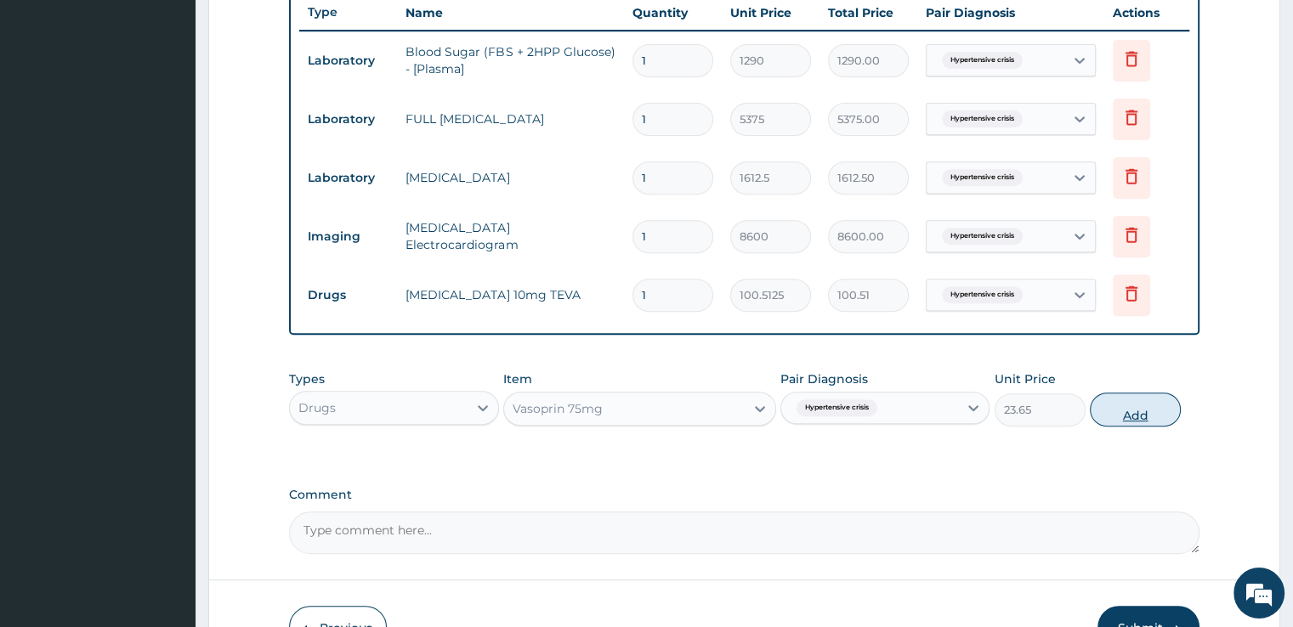
click at [1129, 405] on button "Add" at bounding box center [1135, 410] width 91 height 34
type input "0"
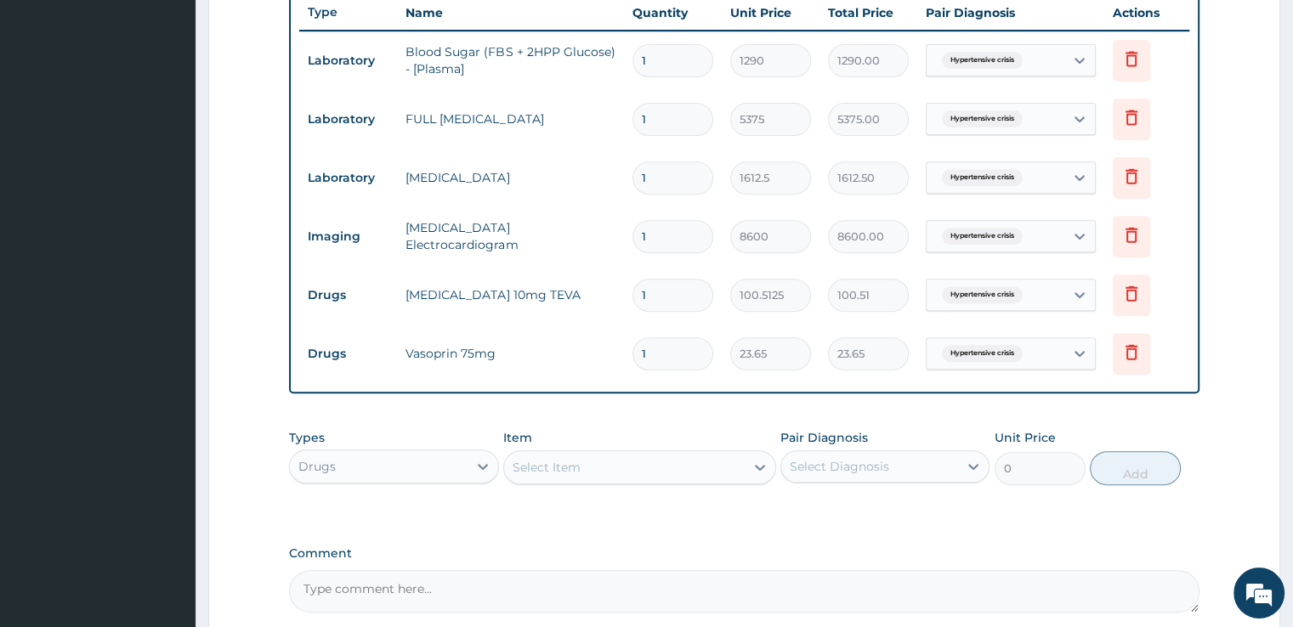
click at [551, 470] on div "Select Item" at bounding box center [547, 467] width 68 height 17
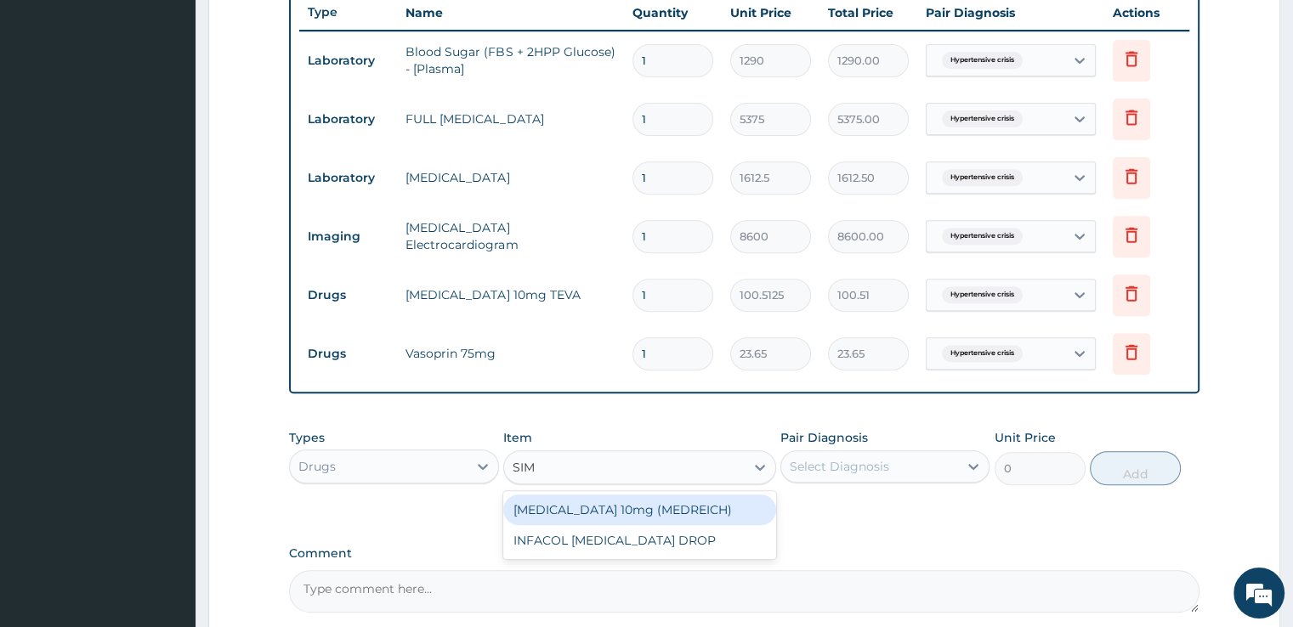
type input "SIMV"
click at [566, 504] on div "SIMVASTATIN 10mg (MEDREICH)" at bounding box center [639, 510] width 273 height 31
type input "53.2125"
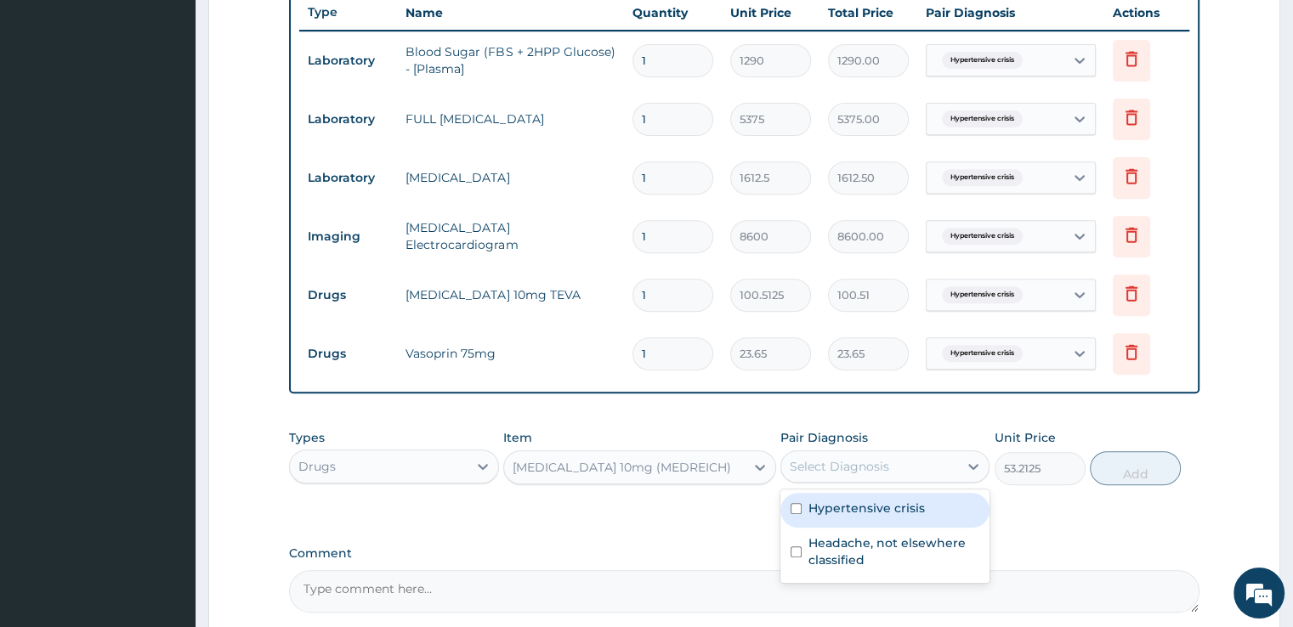
click at [923, 465] on div "Select Diagnosis" at bounding box center [869, 466] width 177 height 27
click at [898, 514] on div "Hypertensive crisis" at bounding box center [884, 510] width 209 height 35
checkbox input "true"
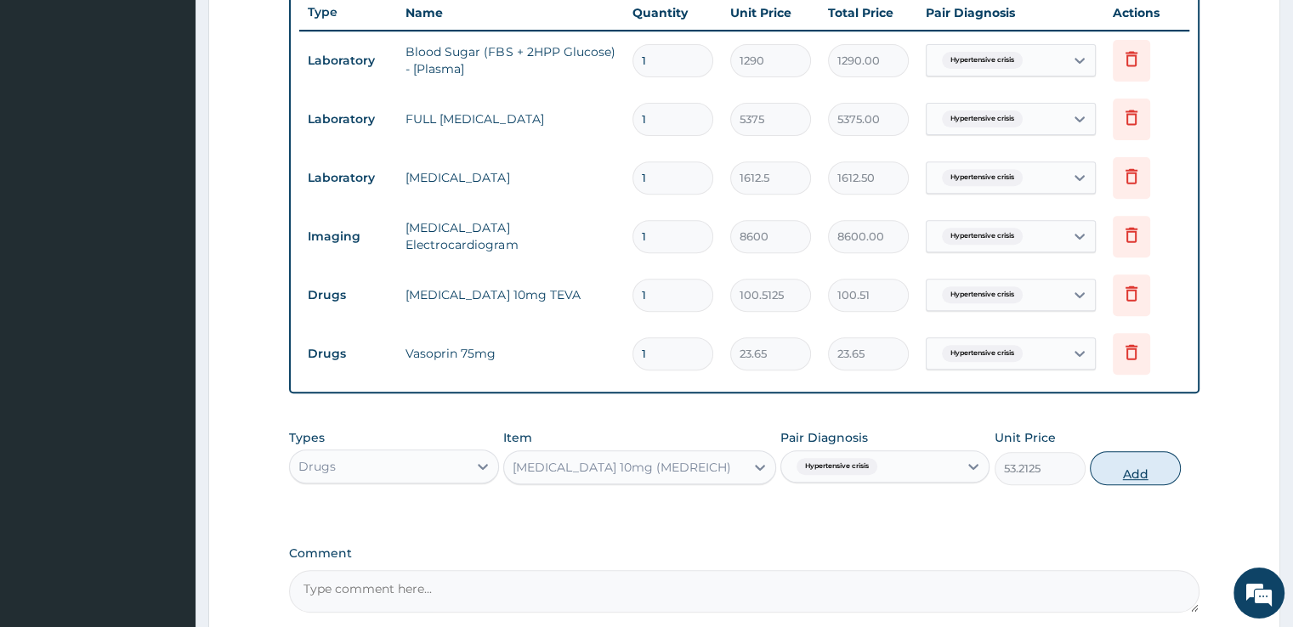
click at [1124, 453] on button "Add" at bounding box center [1135, 468] width 91 height 34
type input "0"
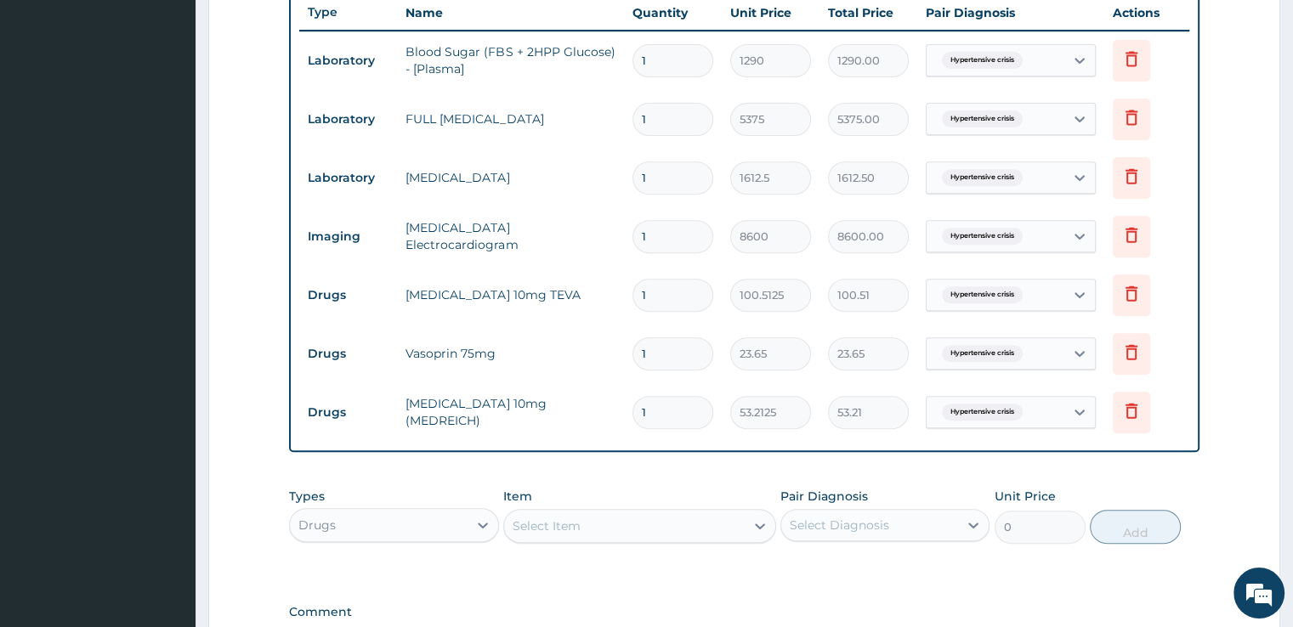
click at [593, 528] on div "Select Item" at bounding box center [624, 526] width 241 height 27
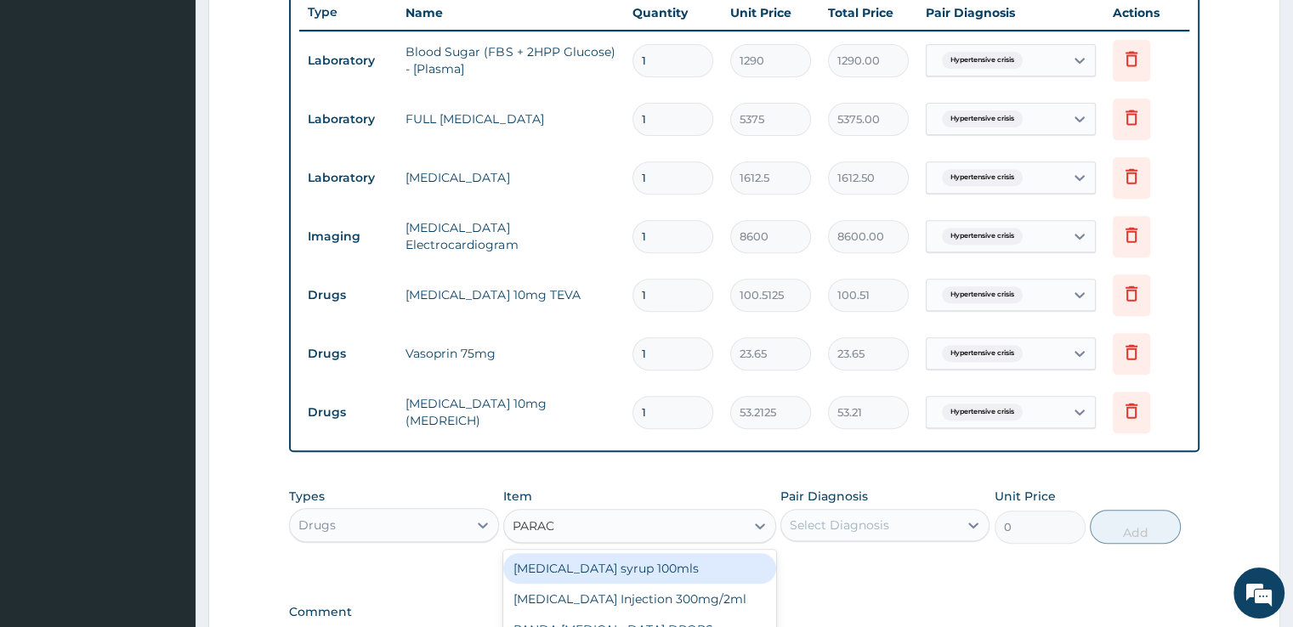
type input "PARACE"
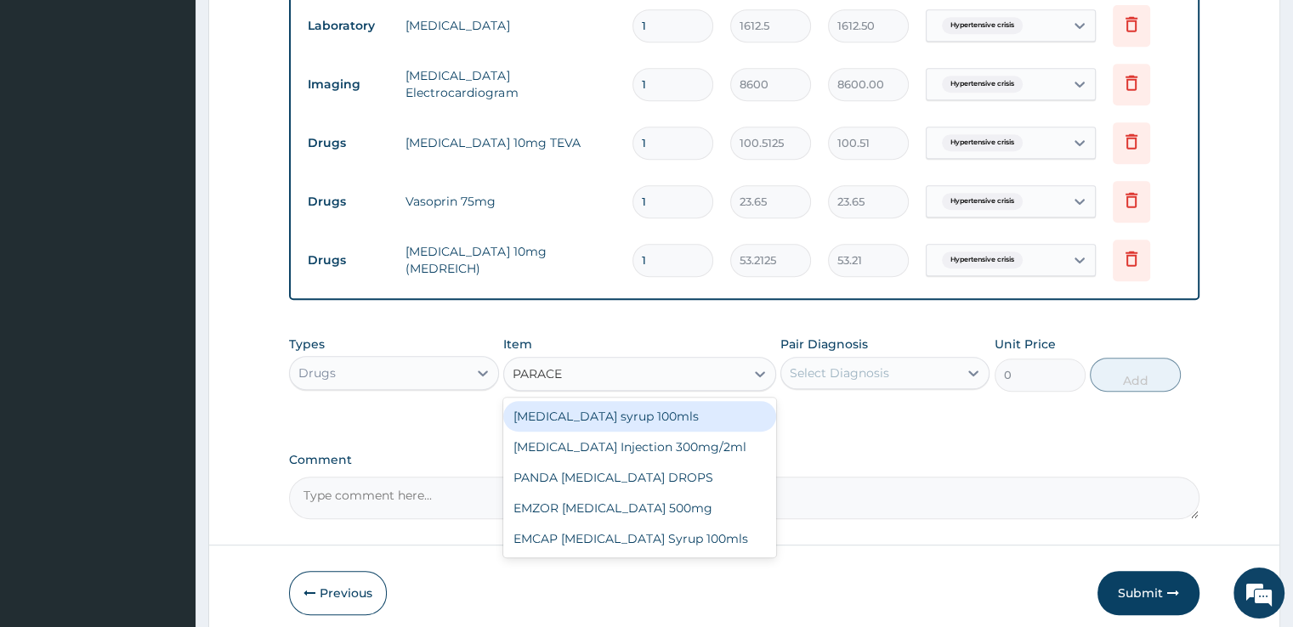
scroll to position [802, 0]
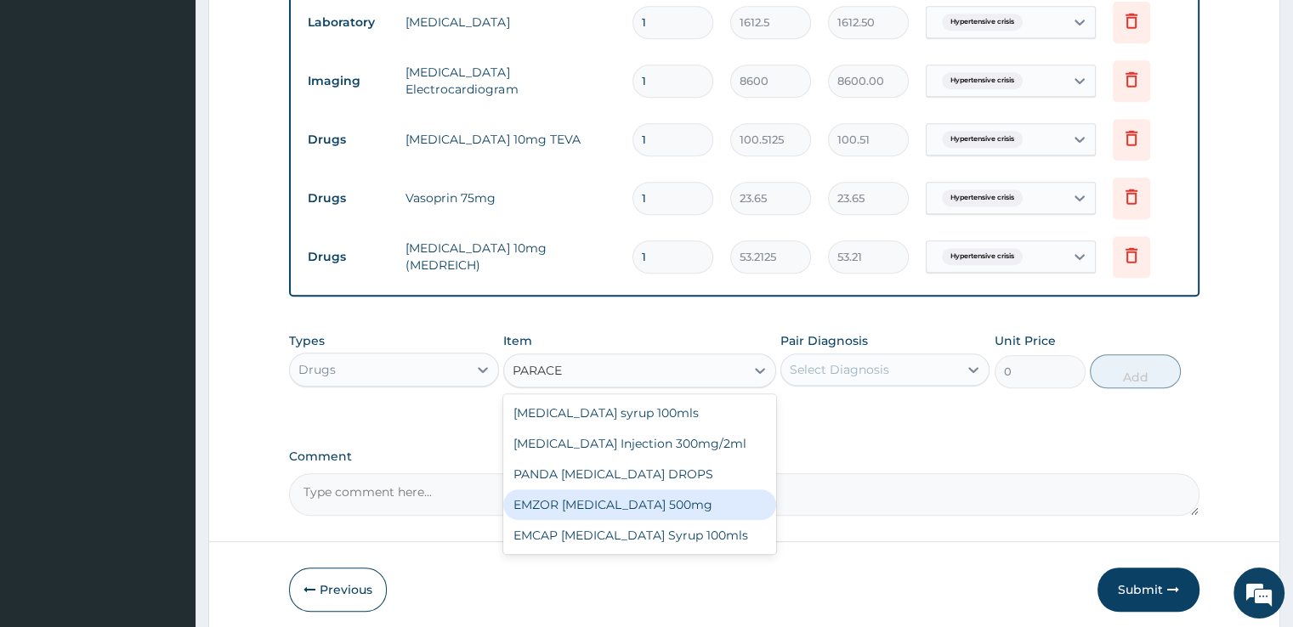
click at [564, 498] on div "EMZOR PARACETAMOL 500mg" at bounding box center [639, 505] width 273 height 31
type input "23.65"
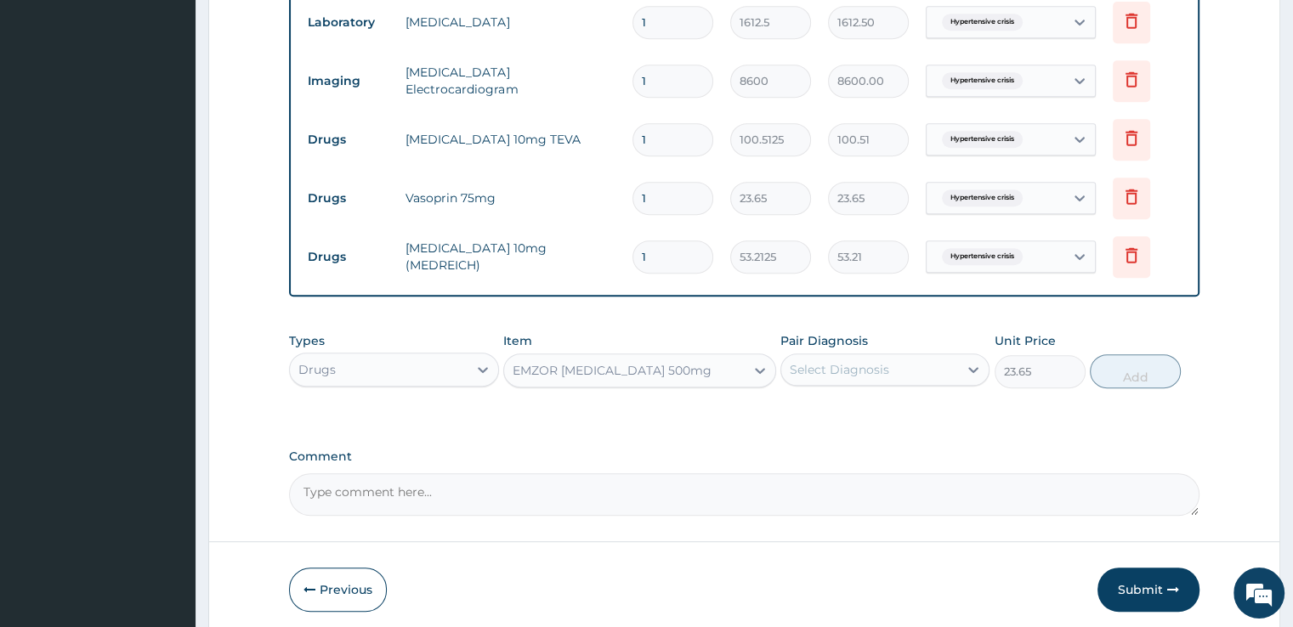
click at [925, 359] on div "Select Diagnosis" at bounding box center [869, 369] width 177 height 27
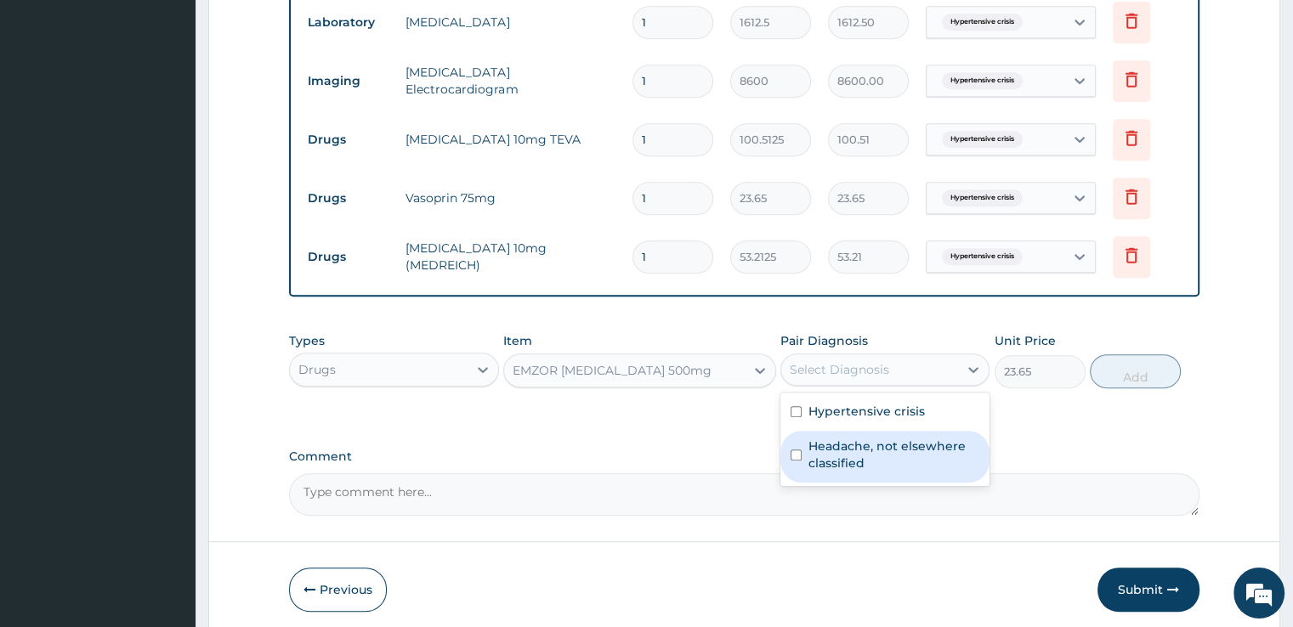
click at [860, 452] on label "Headache, not elsewhere classified" at bounding box center [893, 455] width 171 height 34
checkbox input "true"
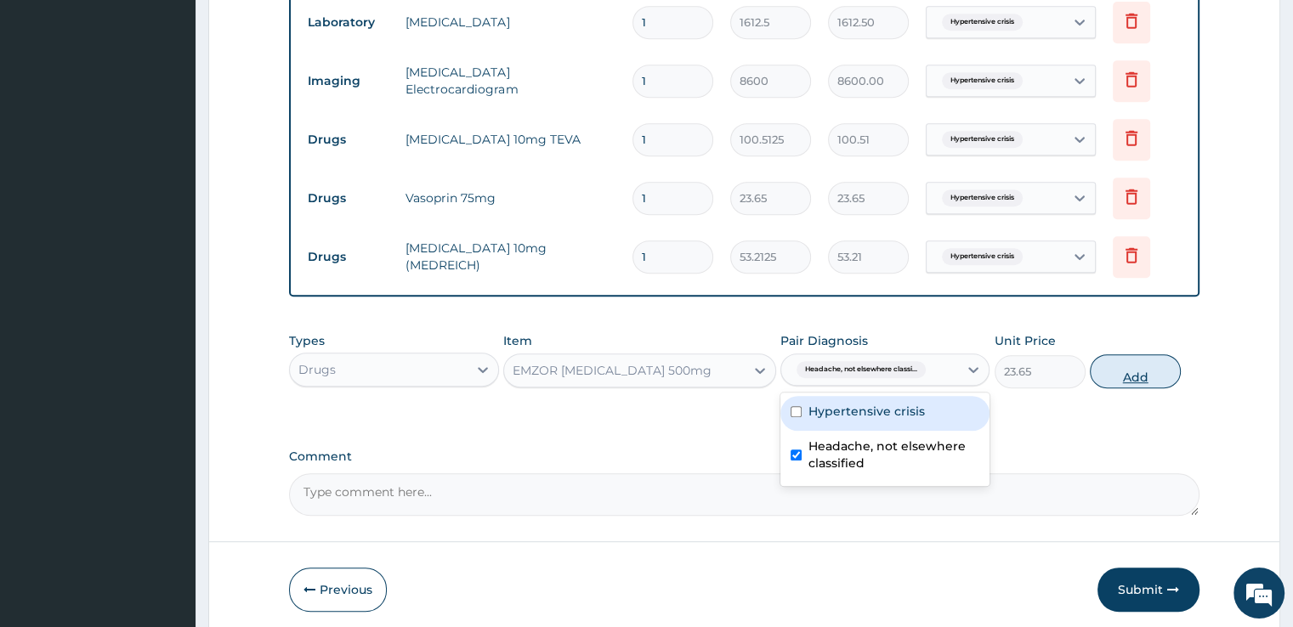
click at [1146, 365] on button "Add" at bounding box center [1135, 371] width 91 height 34
type input "0"
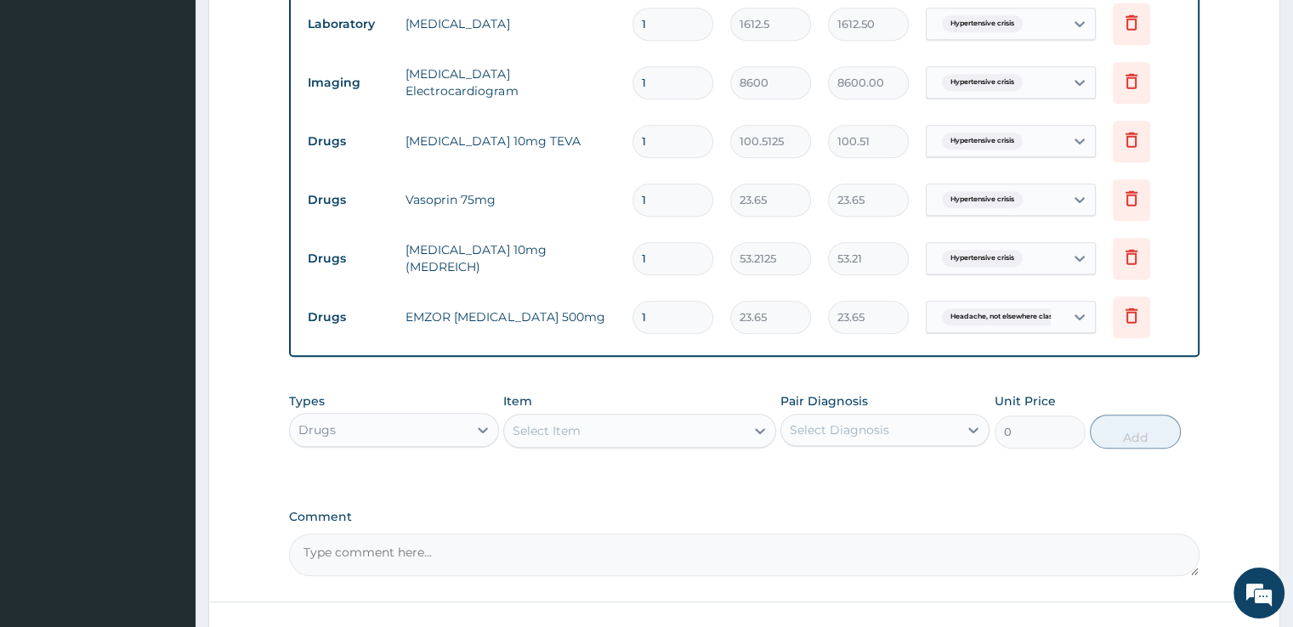
scroll to position [925, 0]
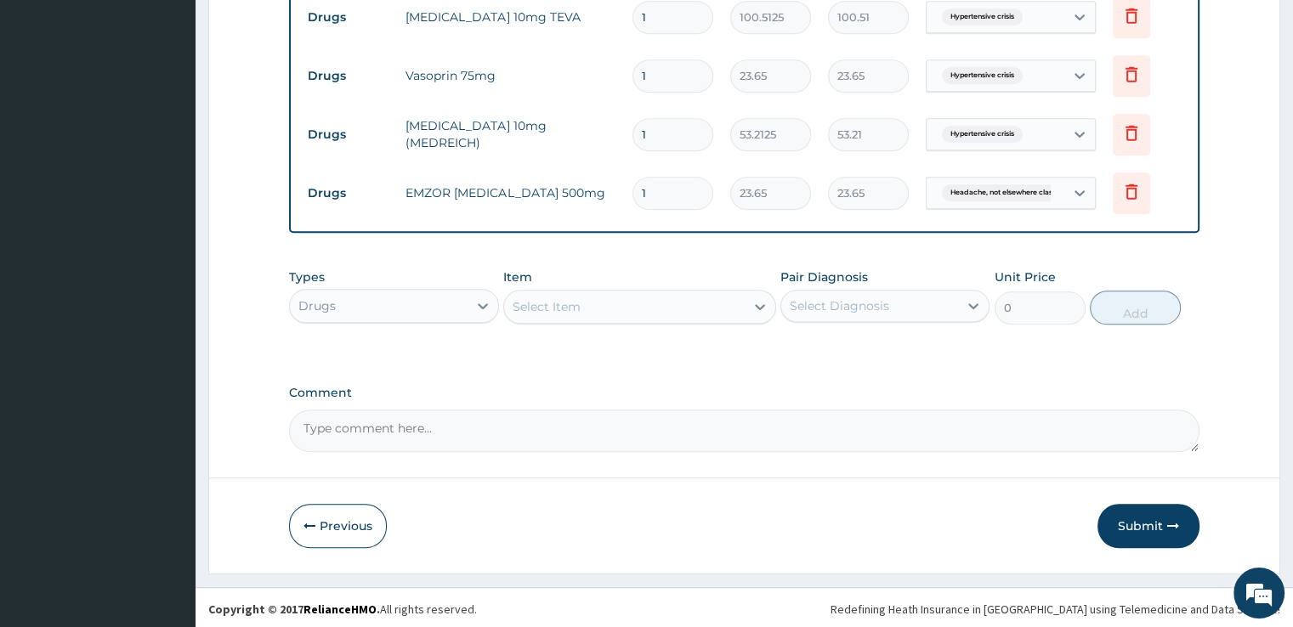
click at [649, 430] on textarea "Comment" at bounding box center [743, 431] width 909 height 42
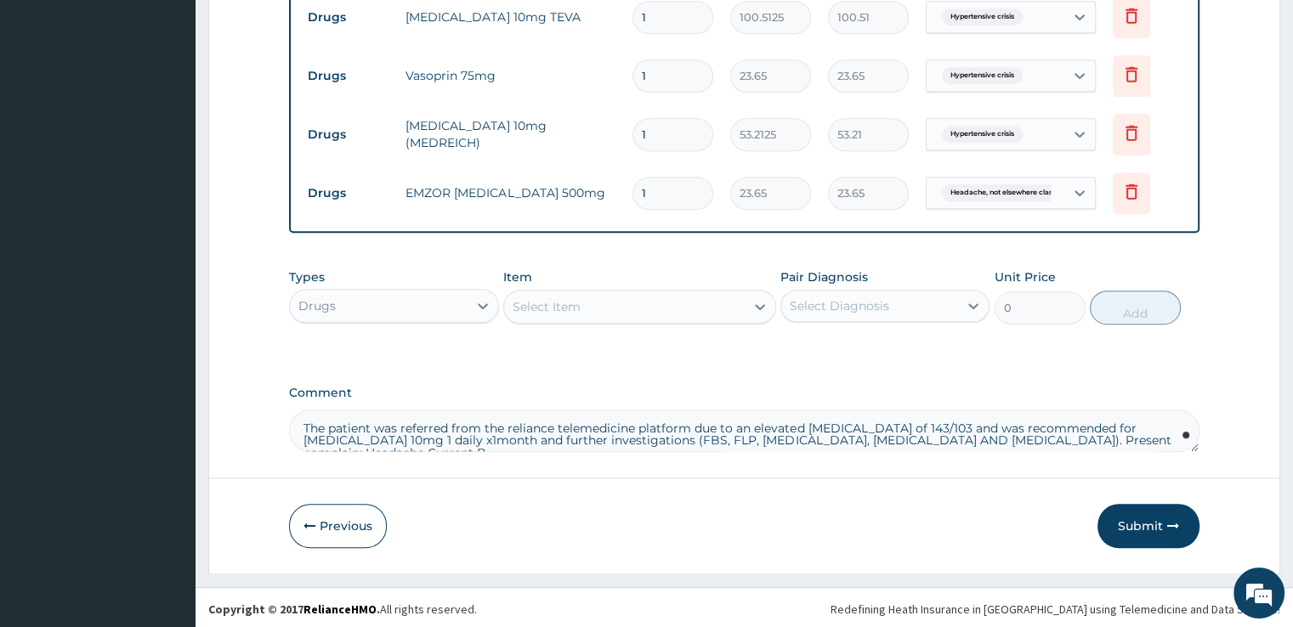
scroll to position [8, 0]
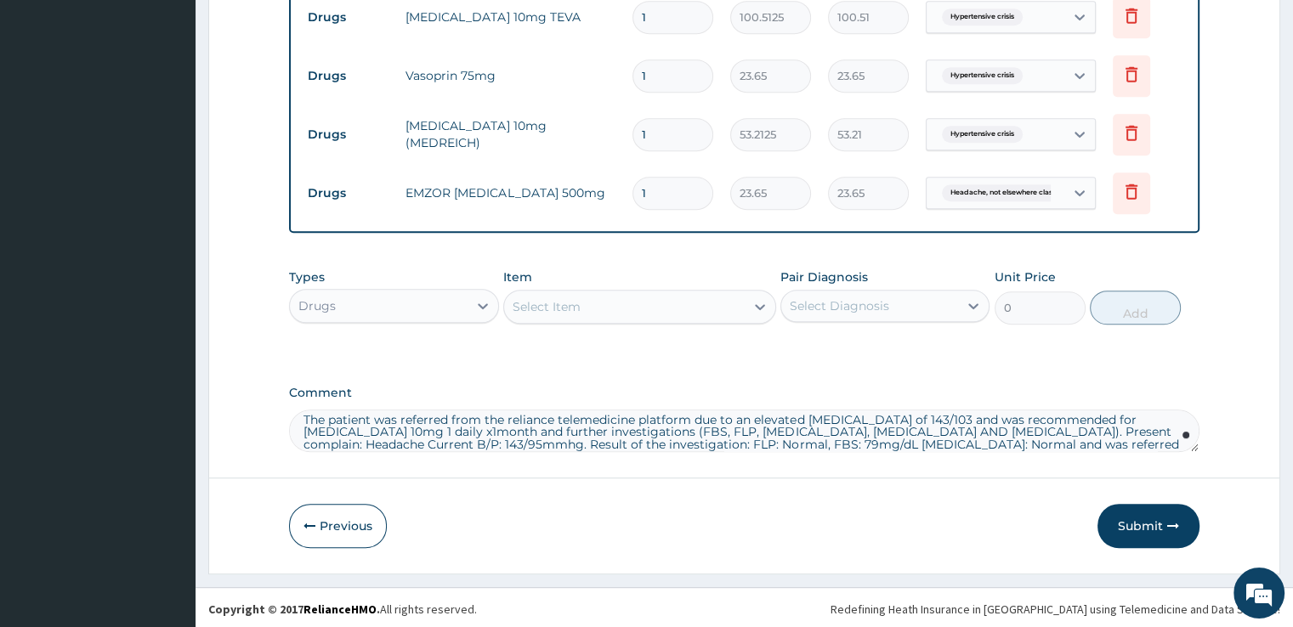
click at [738, 444] on textarea "The patient was referred from the reliance telemedicine platform due to an elev…" at bounding box center [743, 431] width 909 height 42
click at [1124, 429] on textarea "The patient was referred from the reliance telemedicine platform due to an elev…" at bounding box center [743, 431] width 909 height 42
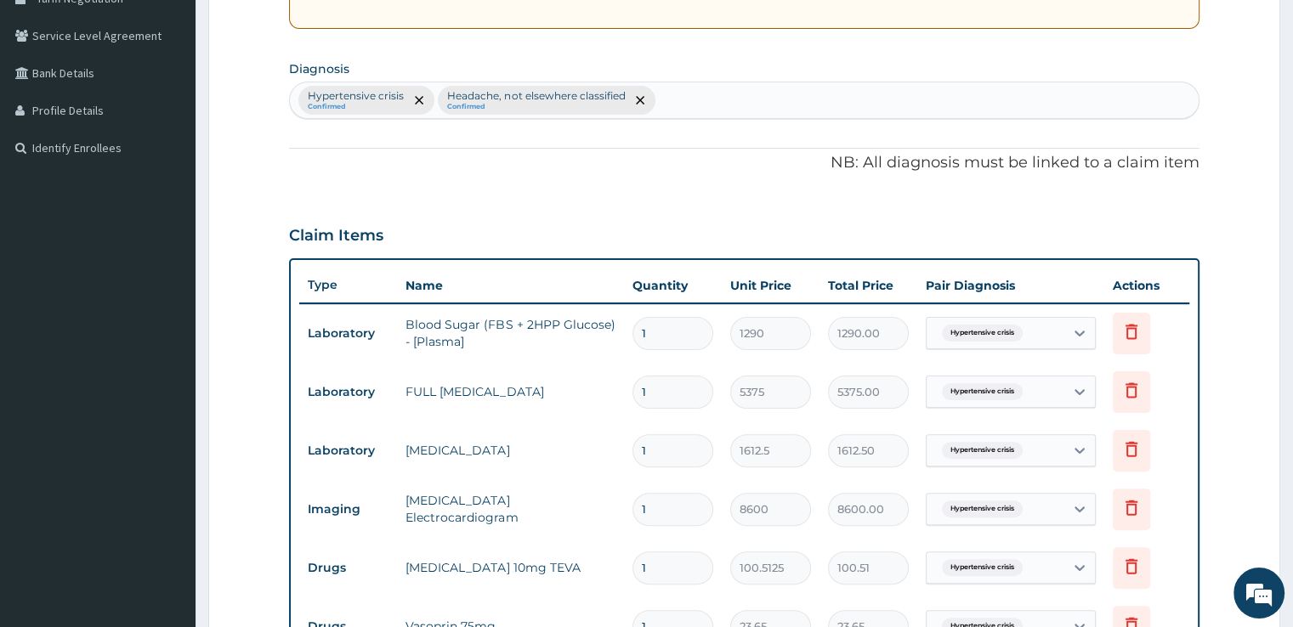
scroll to position [371, 0]
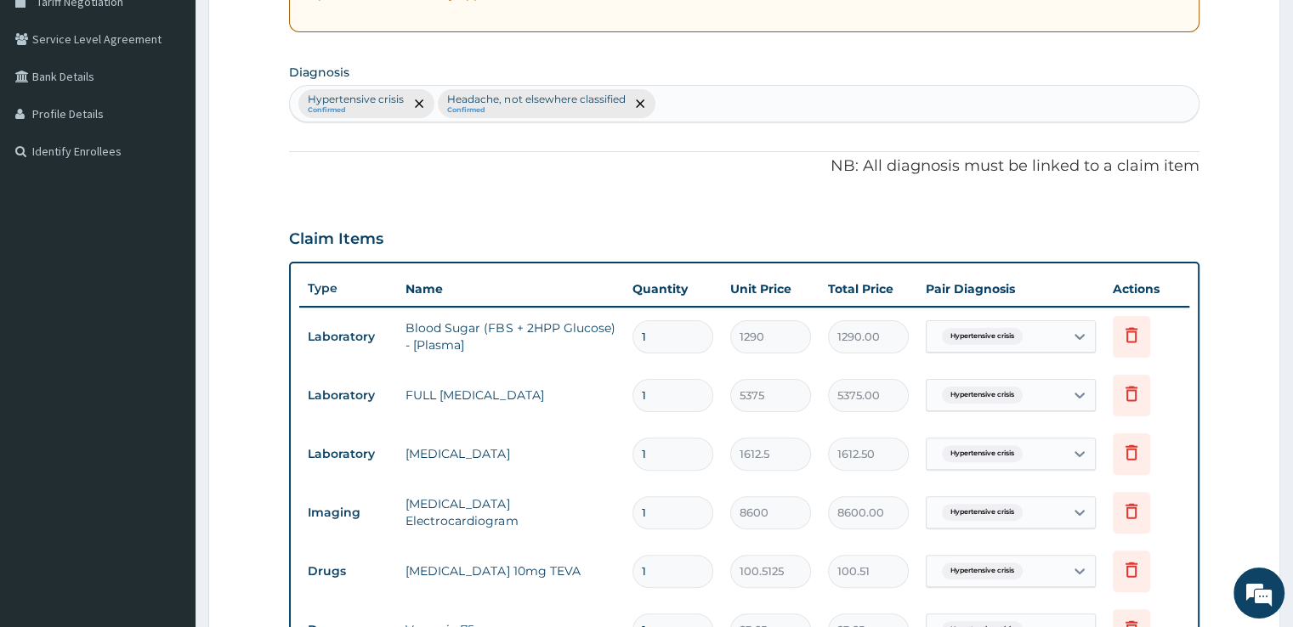
type textarea "The patient was referred from the reliance telemedicine platform due to an elev…"
click at [700, 96] on div "Hypertensive crisis Confirmed Headache, not elsewhere classified Confirmed" at bounding box center [744, 104] width 908 height 36
type input "headache"
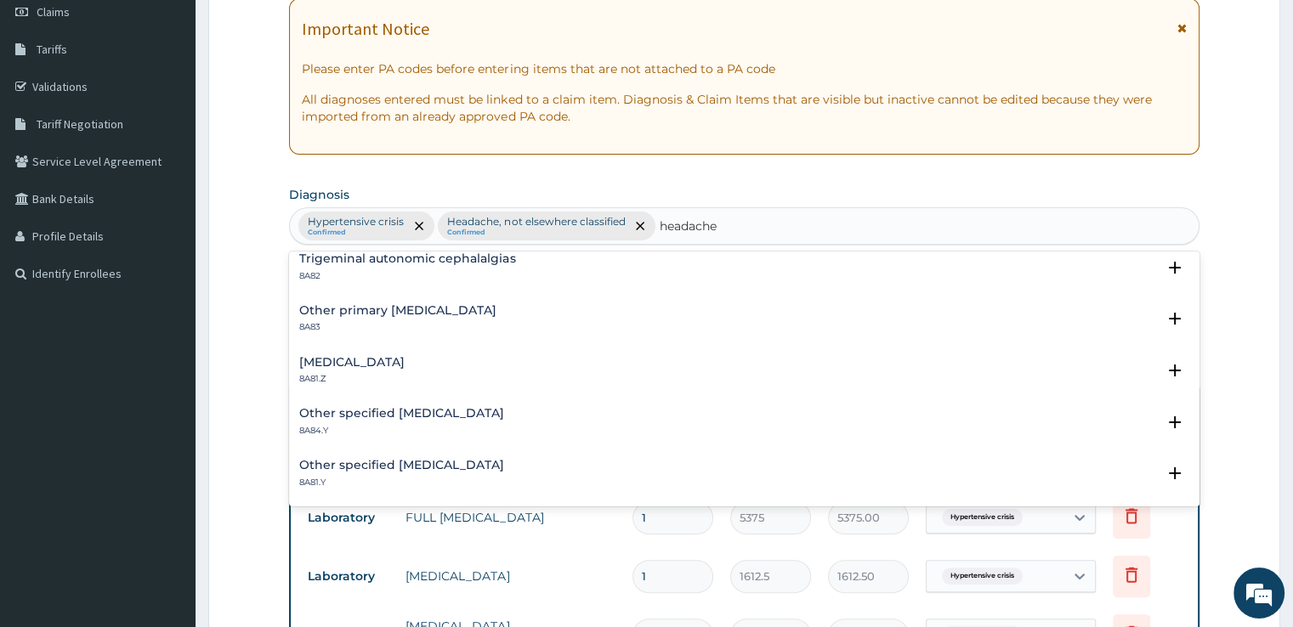
scroll to position [0, 0]
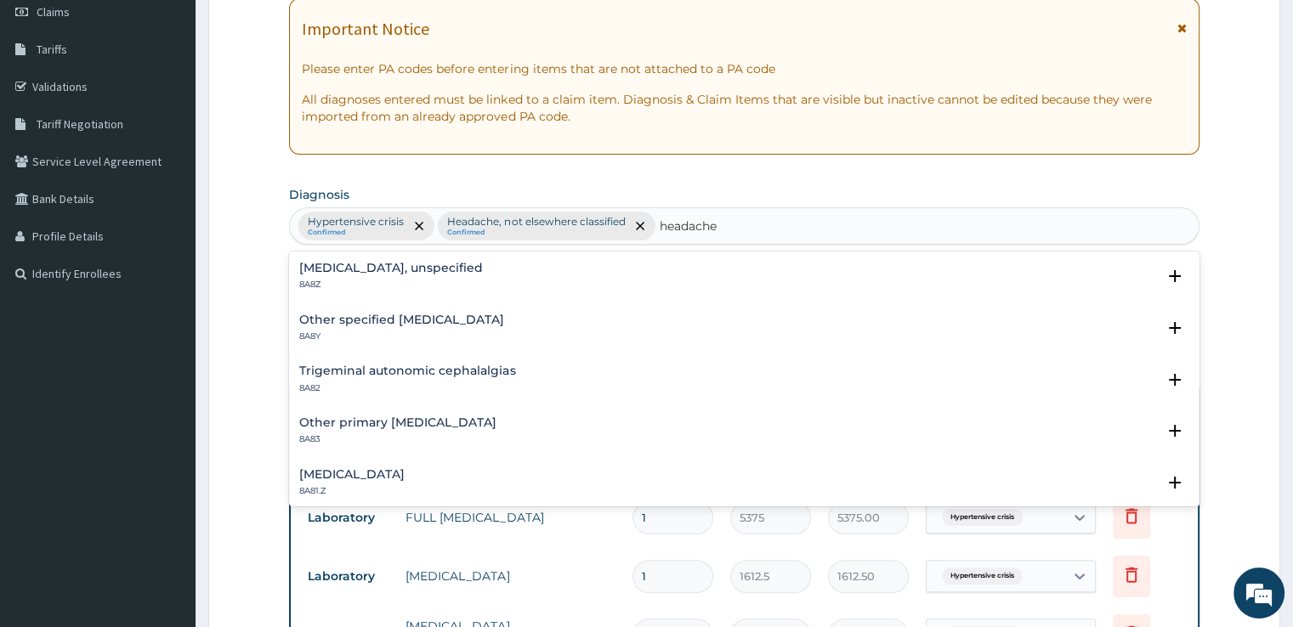
click at [405, 474] on h4 "Tension-type headache, unspecified" at bounding box center [351, 474] width 105 height 13
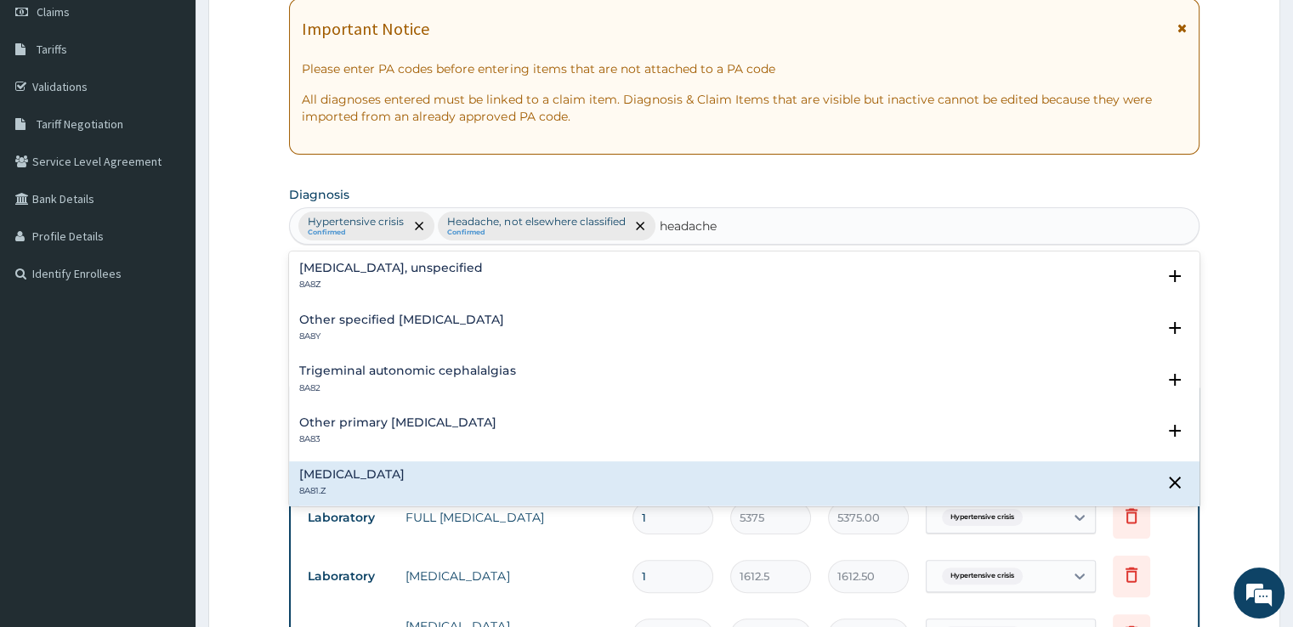
click at [405, 474] on h4 "Tension-type headache, unspecified" at bounding box center [351, 474] width 105 height 13
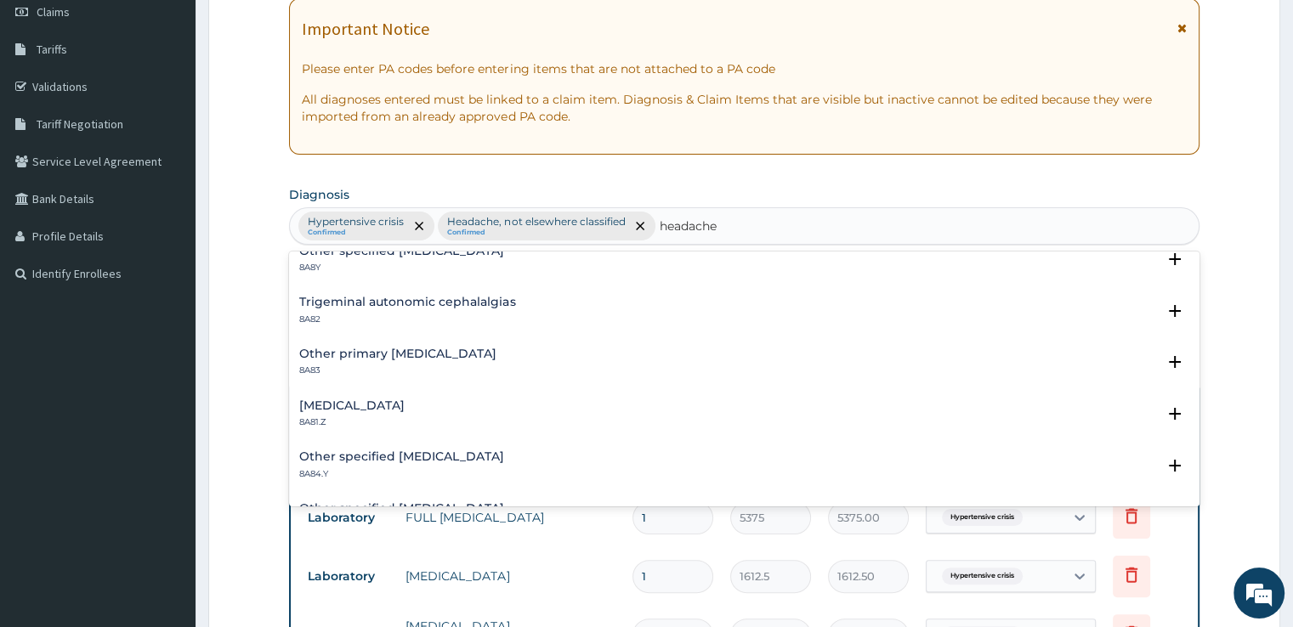
scroll to position [83, 0]
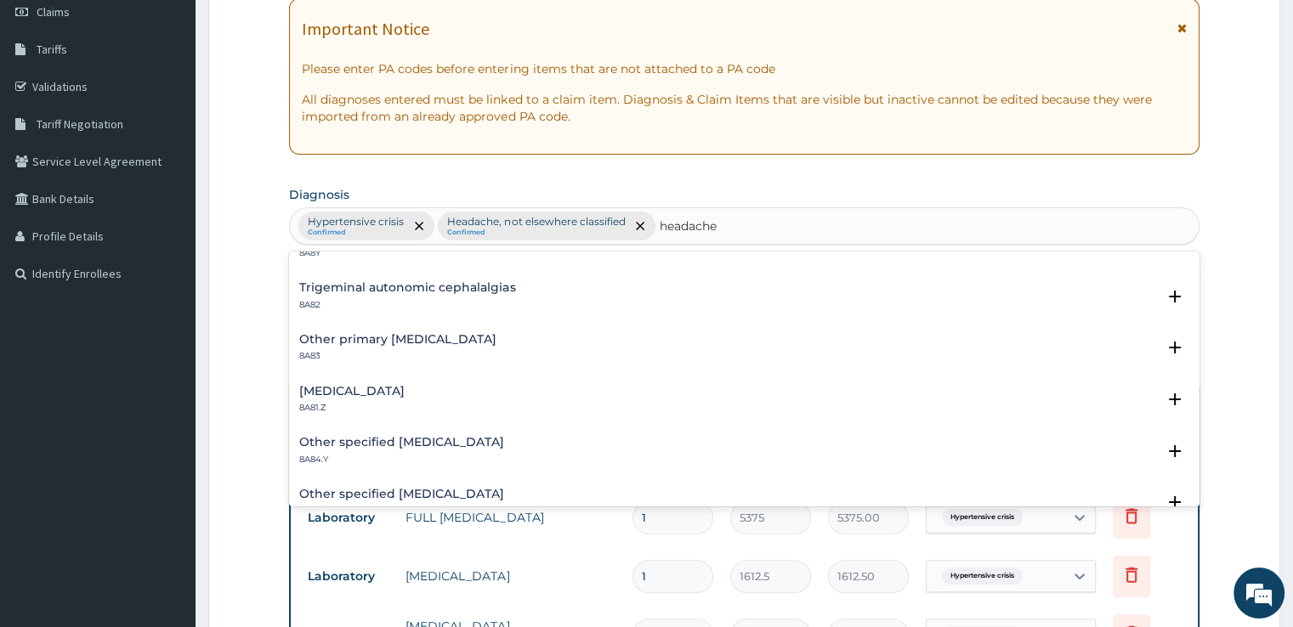
click at [405, 391] on h4 "Tension-type headache, unspecified" at bounding box center [351, 391] width 105 height 13
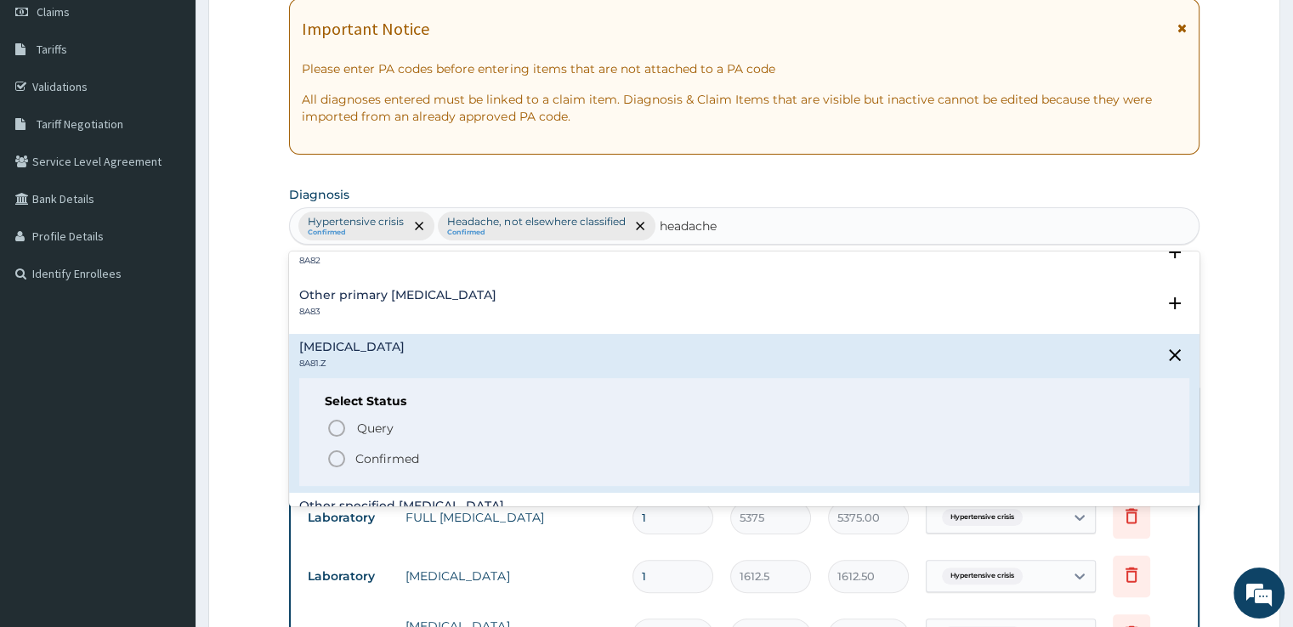
scroll to position [148, 0]
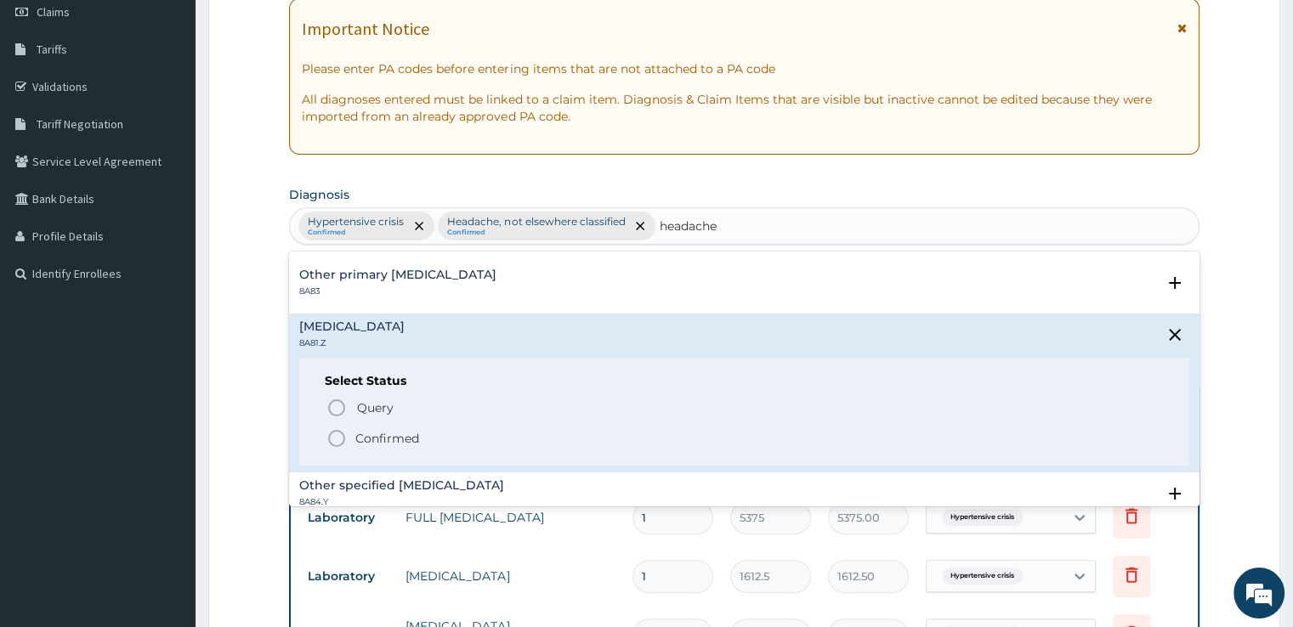
click at [364, 439] on p "Confirmed" at bounding box center [387, 438] width 64 height 17
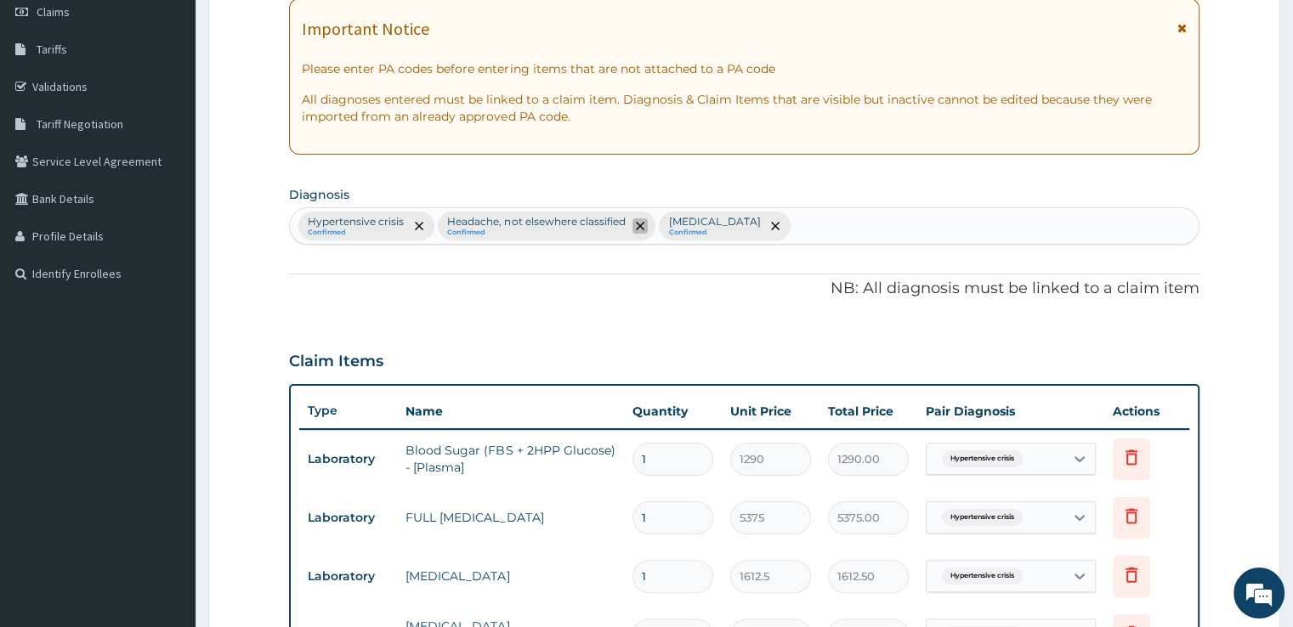
click at [637, 222] on icon "remove selection option" at bounding box center [640, 226] width 8 height 8
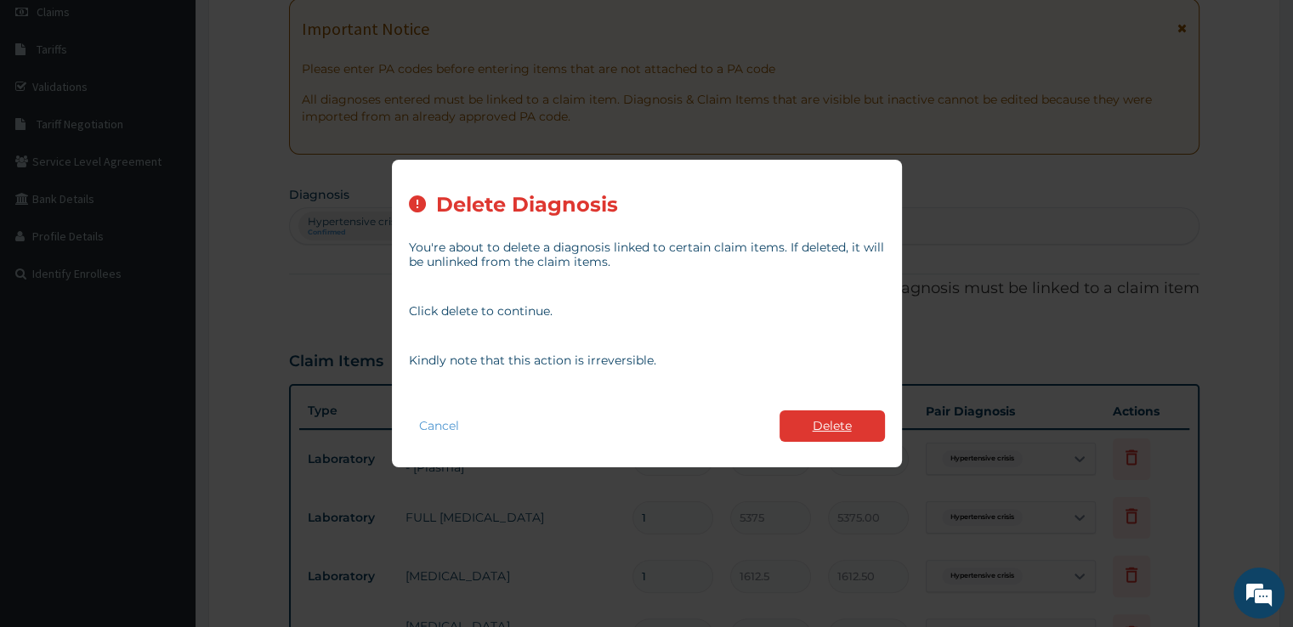
click at [808, 418] on button "Delete" at bounding box center [831, 426] width 105 height 31
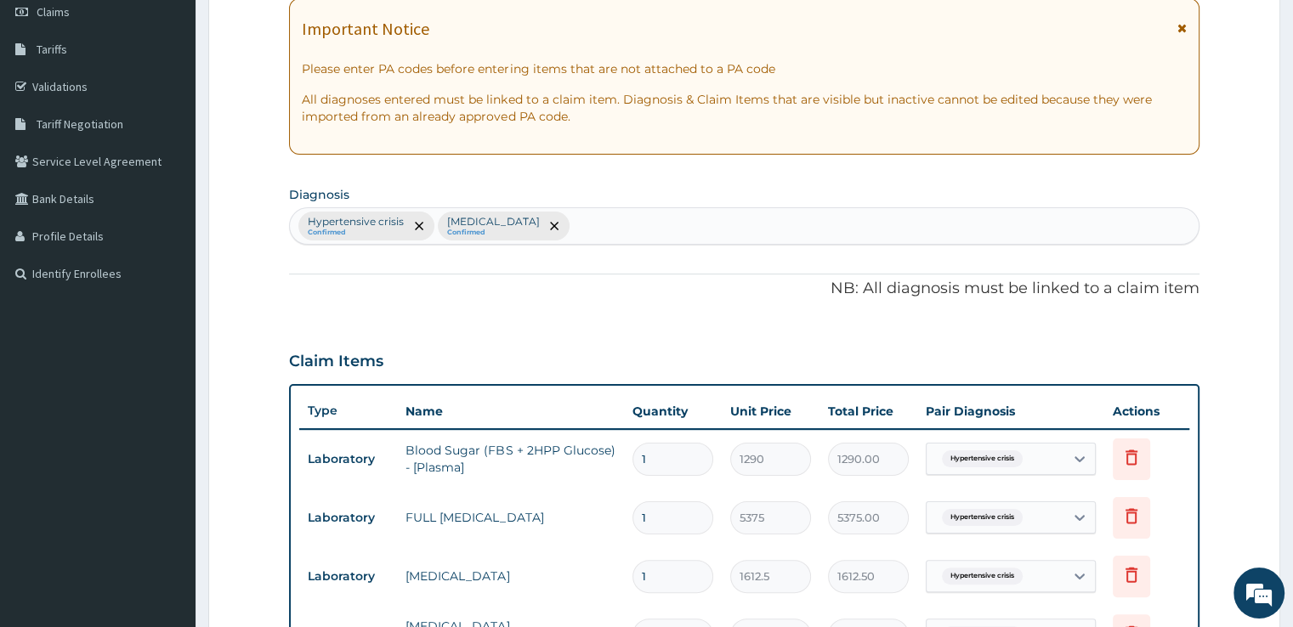
click at [735, 224] on div "Hypertensive crisis Confirmed Tension-type headache, unspecified Confirmed" at bounding box center [744, 226] width 908 height 36
click at [418, 229] on icon "remove selection option" at bounding box center [419, 226] width 8 height 8
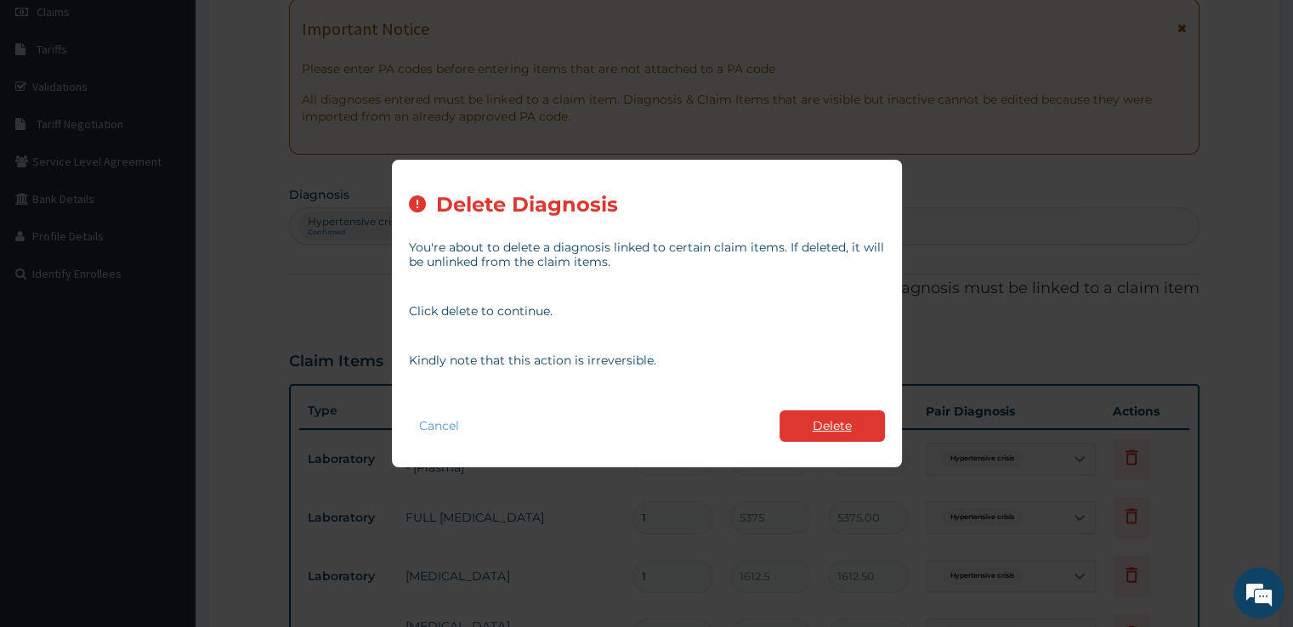
click at [822, 425] on button "Delete" at bounding box center [831, 426] width 105 height 31
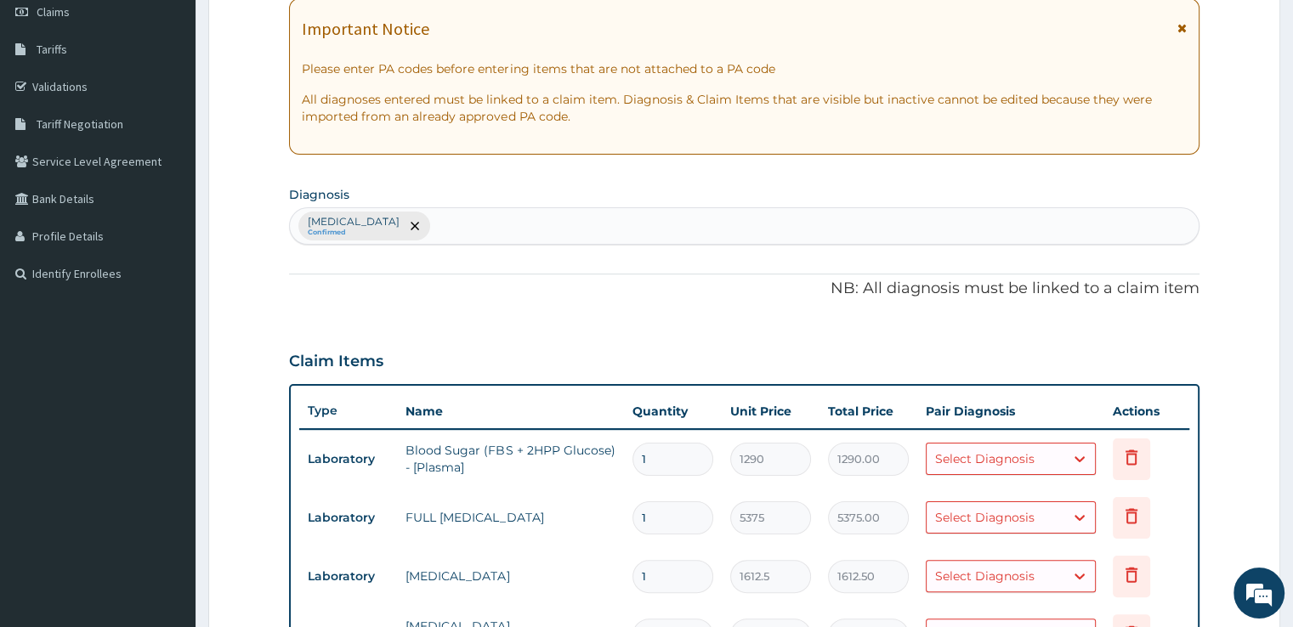
click at [592, 221] on div "Tension-type headache, unspecified Confirmed" at bounding box center [744, 226] width 908 height 36
type input "H"
click at [517, 330] on div "PA Code / Prescription Code Enter Code(Secondary Care Only) Encounter Date DD-M…" at bounding box center [743, 521] width 909 height 1215
click at [577, 231] on div "Tension-type headache, unspecified Confirmed" at bounding box center [744, 226] width 908 height 36
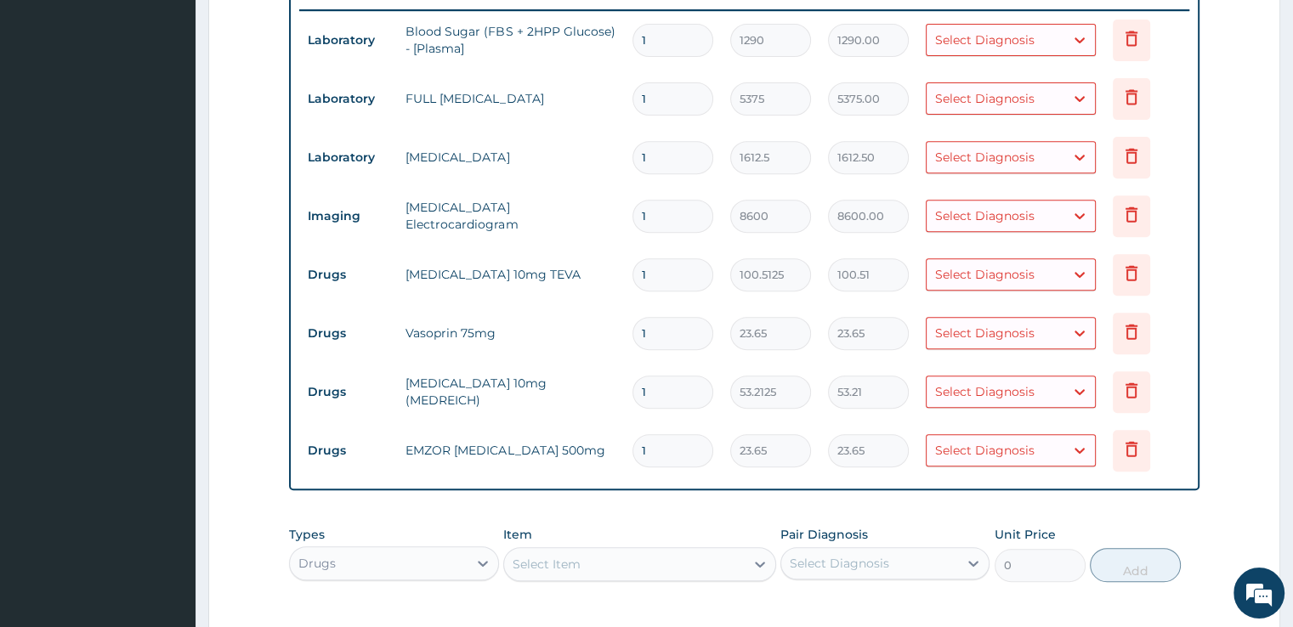
scroll to position [670, 0]
type input "high blood press"
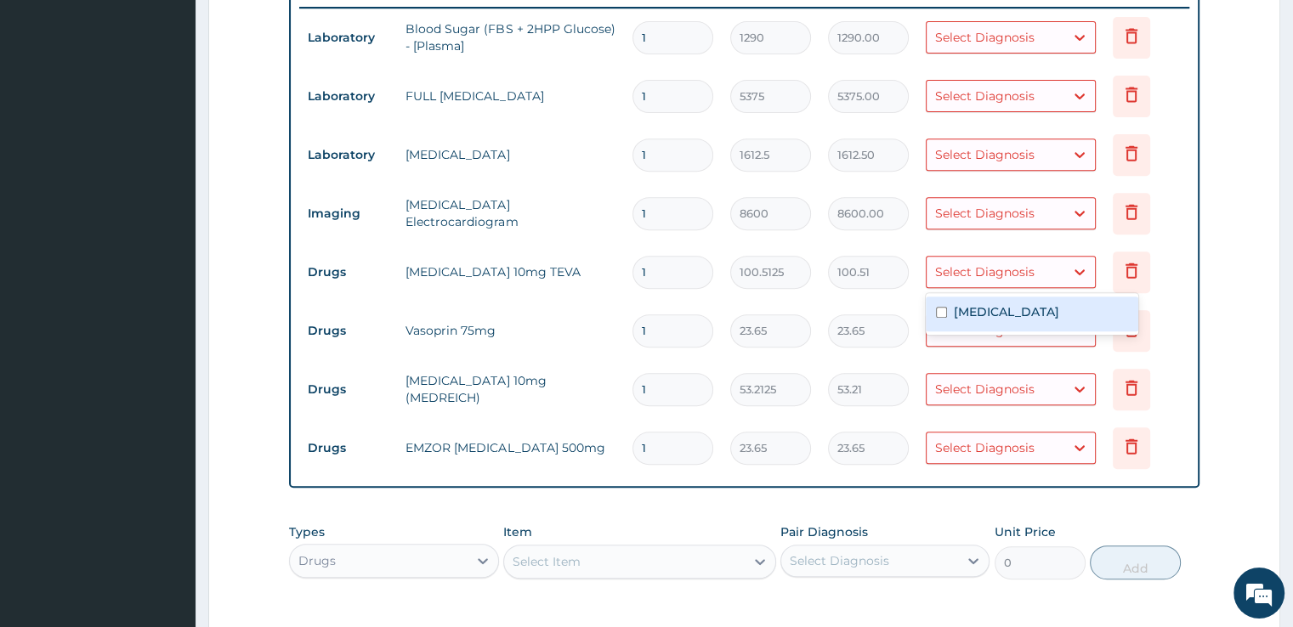
click at [1010, 271] on div "Select Diagnosis" at bounding box center [984, 271] width 99 height 17
click at [1025, 264] on div "Select Diagnosis" at bounding box center [984, 271] width 99 height 17
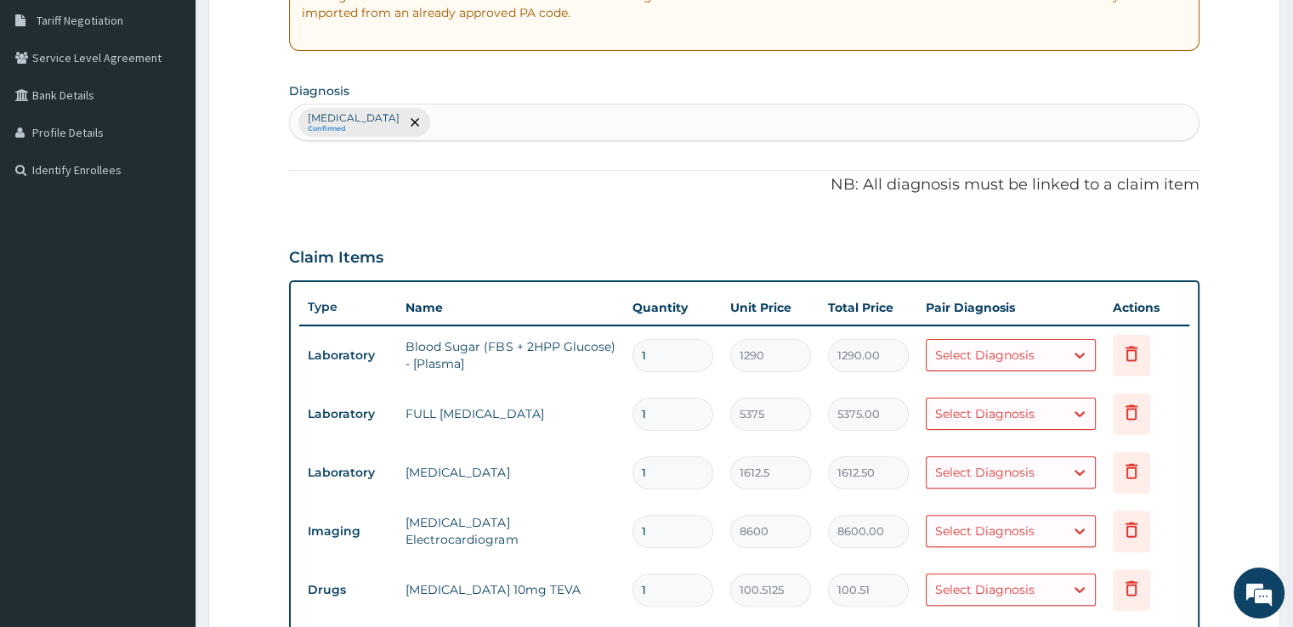
scroll to position [348, 0]
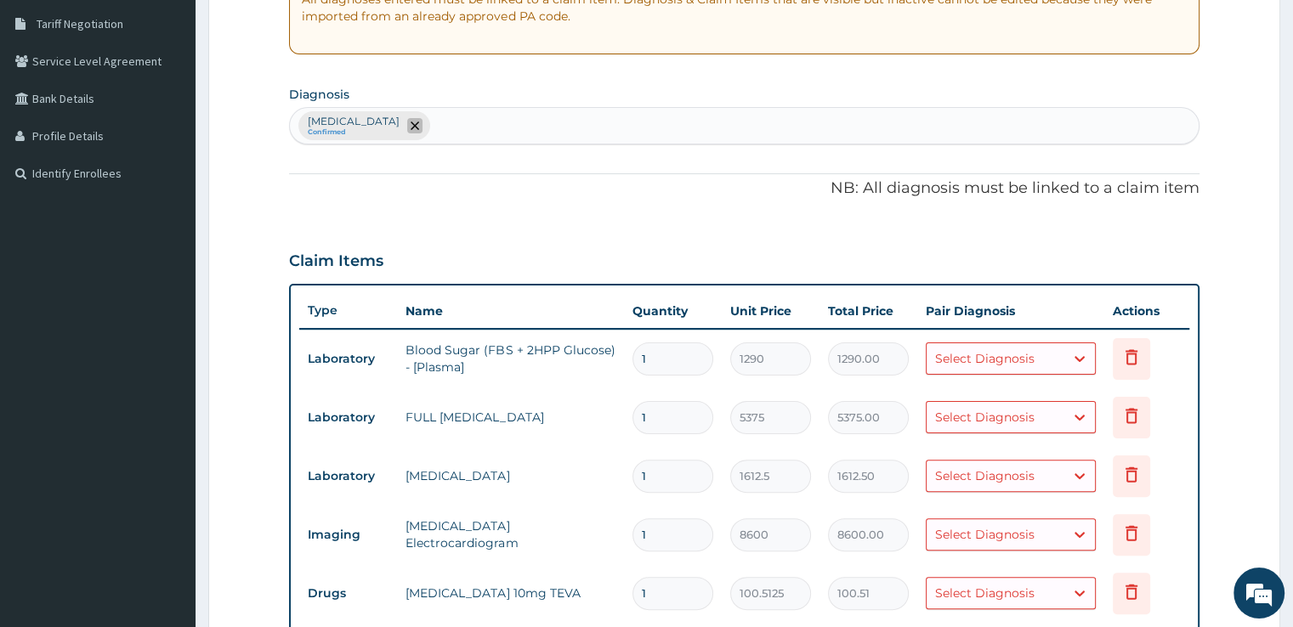
click at [422, 129] on span "remove selection option" at bounding box center [414, 125] width 15 height 15
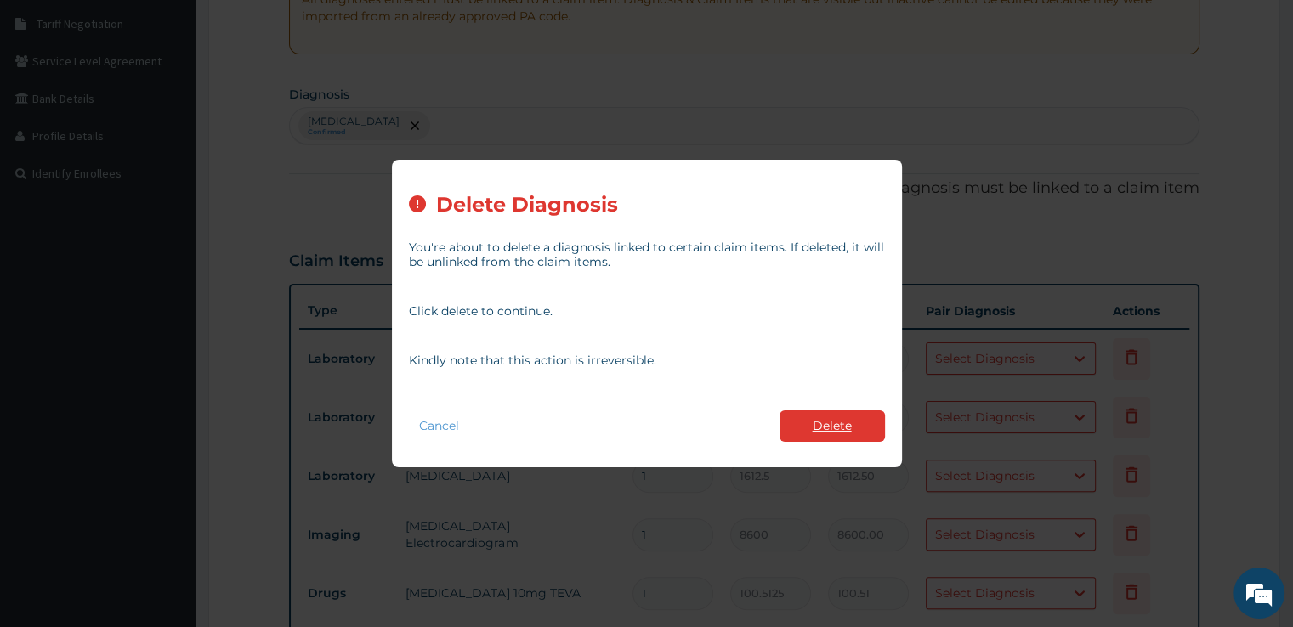
click at [836, 422] on button "Delete" at bounding box center [831, 426] width 105 height 31
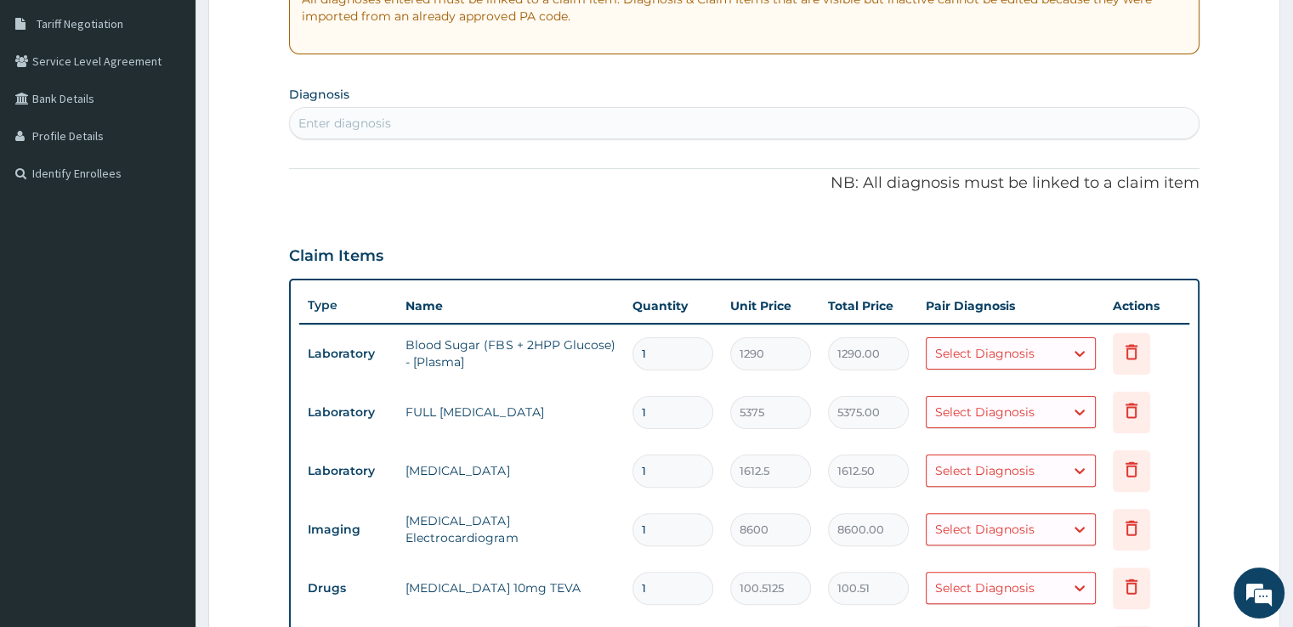
click at [609, 120] on div "Enter diagnosis" at bounding box center [744, 123] width 908 height 27
type input "hypertension"
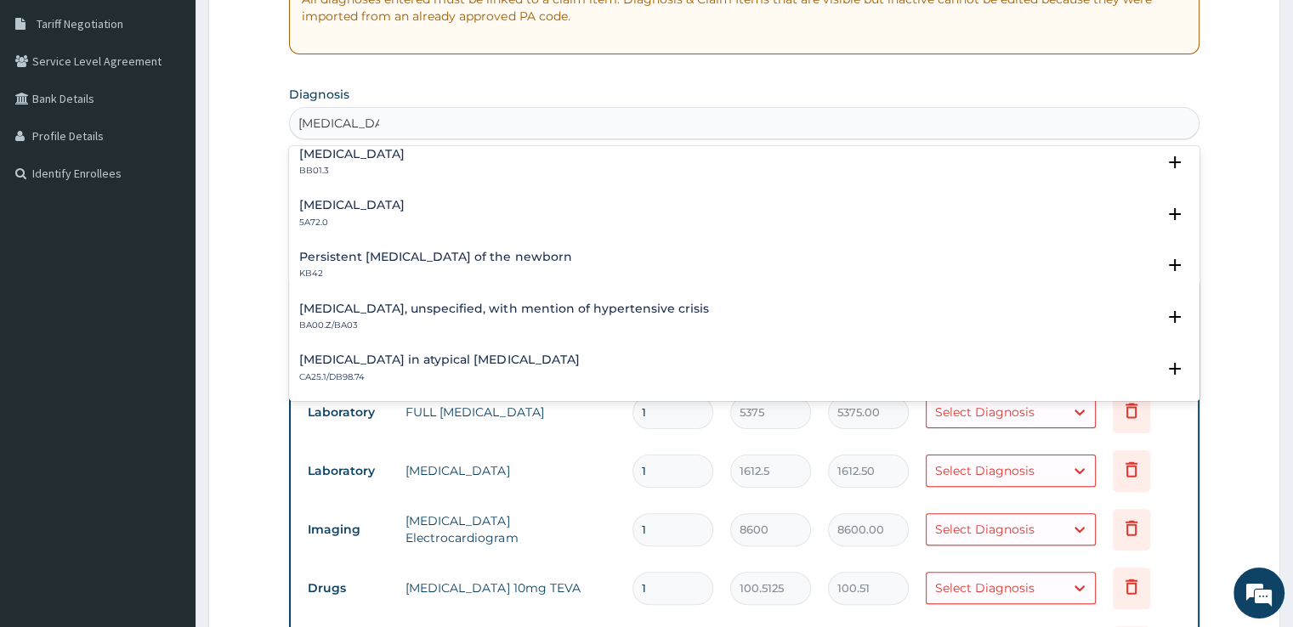
scroll to position [0, 0]
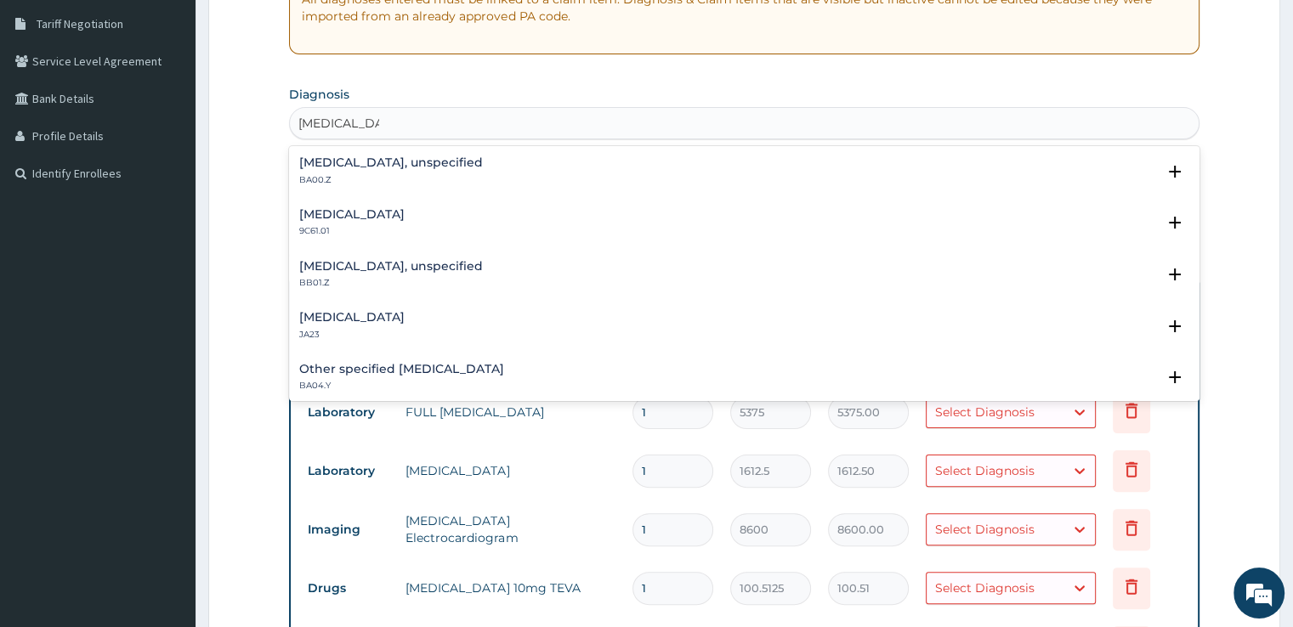
click at [483, 165] on h4 "Essential hypertension, unspecified" at bounding box center [391, 162] width 184 height 13
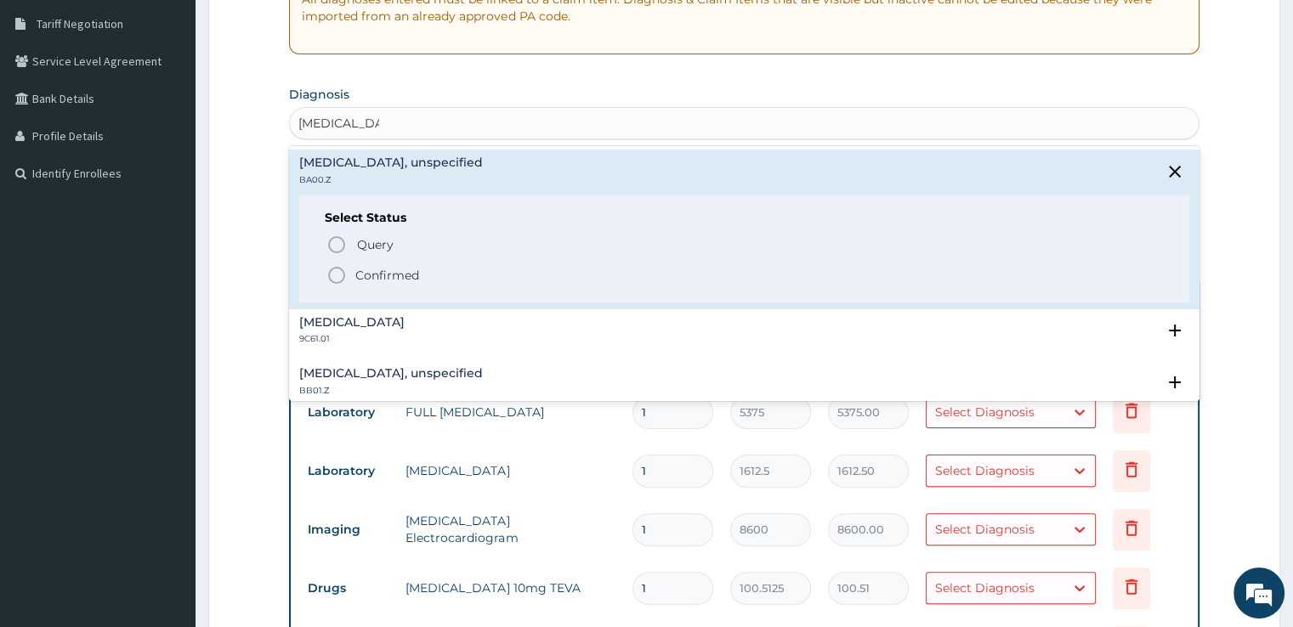
click at [349, 269] on span "Confirmed" at bounding box center [744, 275] width 836 height 20
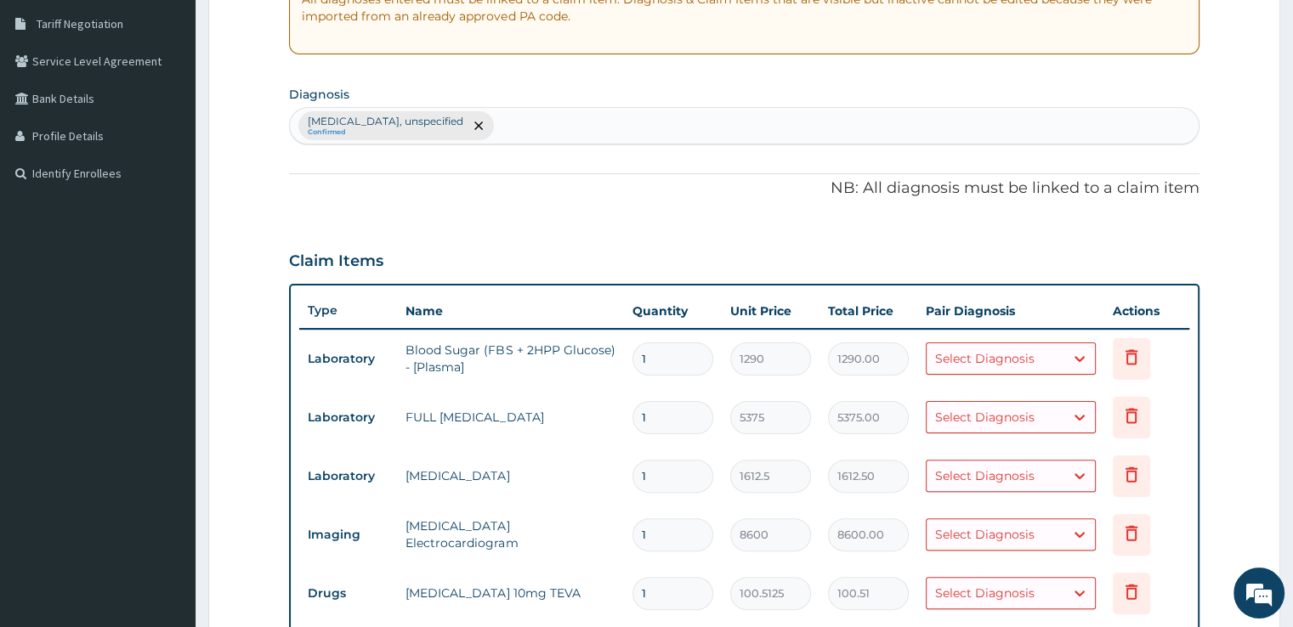
type input "+"
type input "headache"
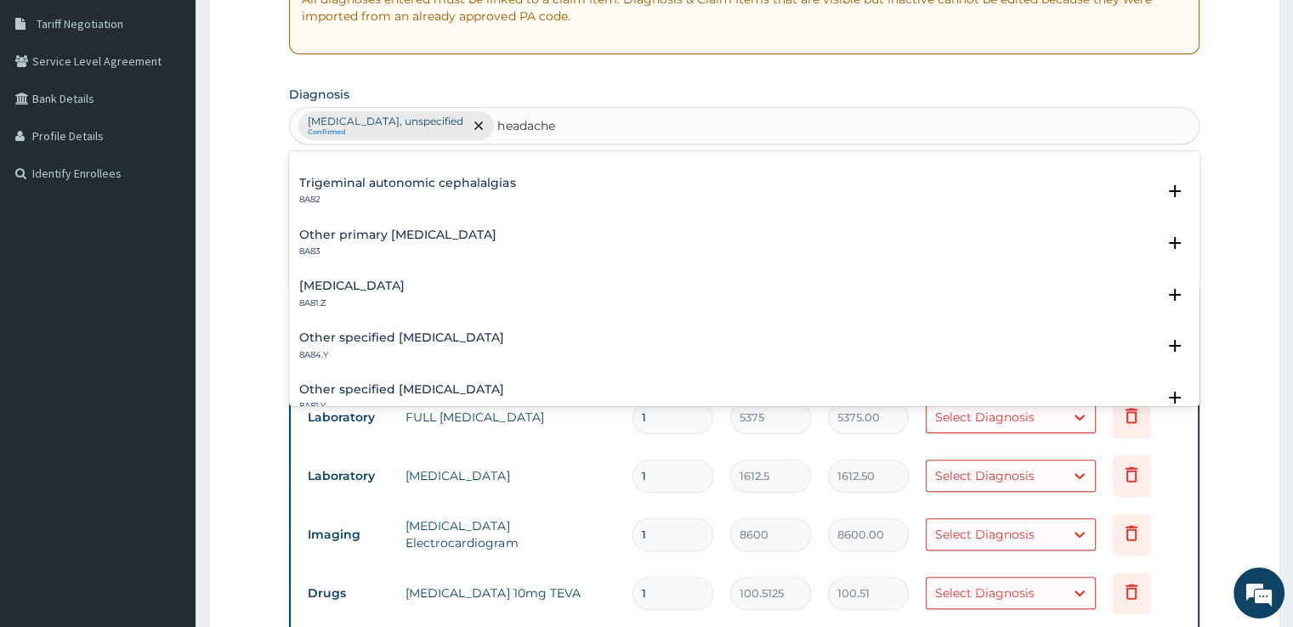
scroll to position [173, 0]
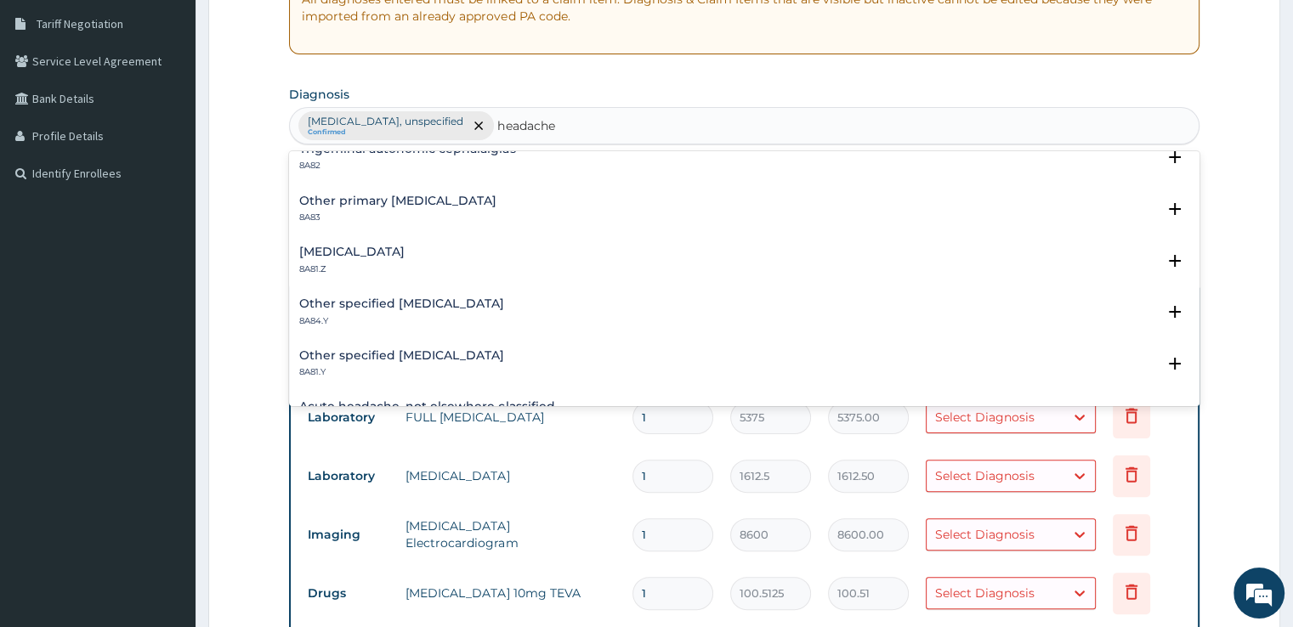
click at [428, 241] on div "Tension-type headache, unspecified 8A81.Z Select Status Query Query covers susp…" at bounding box center [743, 265] width 909 height 52
click at [405, 255] on h4 "Tension-type headache, unspecified" at bounding box center [351, 252] width 105 height 13
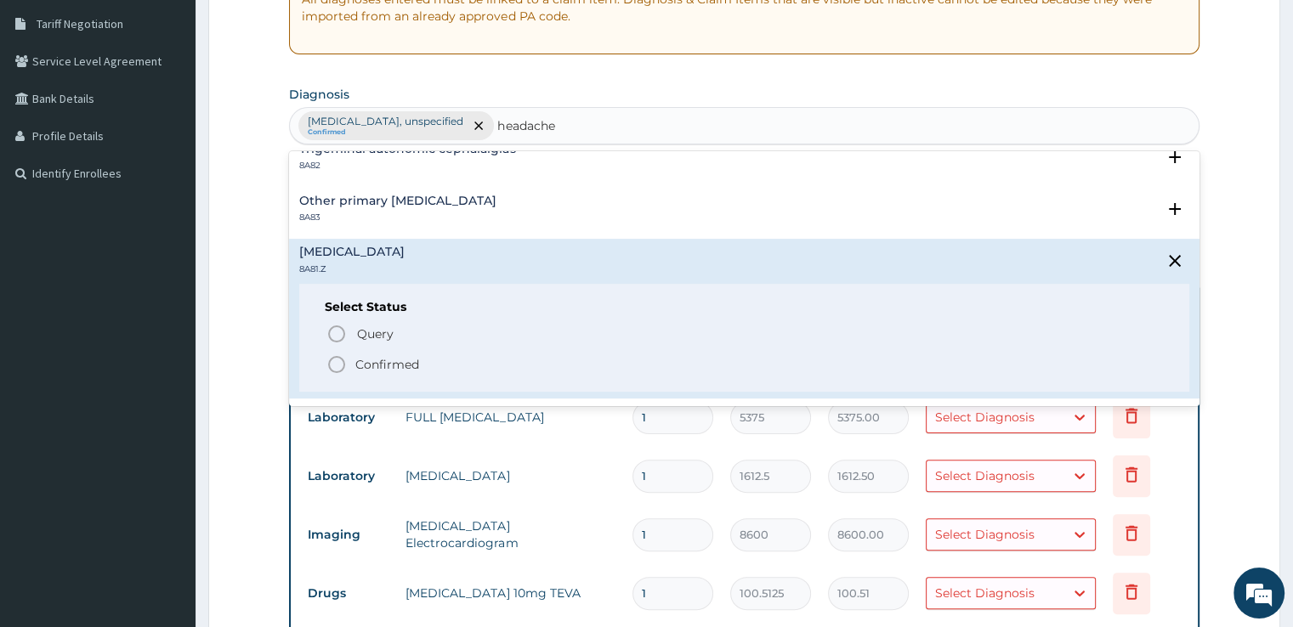
click at [388, 362] on p "Confirmed" at bounding box center [387, 364] width 64 height 17
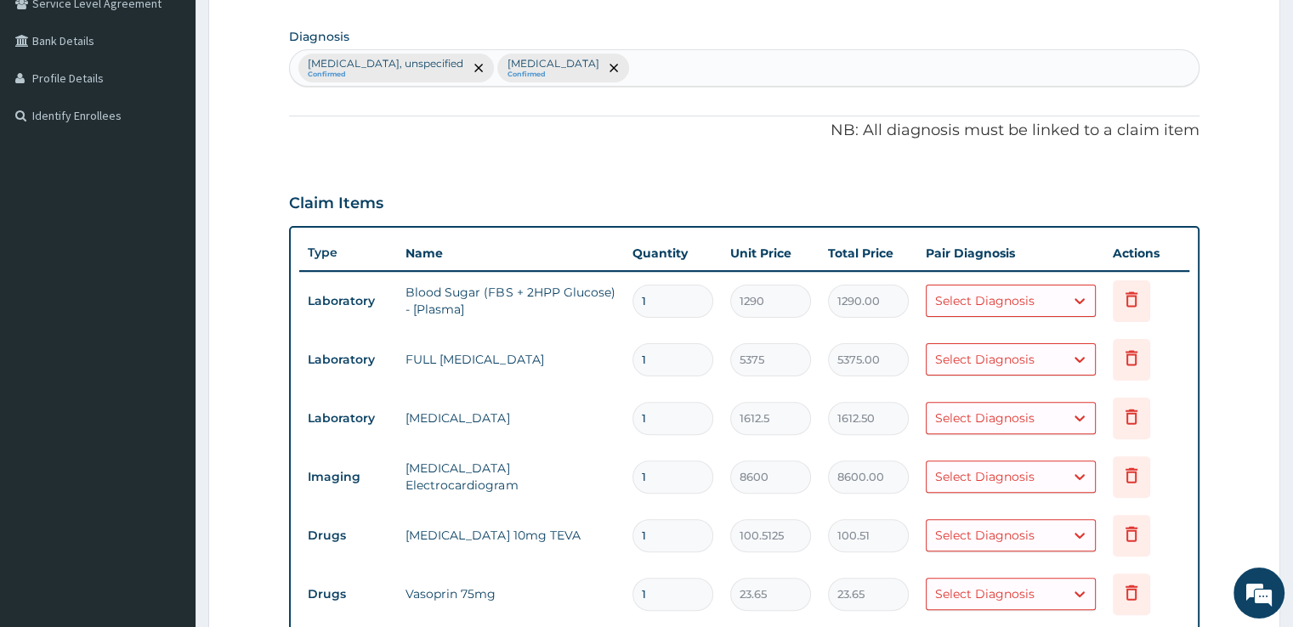
scroll to position [495, 0]
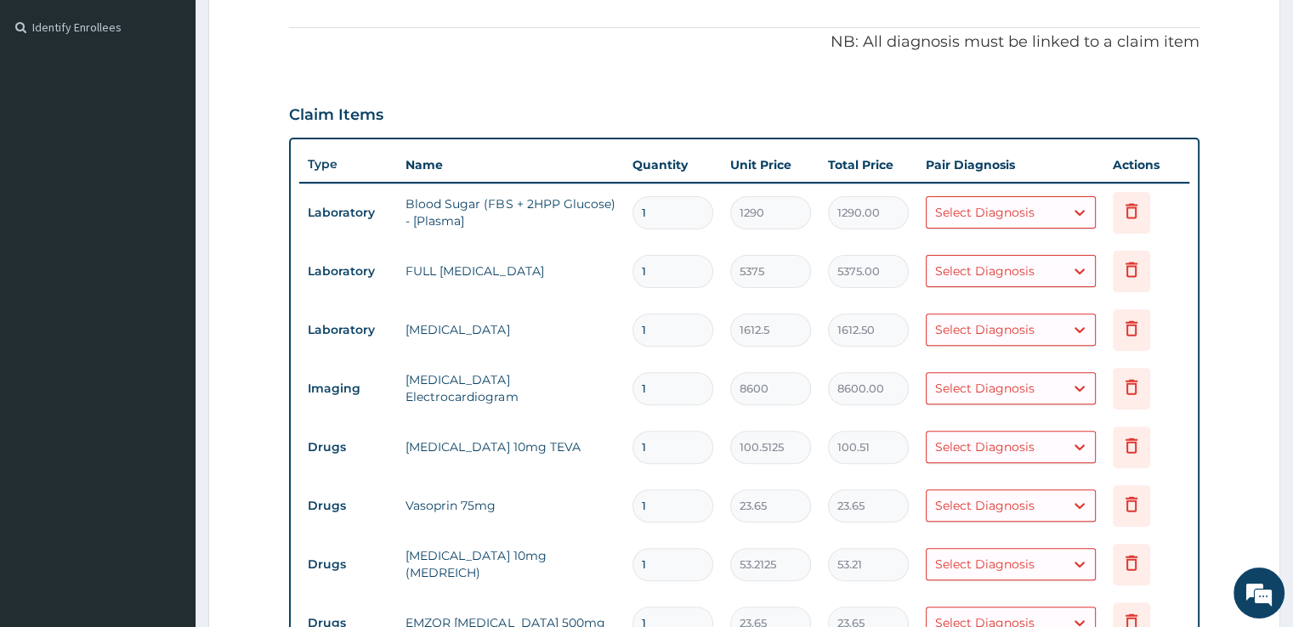
click at [1010, 214] on div "Select Diagnosis" at bounding box center [984, 212] width 99 height 17
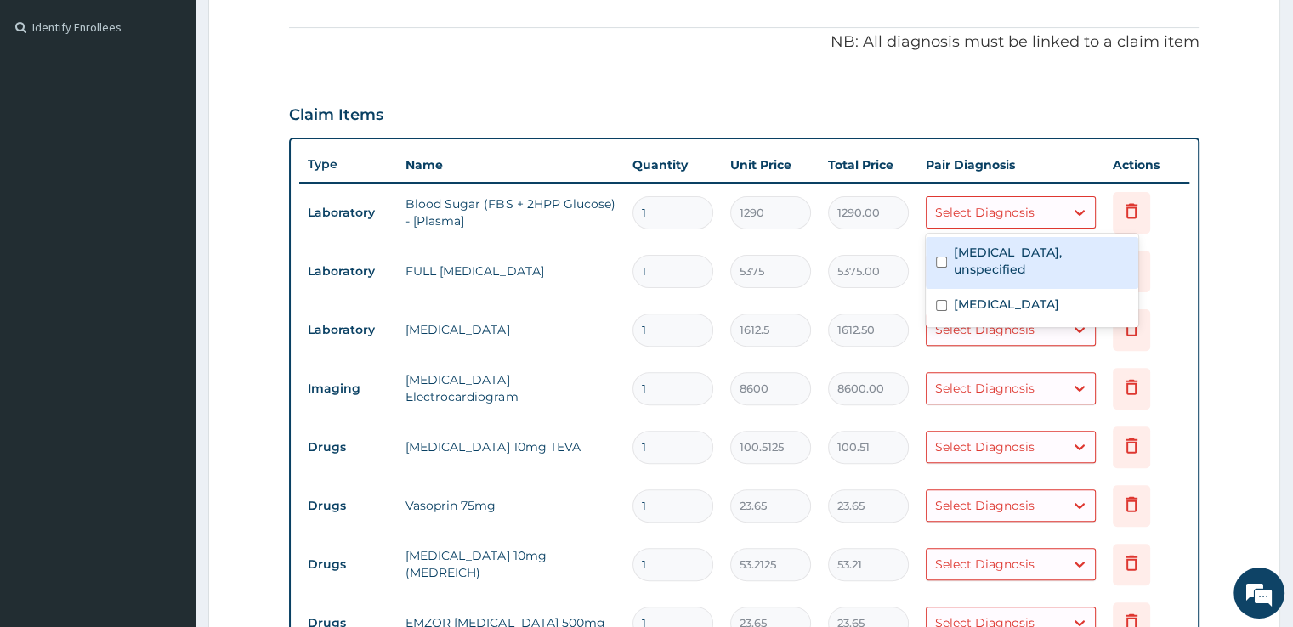
click at [1034, 280] on div "Essential hypertension, unspecified" at bounding box center [1032, 263] width 212 height 52
checkbox input "true"
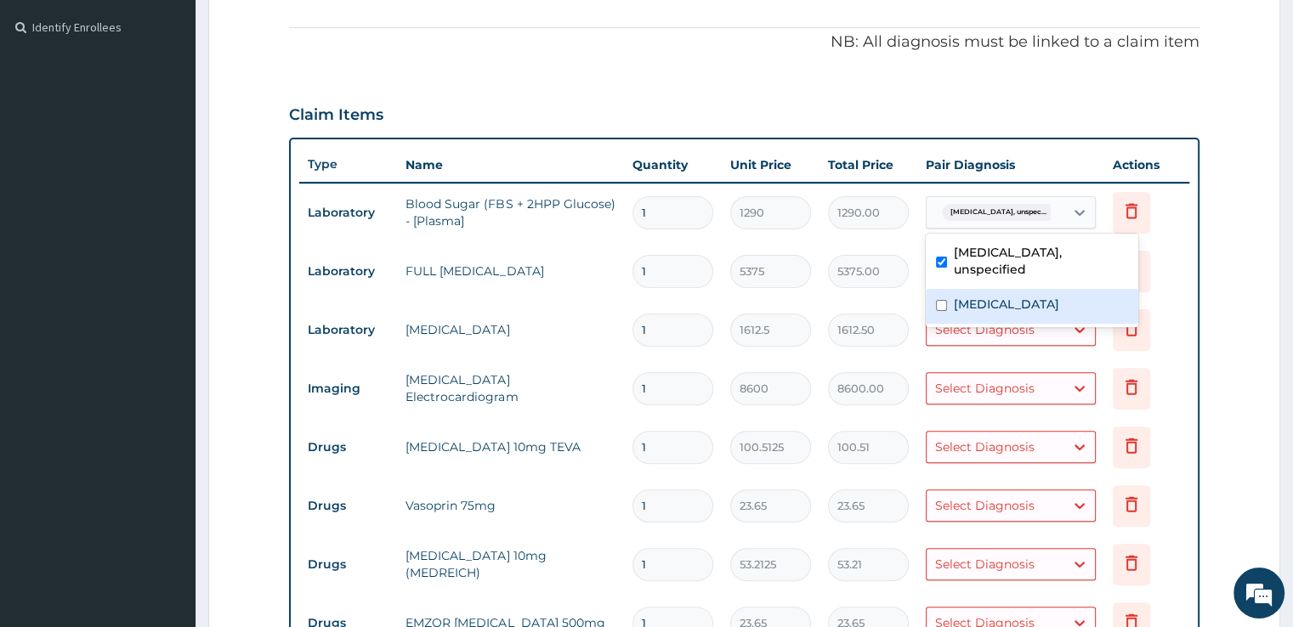
click at [982, 393] on div "Select Diagnosis" at bounding box center [984, 388] width 99 height 17
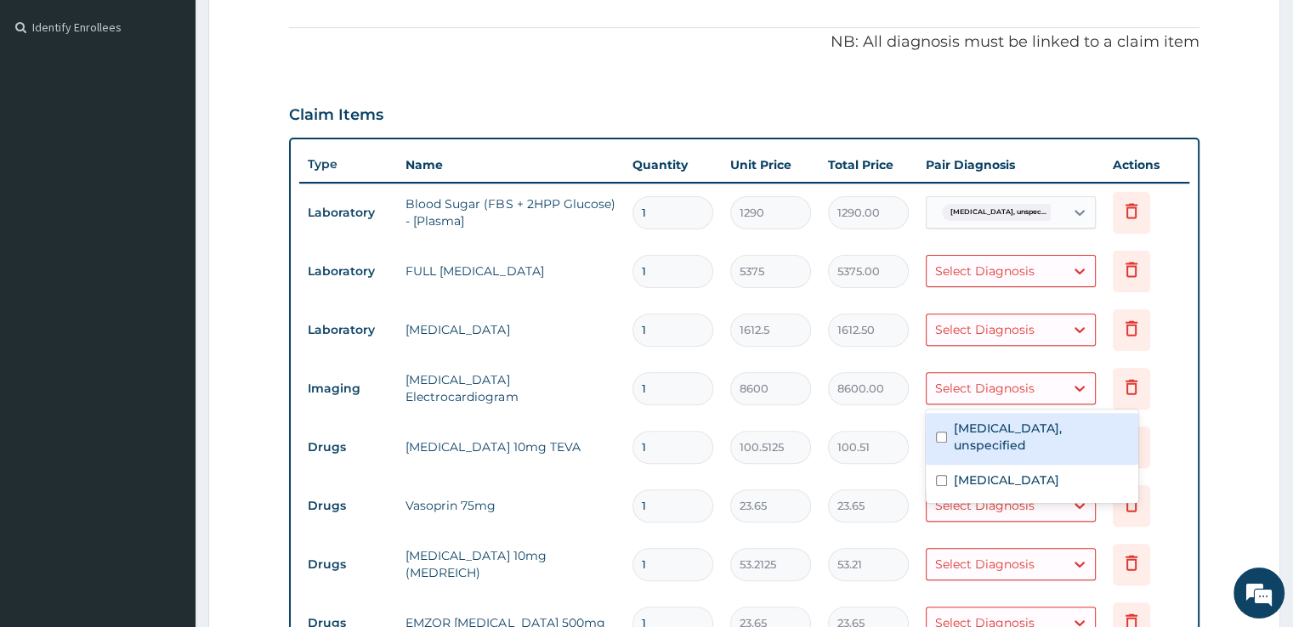
click at [975, 433] on label "Essential hypertension, unspecified" at bounding box center [1041, 437] width 174 height 34
checkbox input "true"
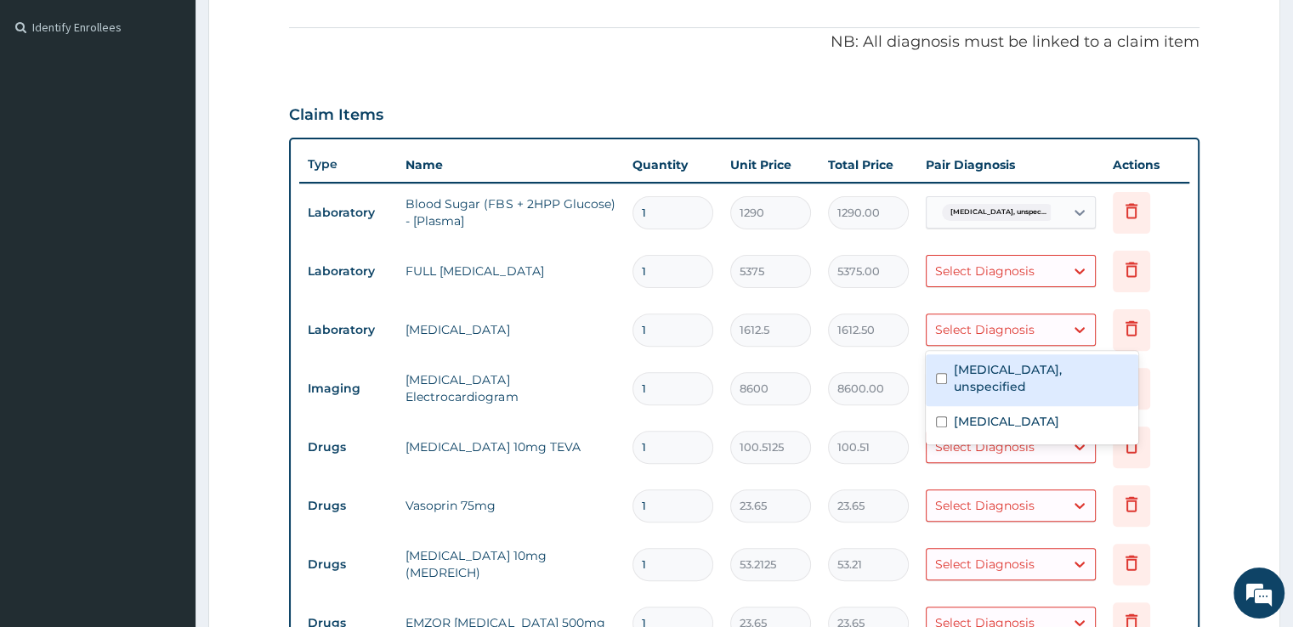
click at [986, 329] on div "Select Diagnosis" at bounding box center [984, 329] width 99 height 17
click at [963, 384] on label "Essential hypertension, unspecified" at bounding box center [1041, 378] width 174 height 34
checkbox input "true"
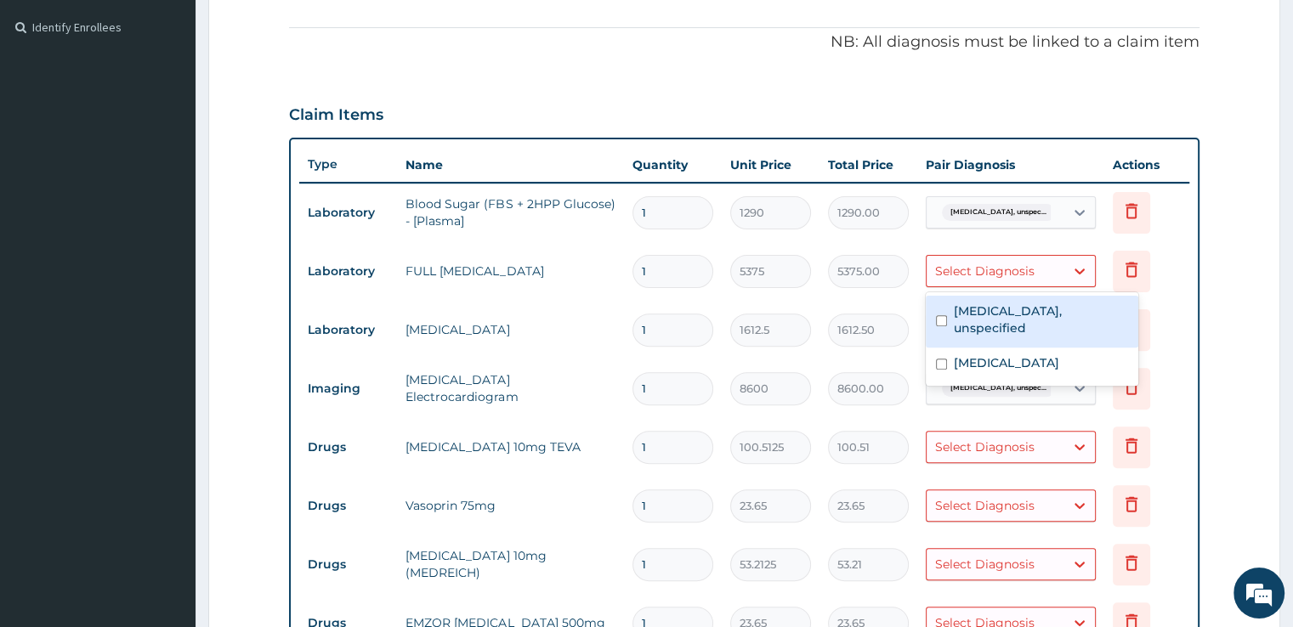
click at [986, 273] on div "Select Diagnosis" at bounding box center [984, 271] width 99 height 17
click at [971, 313] on label "Essential hypertension, unspecified" at bounding box center [1041, 320] width 174 height 34
checkbox input "true"
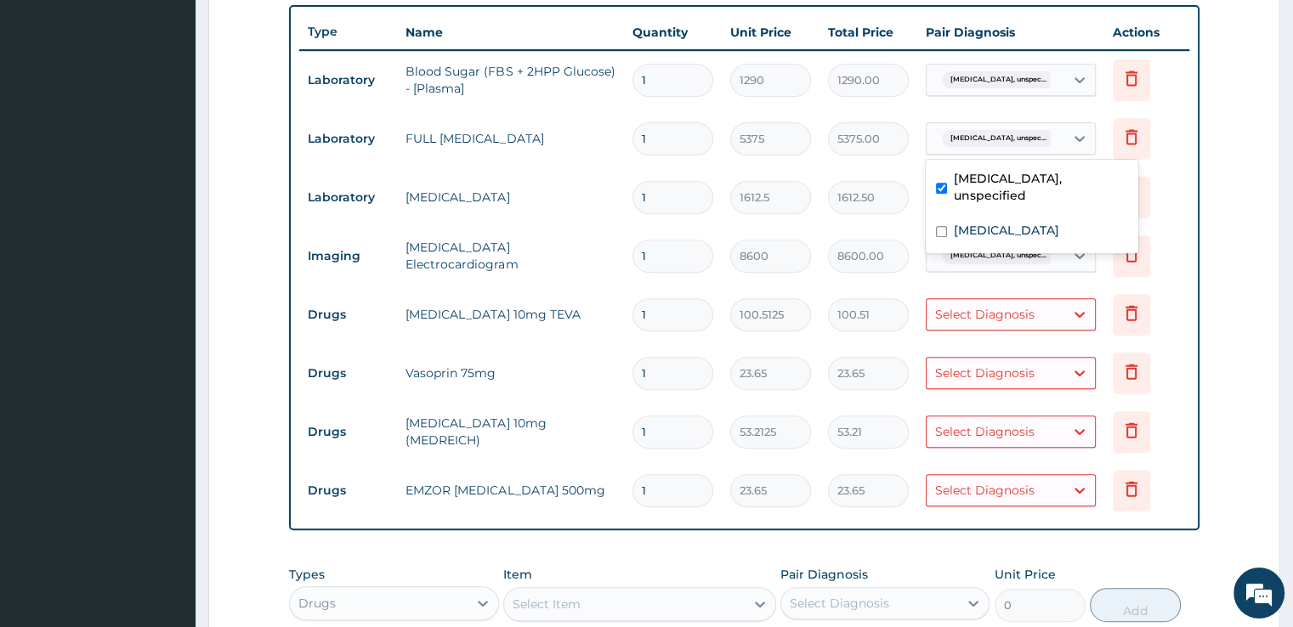
scroll to position [631, 0]
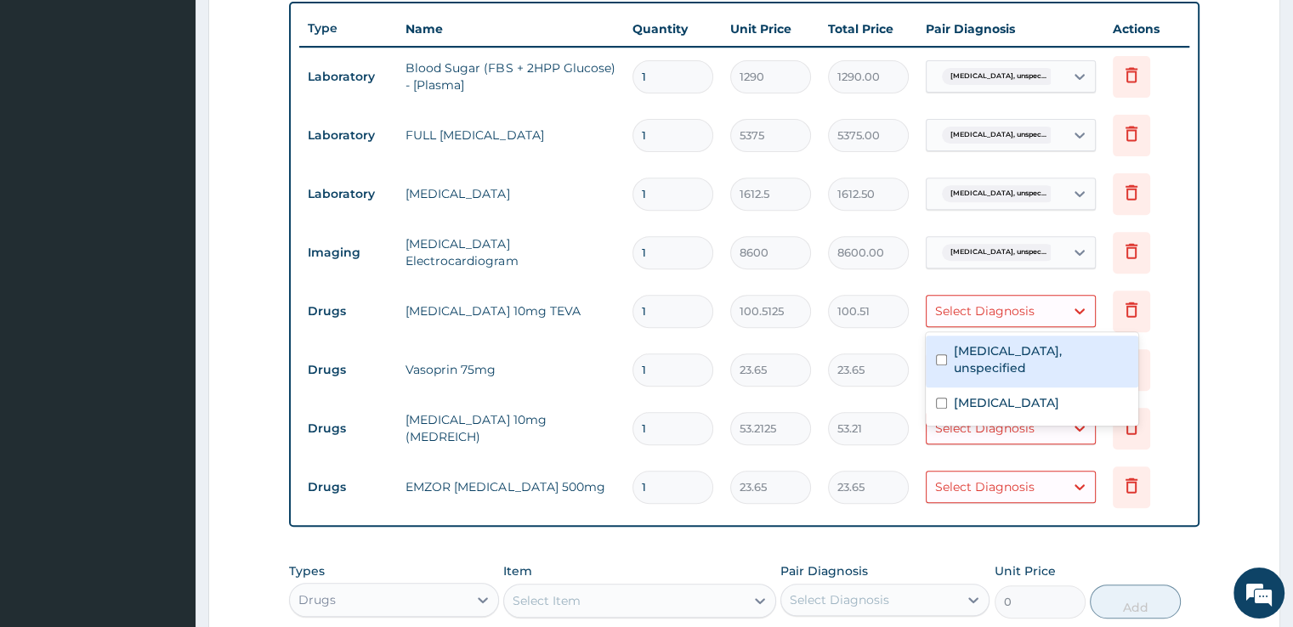
click at [1016, 305] on div "Select Diagnosis" at bounding box center [984, 311] width 99 height 17
click at [986, 356] on label "Essential hypertension, unspecified" at bounding box center [1041, 360] width 174 height 34
checkbox input "true"
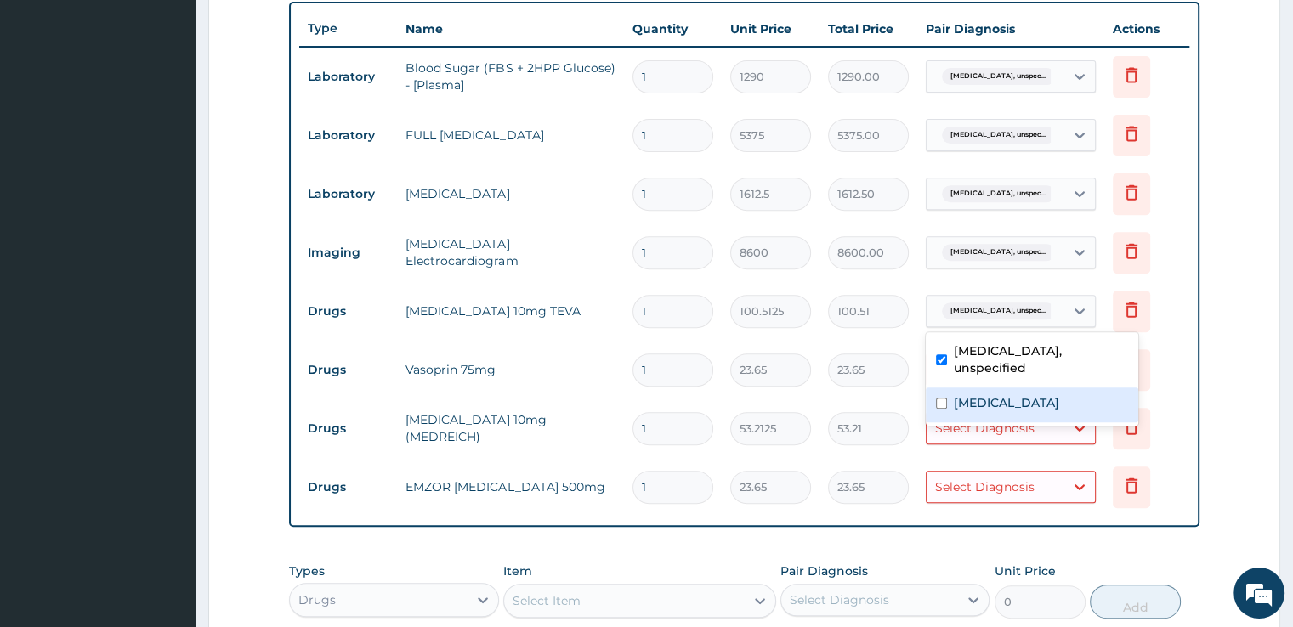
click at [988, 473] on div "Select Diagnosis" at bounding box center [995, 486] width 138 height 27
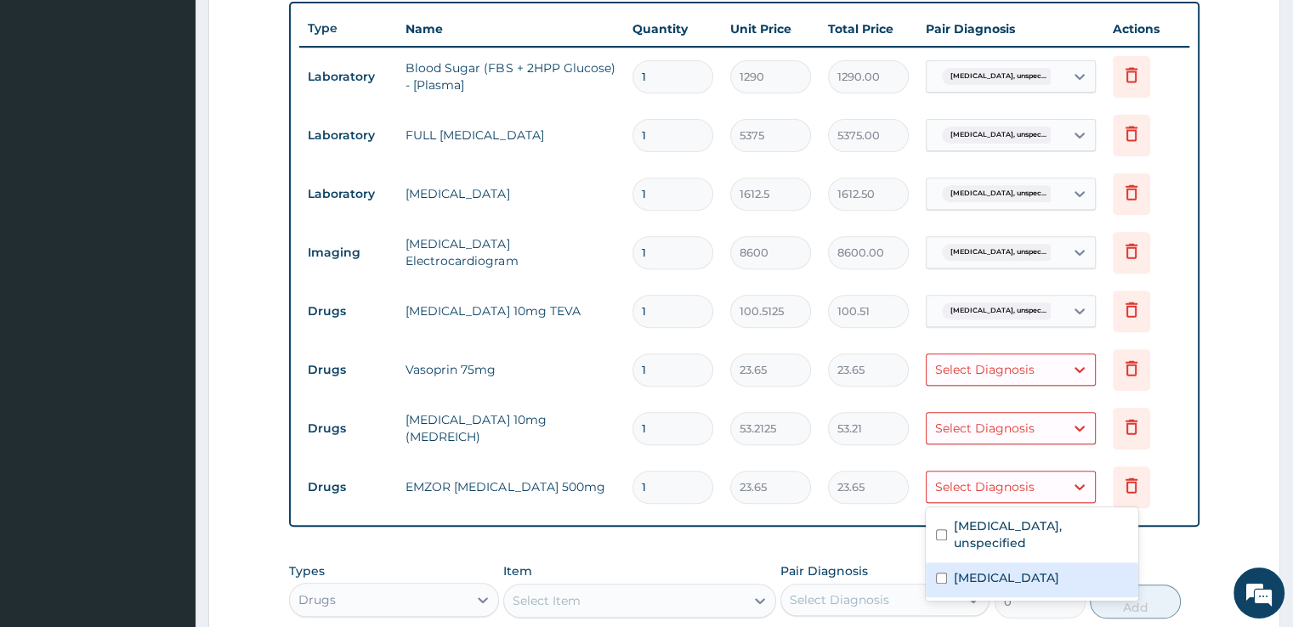
click at [990, 575] on label "Tension-type headache, unspecified" at bounding box center [1006, 577] width 105 height 17
checkbox input "true"
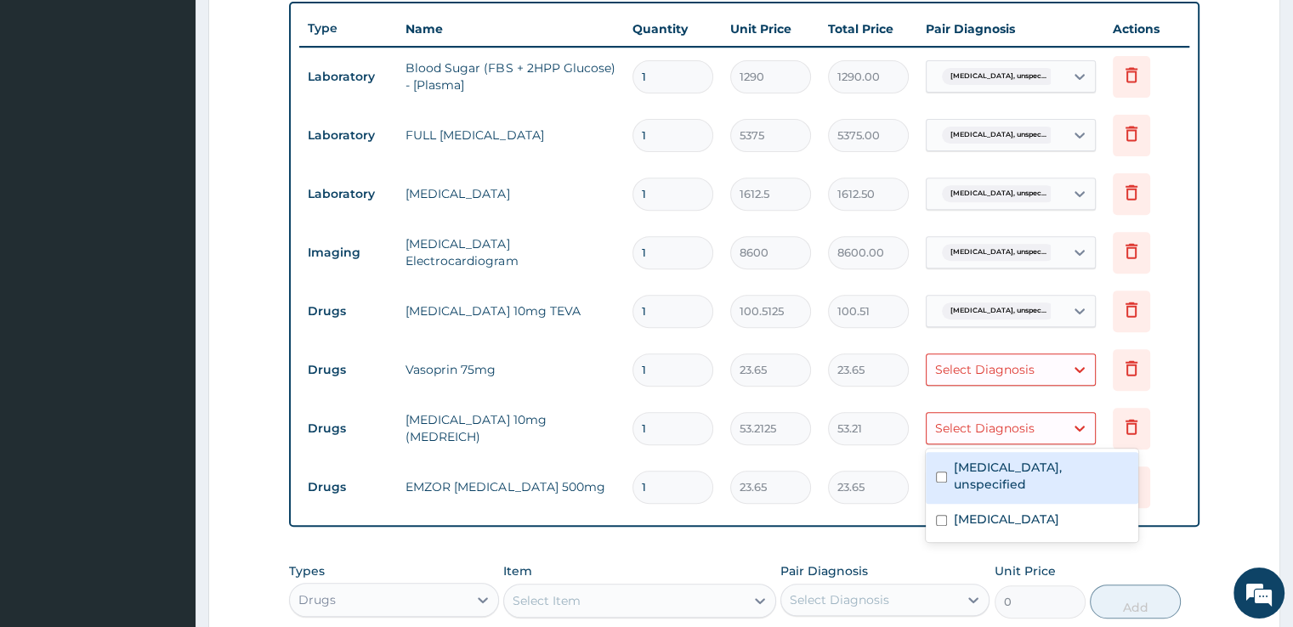
click at [983, 426] on div "Select Diagnosis" at bounding box center [984, 428] width 99 height 17
click at [1001, 484] on label "Essential hypertension, unspecified" at bounding box center [1041, 476] width 174 height 34
checkbox input "true"
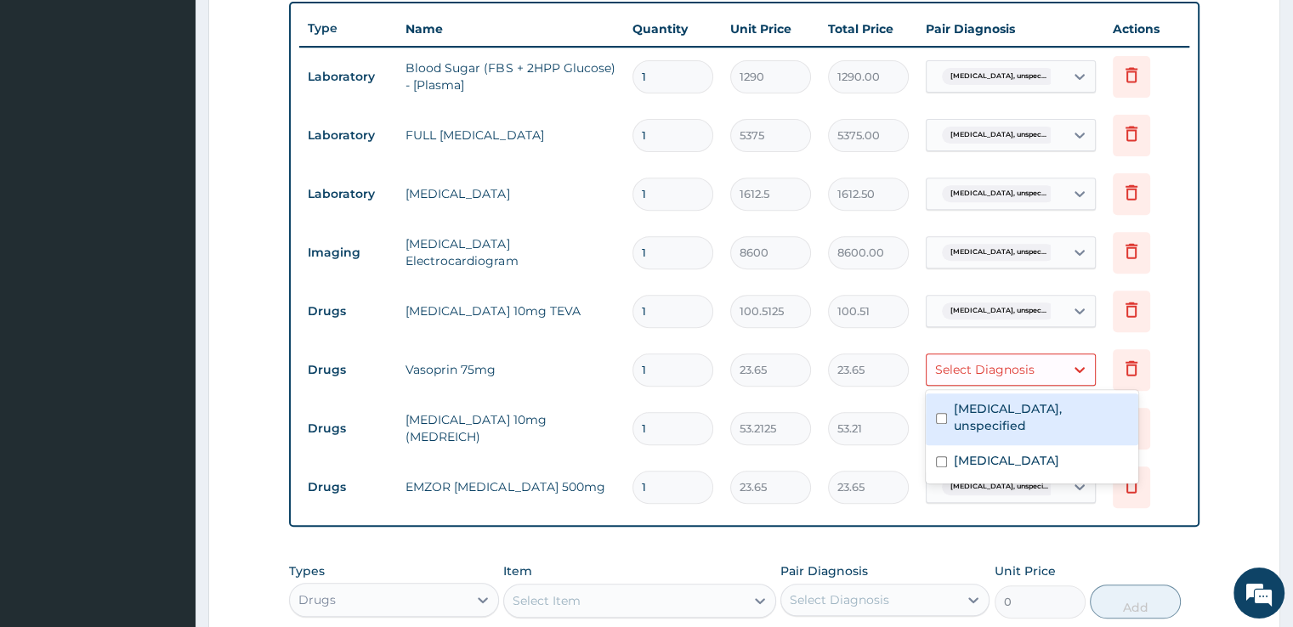
click at [996, 368] on div "Select Diagnosis" at bounding box center [984, 369] width 99 height 17
click at [972, 432] on label "Essential hypertension, unspecified" at bounding box center [1041, 417] width 174 height 34
checkbox input "true"
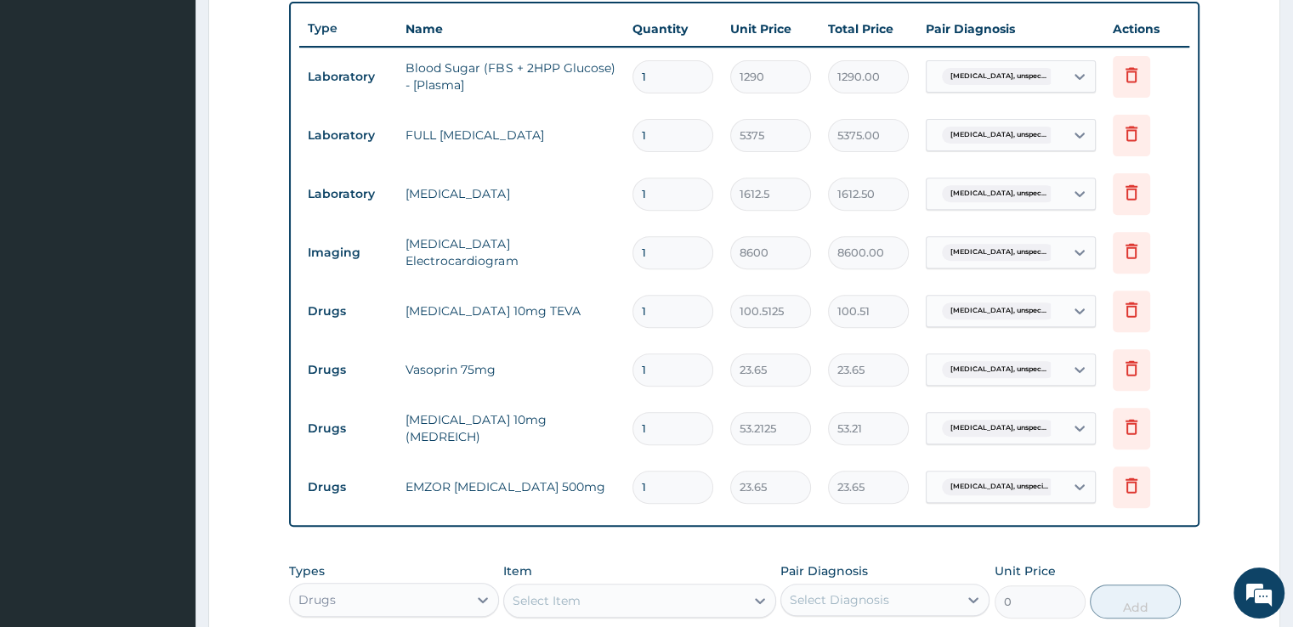
click at [1222, 422] on form "Step 2 of 2 PA Code / Prescription Code Enter Code(Secondary Care Only) Encount…" at bounding box center [744, 163] width 1072 height 1408
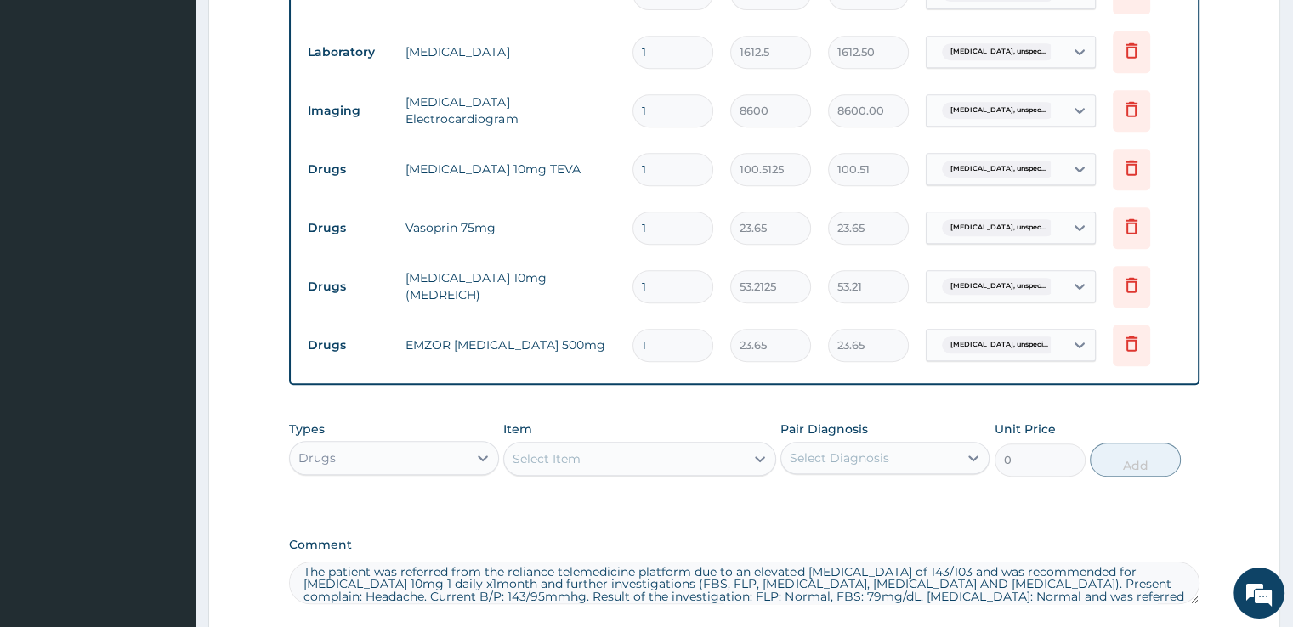
scroll to position [775, 0]
click at [408, 453] on div "Drugs" at bounding box center [378, 455] width 177 height 27
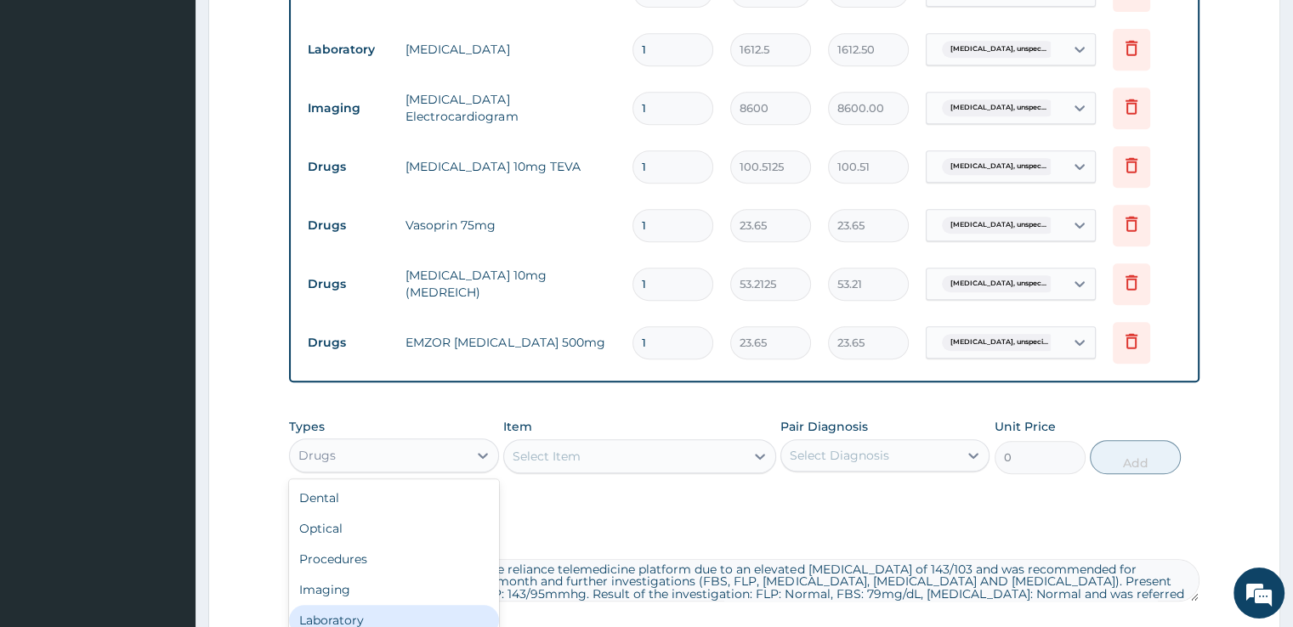
click at [361, 609] on div "Laboratory" at bounding box center [393, 620] width 209 height 31
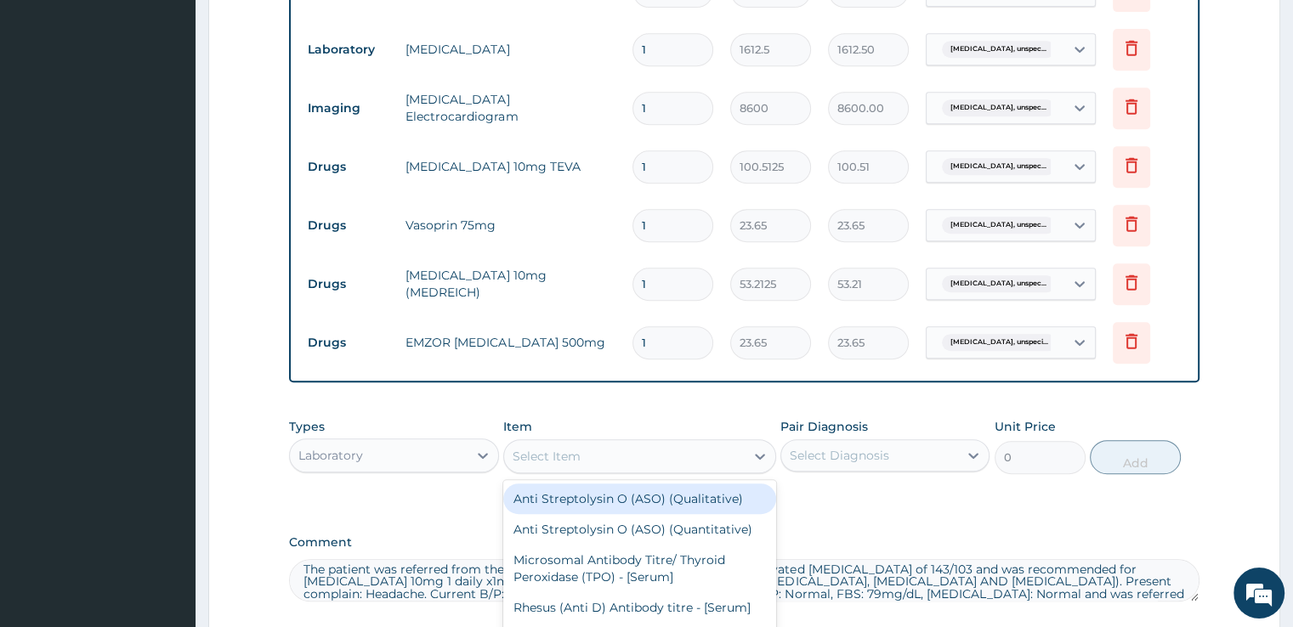
click at [556, 461] on div "Select Item" at bounding box center [547, 456] width 68 height 17
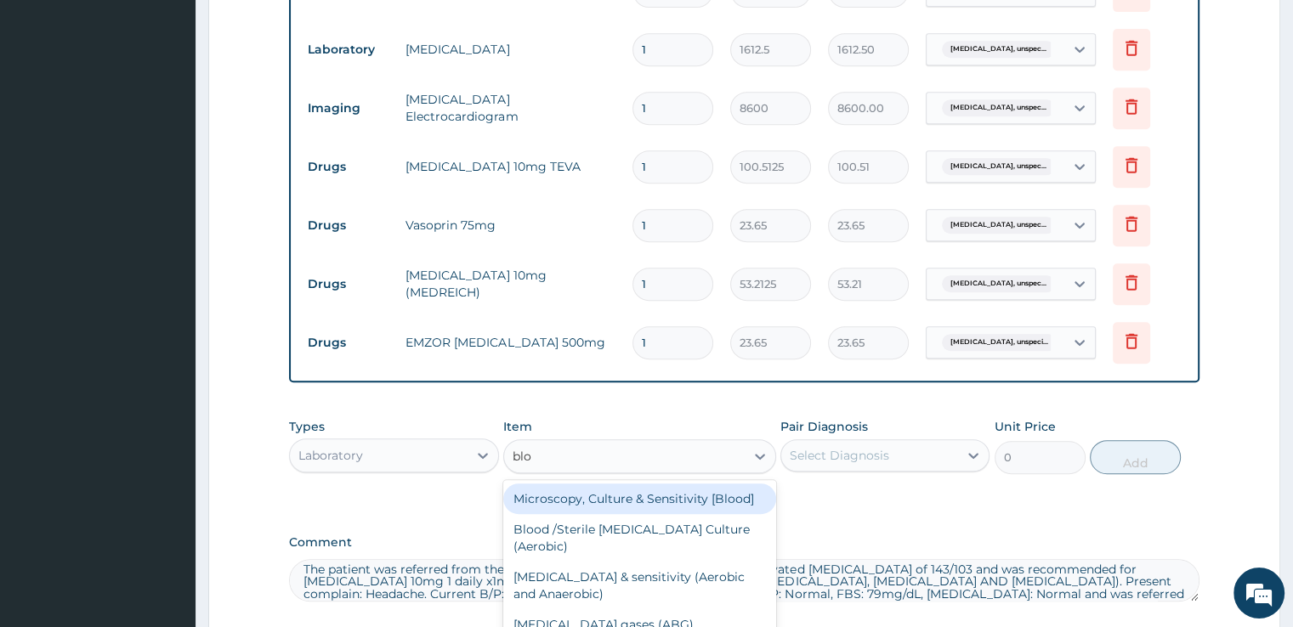
scroll to position [925, 0]
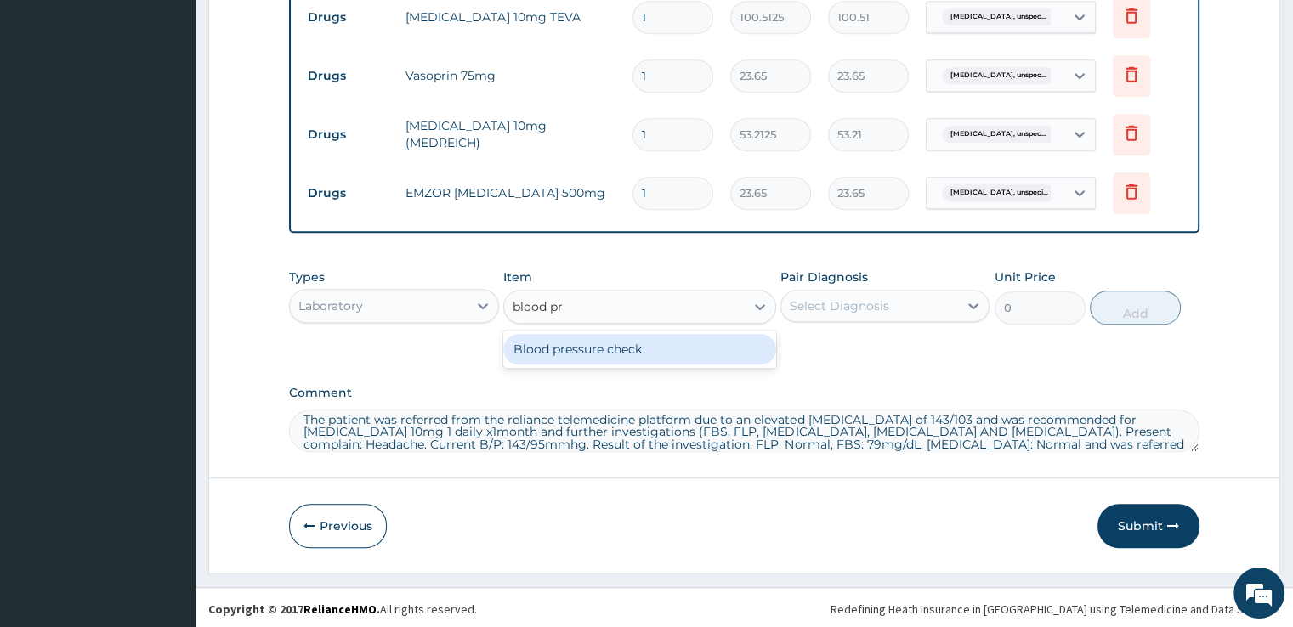
type input "blood pre"
click at [643, 352] on div "Blood pressure check" at bounding box center [639, 349] width 273 height 31
type input "1290"
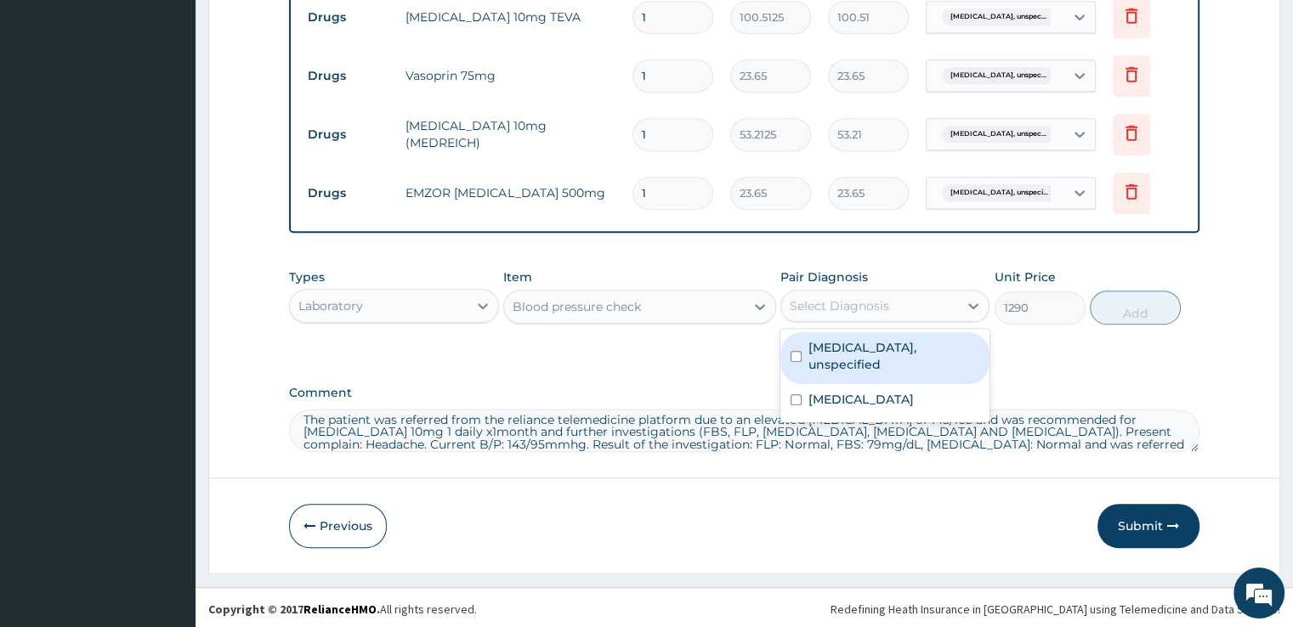
click at [940, 304] on div "Select Diagnosis" at bounding box center [869, 305] width 177 height 27
click at [868, 358] on label "Essential hypertension, unspecified" at bounding box center [893, 356] width 171 height 34
checkbox input "true"
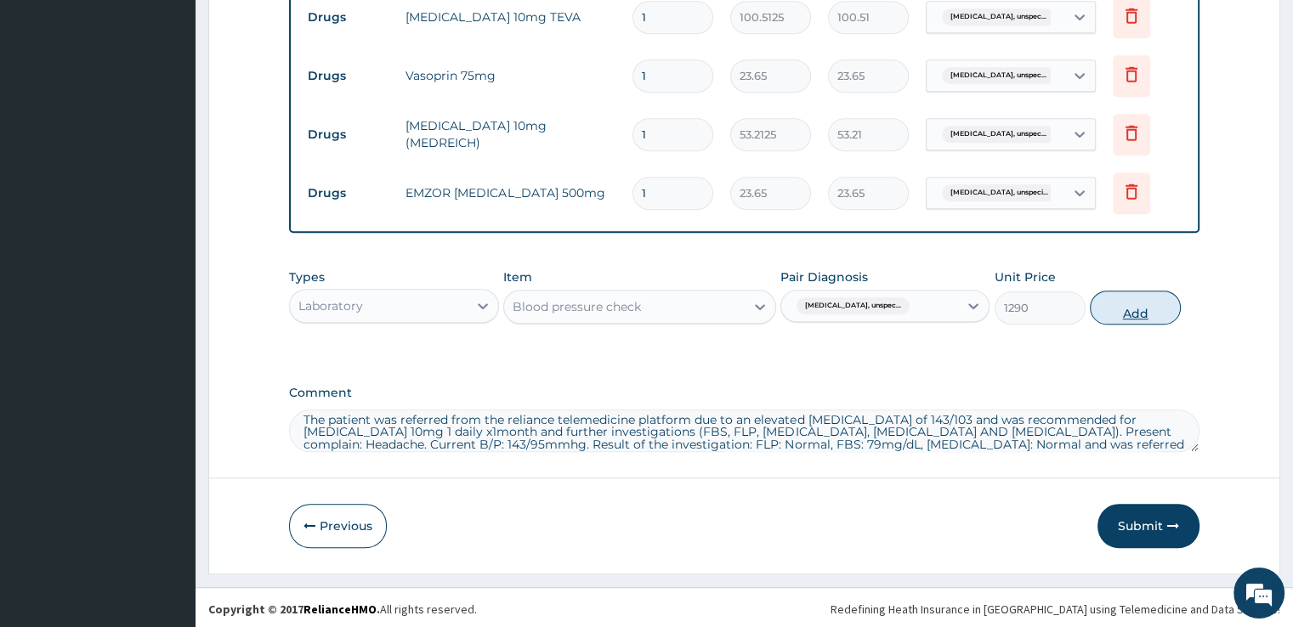
click at [1118, 309] on button "Add" at bounding box center [1135, 308] width 91 height 34
type input "0"
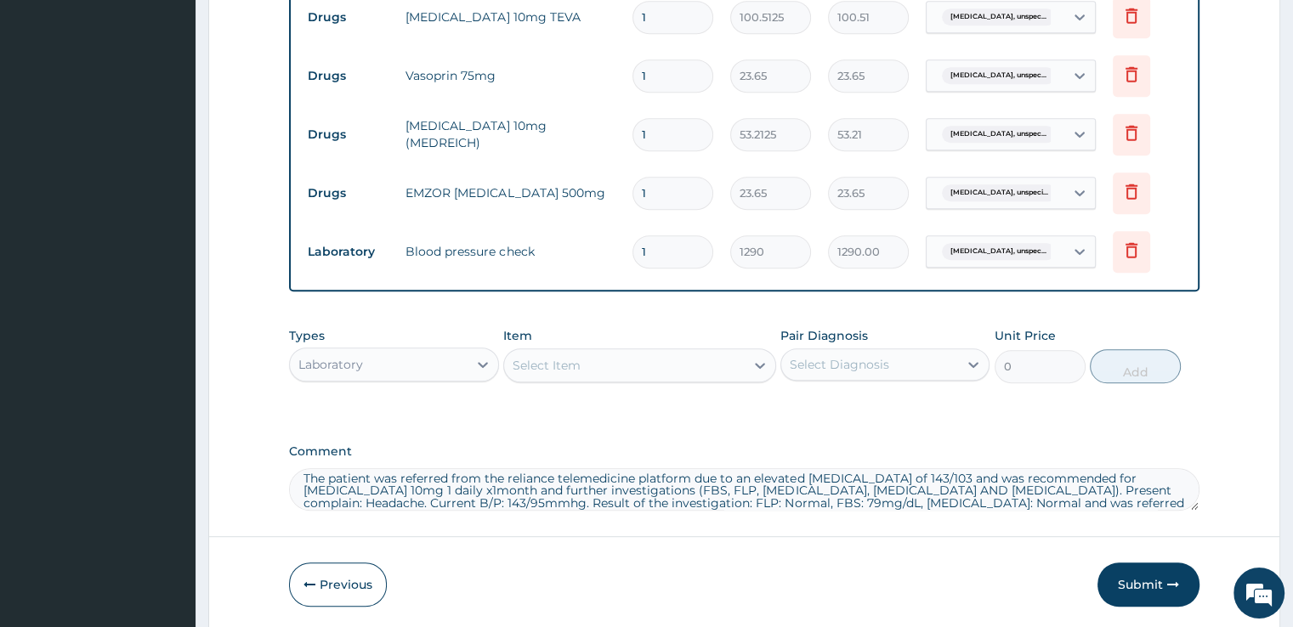
scroll to position [983, 0]
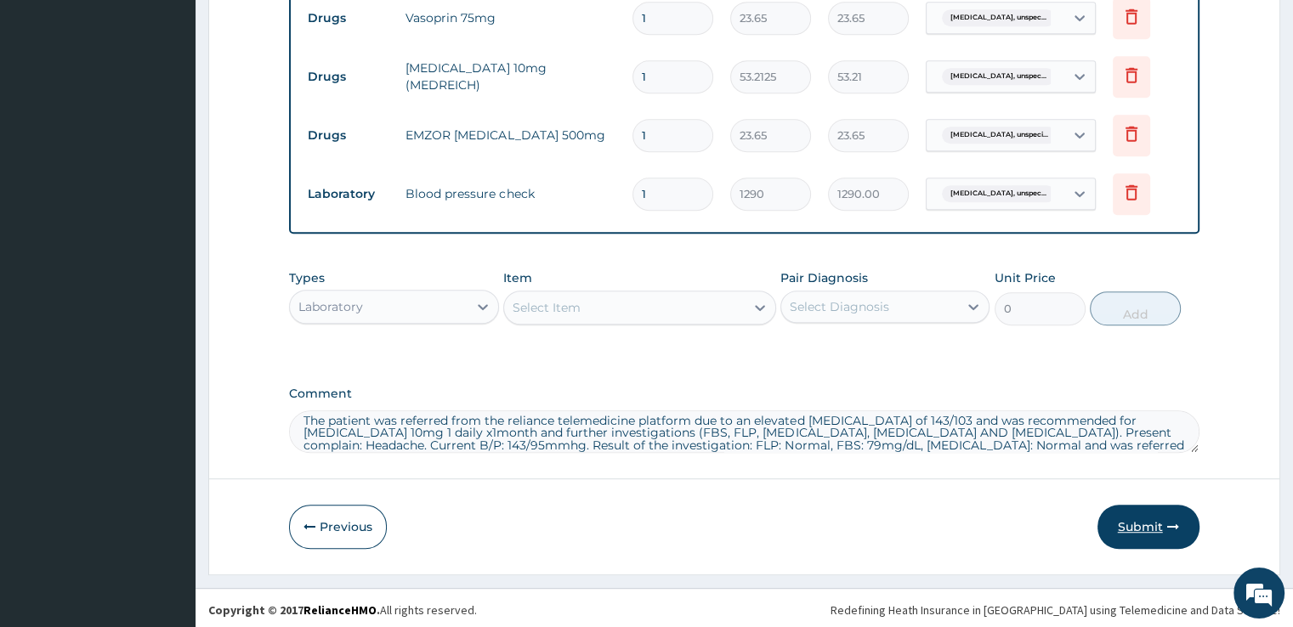
click at [1143, 521] on button "Submit" at bounding box center [1148, 527] width 102 height 44
click at [1130, 521] on button "Submit" at bounding box center [1148, 527] width 102 height 44
click at [1148, 521] on button "Submit" at bounding box center [1148, 527] width 102 height 44
click at [1173, 521] on icon "button" at bounding box center [1173, 527] width 12 height 12
click at [1078, 445] on textarea "The patient was referred from the reliance telemedicine platform due to an elev…" at bounding box center [743, 432] width 909 height 42
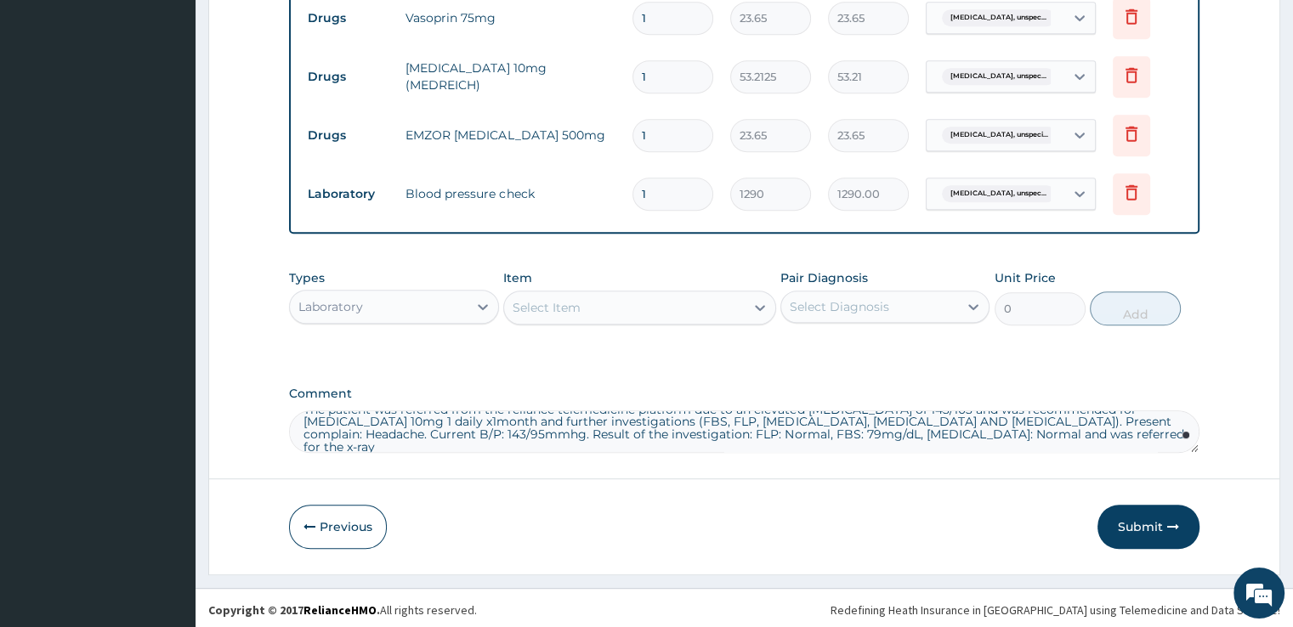
scroll to position [0, 0]
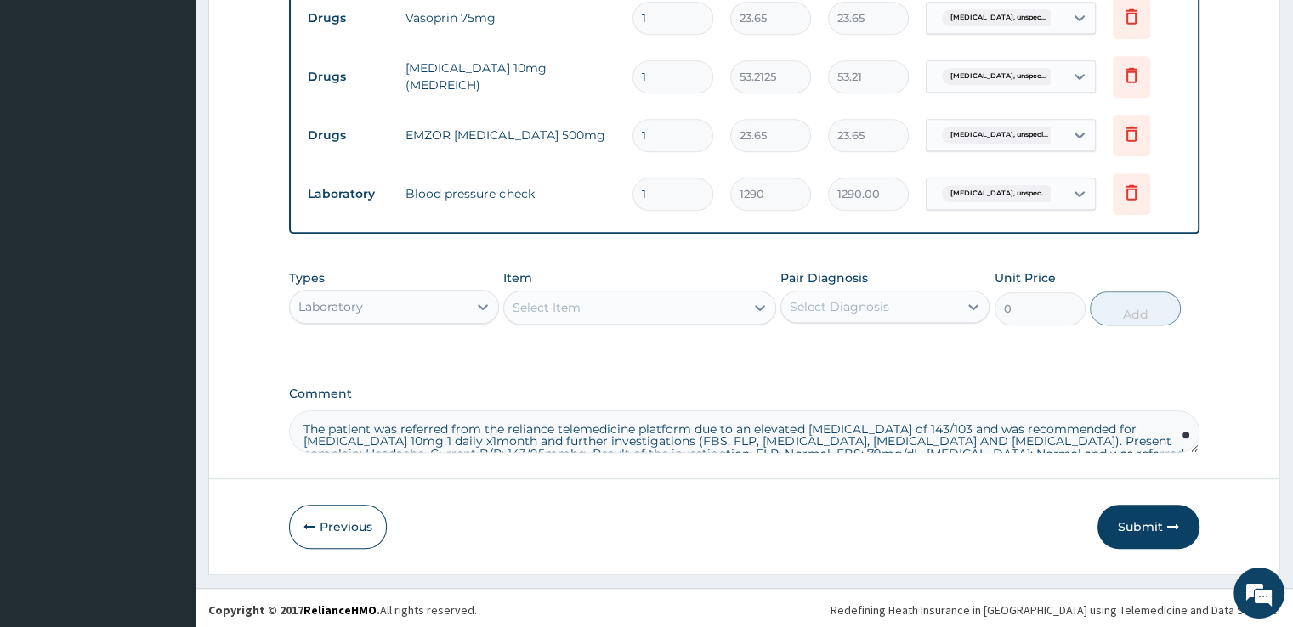
drag, startPoint x: 1078, startPoint y: 445, endPoint x: 257, endPoint y: 412, distance: 821.7
click at [1150, 518] on button "Submit" at bounding box center [1148, 527] width 102 height 44
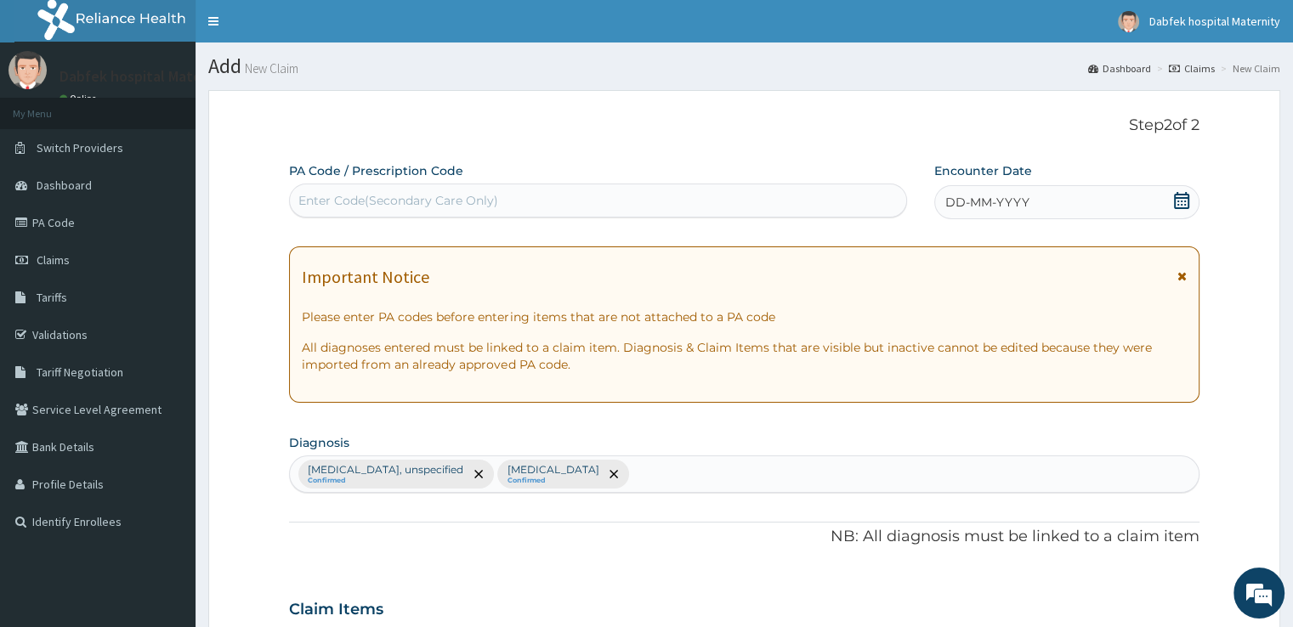
click at [1001, 205] on span "DD-MM-YYYY" at bounding box center [987, 202] width 84 height 17
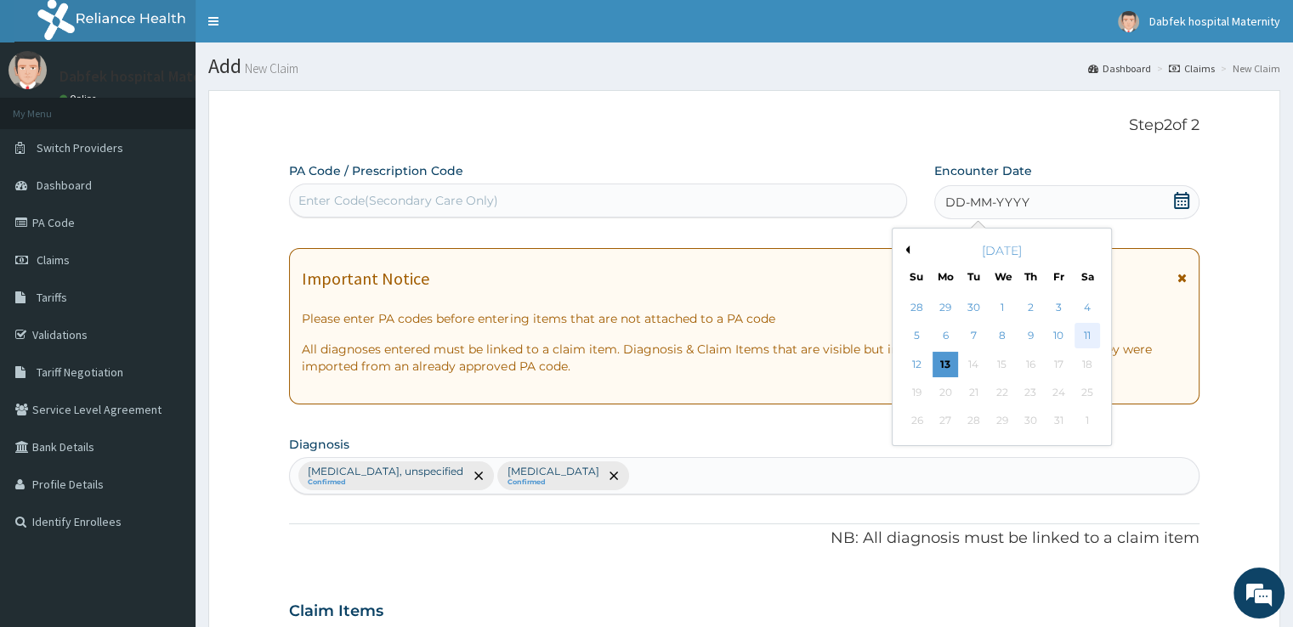
click at [1093, 336] on div "11" at bounding box center [1086, 336] width 25 height 25
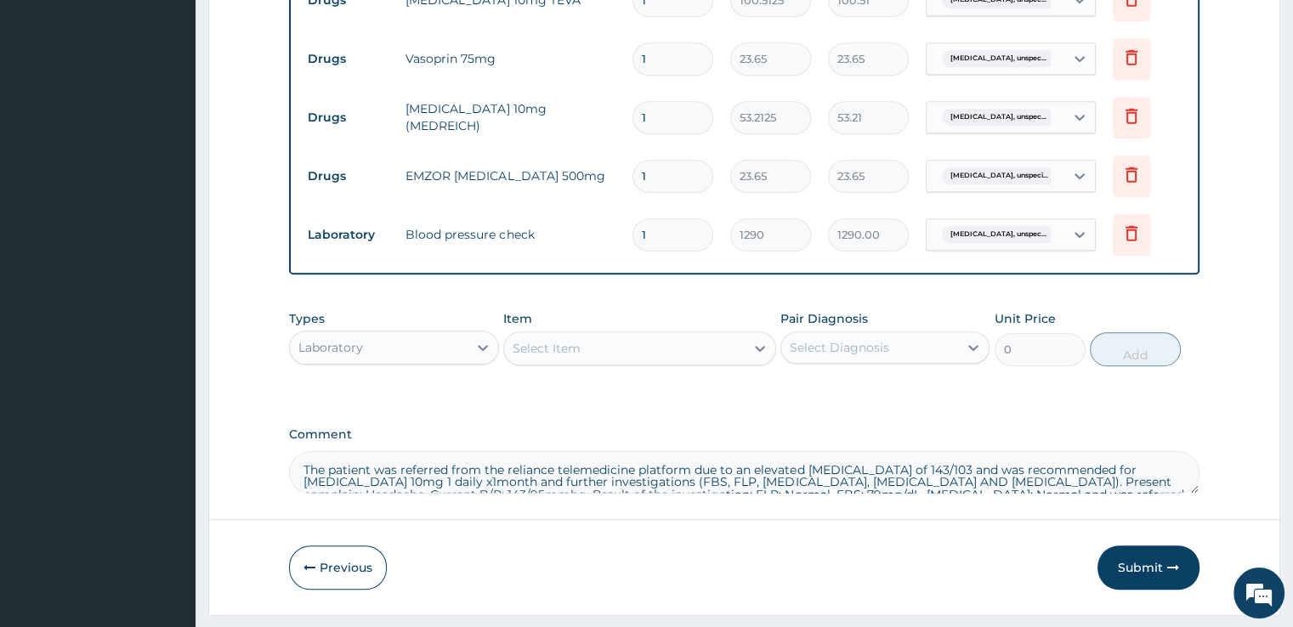
scroll to position [983, 0]
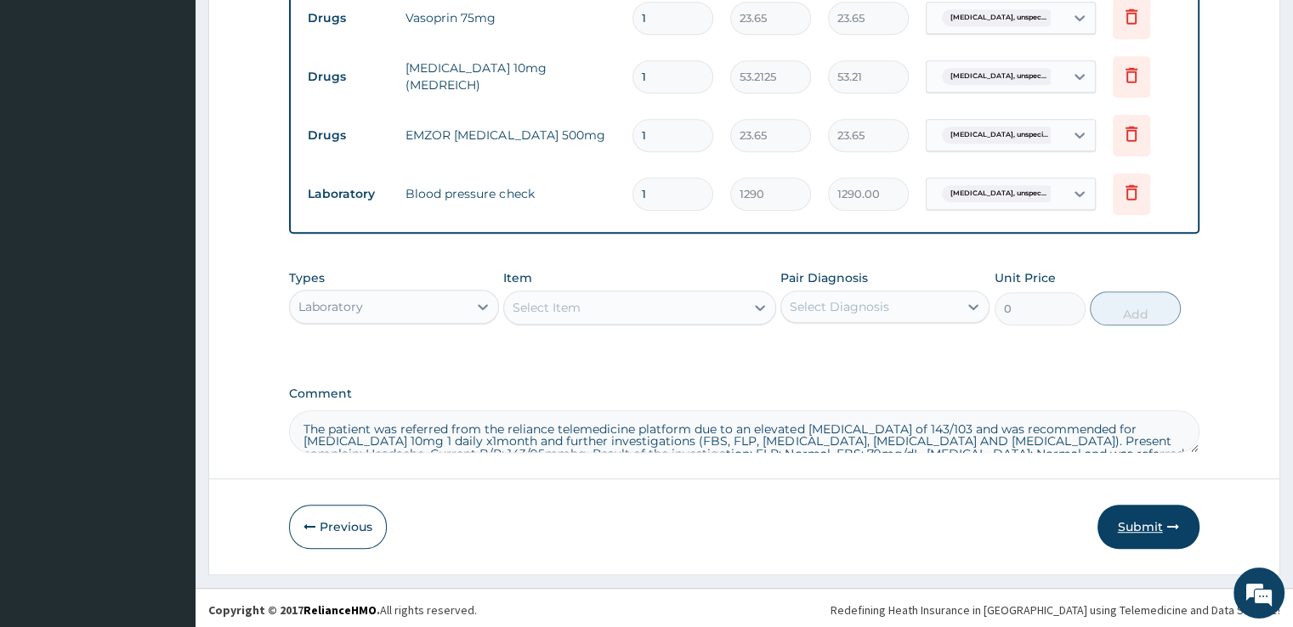
click at [1158, 521] on button "Submit" at bounding box center [1148, 527] width 102 height 44
